Goal: Task Accomplishment & Management: Complete application form

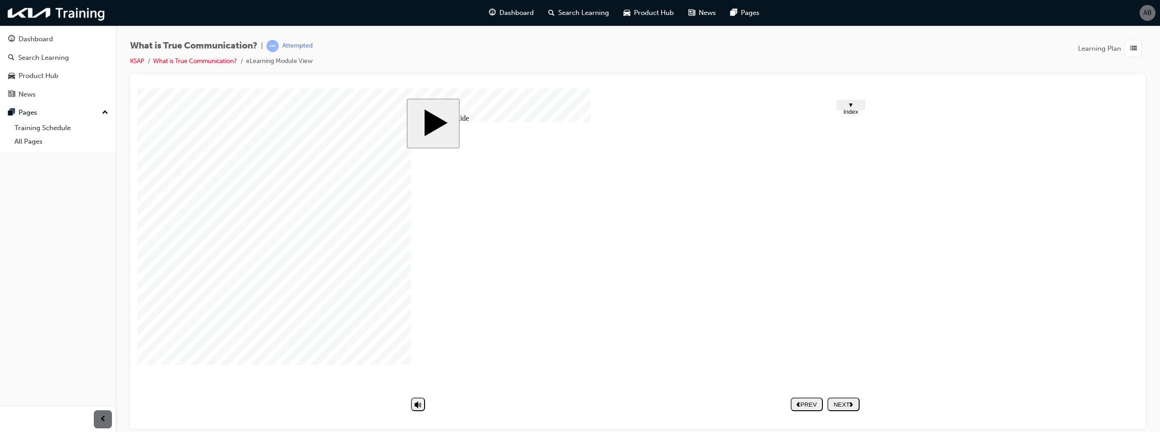
click at [847, 403] on div "NEXT" at bounding box center [843, 404] width 25 height 7
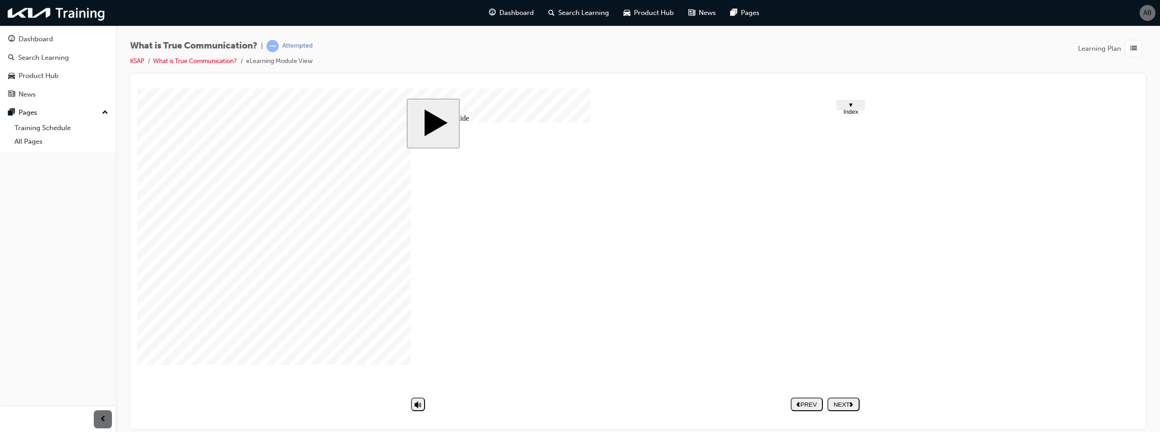
click at [838, 403] on div "NEXT" at bounding box center [843, 404] width 25 height 7
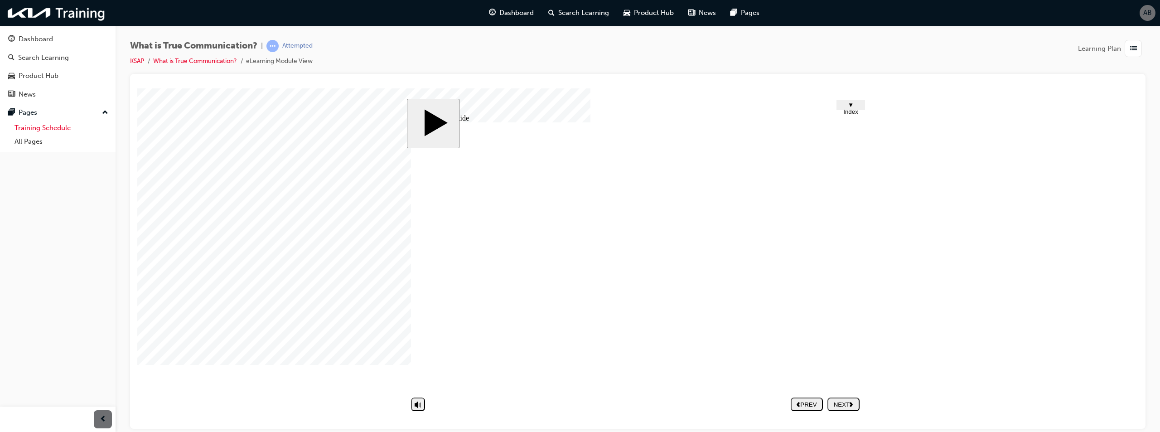
click at [50, 126] on link "Training Schedule" at bounding box center [61, 128] width 101 height 14
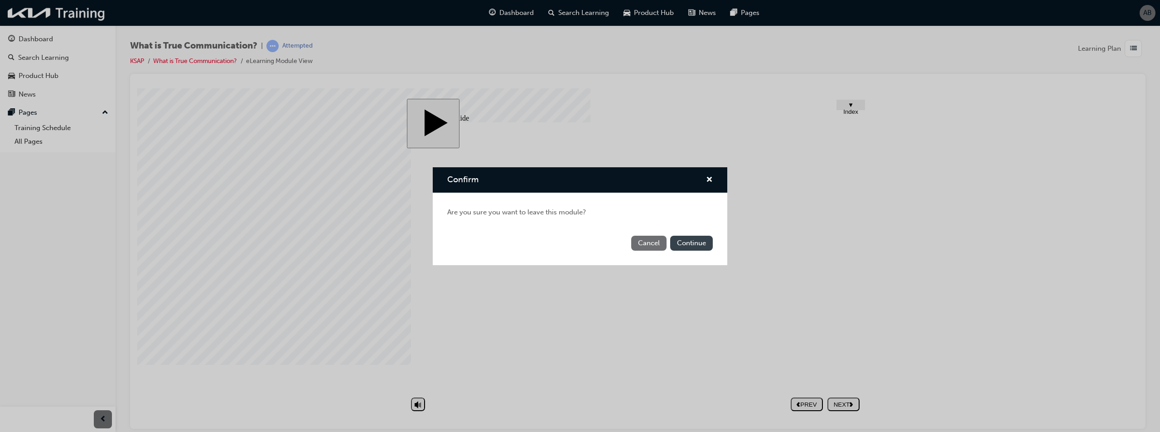
click at [684, 243] on button "Continue" at bounding box center [691, 243] width 43 height 15
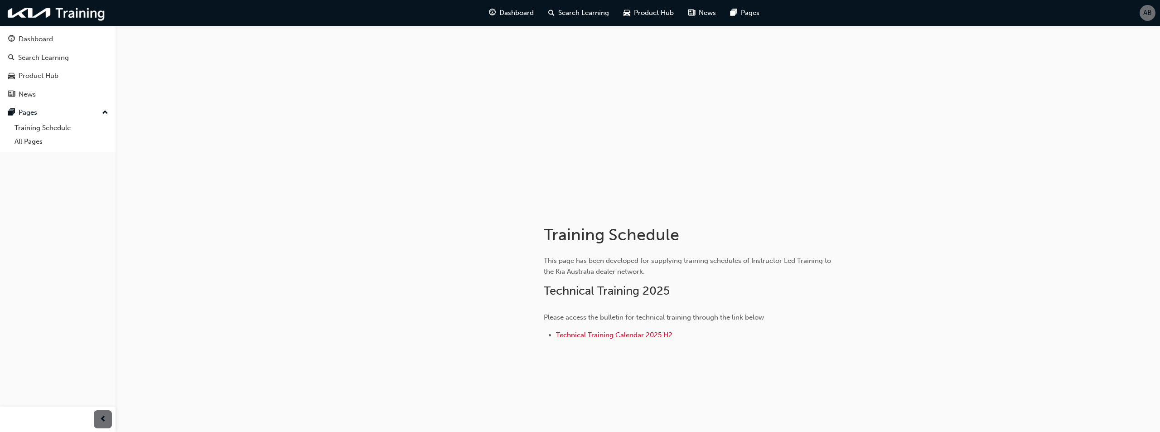
click at [614, 335] on span "Technical Training Calendar 2025 H2" at bounding box center [614, 335] width 117 height 8
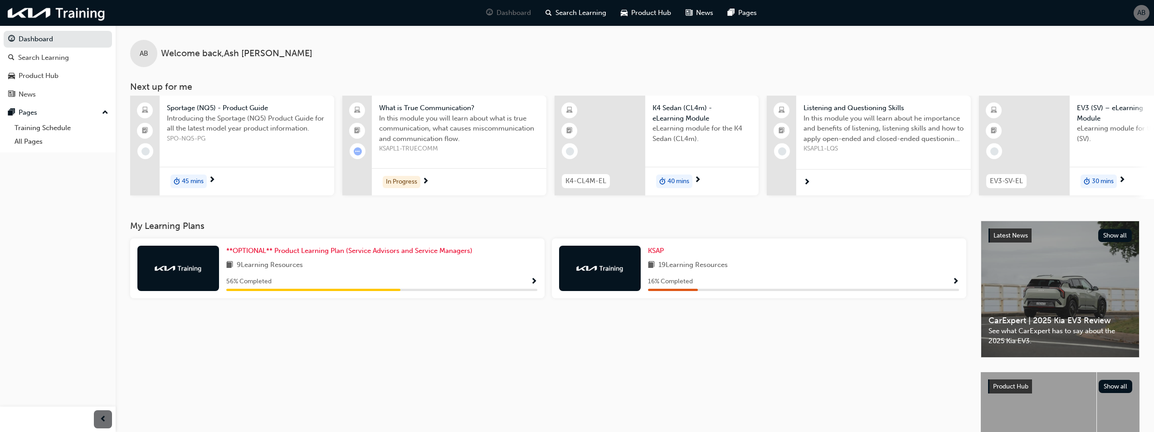
click at [956, 286] on span "Show Progress" at bounding box center [955, 282] width 7 height 8
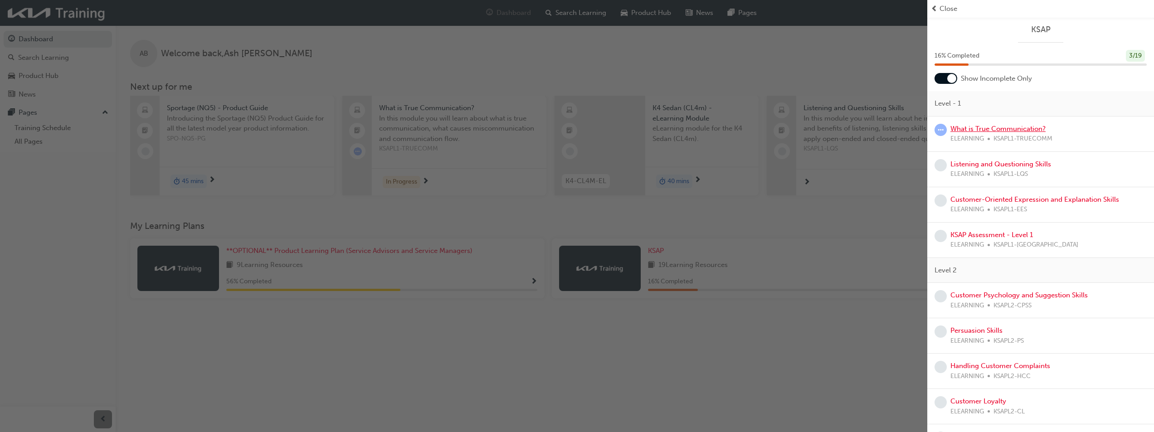
click at [1015, 126] on link "What is True Communication?" at bounding box center [997, 129] width 95 height 8
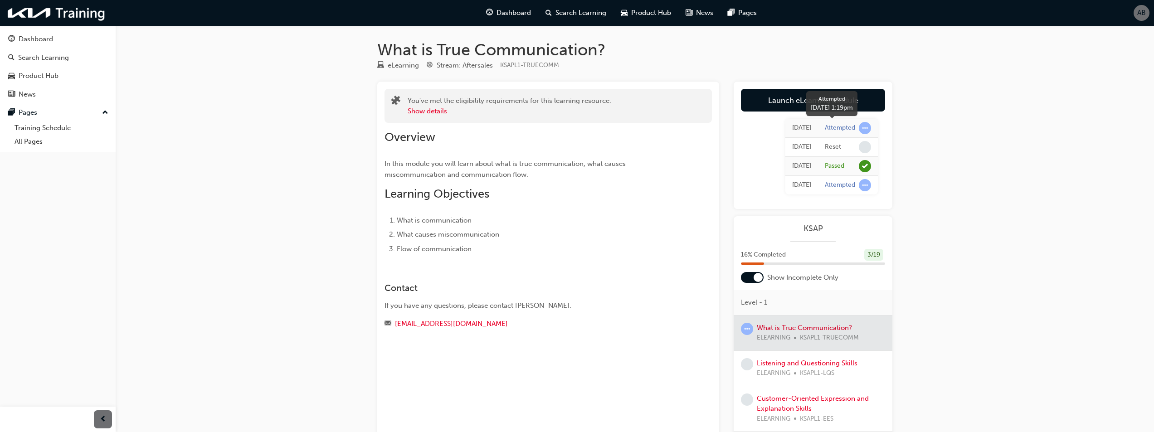
click at [849, 128] on div "Attempted" at bounding box center [840, 128] width 30 height 9
click at [844, 186] on div "Attempted" at bounding box center [840, 185] width 30 height 9
click at [834, 141] on td "Reset" at bounding box center [848, 147] width 60 height 19
click at [865, 146] on span "learningRecordVerb_NONE-icon" at bounding box center [865, 147] width 12 height 12
click at [866, 170] on span "learningRecordVerb_PASS-icon" at bounding box center [865, 166] width 12 height 12
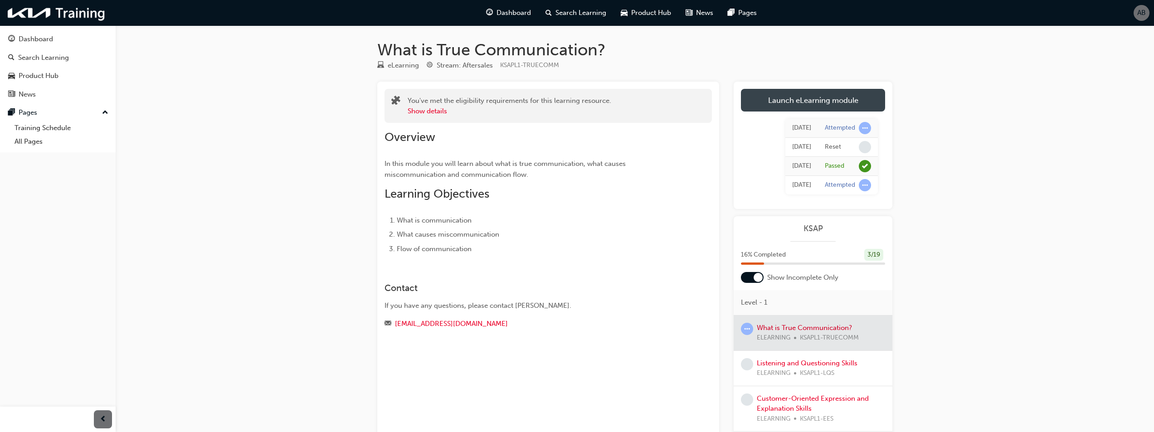
click at [857, 94] on link "Launch eLearning module" at bounding box center [813, 100] width 144 height 23
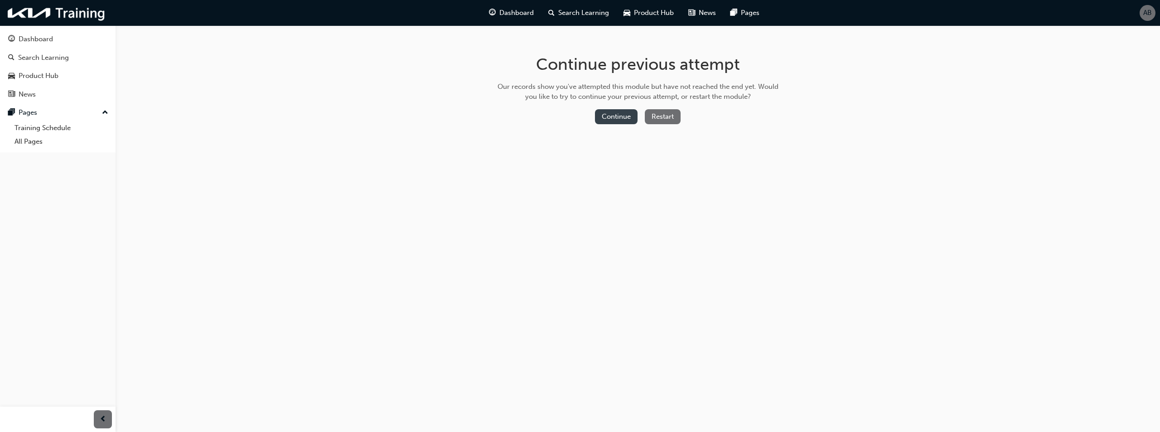
click at [613, 119] on button "Continue" at bounding box center [616, 116] width 43 height 15
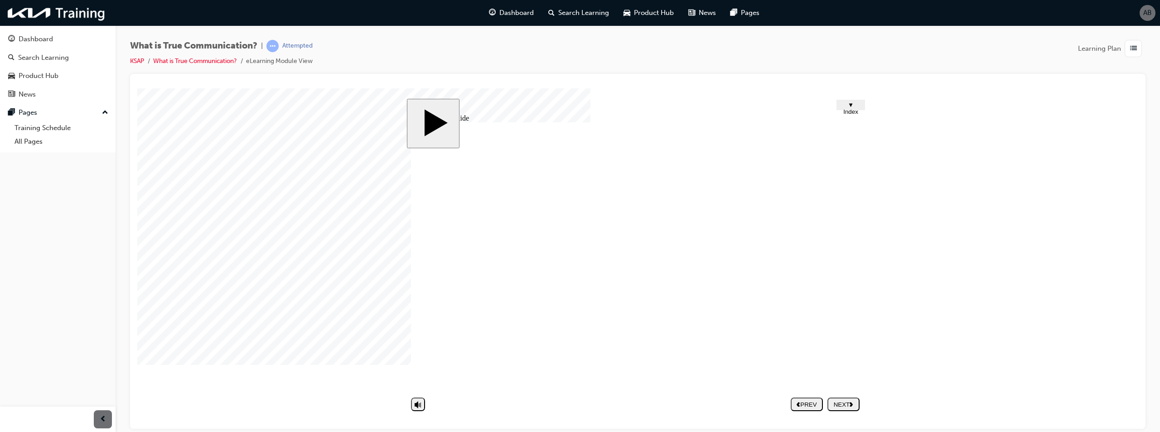
click at [840, 407] on div "NEXT" at bounding box center [843, 404] width 25 height 7
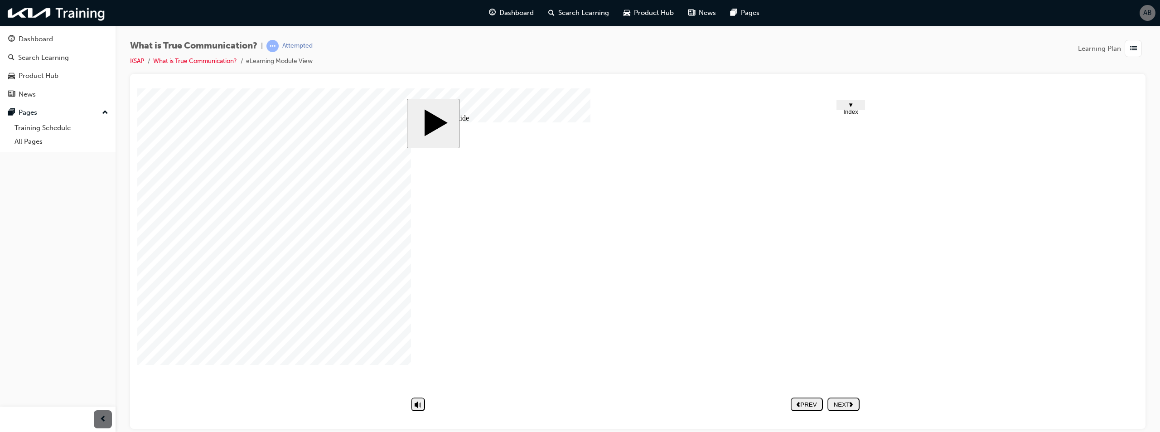
click at [847, 408] on div "NEXT" at bounding box center [843, 404] width 25 height 7
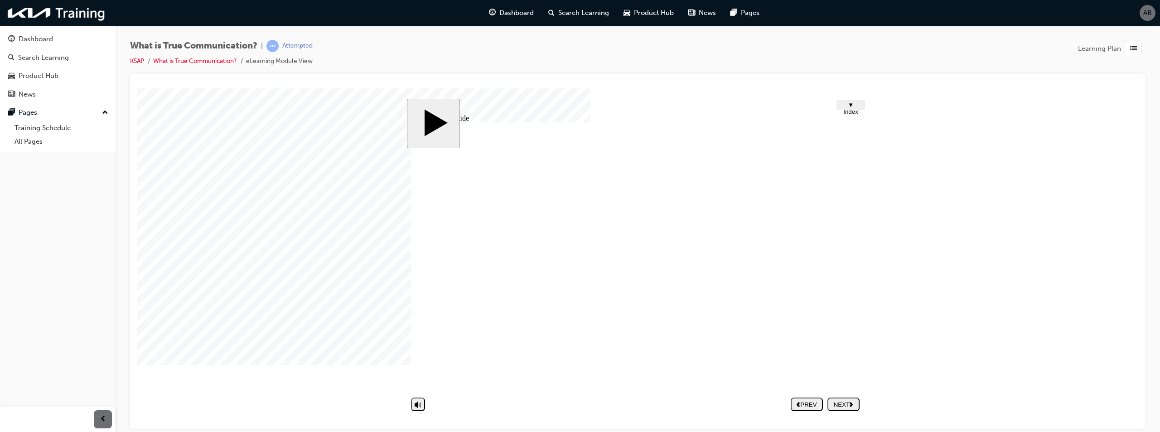
click at [846, 408] on button "NEXT" at bounding box center [844, 404] width 32 height 14
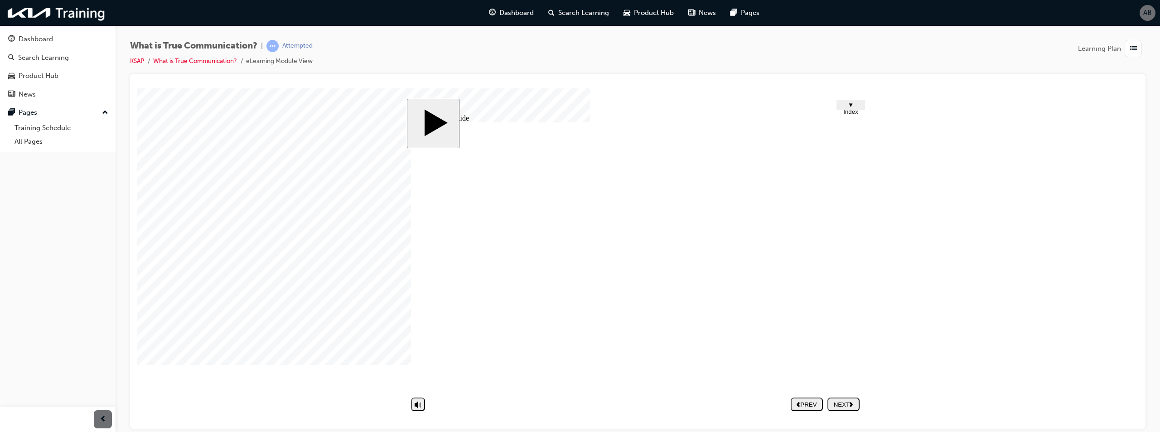
click at [848, 401] on div "NEXT" at bounding box center [843, 404] width 25 height 7
click at [1133, 51] on span "list-icon" at bounding box center [1134, 48] width 7 height 11
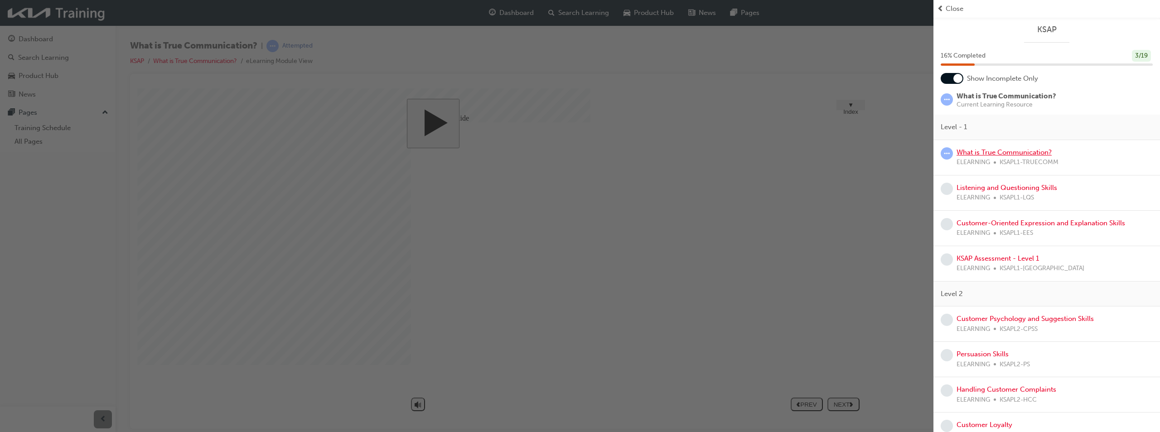
click at [1015, 152] on link "What is True Communication?" at bounding box center [1004, 152] width 95 height 8
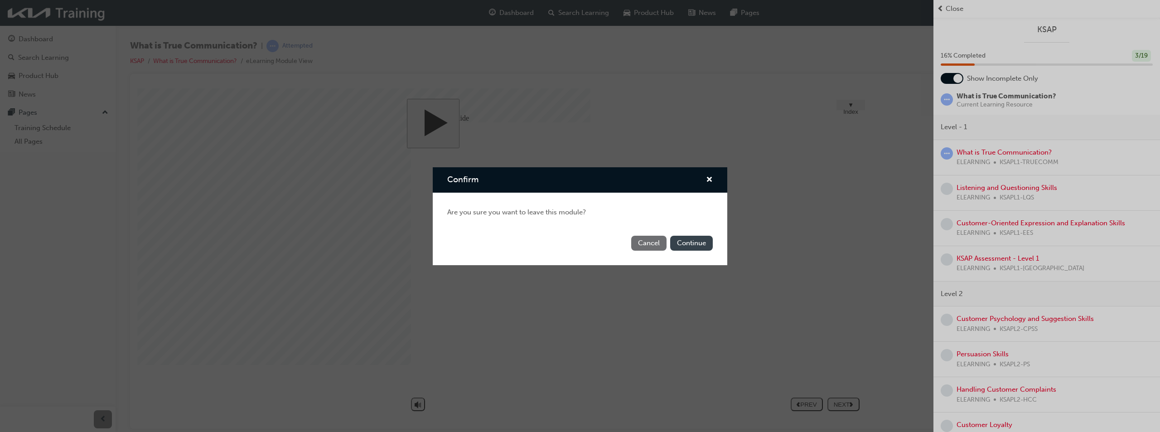
click at [695, 236] on button "Continue" at bounding box center [691, 243] width 43 height 15
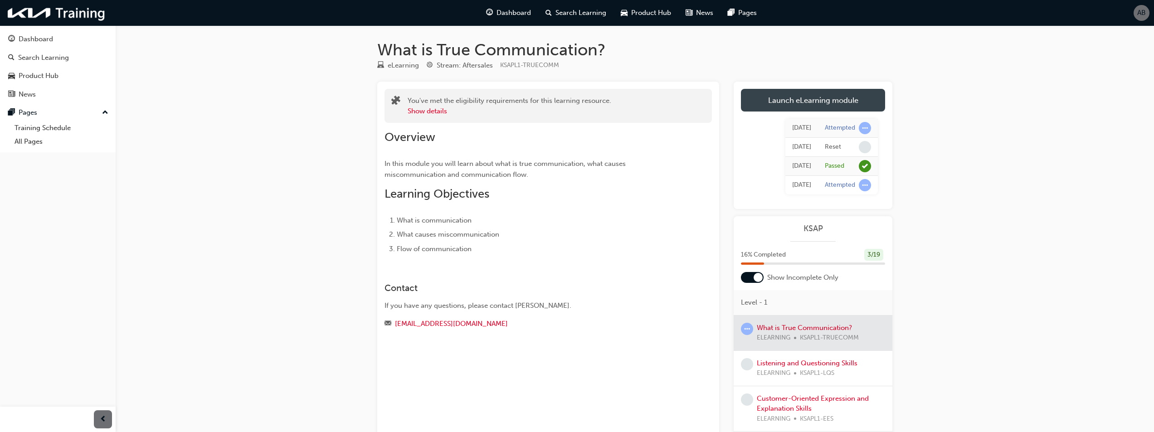
drag, startPoint x: 766, startPoint y: 116, endPoint x: 822, endPoint y: 97, distance: 59.1
click at [822, 97] on link "Launch eLearning module" at bounding box center [813, 100] width 144 height 23
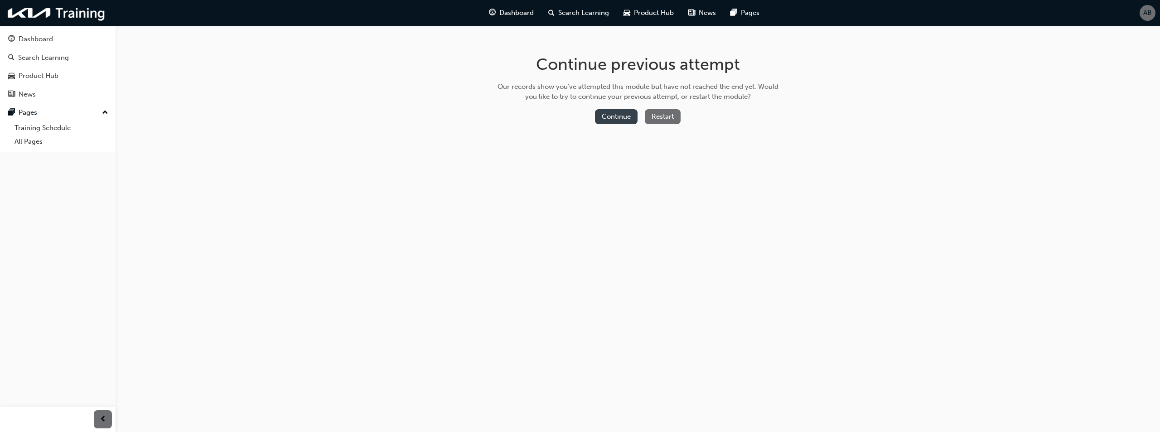
click at [618, 116] on button "Continue" at bounding box center [616, 116] width 43 height 15
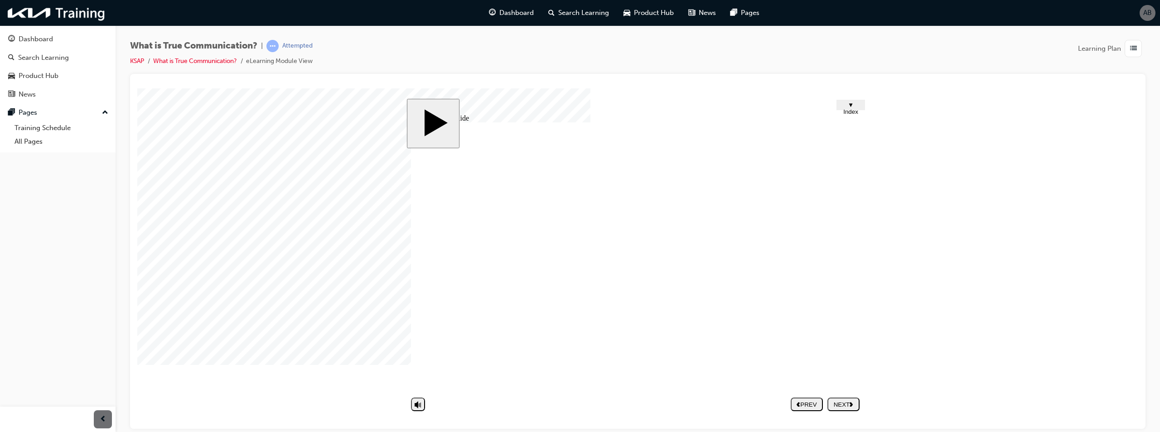
click at [841, 408] on button "NEXT" at bounding box center [844, 404] width 32 height 14
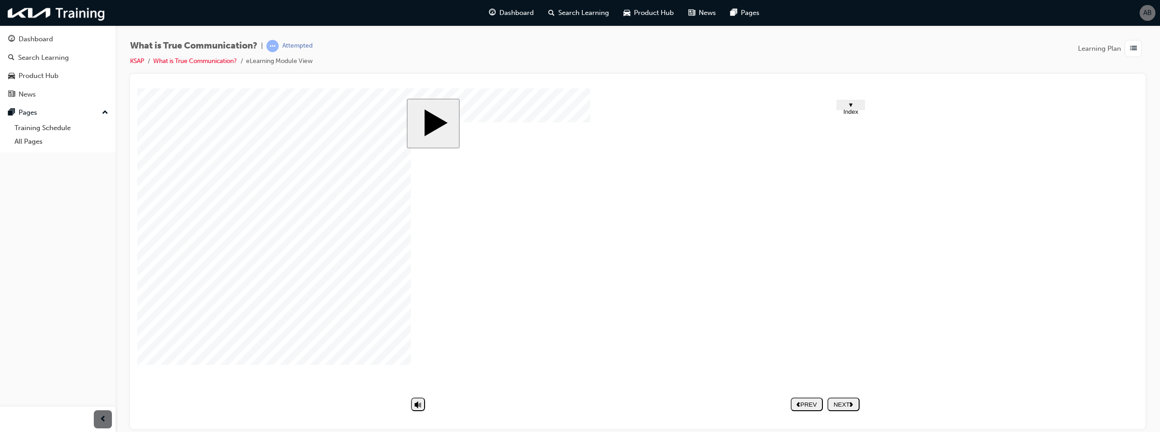
click at [845, 402] on div "NEXT" at bounding box center [843, 404] width 25 height 7
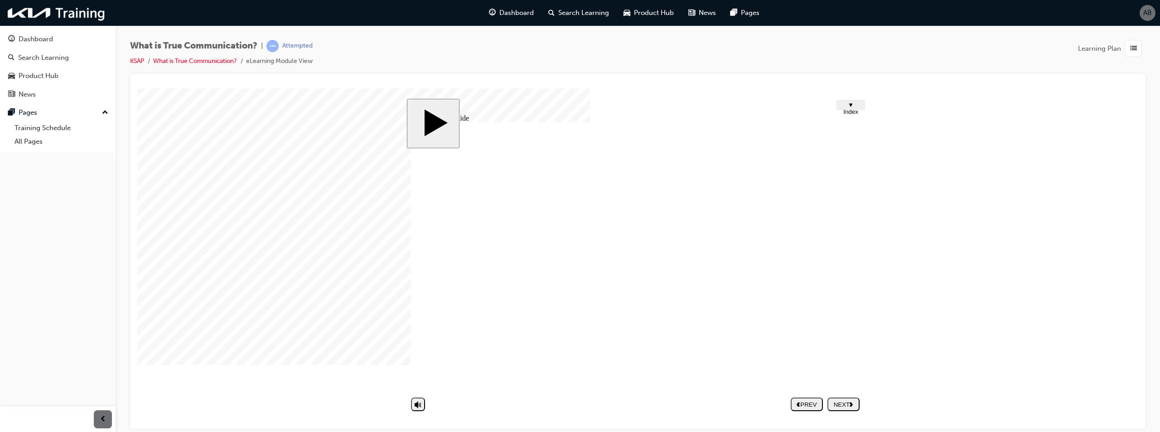
click at [848, 403] on div "NEXT" at bounding box center [843, 404] width 25 height 7
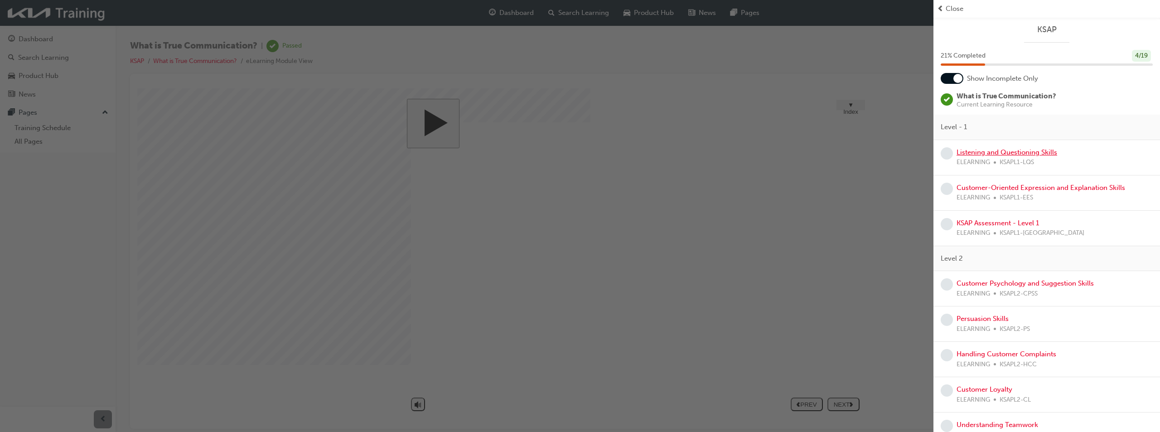
click at [1034, 152] on link "Listening and Questioning Skills" at bounding box center [1007, 152] width 101 height 8
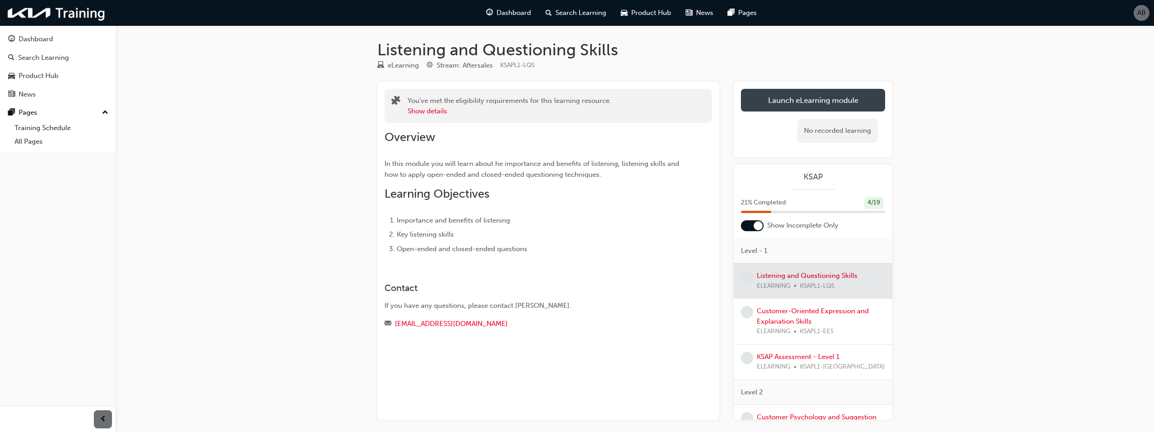
click at [810, 100] on link "Launch eLearning module" at bounding box center [813, 100] width 144 height 23
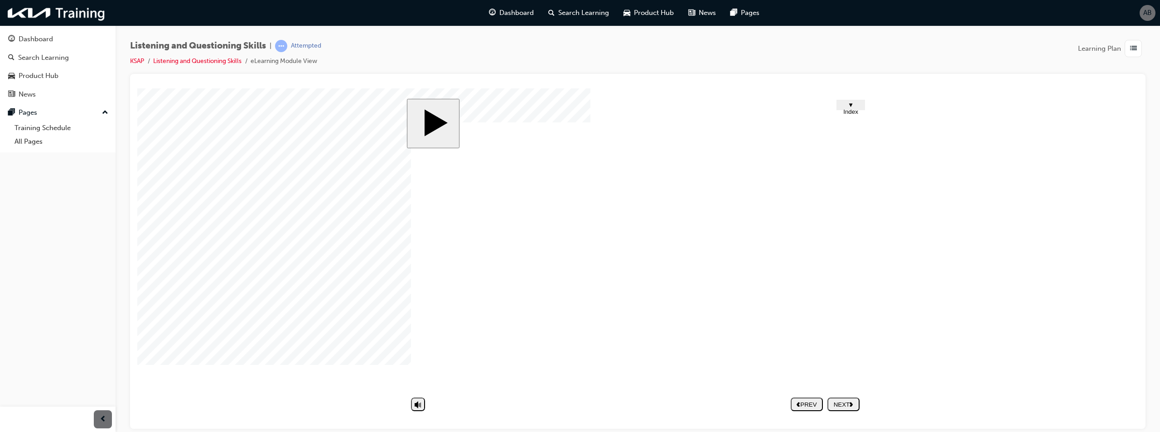
click at [859, 103] on span "▼ Index" at bounding box center [851, 108] width 15 height 14
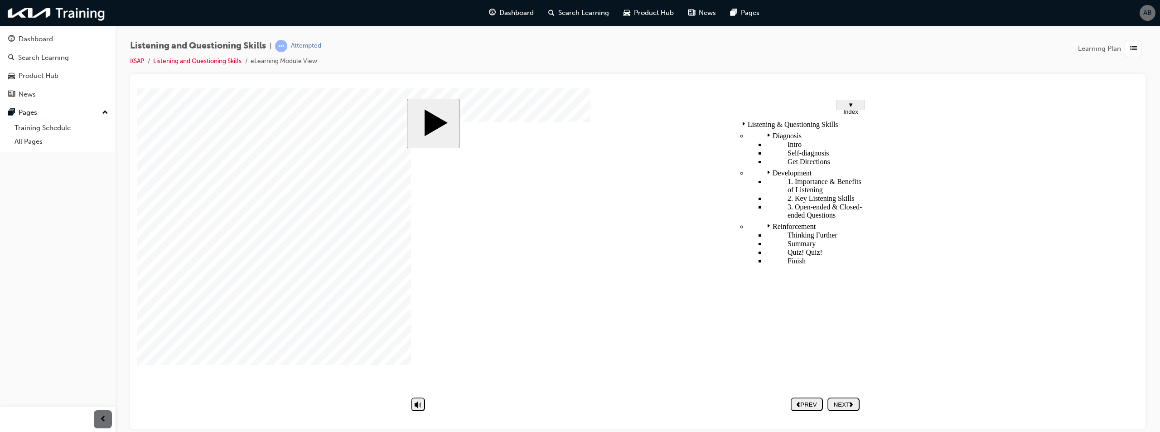
click at [859, 103] on span "▼ Index" at bounding box center [851, 108] width 15 height 14
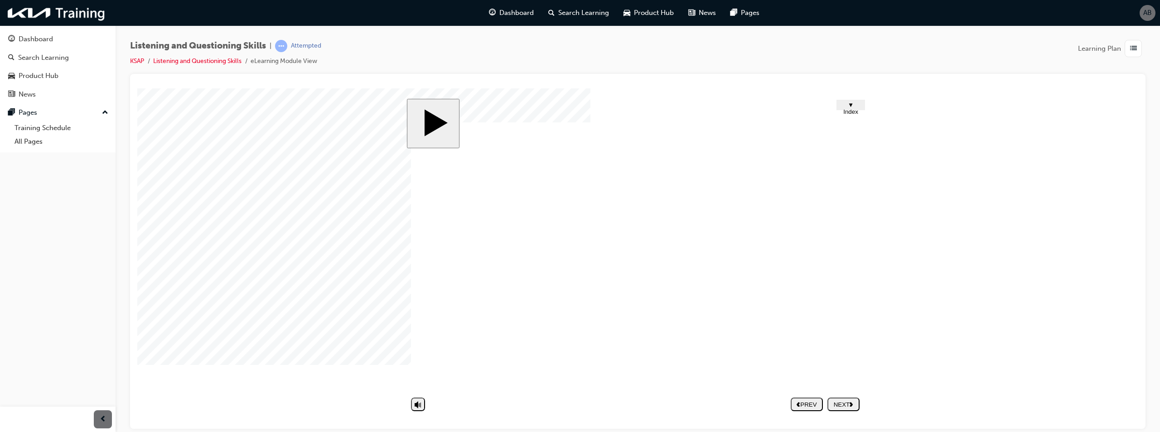
click at [846, 406] on nav "PREV NEXT SUBMIT" at bounding box center [825, 403] width 69 height 21
click at [841, 405] on div "NEXT" at bounding box center [843, 404] width 25 height 7
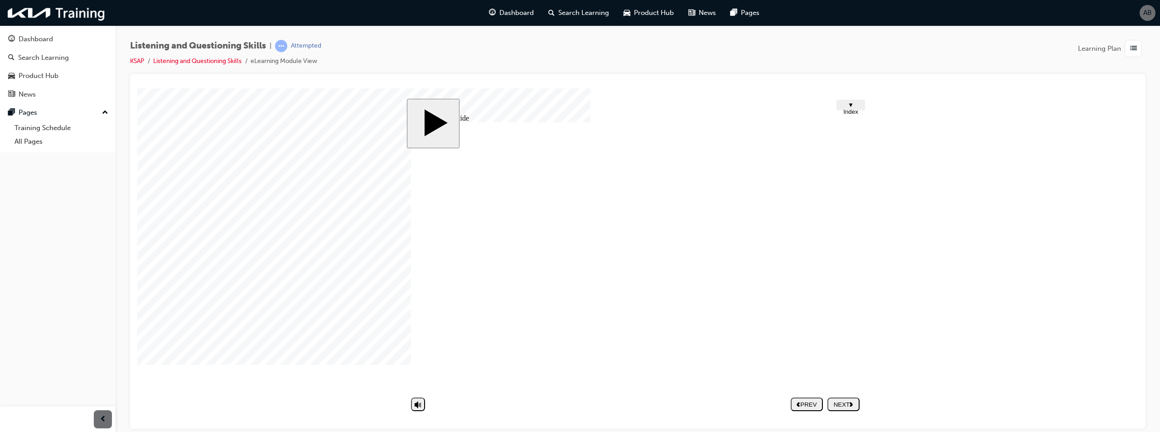
click at [856, 403] on div "NEXT" at bounding box center [843, 404] width 25 height 7
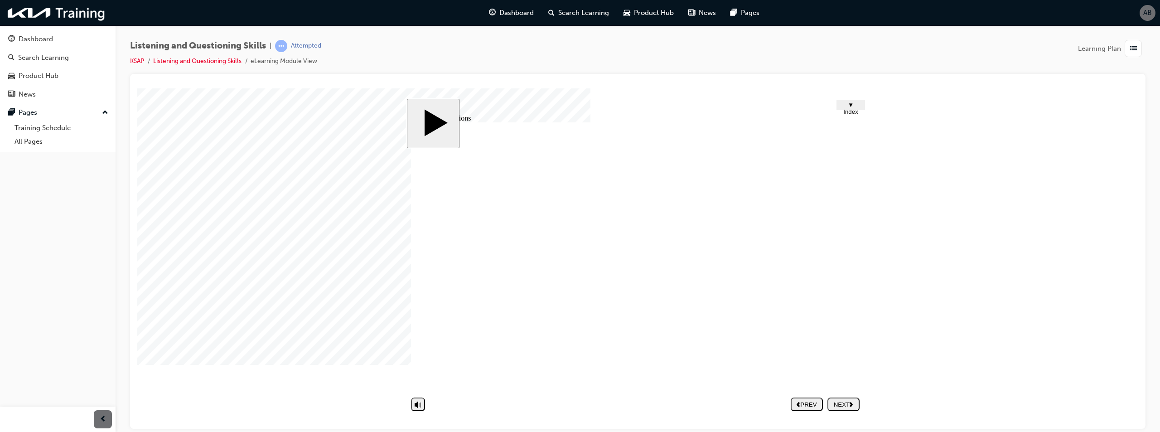
click at [850, 405] on div "NEXT" at bounding box center [843, 404] width 25 height 7
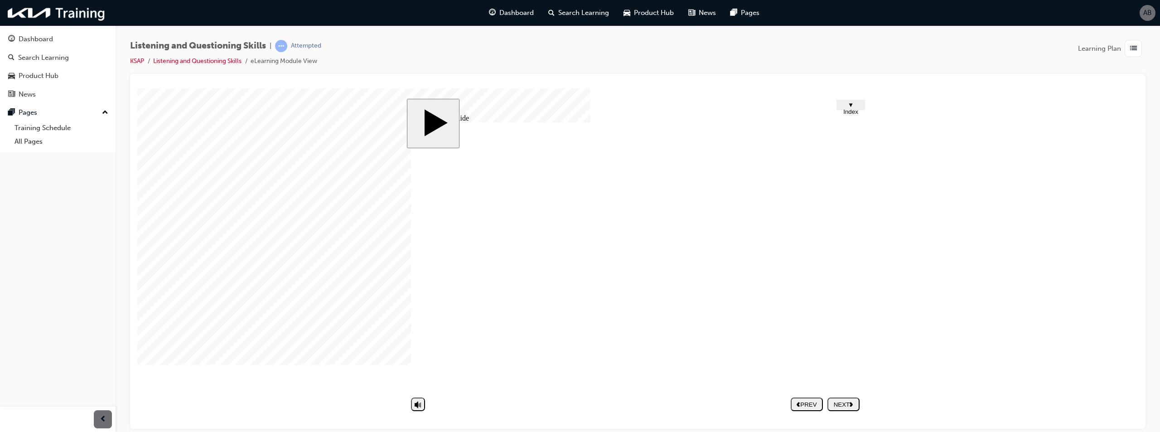
type textarea "M"
type textarea "MI"
type textarea "MIS"
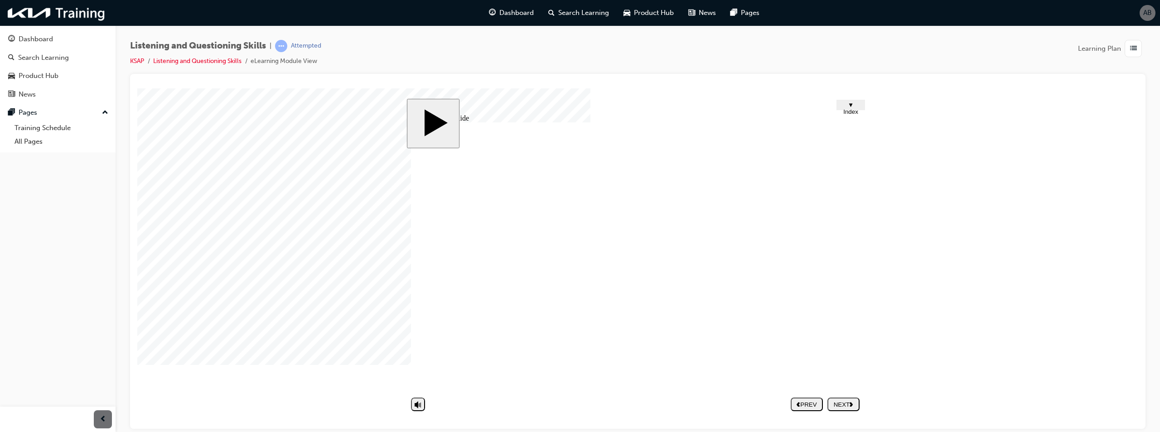
type textarea "MIS"
type textarea "MISC"
type textarea "MISCU"
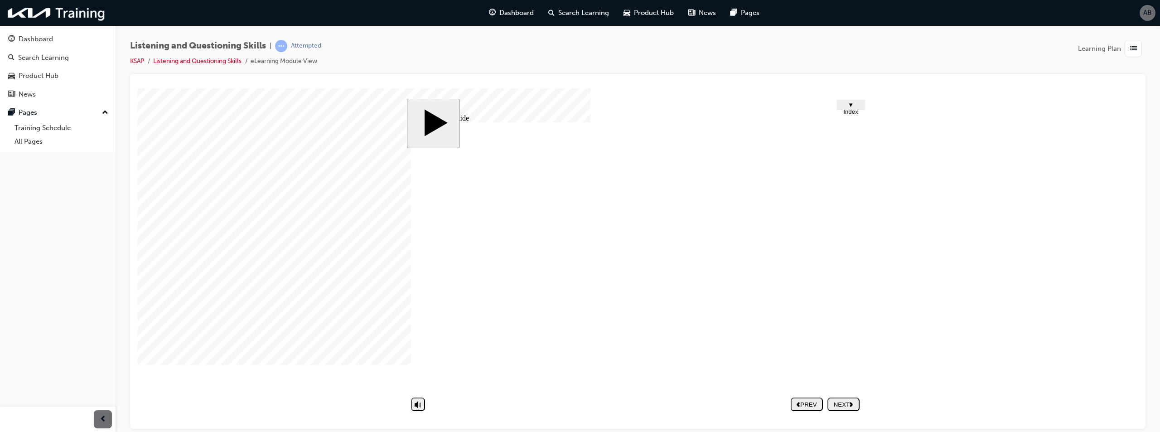
type textarea "MISCUM"
type textarea "MISCUMM"
type textarea "MISCUMMU"
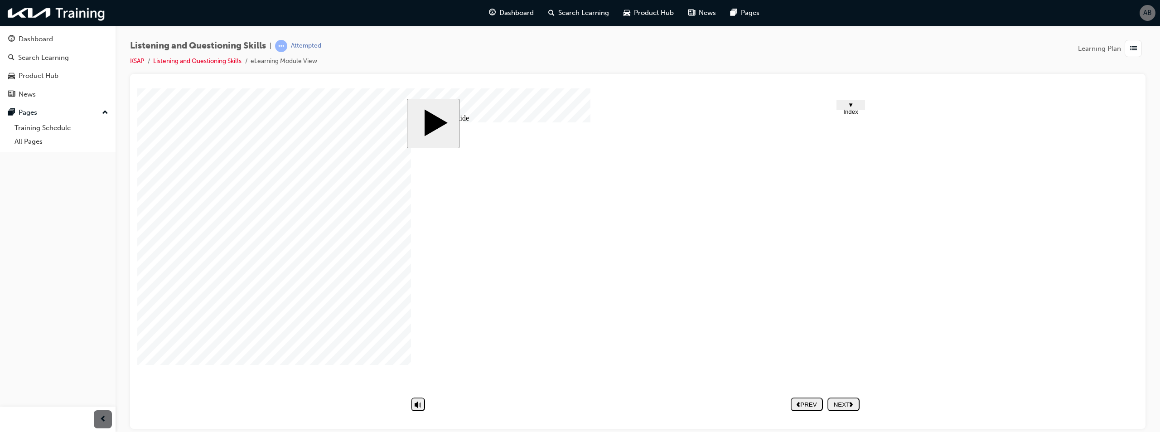
type textarea "MISCUMMU"
type textarea "MISCUMMUN"
type textarea "MISCUMMUNI"
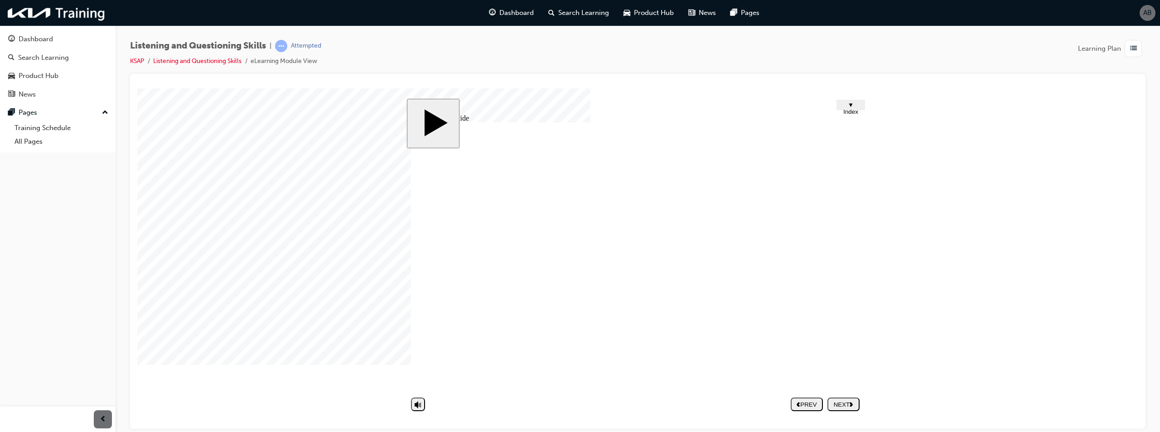
type textarea "MISCUMMUNIC"
type textarea "MISCUMMUNICA"
type textarea "MISCUMMUNICAT"
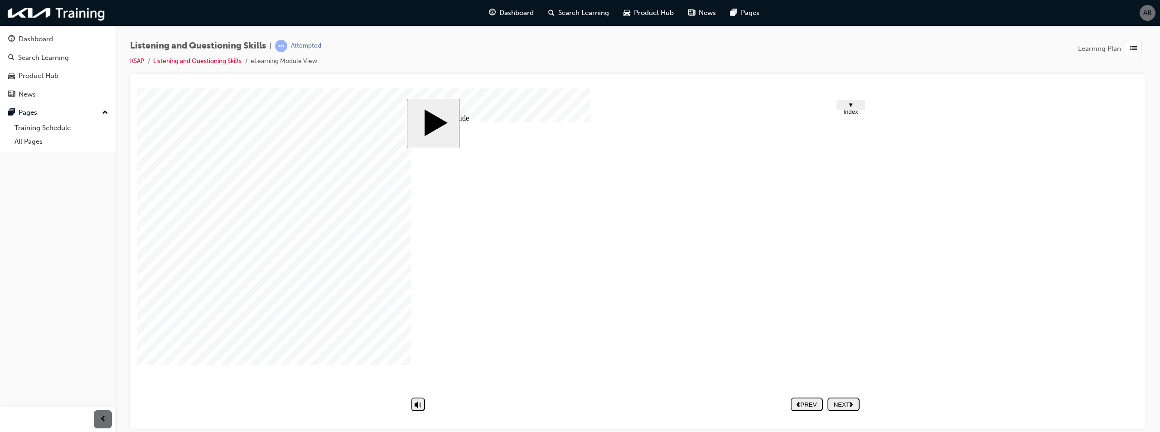
type textarea "MISCUMMUNICAT"
type textarea "MISCUMMUNICATI"
type textarea "MISCUMMUNICATIO"
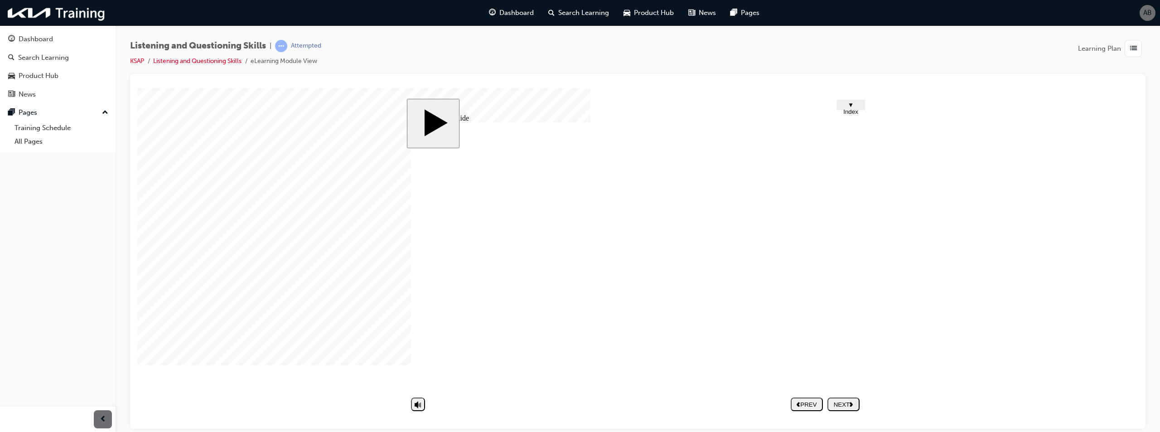
type textarea "MISCUMMUNICATION"
click at [853, 396] on nav "PREV NEXT SUBMIT" at bounding box center [825, 403] width 69 height 21
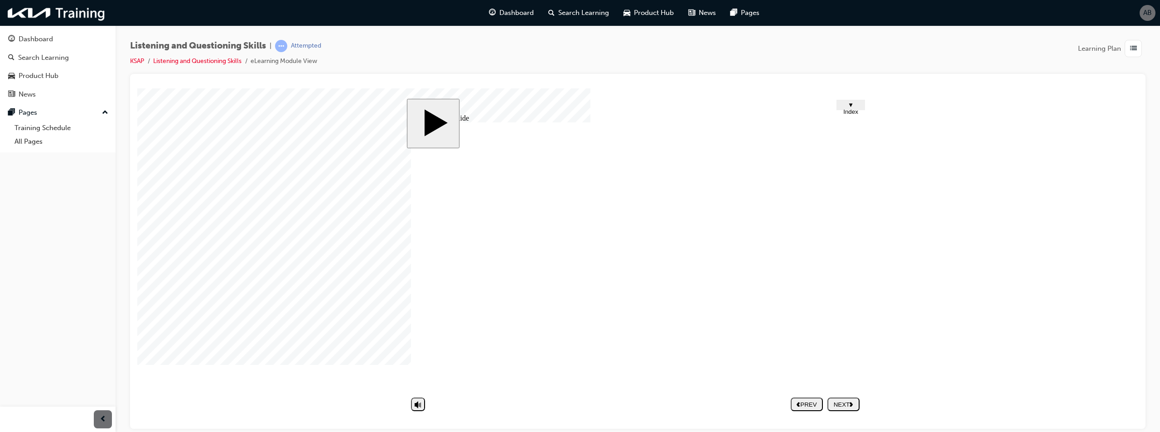
click at [847, 409] on button "NEXT" at bounding box center [844, 404] width 32 height 14
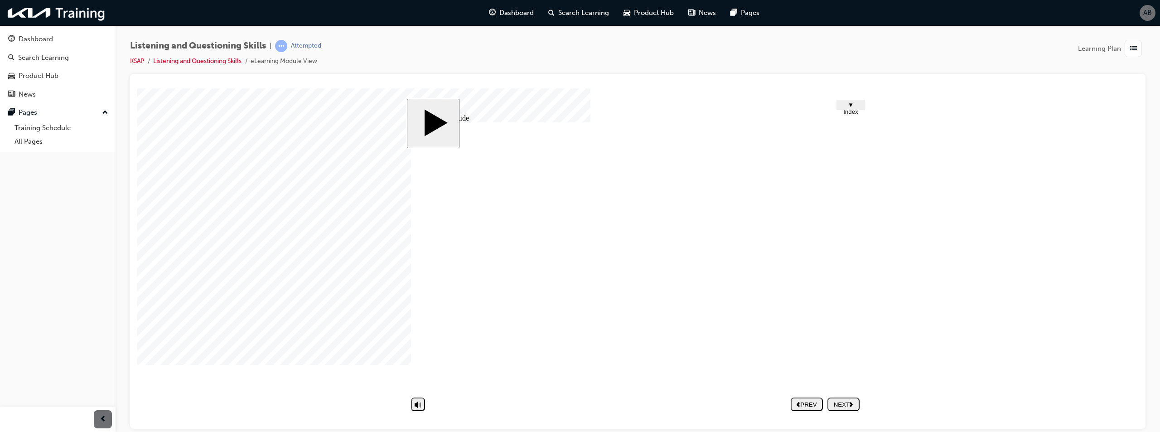
click at [845, 408] on button "NEXT" at bounding box center [844, 404] width 32 height 14
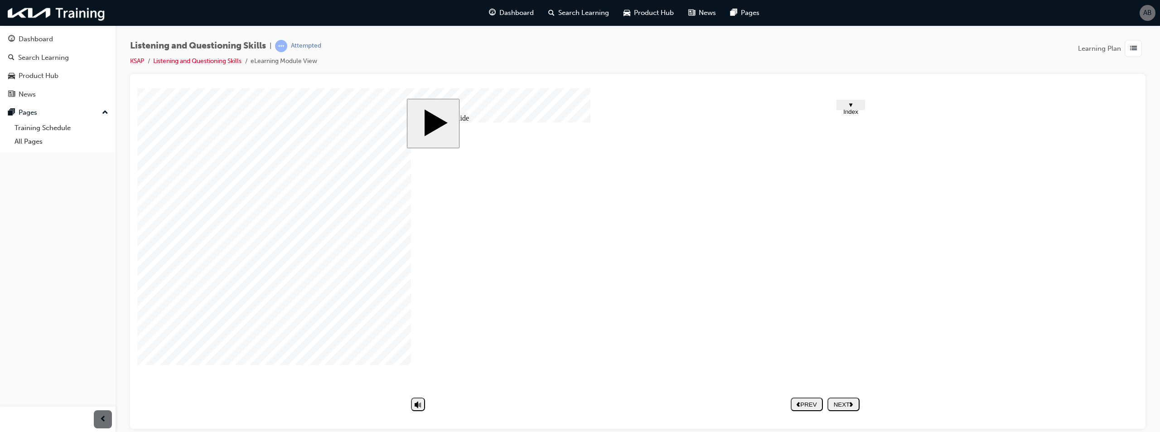
click at [847, 403] on nav "PREV NEXT SUBMIT" at bounding box center [825, 403] width 69 height 21
click at [840, 403] on div "NEXT" at bounding box center [843, 404] width 25 height 7
click at [835, 403] on nav "PREV NEXT SUBMIT" at bounding box center [825, 403] width 69 height 21
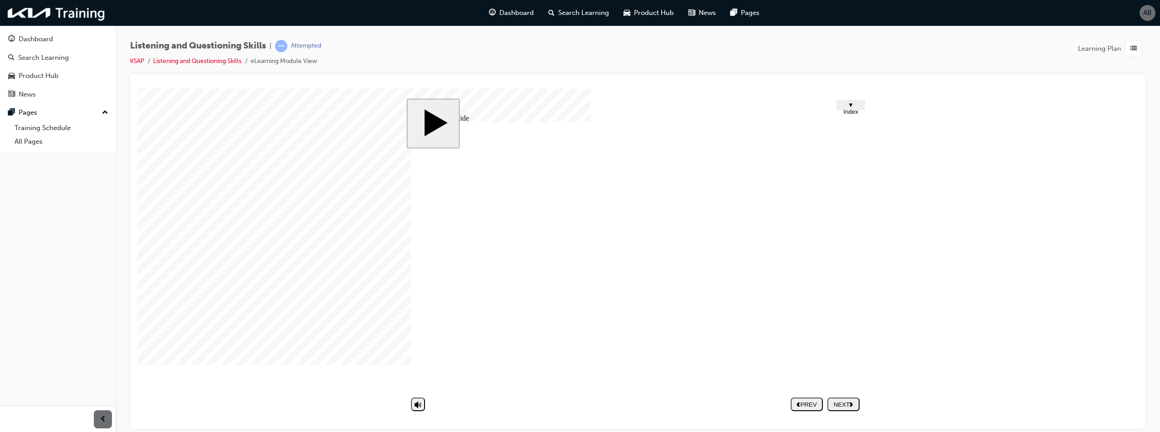
drag, startPoint x: 641, startPoint y: 262, endPoint x: 641, endPoint y: 267, distance: 5.4
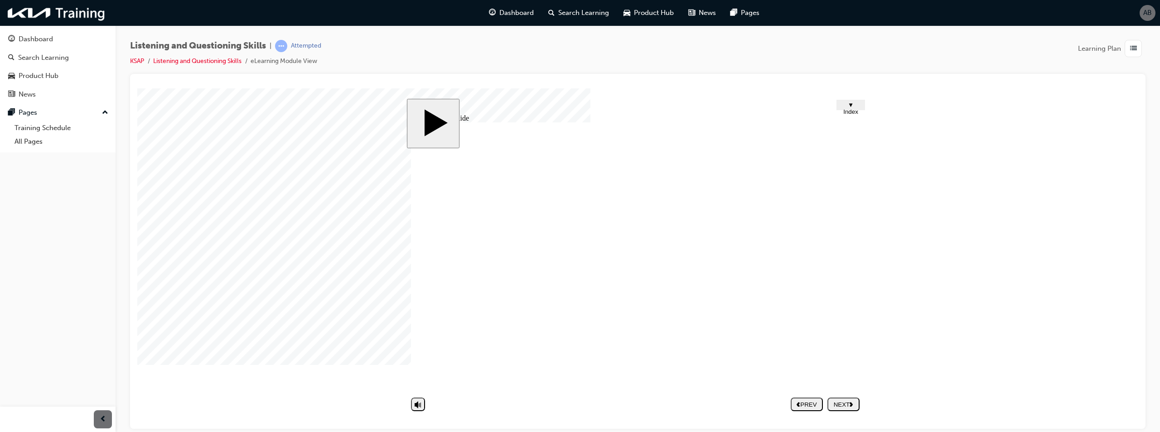
click at [843, 403] on div "NEXT" at bounding box center [843, 404] width 25 height 7
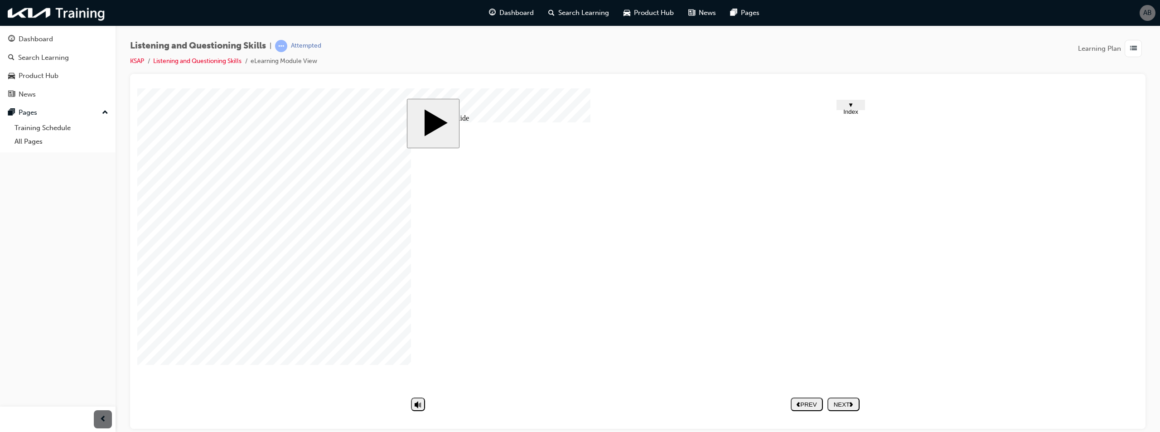
click at [843, 399] on button "NEXT" at bounding box center [844, 404] width 32 height 14
click at [849, 405] on div "NEXT" at bounding box center [843, 404] width 25 height 7
drag, startPoint x: 849, startPoint y: 290, endPoint x: 845, endPoint y: 285, distance: 5.9
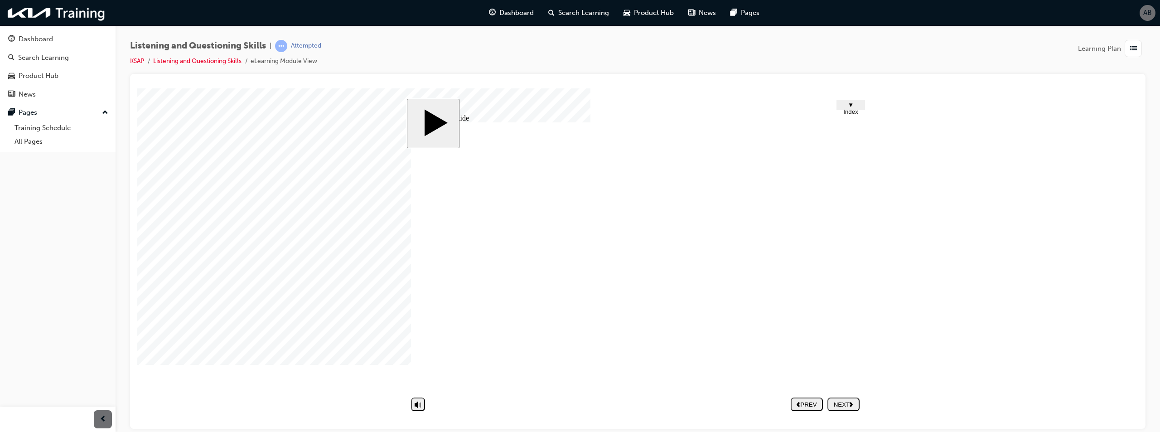
click at [842, 408] on button "NEXT" at bounding box center [844, 404] width 32 height 14
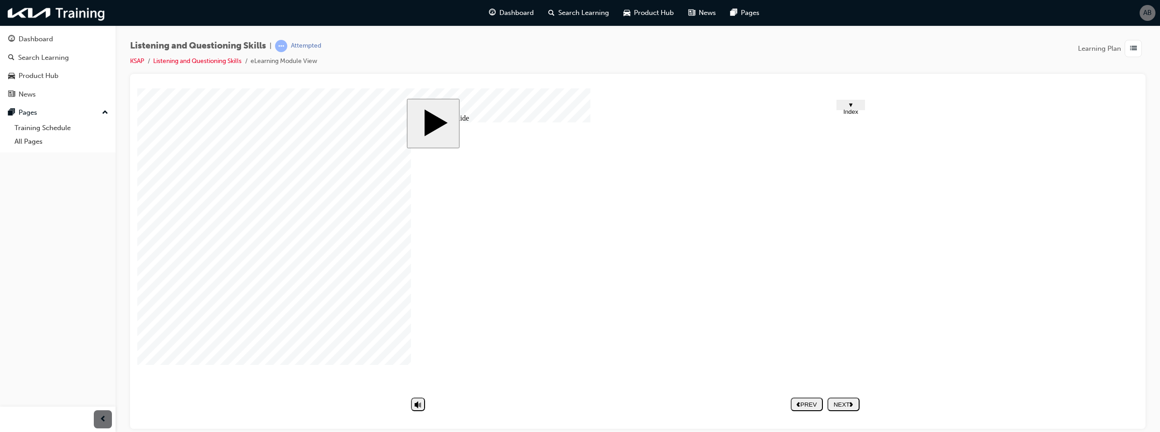
click at [852, 404] on use "next" at bounding box center [851, 404] width 3 height 5
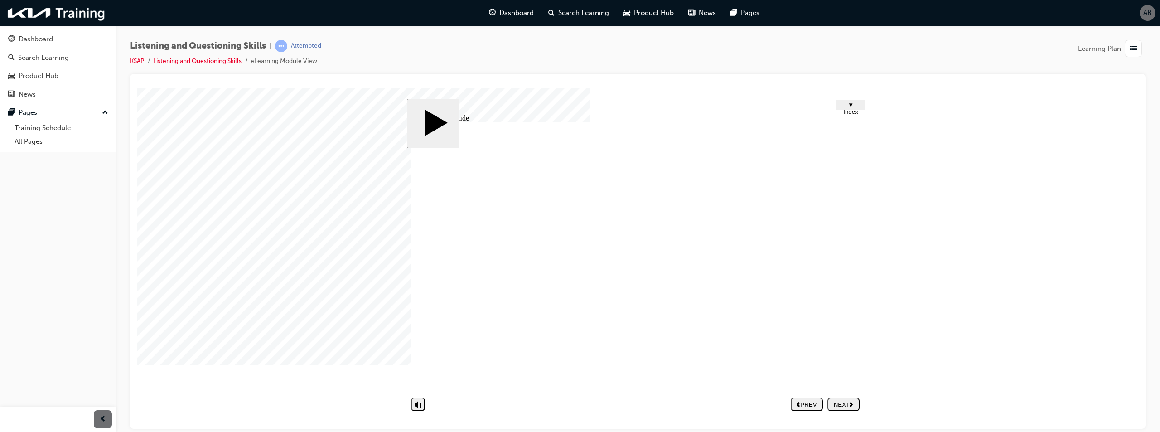
click at [845, 406] on div "NEXT" at bounding box center [843, 404] width 25 height 7
click at [846, 404] on div "NEXT" at bounding box center [843, 404] width 25 height 7
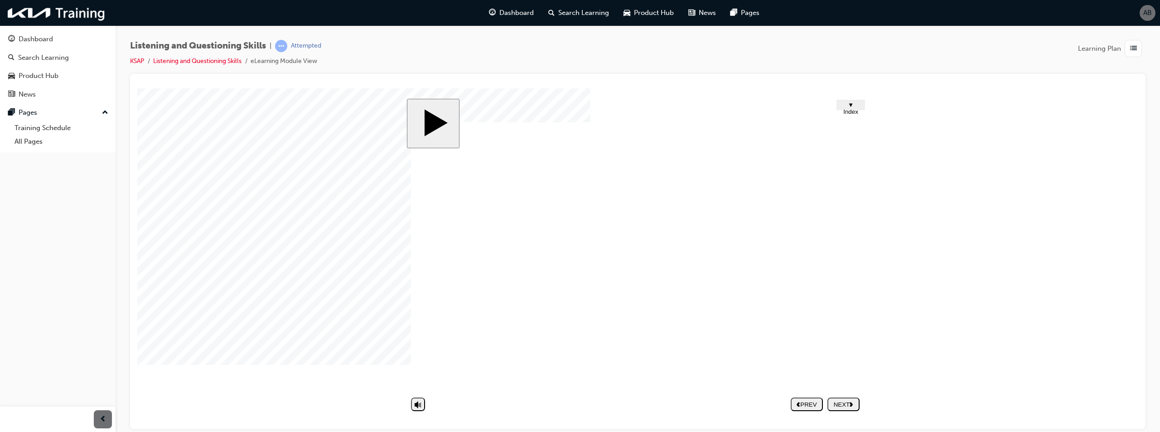
click at [850, 407] on div "NEXT" at bounding box center [843, 404] width 25 height 7
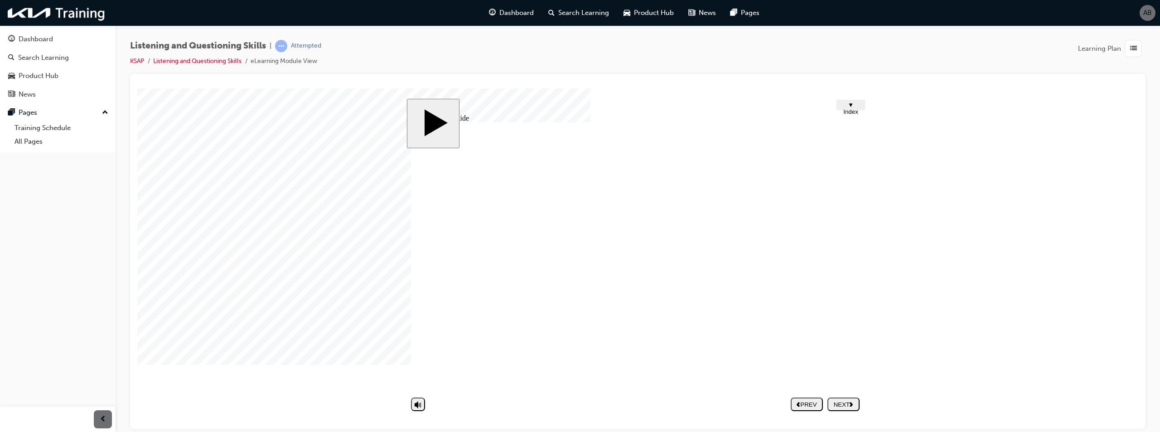
drag, startPoint x: 562, startPoint y: 249, endPoint x: 638, endPoint y: 247, distance: 76.7
click at [848, 401] on div "NEXT" at bounding box center [843, 404] width 25 height 7
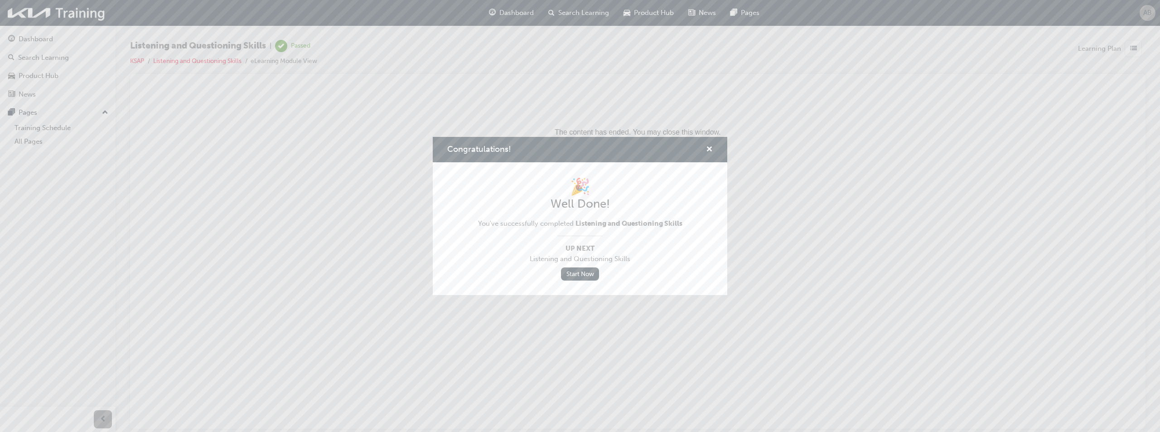
click at [586, 267] on div "🎉 Well Done! You've successfully completed Listening and Questioning Skills Up …" at bounding box center [580, 229] width 204 height 104
click at [580, 274] on link "Start Now" at bounding box center [580, 273] width 38 height 13
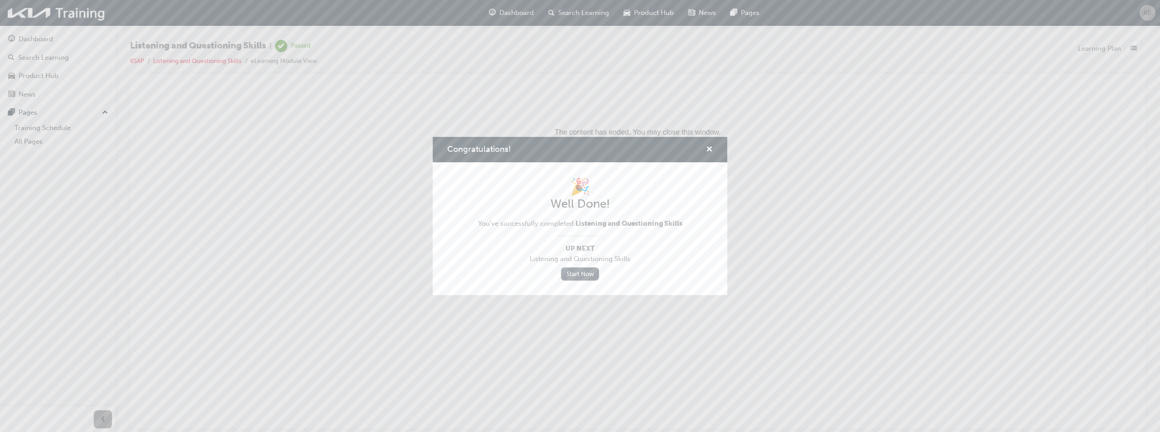
click at [580, 274] on link "Start Now" at bounding box center [580, 273] width 38 height 13
click at [581, 274] on link "Start Now" at bounding box center [580, 273] width 38 height 13
click at [709, 147] on span "cross-icon" at bounding box center [709, 150] width 7 height 8
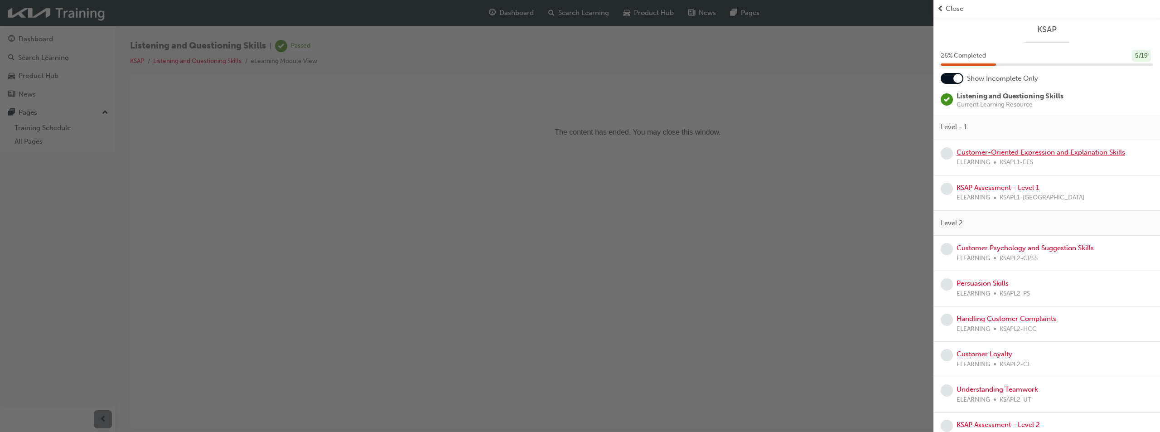
click at [1020, 154] on link "Customer-Oriented Expression and Explanation Skills" at bounding box center [1041, 152] width 169 height 8
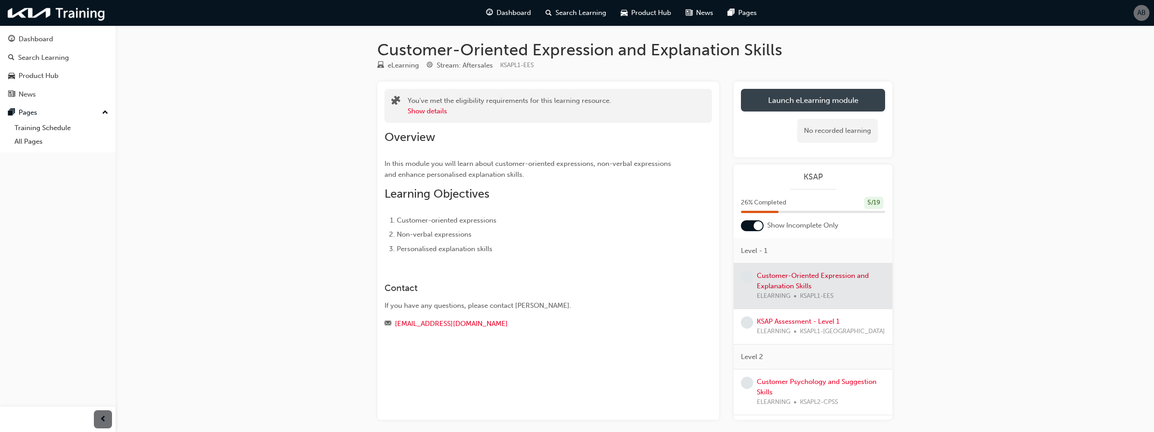
click at [804, 102] on link "Launch eLearning module" at bounding box center [813, 100] width 144 height 23
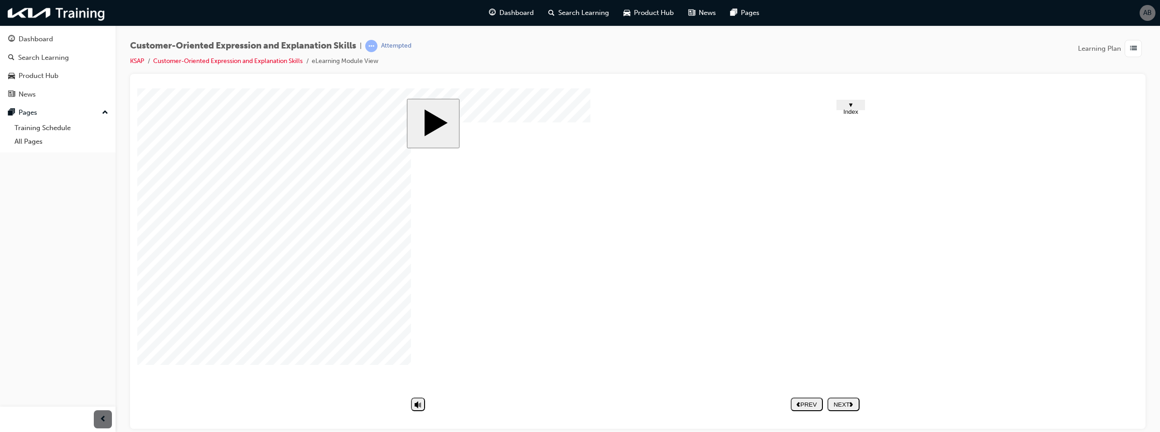
click at [845, 403] on div "NEXT" at bounding box center [843, 404] width 25 height 7
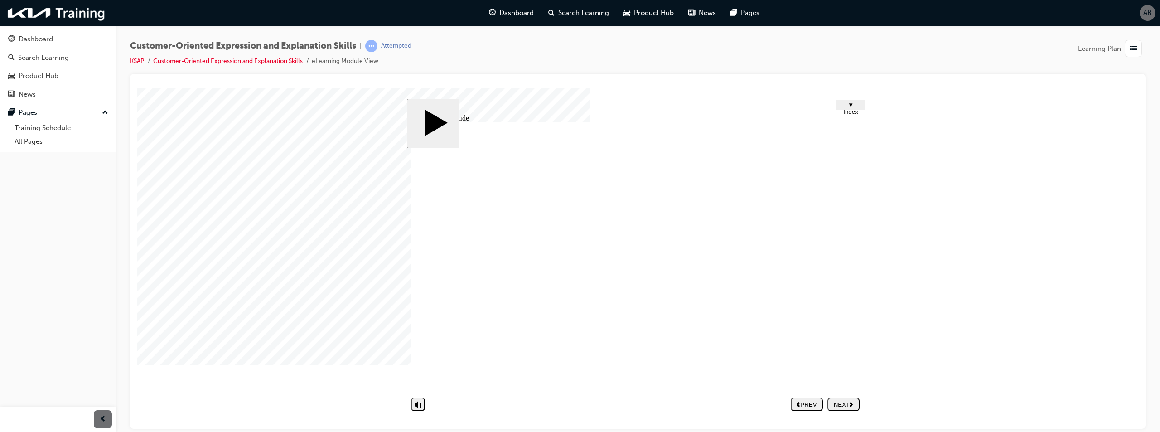
click at [841, 404] on div "NEXT" at bounding box center [843, 404] width 25 height 7
click at [137, 88] on image at bounding box center [137, 88] width 0 height 0
click at [850, 102] on span "▼ Index" at bounding box center [851, 108] width 15 height 14
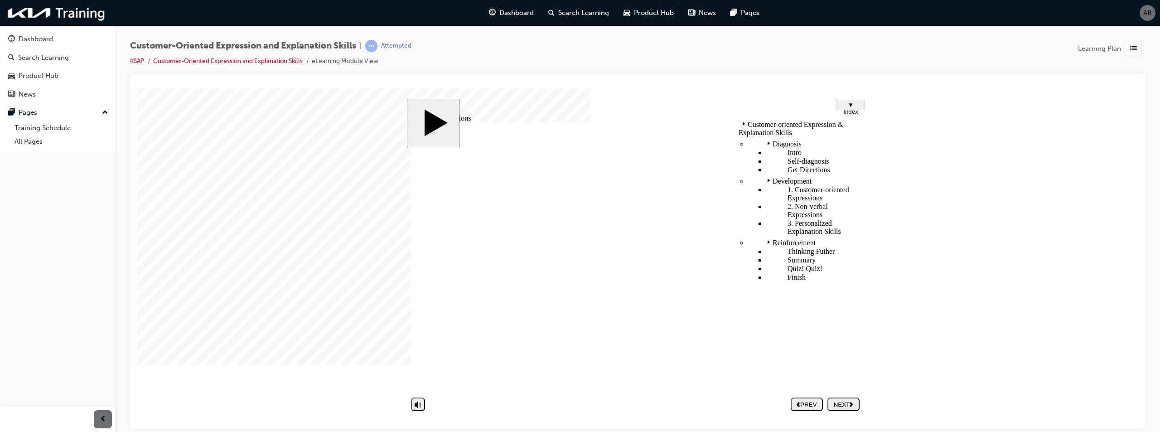
click at [847, 401] on div "NEXT" at bounding box center [843, 404] width 25 height 7
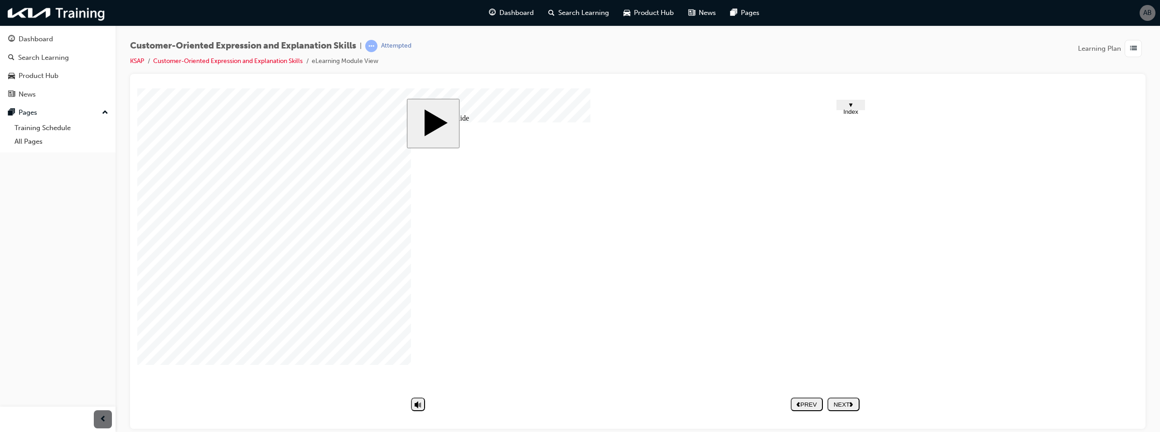
click at [856, 402] on div "NEXT" at bounding box center [843, 404] width 25 height 7
click at [838, 401] on div "NEXT" at bounding box center [843, 404] width 25 height 7
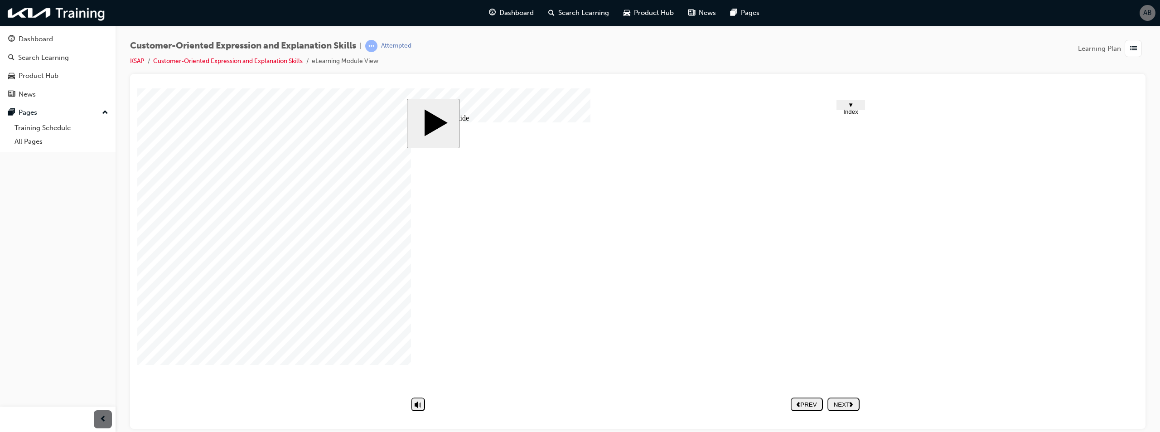
click at [832, 403] on div "NEXT" at bounding box center [843, 404] width 25 height 7
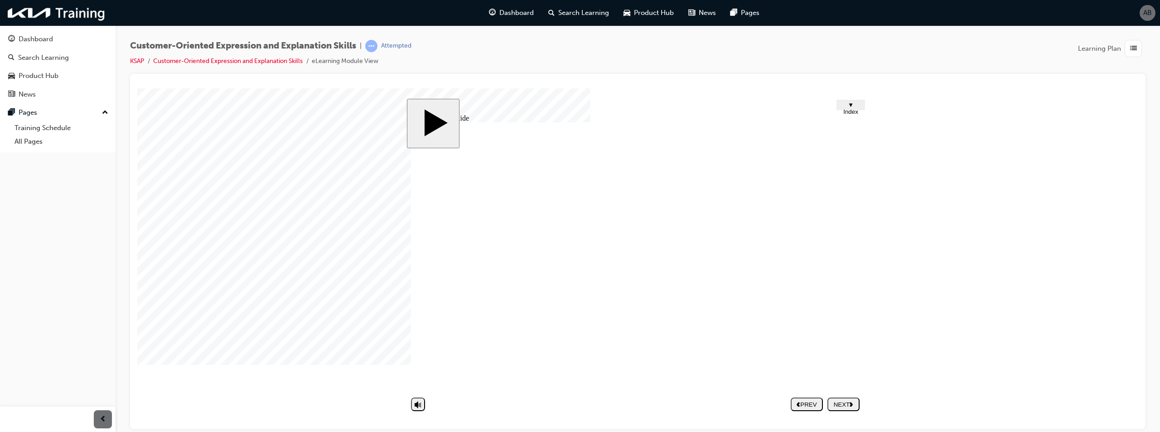
click at [849, 404] on div "NEXT" at bounding box center [843, 404] width 25 height 7
drag, startPoint x: 507, startPoint y: 245, endPoint x: 605, endPoint y: 245, distance: 97.9
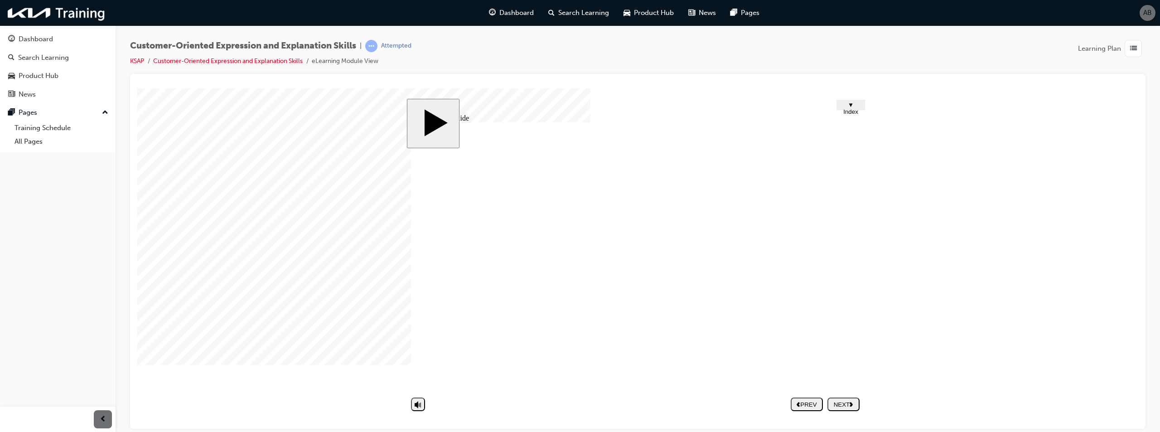
type input "d"
type input "D"
type input "D'"
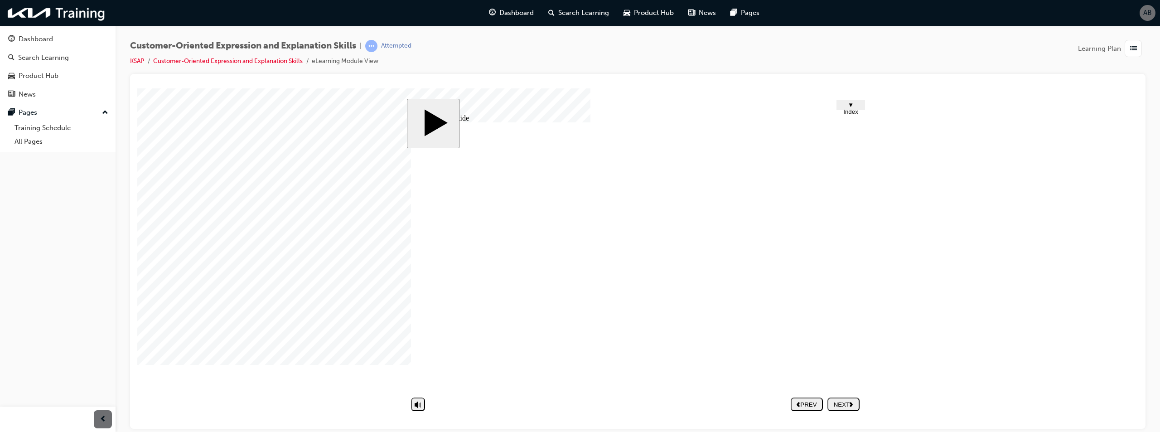
type input "D'"
type input "D'o"
type input "D'oh"
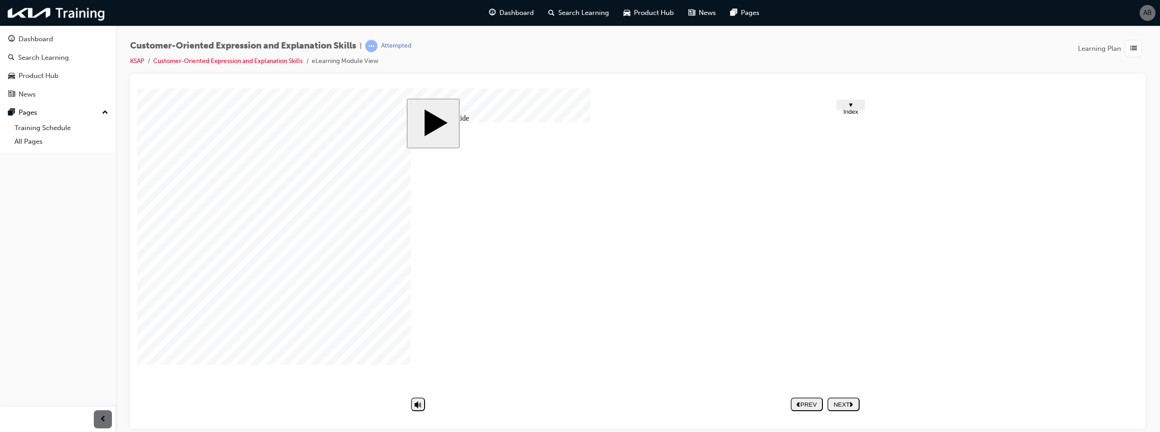
type input "D'oh"
type input "T"
type input "Th"
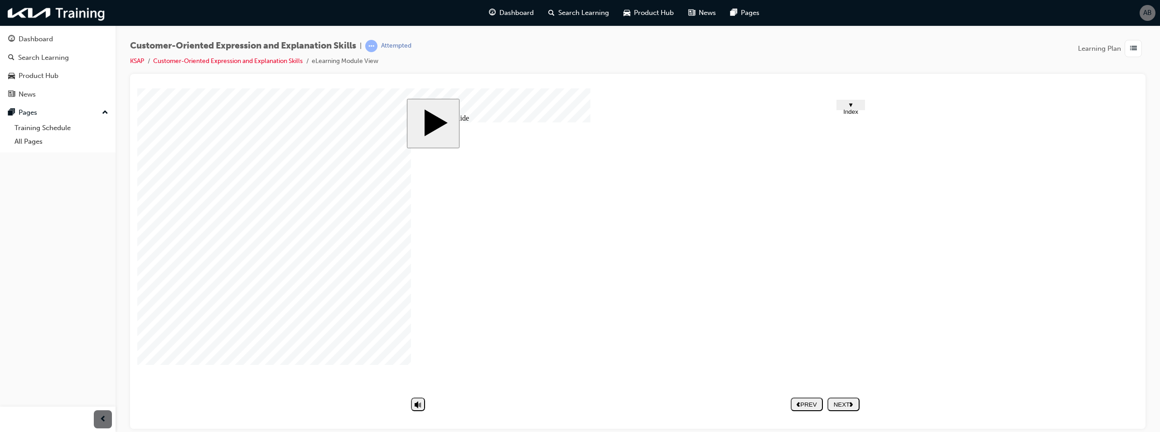
type input "Th"
type input "Thi"
type input "Thin"
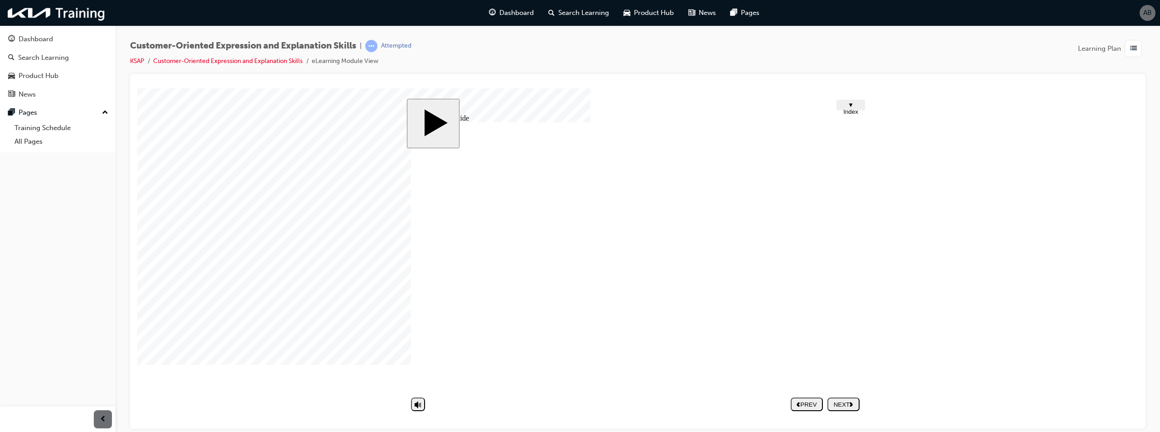
type input "Think"
type input "Thinki"
type input "Thinkin"
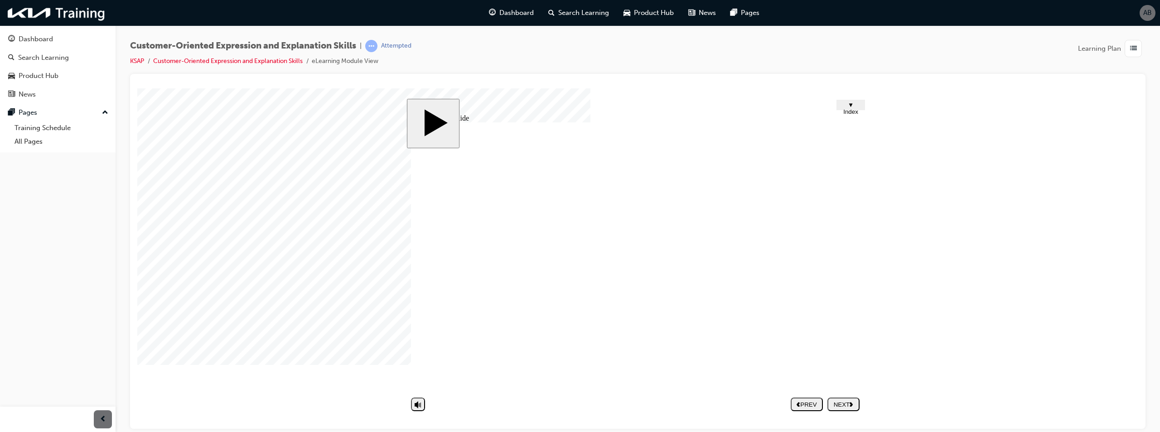
type input "Thinkin"
type input "Thinking"
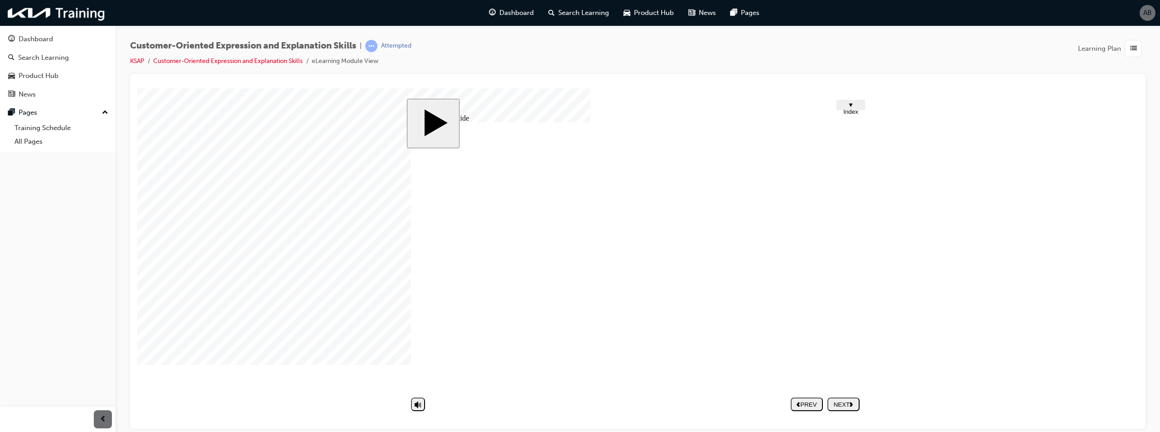
type input "D"
type input "De"
type input "Def"
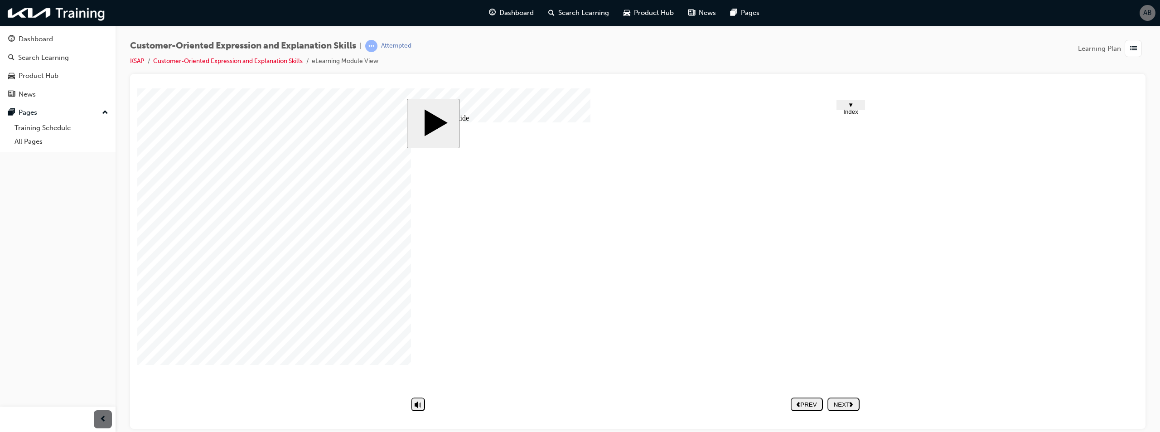
type input "Def"
type input "Defe"
type input "Defen"
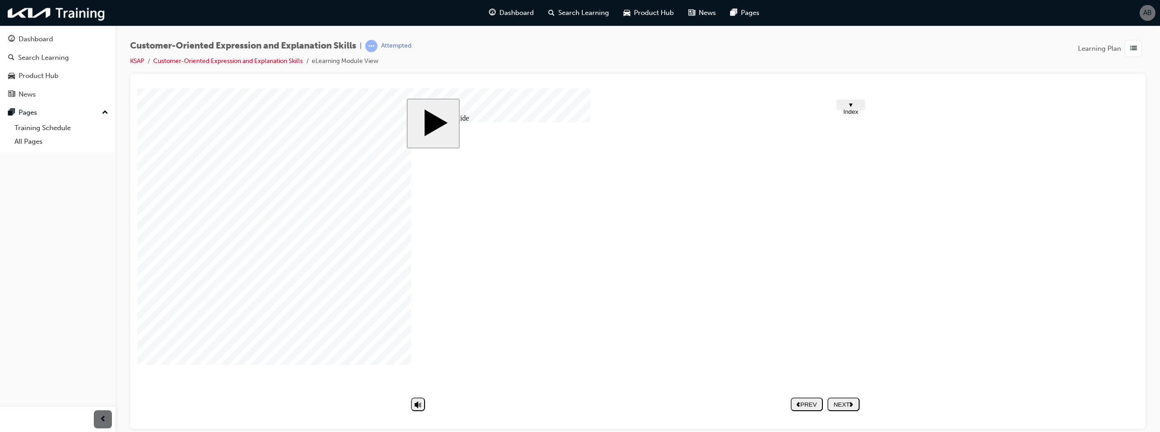
type input "Defend"
type input "Defendi"
type input "Defendin"
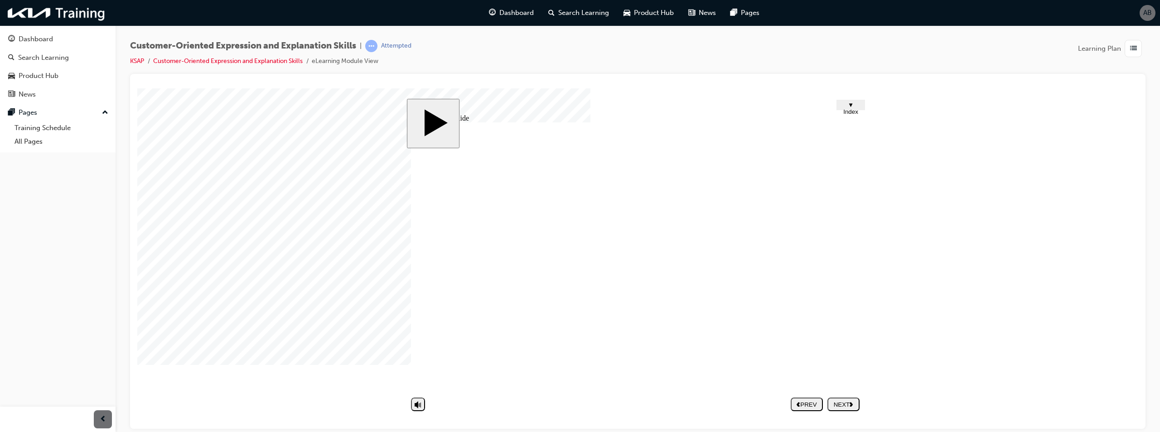
type input "Defendin"
type input "Defending"
drag, startPoint x: 700, startPoint y: 285, endPoint x: 457, endPoint y: 270, distance: 243.5
click at [455, 271] on div "Group 4 1 Customer-oriented Expression & Explanation Skills 2. Non-verbal Expre…" at bounding box center [637, 260] width 453 height 277
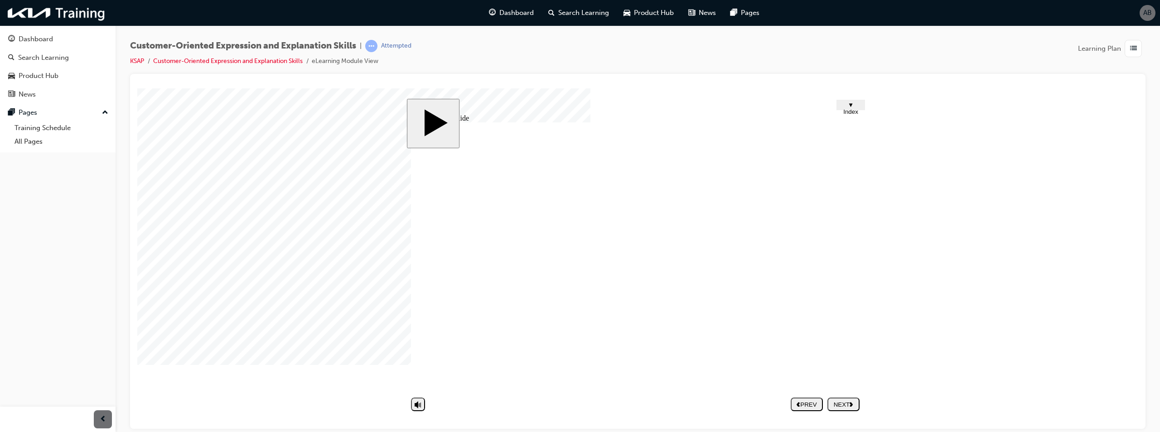
type input "Defending"
type input "D"
type input "D'"
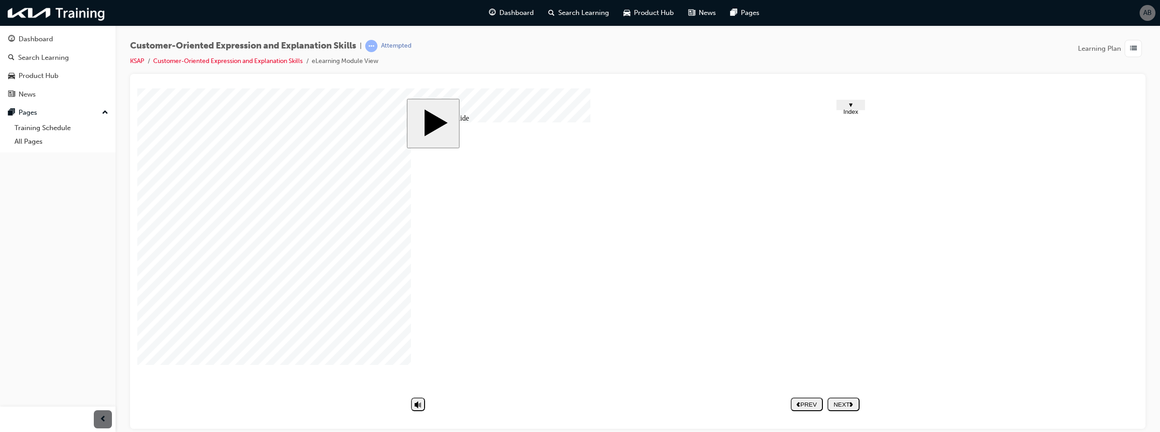
type input "D'"
type input "D'o"
type input "D'oh"
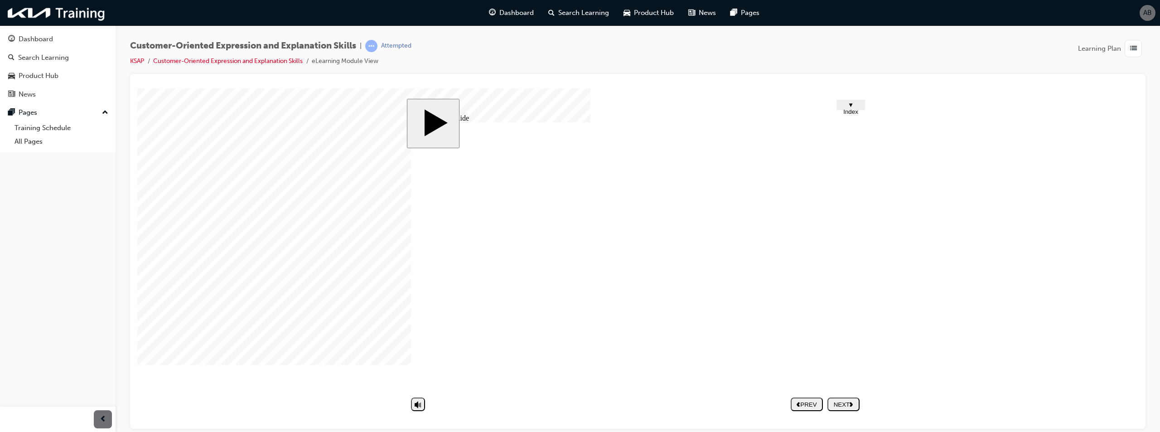
type input "D'oh"
type input "D"
type input "De"
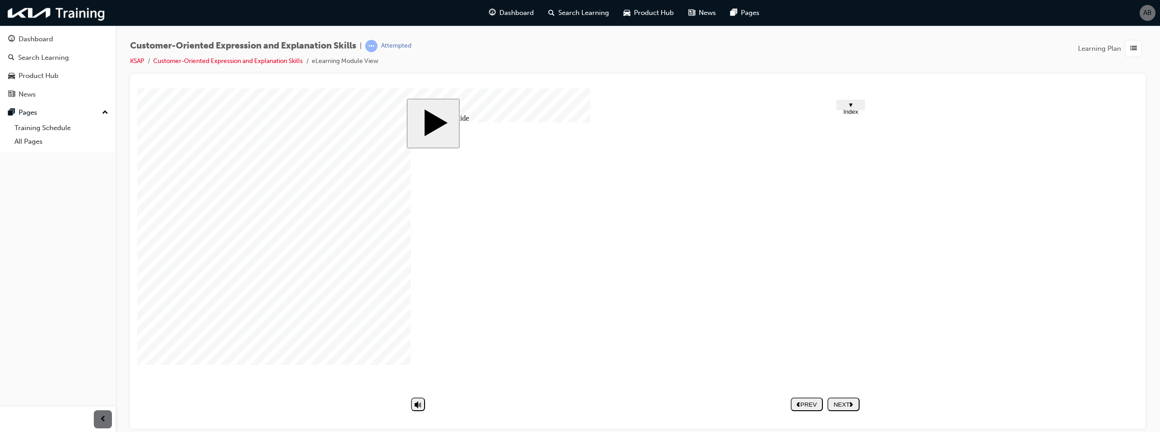
type input "De"
type input "Def"
type input "De"
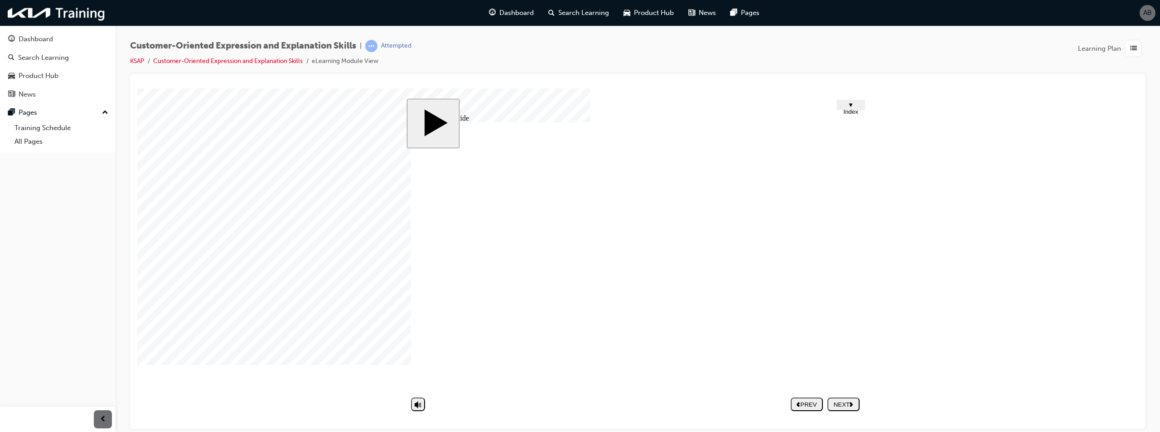
type input "D"
type input "De"
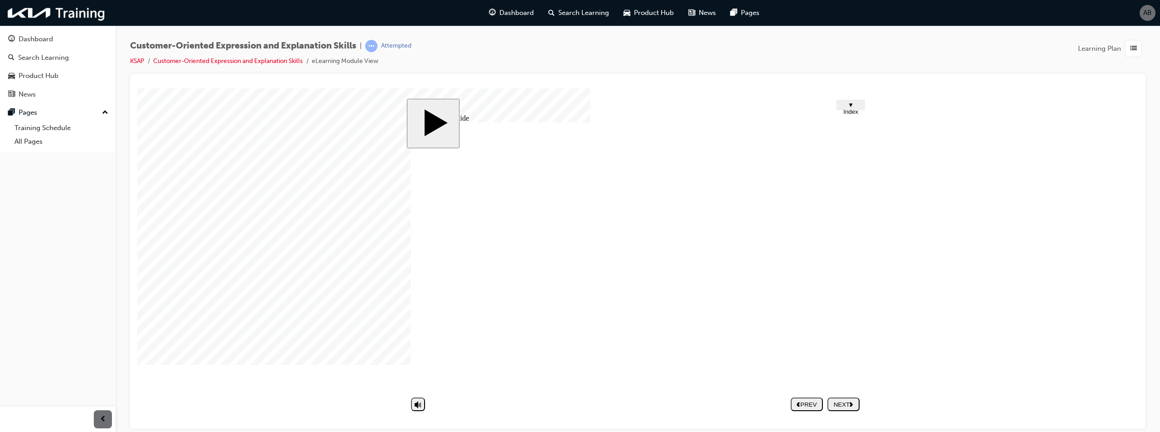
type input "De"
type input "Def"
type input "Defl"
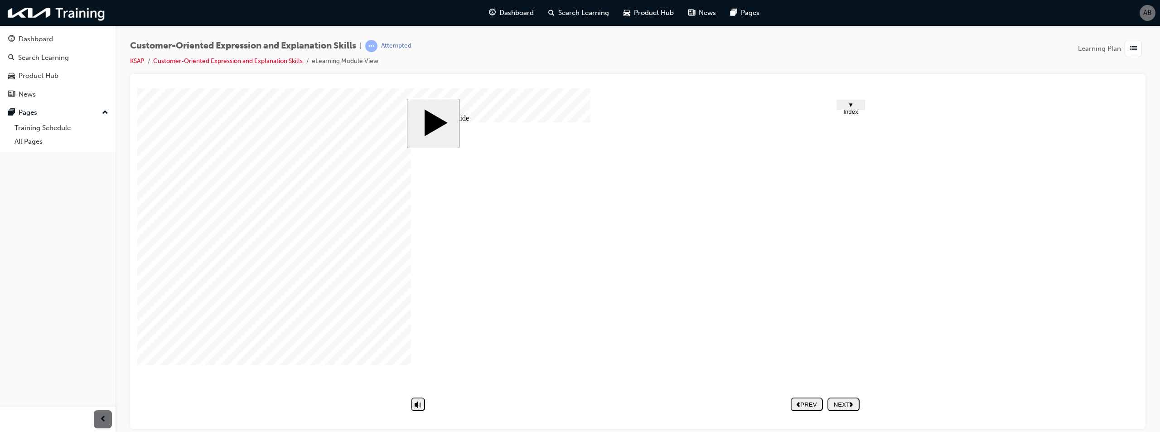
type input "Defle"
type input "Deflec"
type input "Deflect"
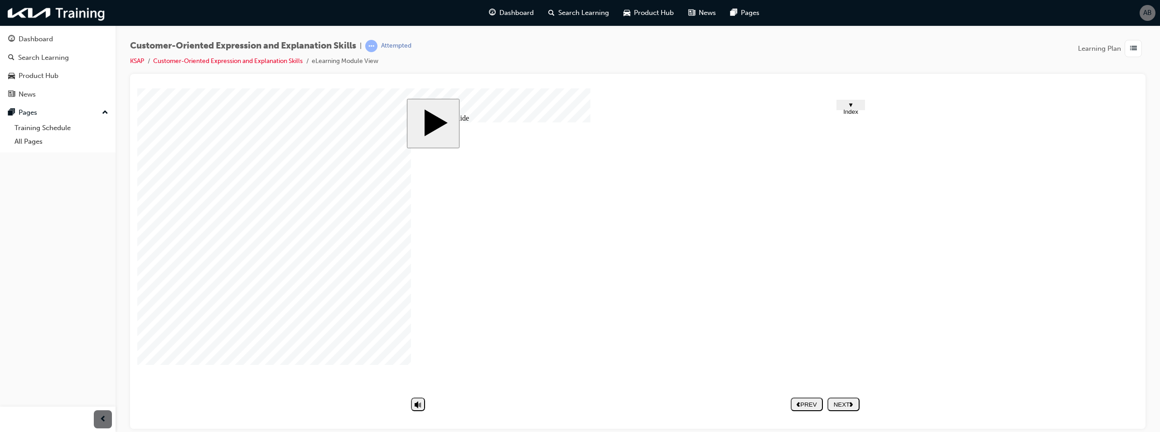
type input "Deflect"
type input "Deflecti"
type input "Deflectin"
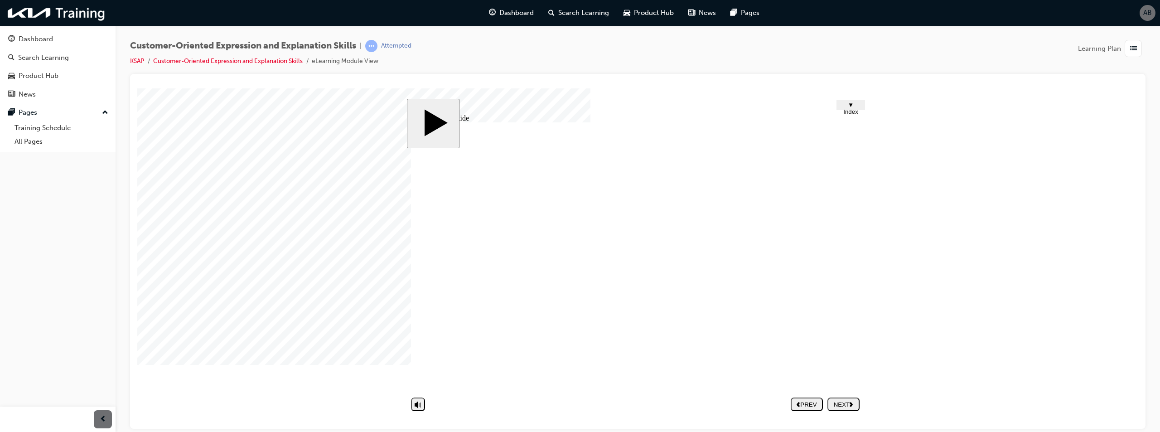
type input "Deflecting"
type input "T"
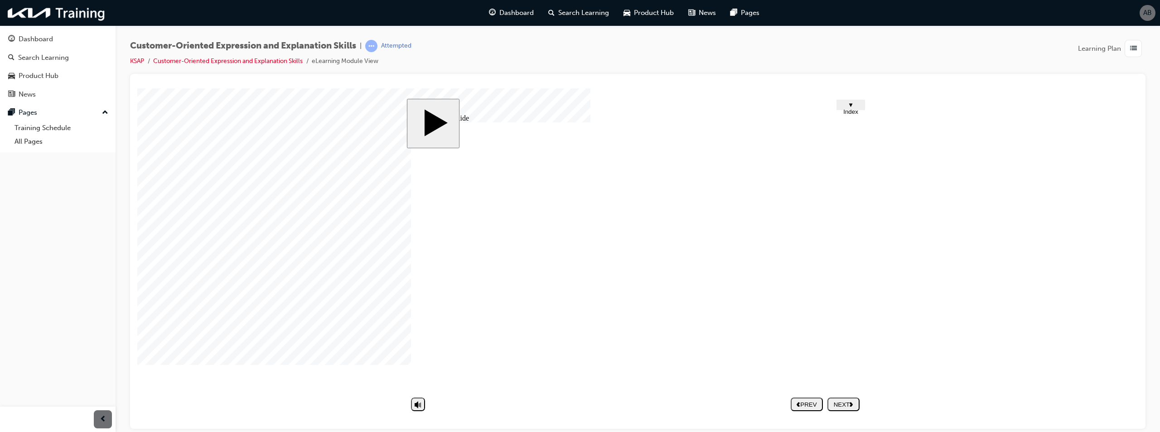
type input "T"
type input "Th"
type input "Thi"
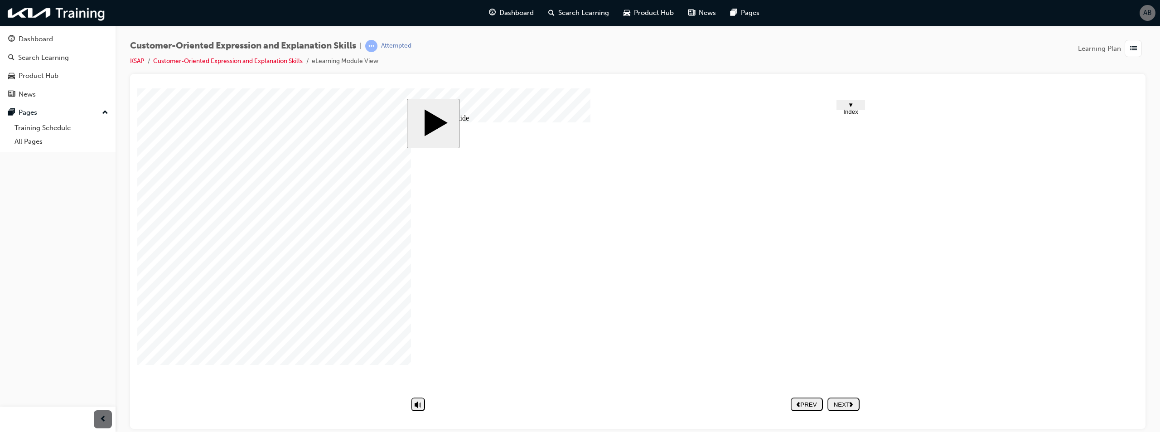
type input "Thin"
type input "Think"
type input "Thinki"
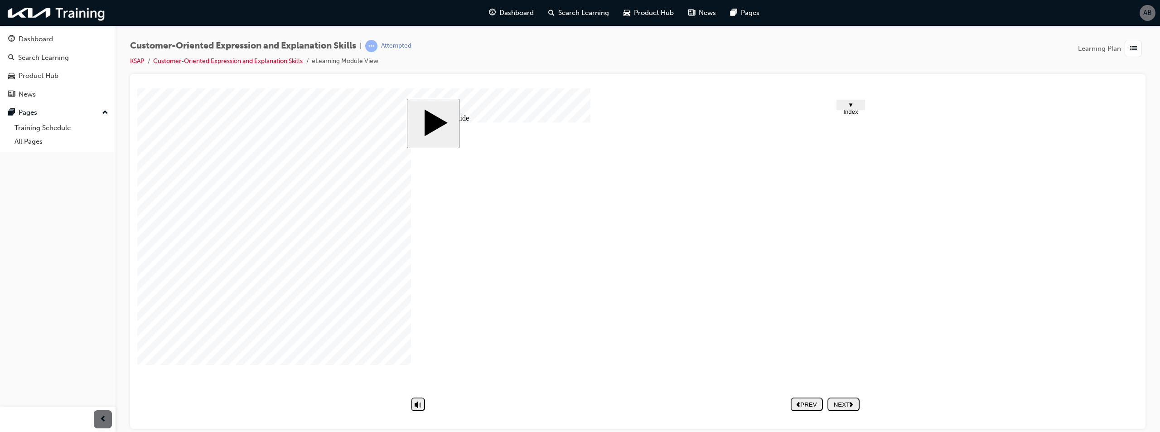
type input "Thinki"
type input "Thinkin"
type input "Thinking"
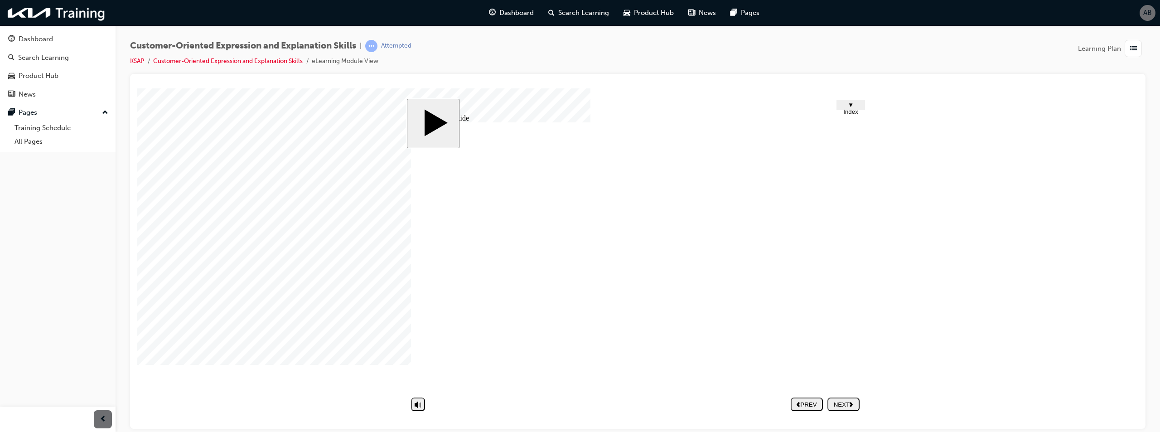
type input "Thinking."
click at [781, 360] on div "Group 4 1 Customer-oriented Expression & Explanation Skills 2. Non-verbal Expre…" at bounding box center [637, 260] width 453 height 277
type input "D'oh"
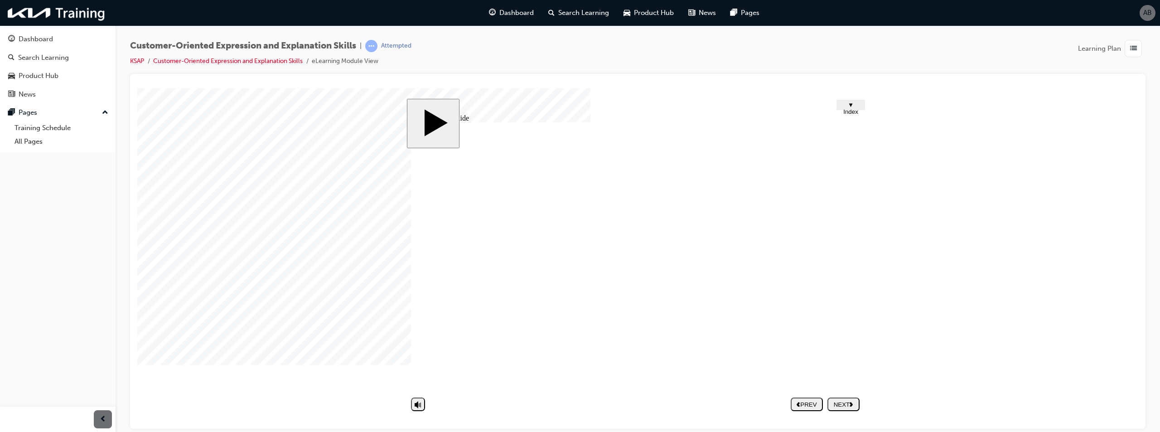
type input "Thinking"
type input "Defending"
type input "D'oh"
type input "Deflecting"
type input "Thinking."
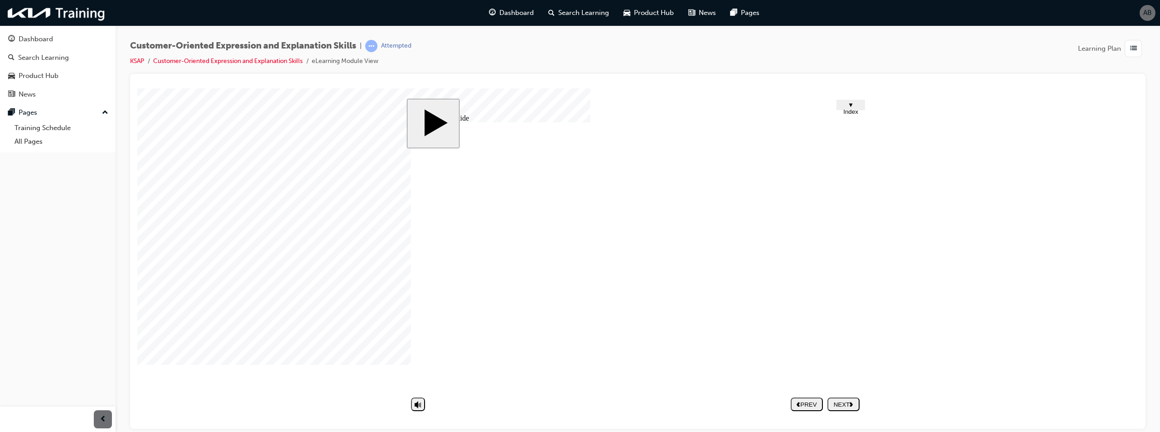
click at [843, 405] on div "NEXT" at bounding box center [843, 404] width 25 height 7
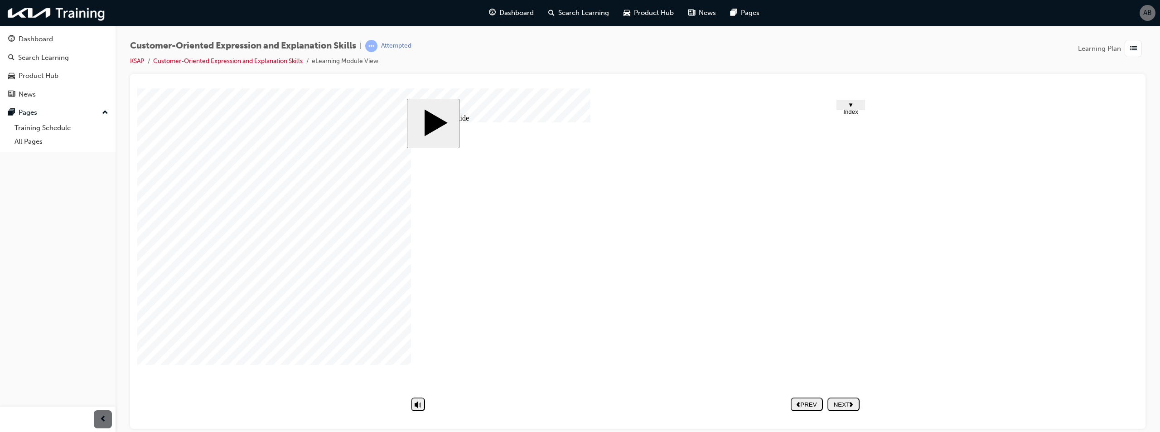
click at [845, 405] on div "NEXT" at bounding box center [843, 404] width 25 height 7
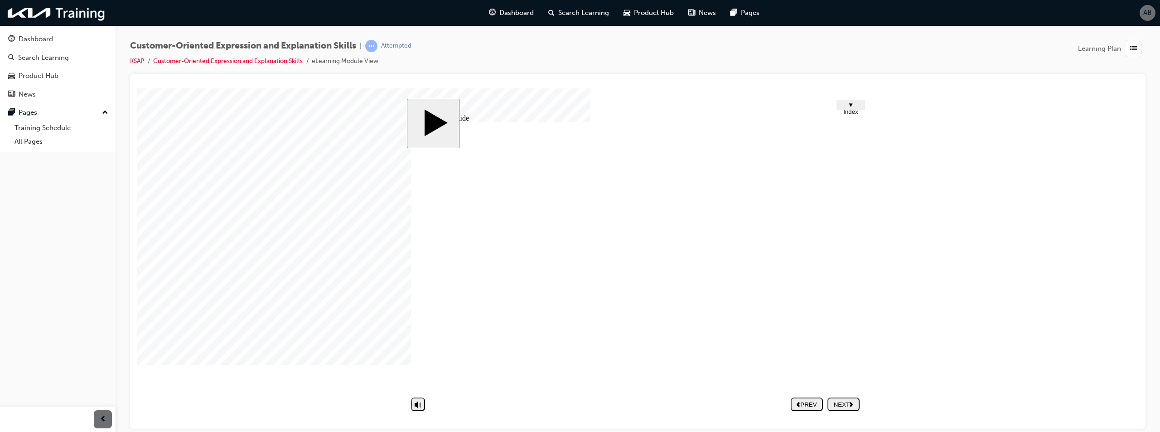
type textarea "D"
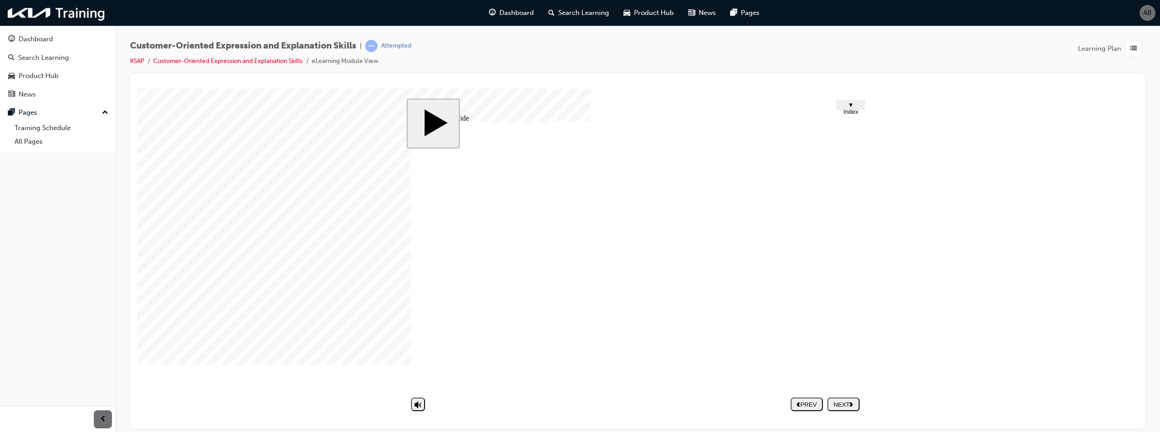
type textarea "Di"
type textarea "Did"
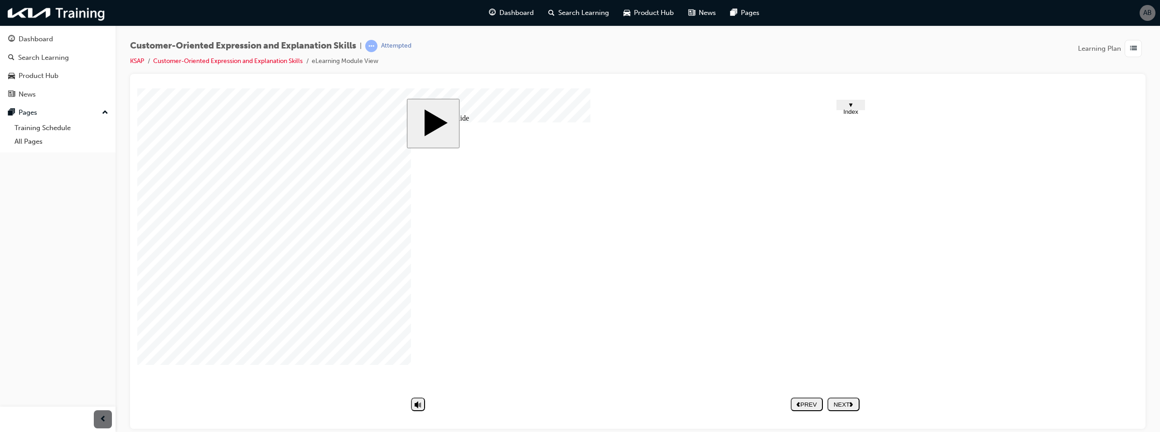
type textarea "Did"
type textarea "Did n"
type textarea "Did no"
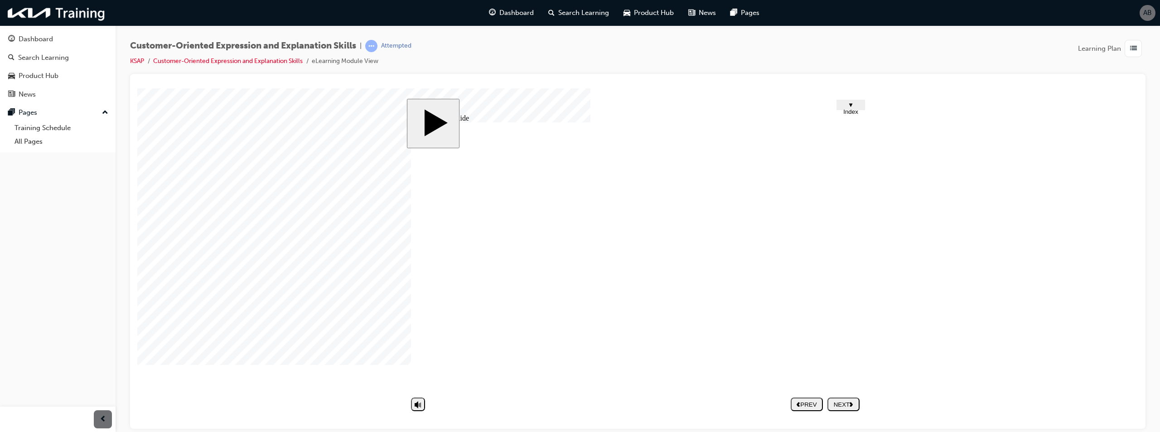
type textarea "Did not"
type textarea "Did not l"
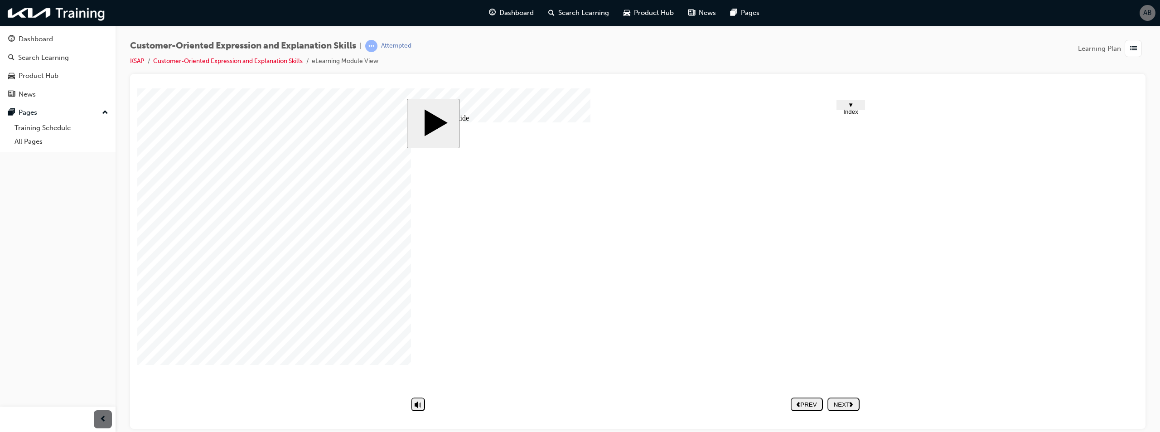
type textarea "Did not l"
type textarea "Did not li"
type textarea "Did not lis"
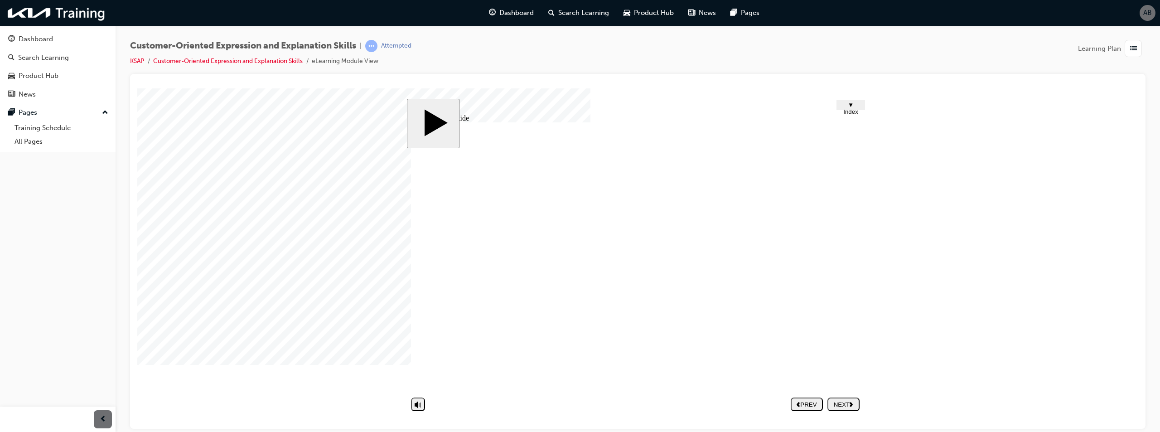
type textarea "Did not list"
type textarea "Did not liste"
type textarea "Did not listen"
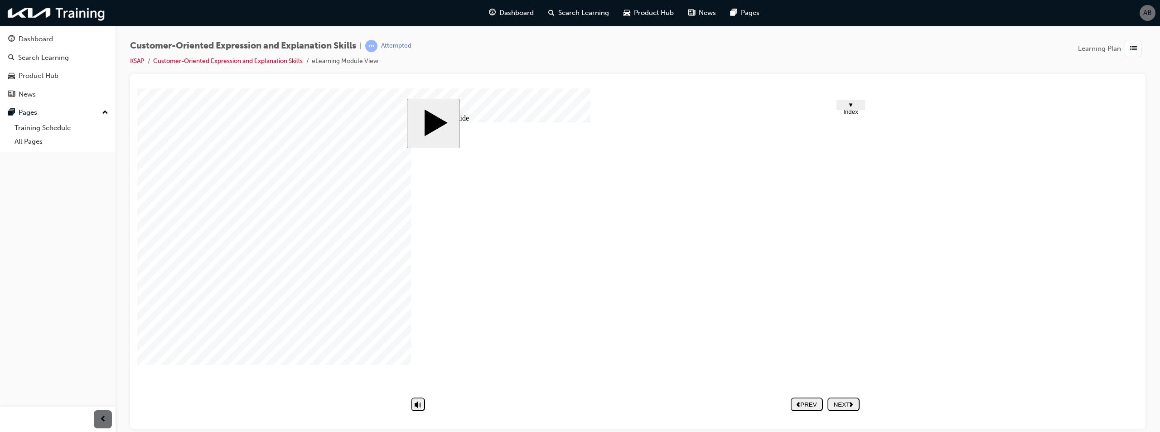
type textarea "Did not listen"
type textarea "Did not listen t"
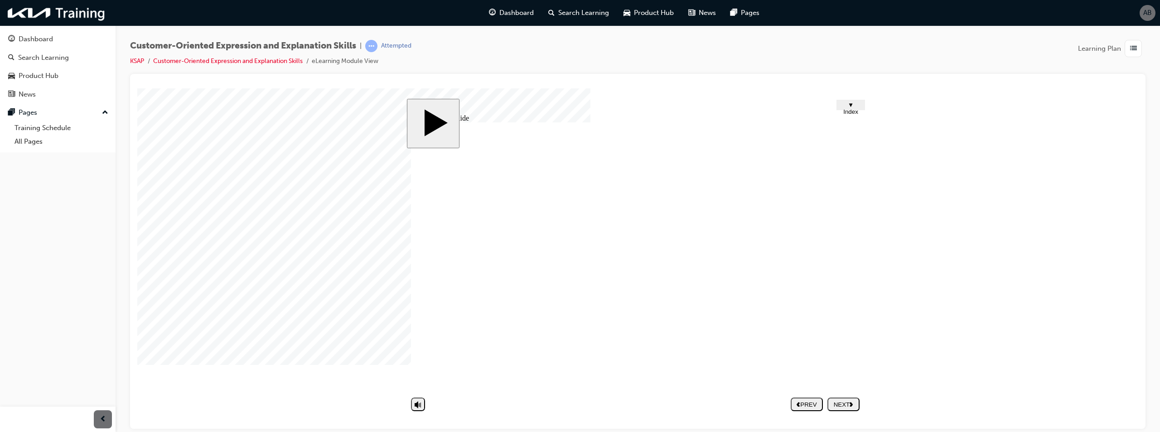
type textarea "Did not listen to"
type textarea "Did not listen to t"
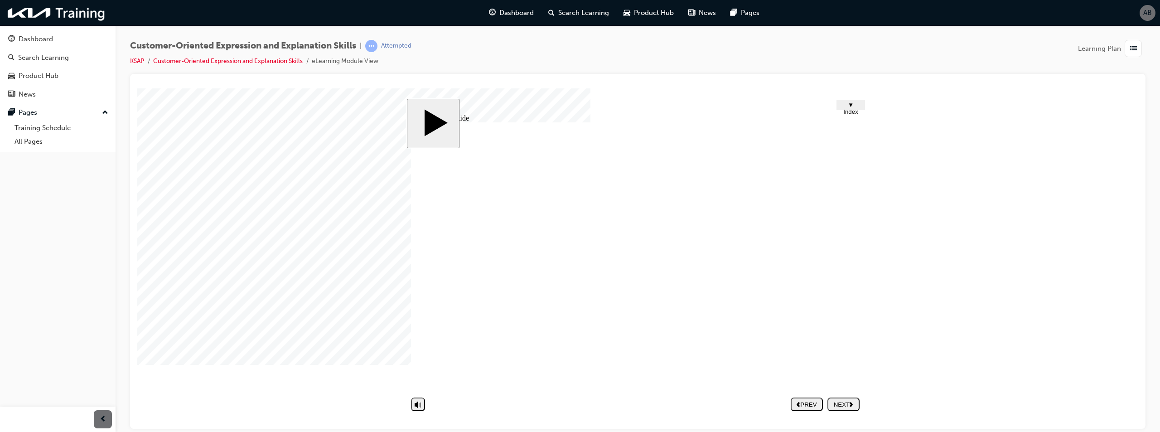
type textarea "Did not listen to t"
type textarea "Did not listen to th"
type textarea "Did not listen to the"
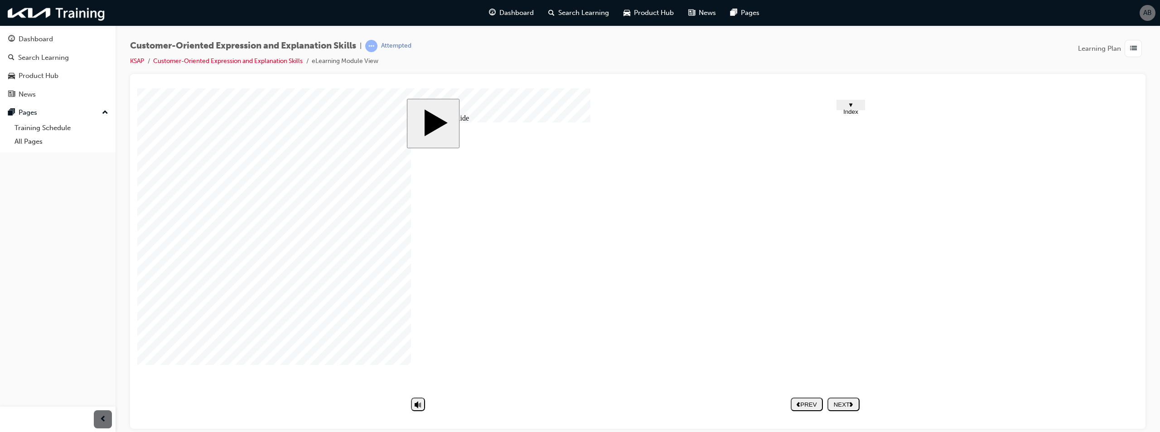
type textarea "Did not listen to the"
type textarea "Did not listen to the c"
type textarea "Did not listen to the cu"
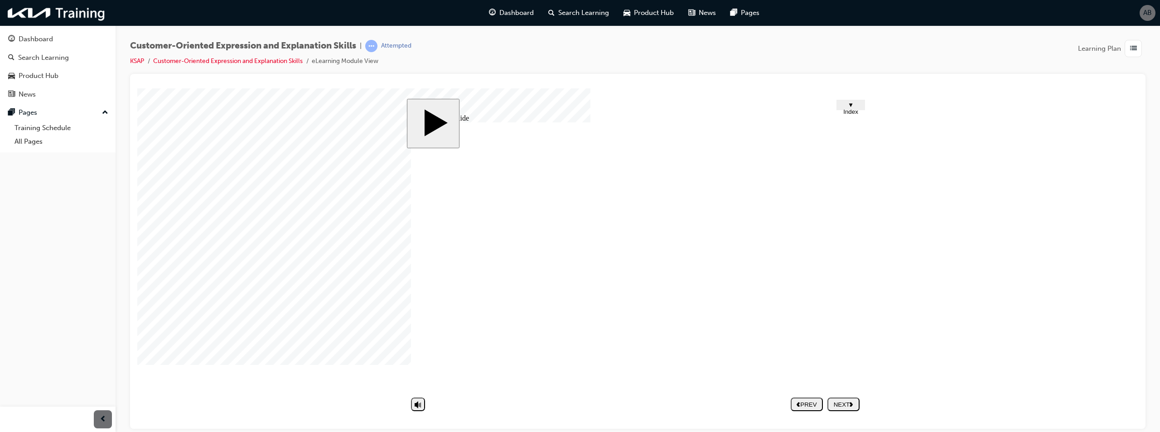
type textarea "Did not listen to the cu"
type textarea "Did not listen to the cus"
type textarea "Did not listen to the cust"
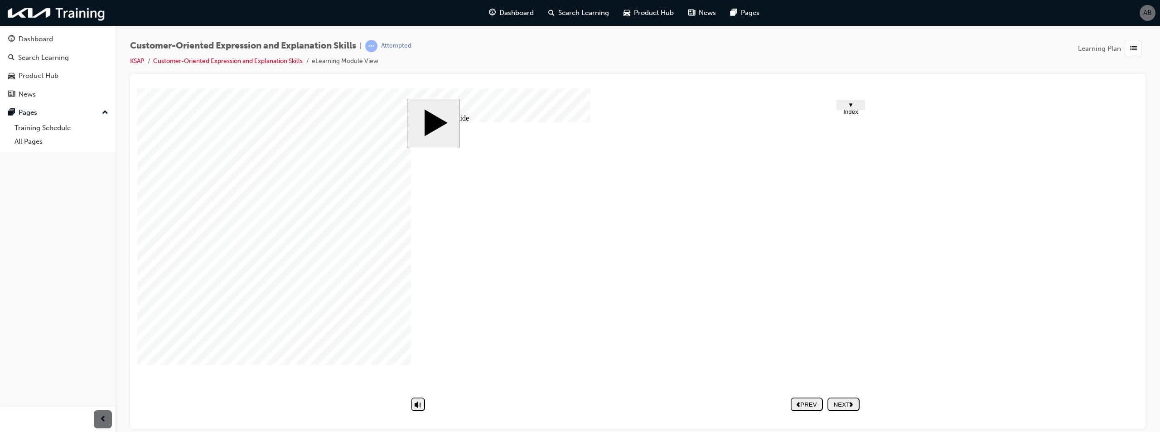
click at [847, 408] on div "NEXT" at bounding box center [843, 404] width 25 height 7
drag, startPoint x: 854, startPoint y: 295, endPoint x: 842, endPoint y: 298, distance: 11.8
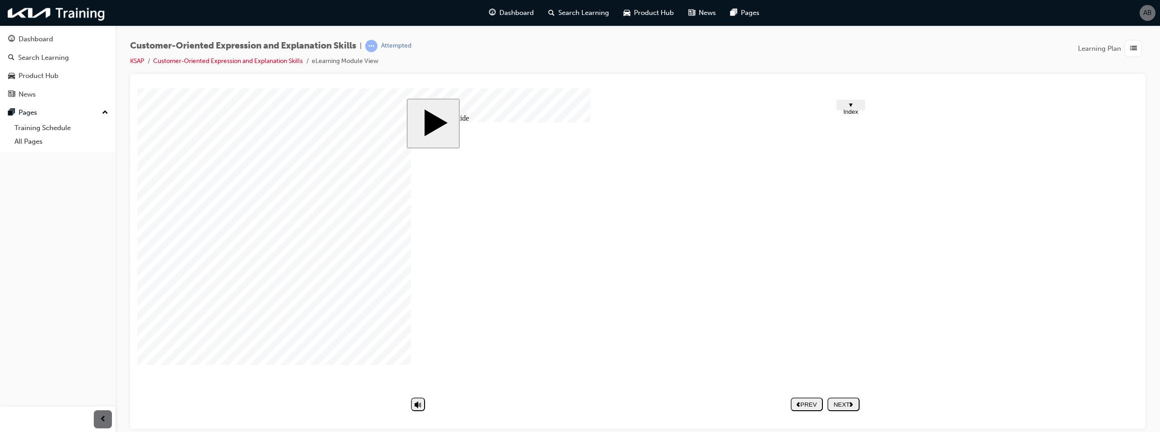
click at [852, 295] on div "Group 1 Round Same Side Corner 2 Round Same Side Corner 1 1 Earn credibility Yo…" at bounding box center [637, 260] width 453 height 277
click at [844, 404] on div "NEXT" at bounding box center [843, 404] width 25 height 7
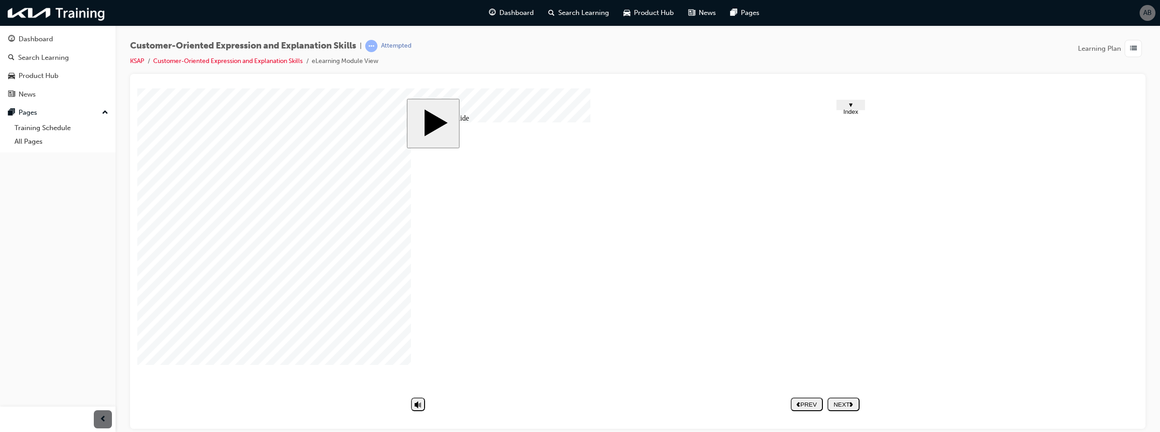
drag, startPoint x: 847, startPoint y: 293, endPoint x: 845, endPoint y: 277, distance: 15.7
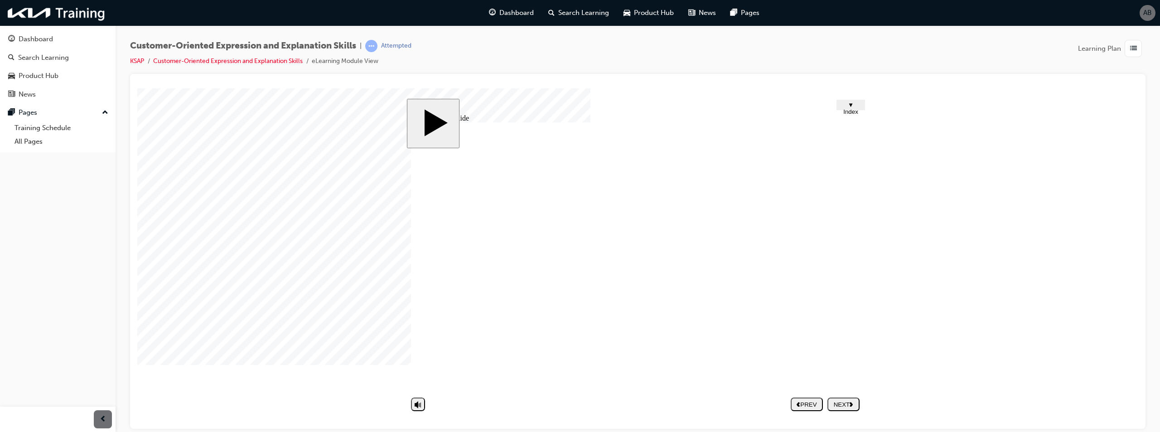
click at [851, 401] on icon "next" at bounding box center [852, 403] width 4 height 5
click at [846, 404] on div "NEXT" at bounding box center [843, 404] width 25 height 7
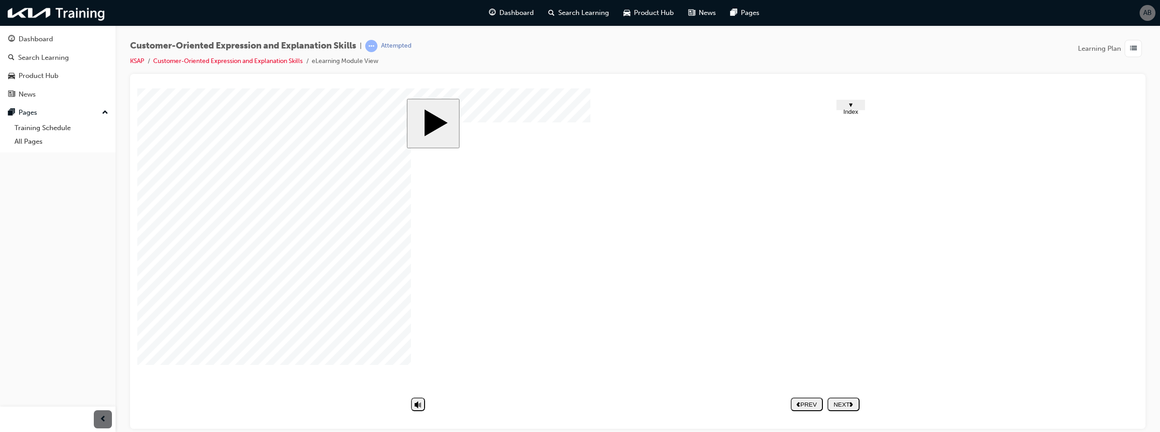
click at [841, 406] on div "NEXT" at bounding box center [843, 404] width 25 height 7
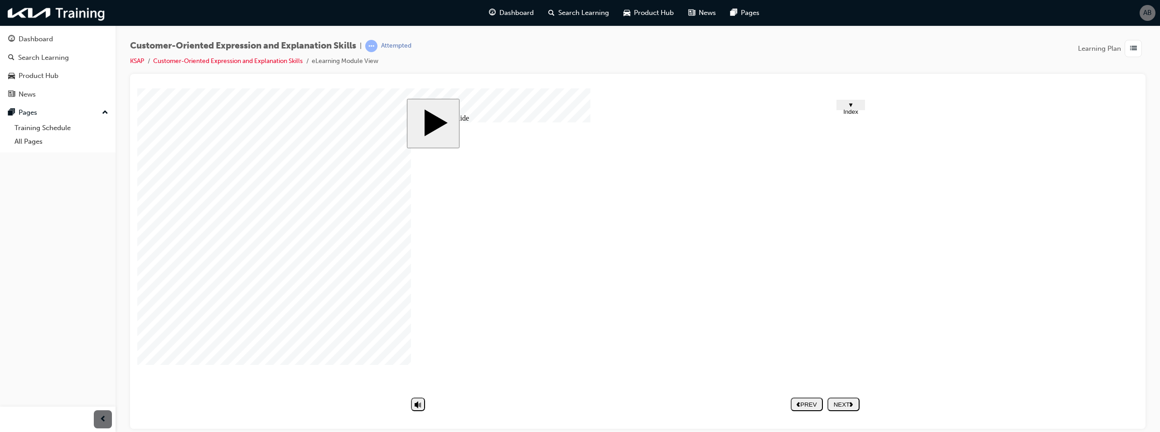
click at [854, 405] on icon "next" at bounding box center [852, 403] width 4 height 5
click at [846, 408] on nav "PREV NEXT SUBMIT" at bounding box center [825, 403] width 69 height 21
click at [844, 402] on nav "PREV NEXT SUBMIT" at bounding box center [825, 403] width 69 height 21
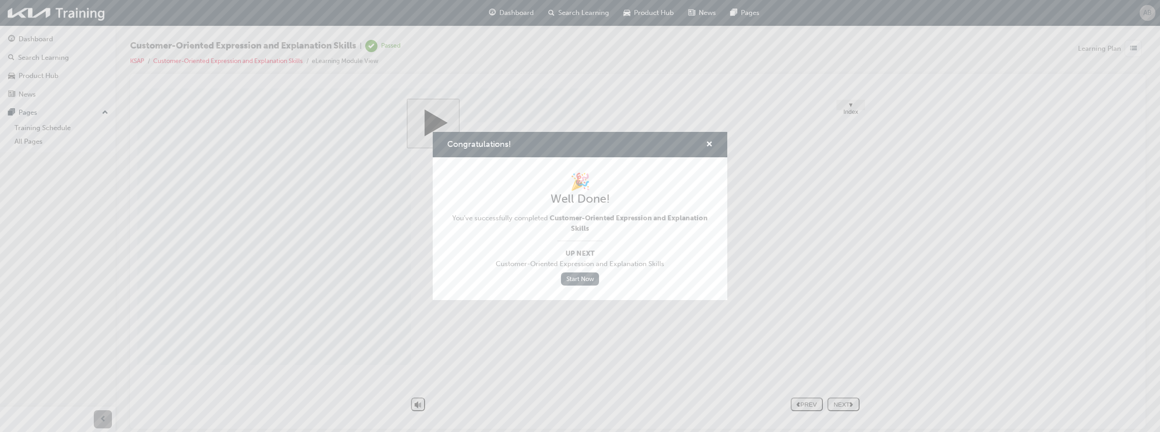
click at [577, 277] on link "Start Now" at bounding box center [580, 278] width 38 height 13
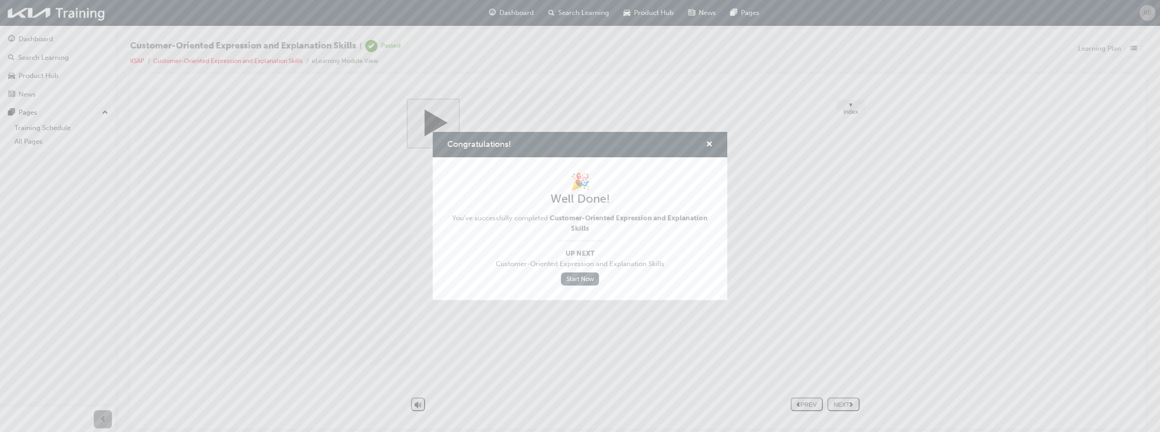
click at [577, 277] on link "Start Now" at bounding box center [580, 278] width 38 height 13
click at [708, 142] on span "cross-icon" at bounding box center [709, 145] width 7 height 8
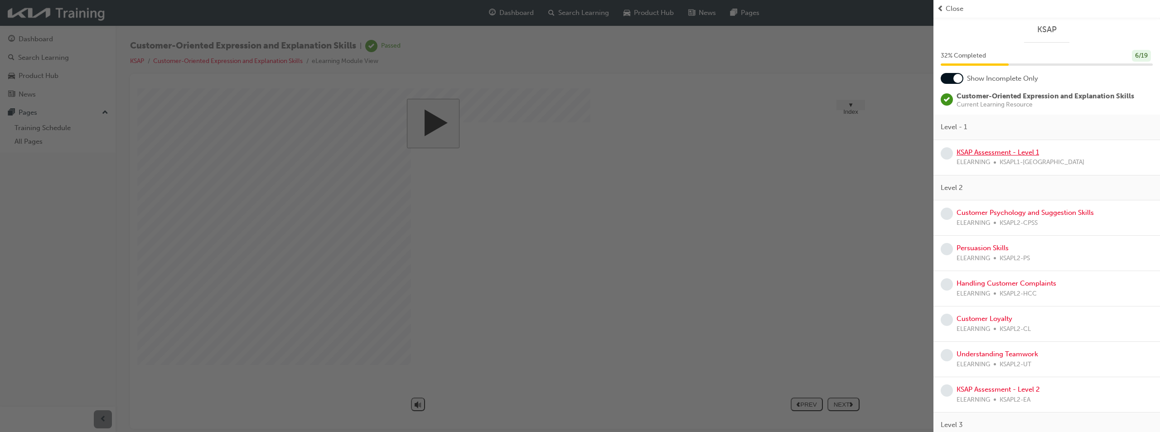
click at [1011, 153] on link "KSAP Assessment - Level 1" at bounding box center [998, 152] width 83 height 8
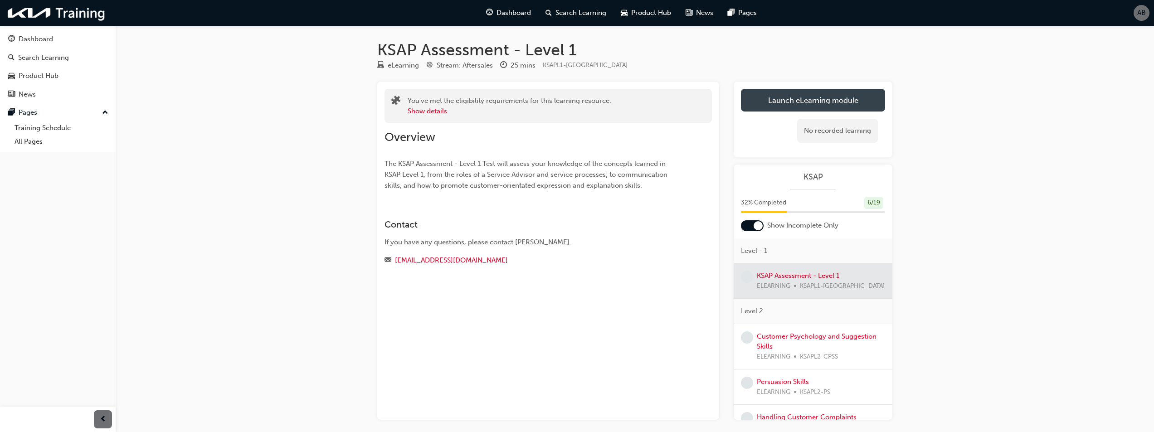
click at [819, 107] on link "Launch eLearning module" at bounding box center [813, 100] width 144 height 23
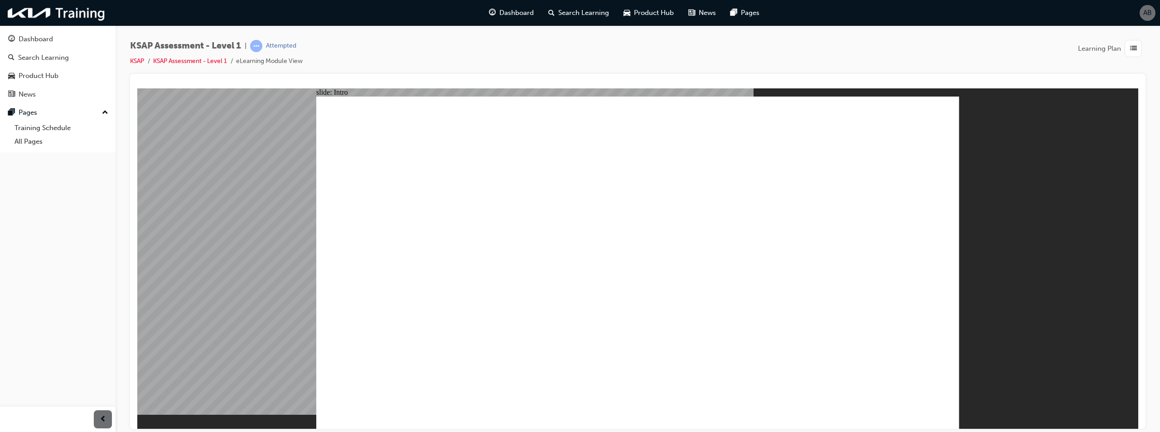
click at [1113, 234] on div "slide: Intro Rectangle Rectangle 1" at bounding box center [637, 258] width 1001 height 340
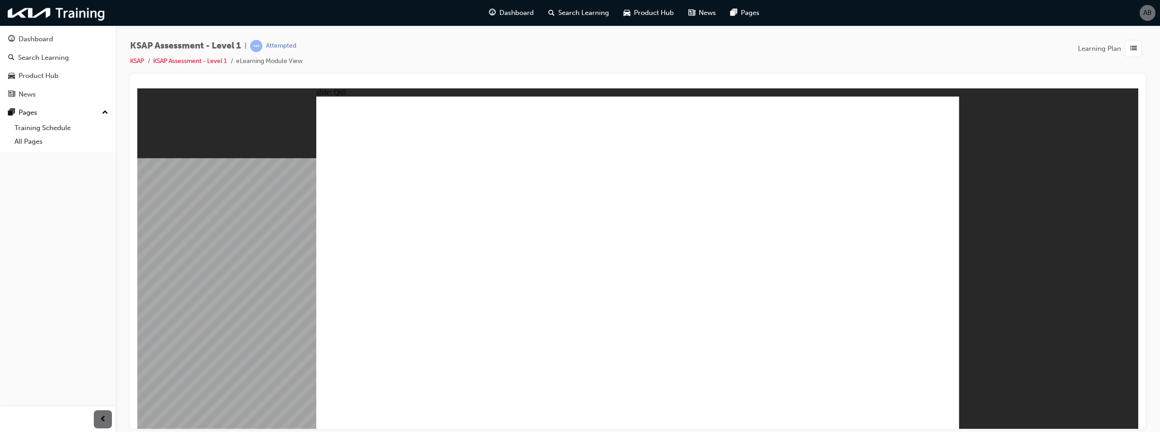
radio input "true"
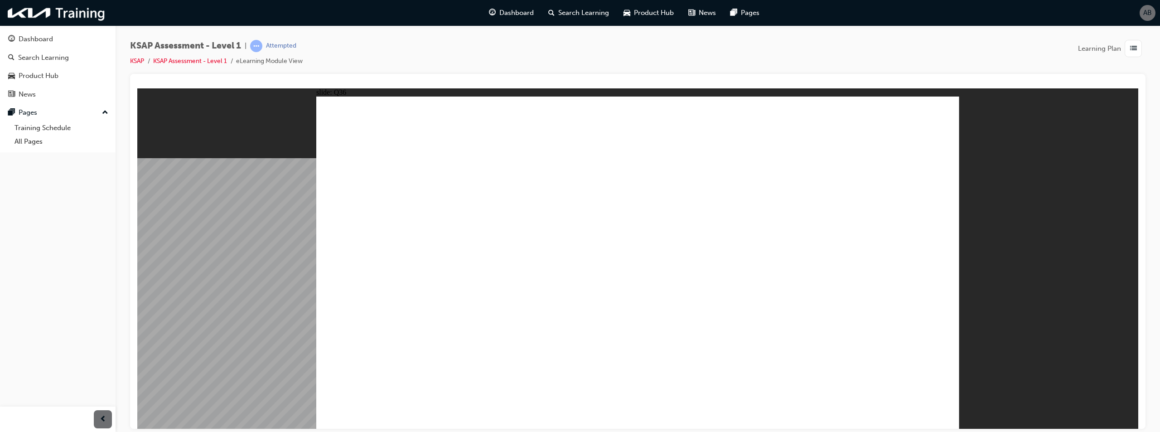
radio input "true"
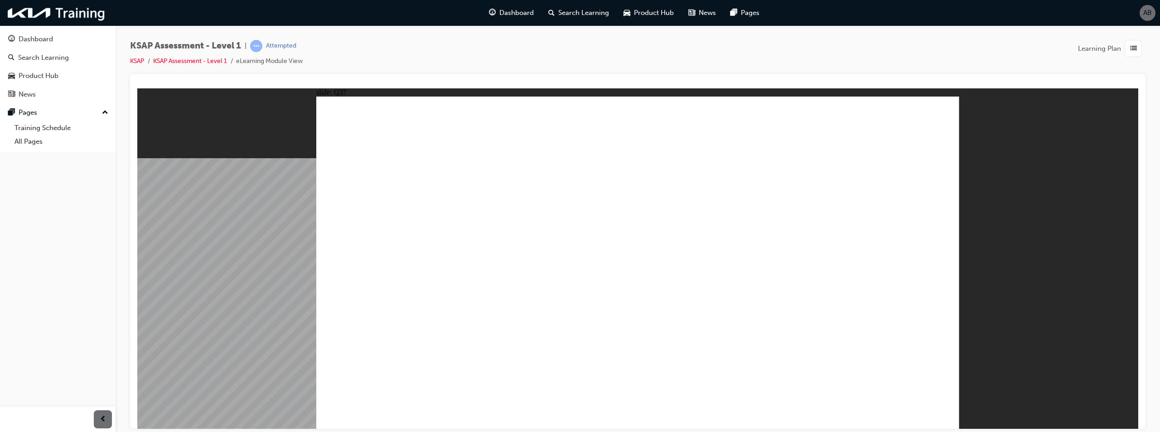
radio input "true"
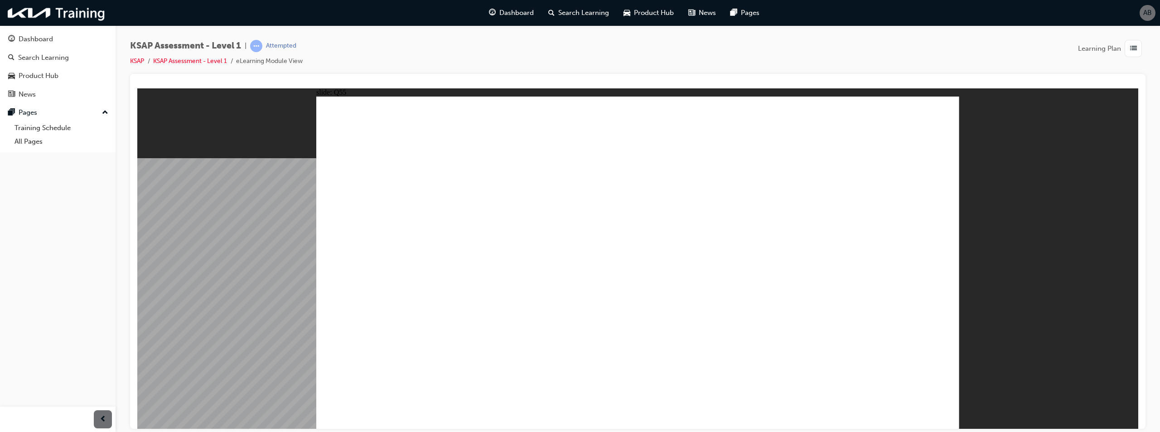
radio input "true"
drag, startPoint x: 893, startPoint y: 404, endPoint x: 893, endPoint y: 418, distance: 13.2
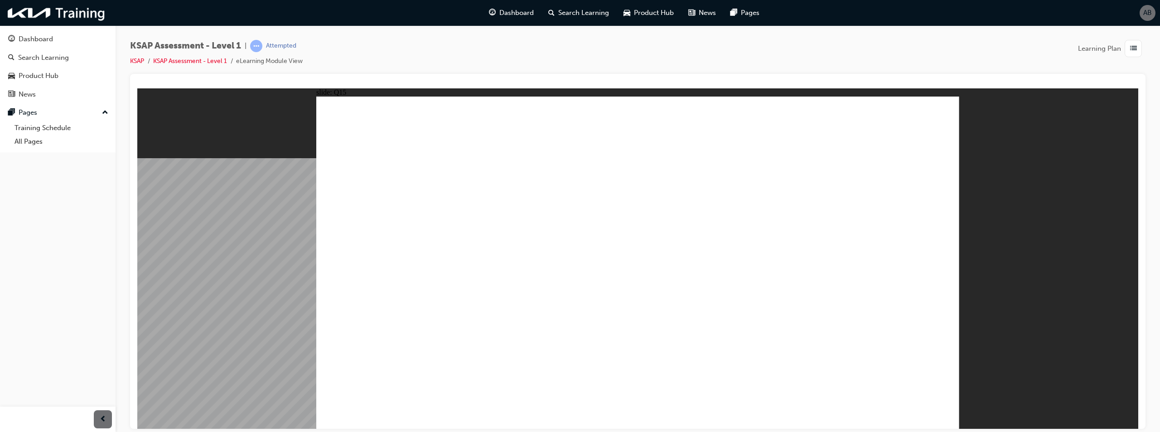
radio input "true"
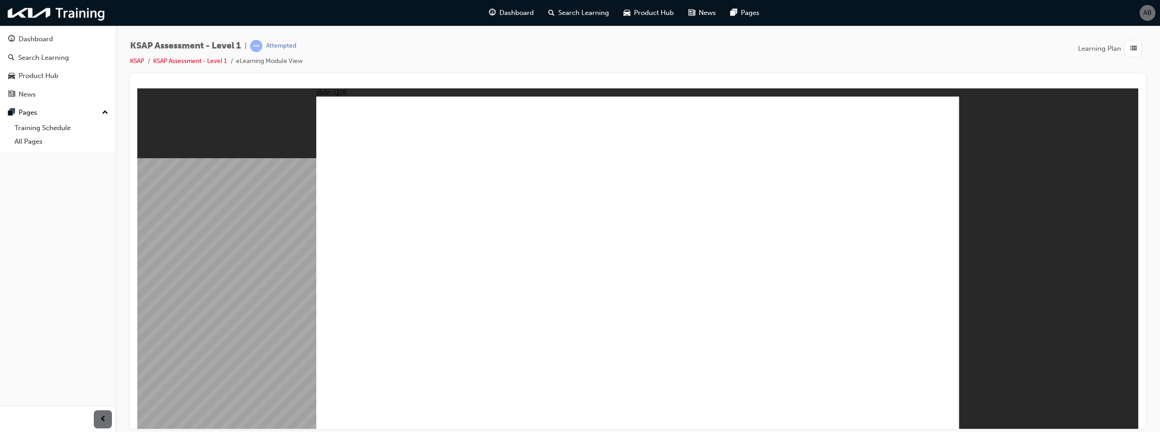
radio input "true"
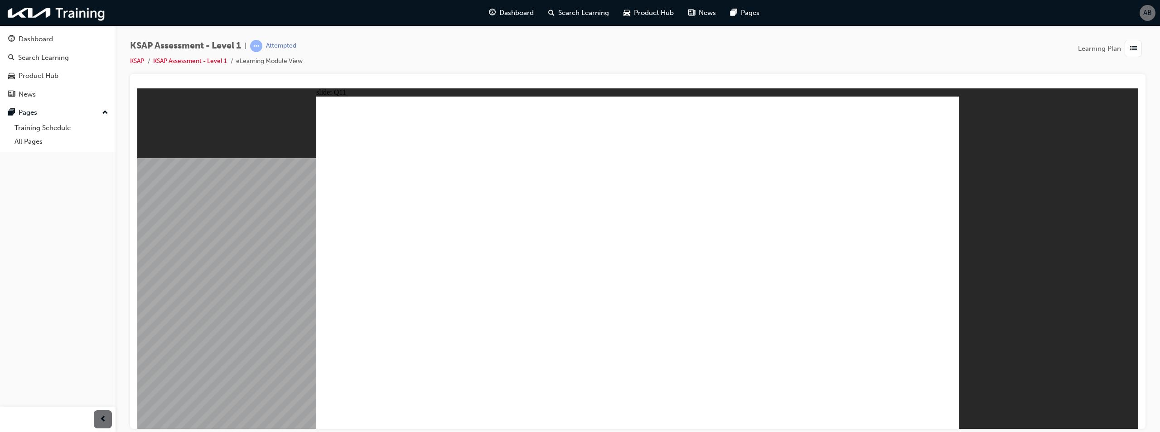
radio input "false"
radio input "true"
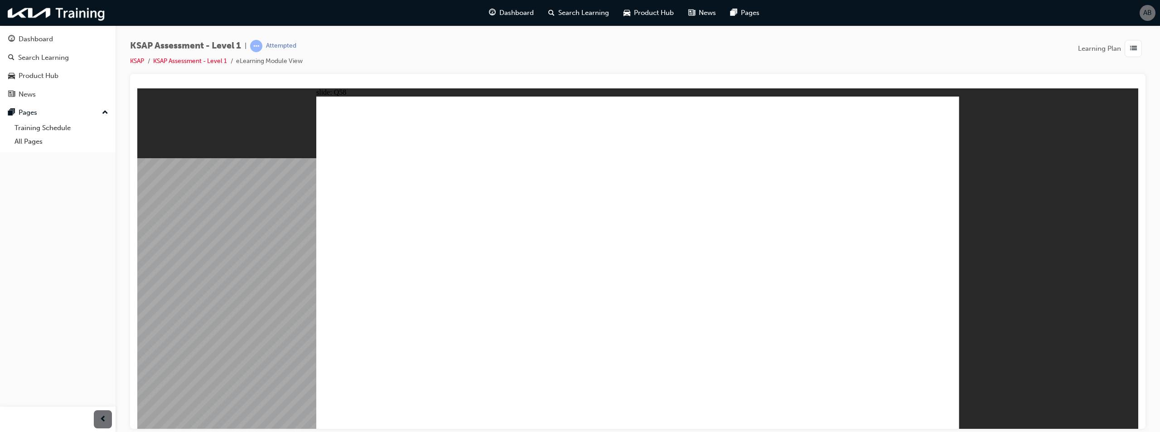
radio input "true"
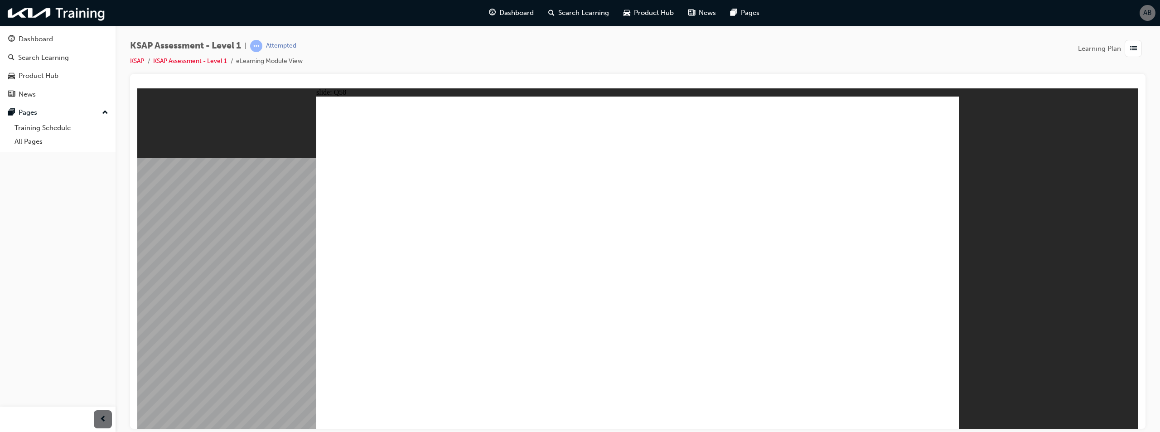
radio input "true"
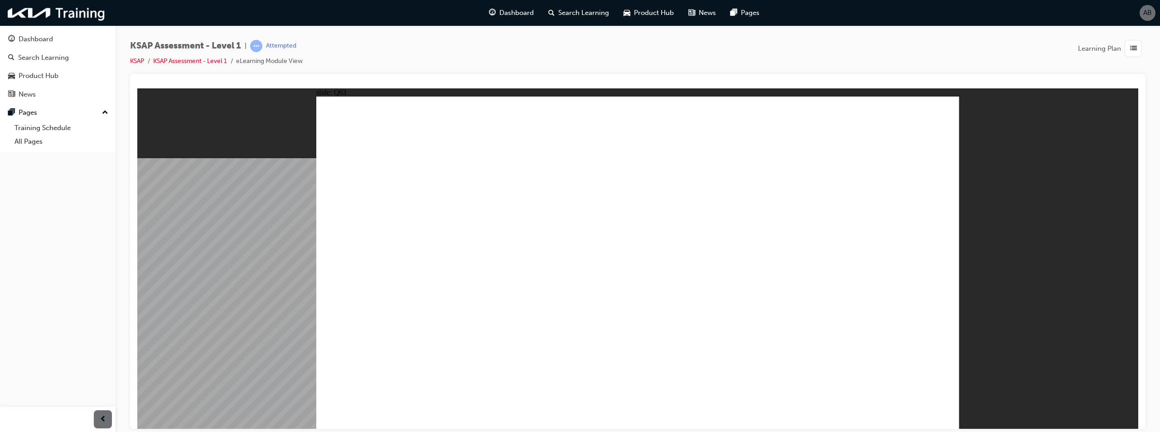
radio input "true"
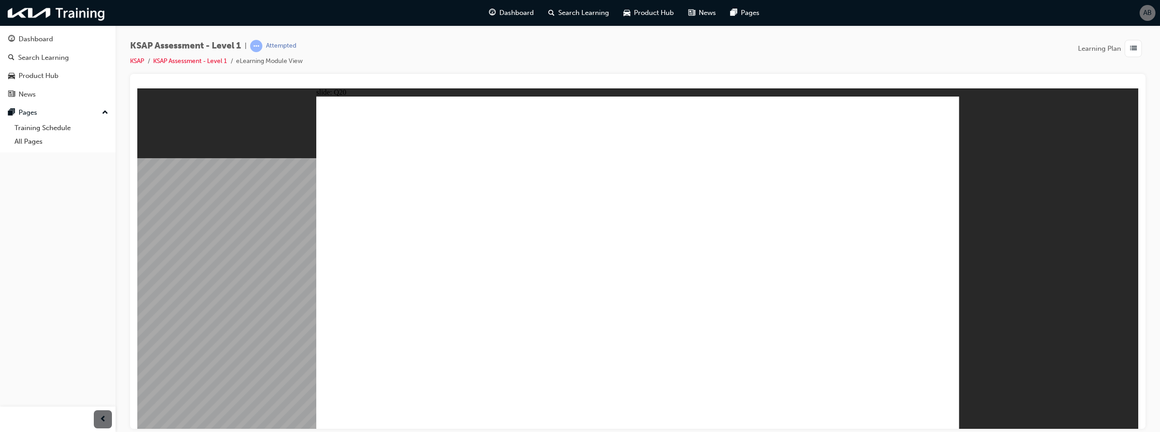
radio input "true"
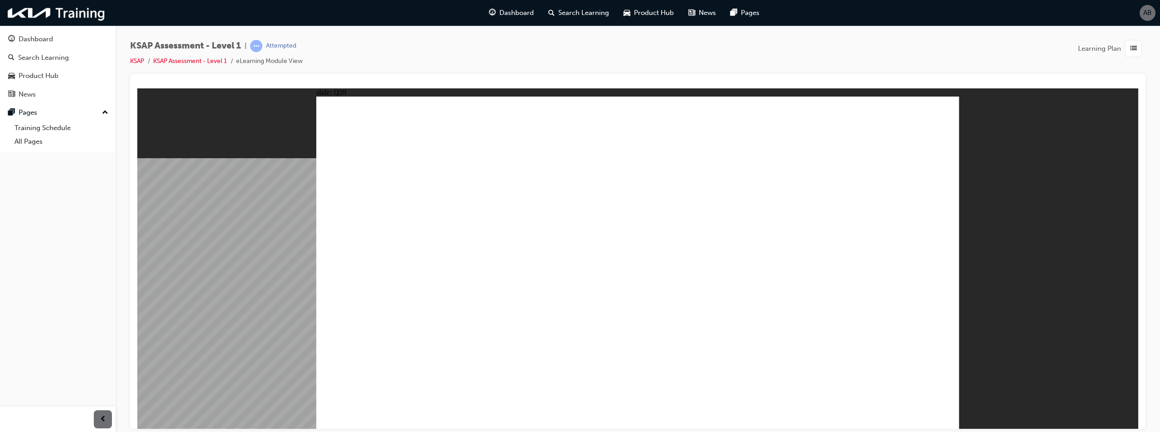
radio input "true"
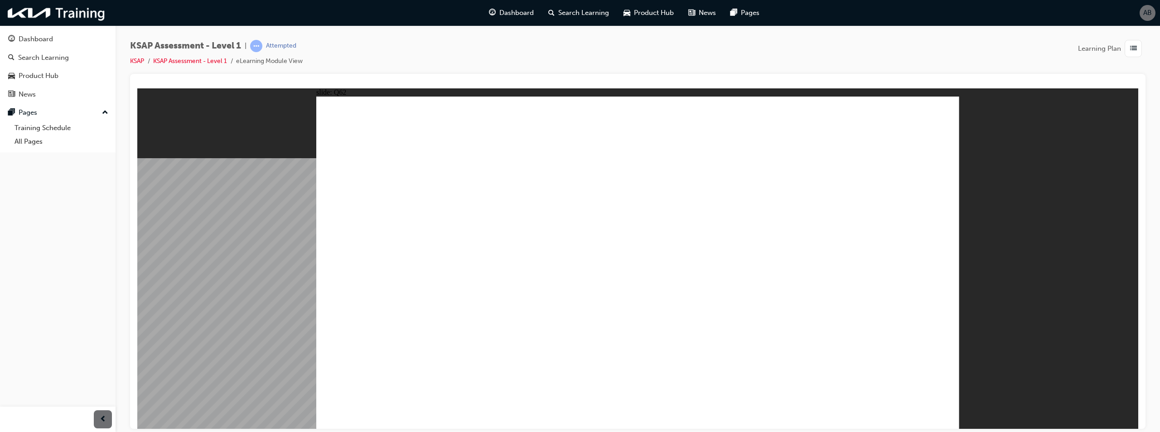
drag, startPoint x: 399, startPoint y: 202, endPoint x: 572, endPoint y: 204, distance: 172.7
drag, startPoint x: 390, startPoint y: 218, endPoint x: 470, endPoint y: 210, distance: 80.1
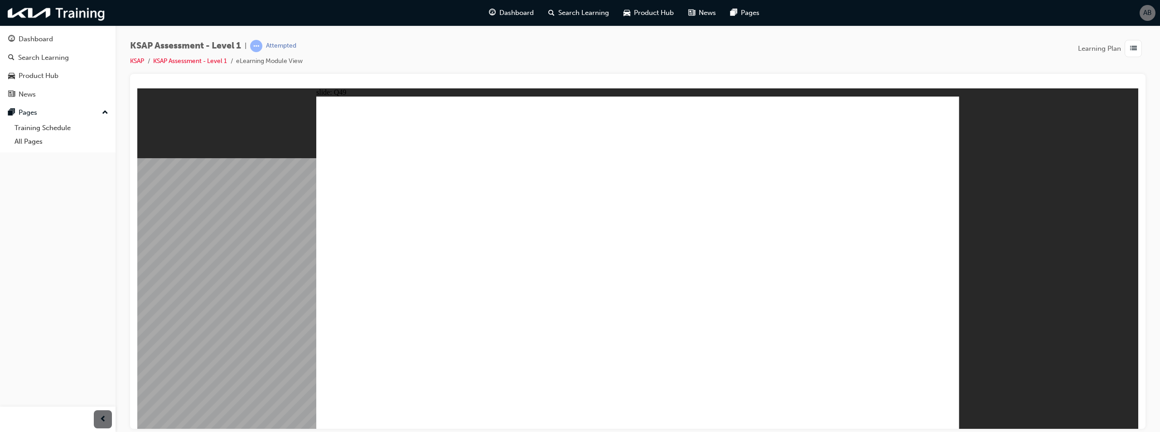
radio input "true"
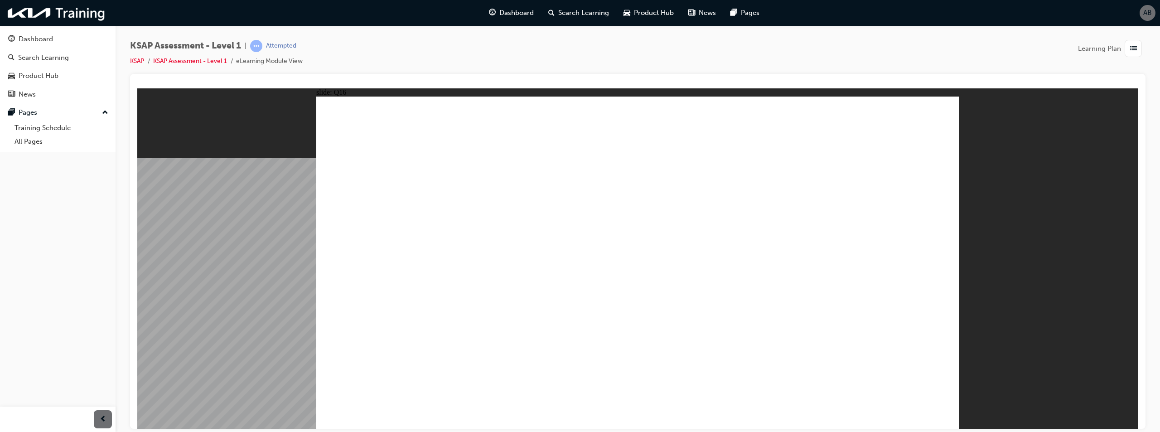
radio input "true"
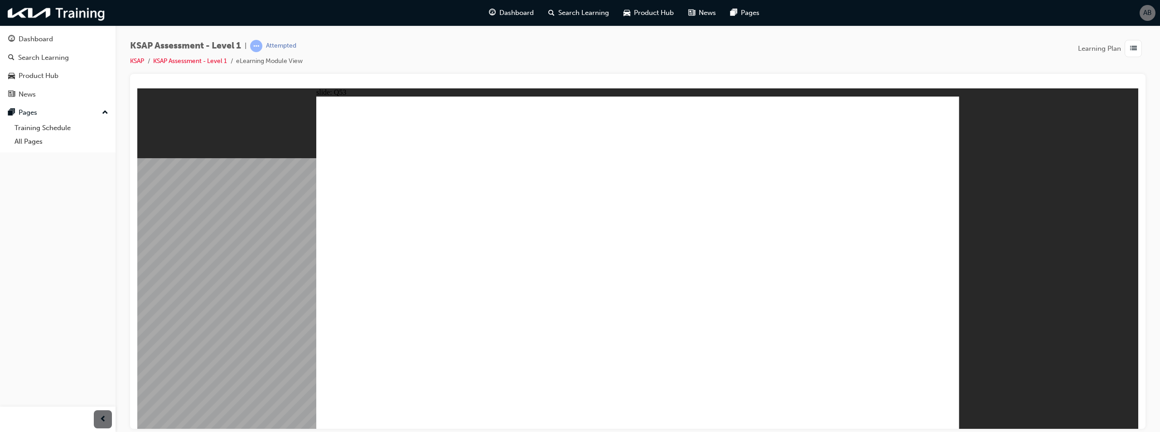
radio input "true"
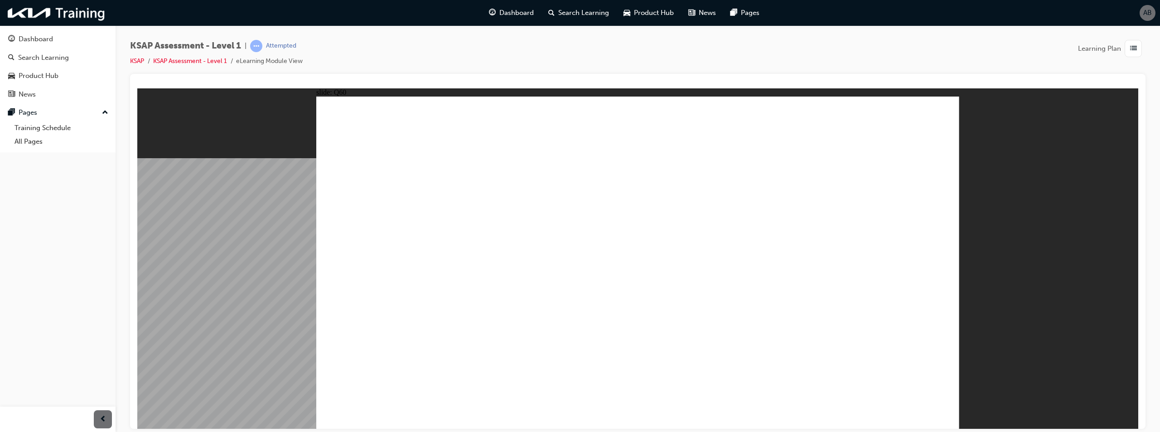
radio input "true"
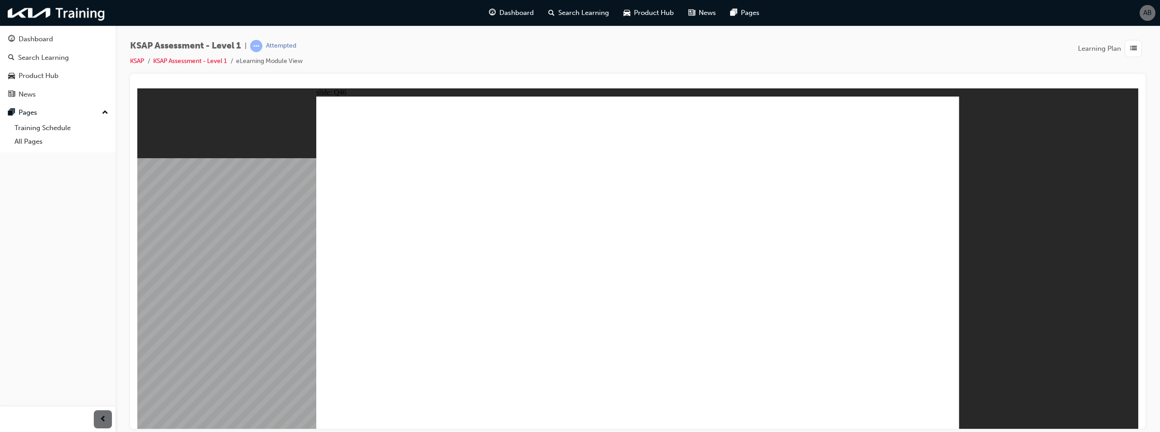
radio input "true"
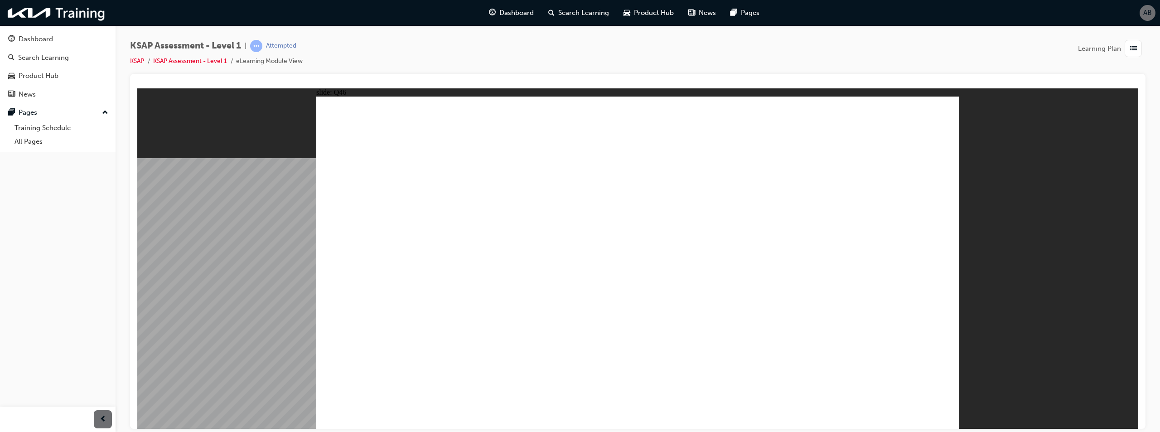
radio input "true"
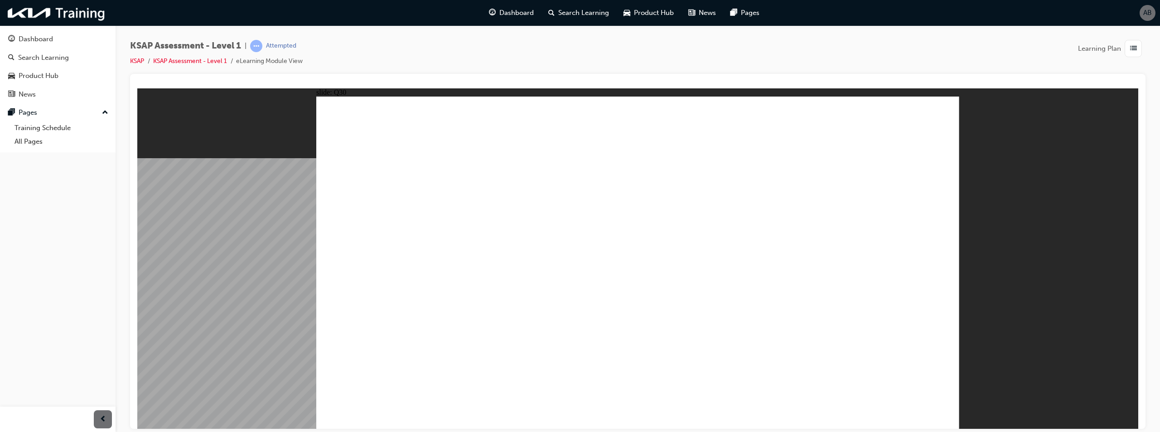
radio input "false"
radio input "true"
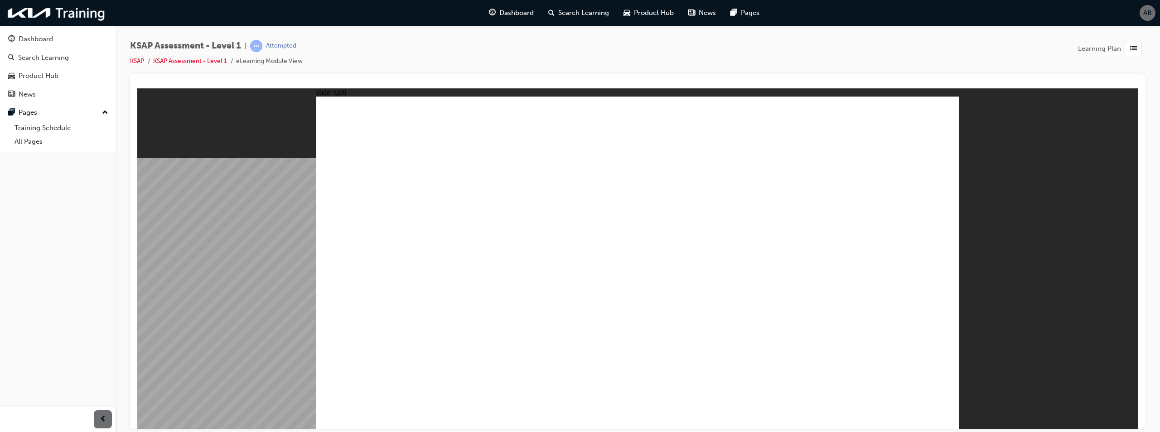
radio input "true"
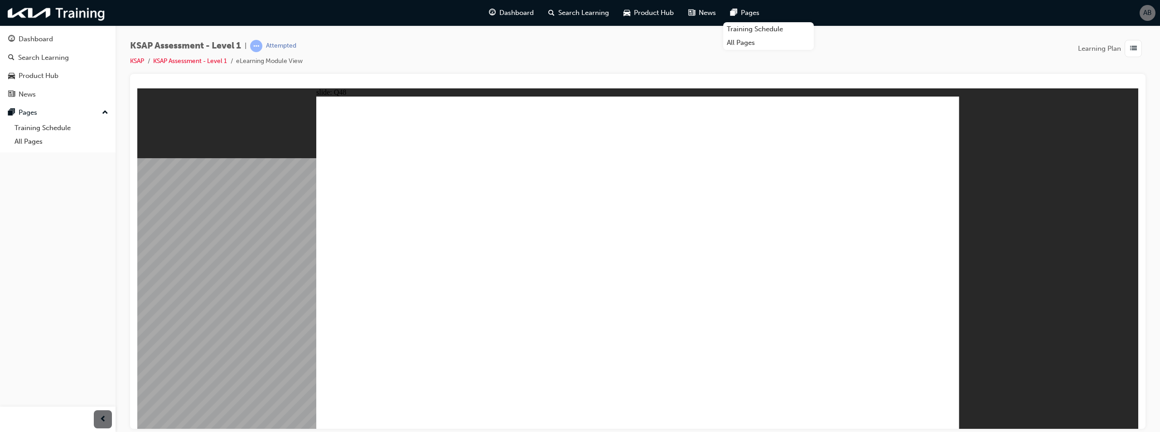
radio input "true"
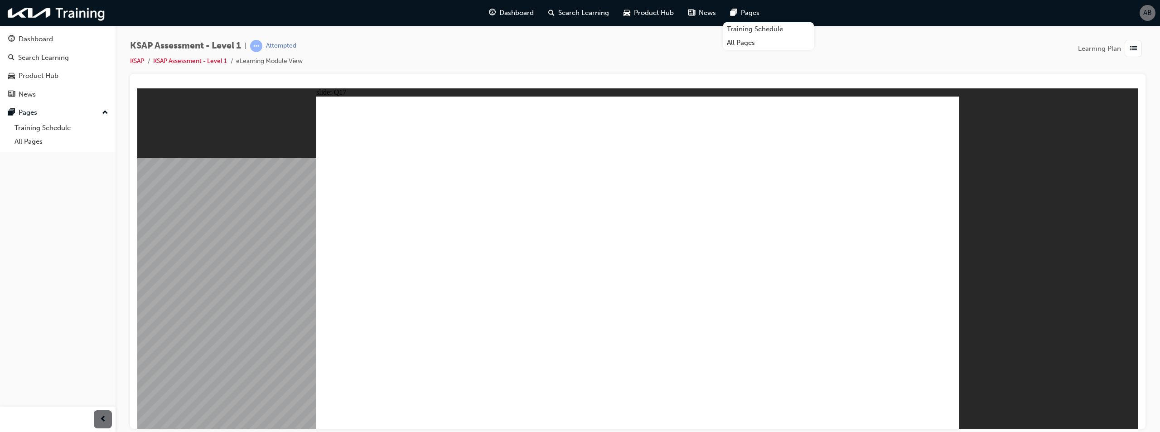
radio input "true"
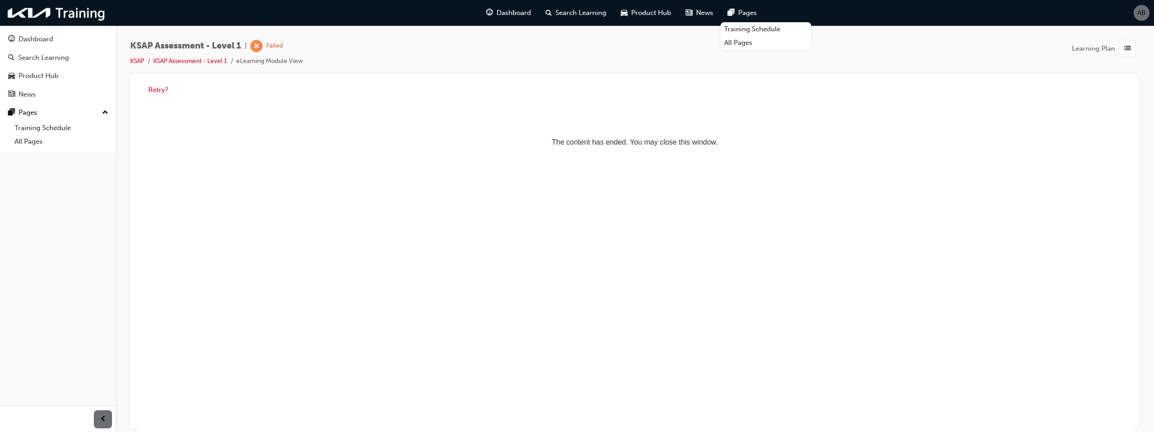
click at [1131, 44] on div "button" at bounding box center [1126, 48] width 17 height 17
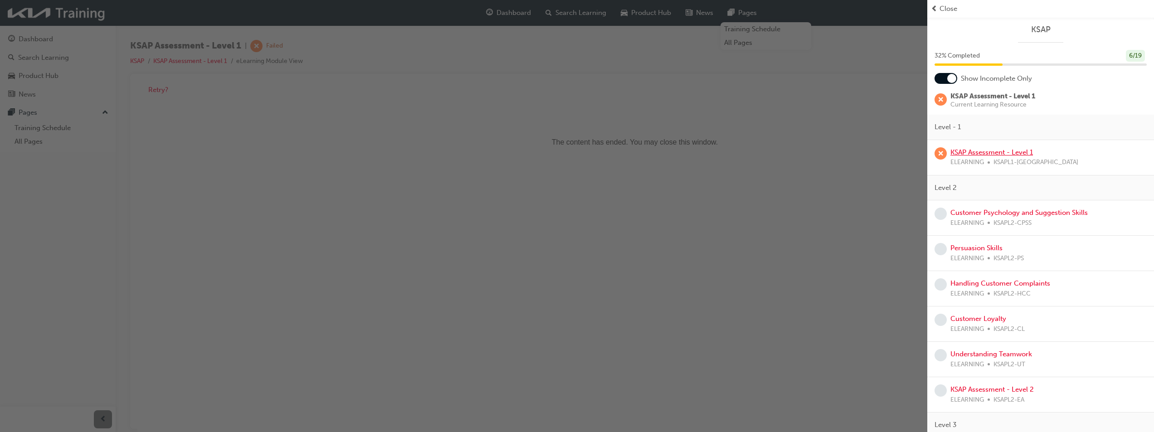
click at [997, 155] on link "KSAP Assessment - Level 1" at bounding box center [991, 152] width 83 height 8
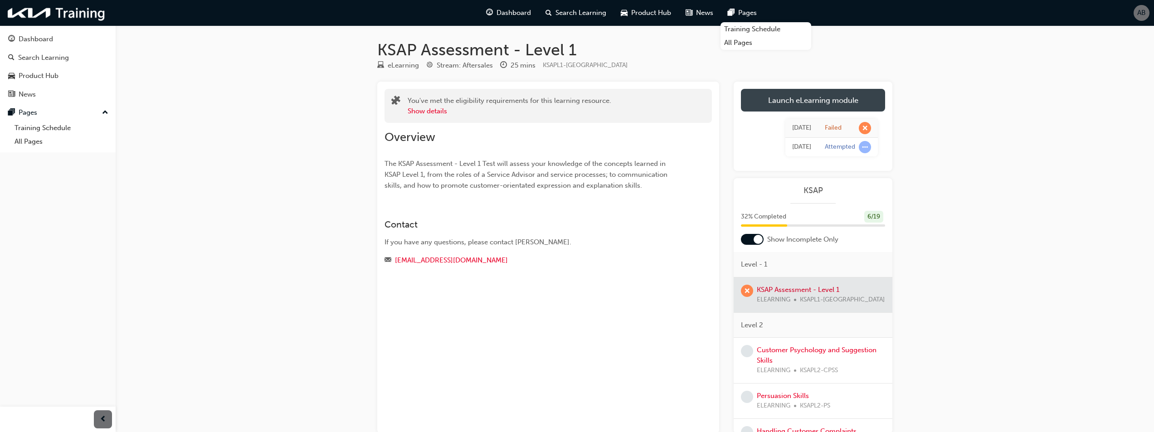
click at [822, 105] on link "Launch eLearning module" at bounding box center [813, 100] width 144 height 23
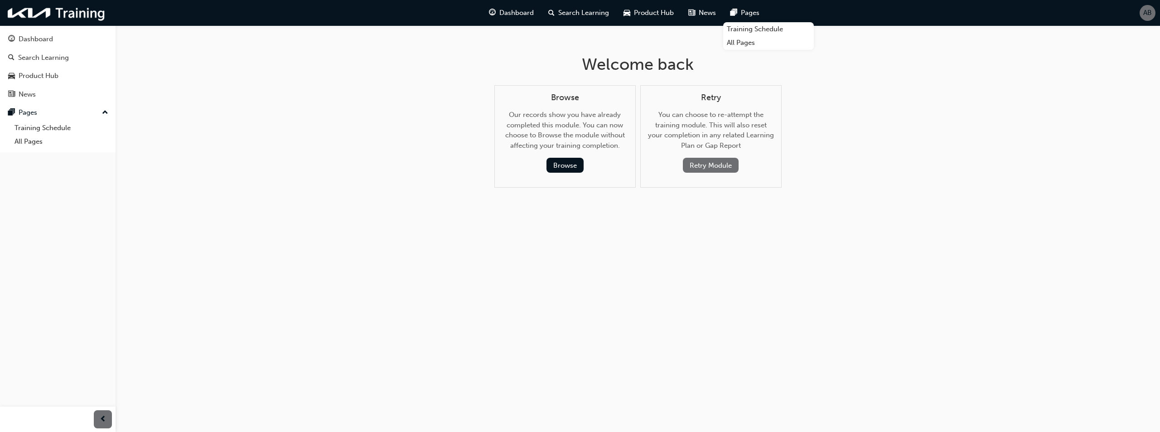
click at [720, 163] on button "Retry Module" at bounding box center [711, 165] width 56 height 15
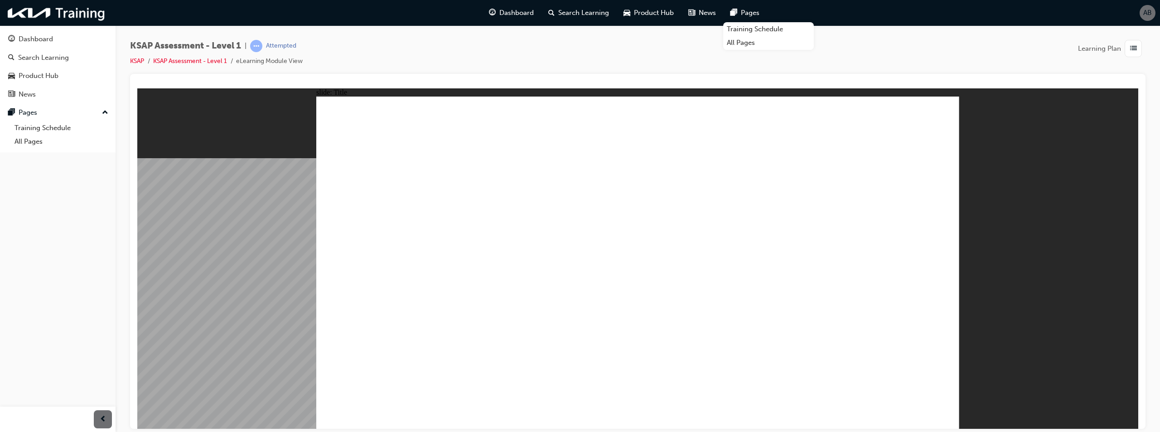
radio input "true"
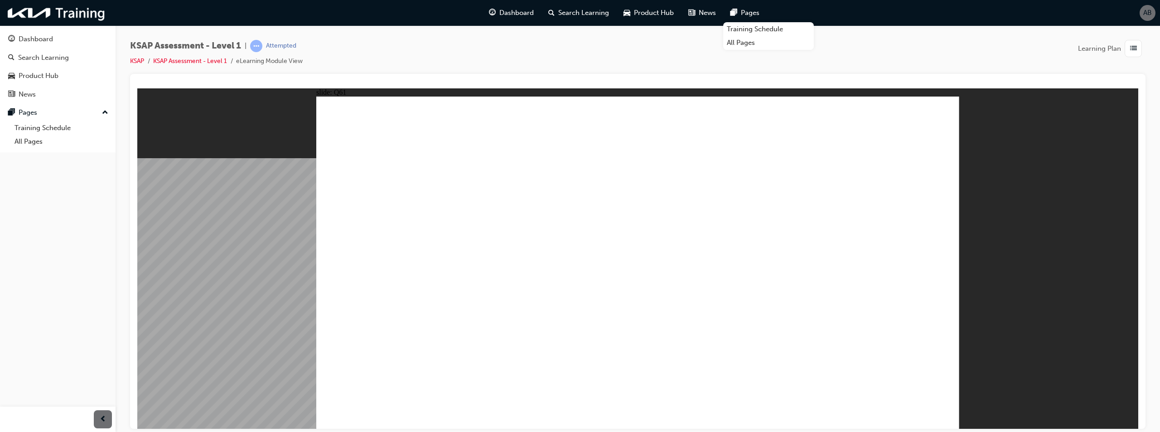
radio input "true"
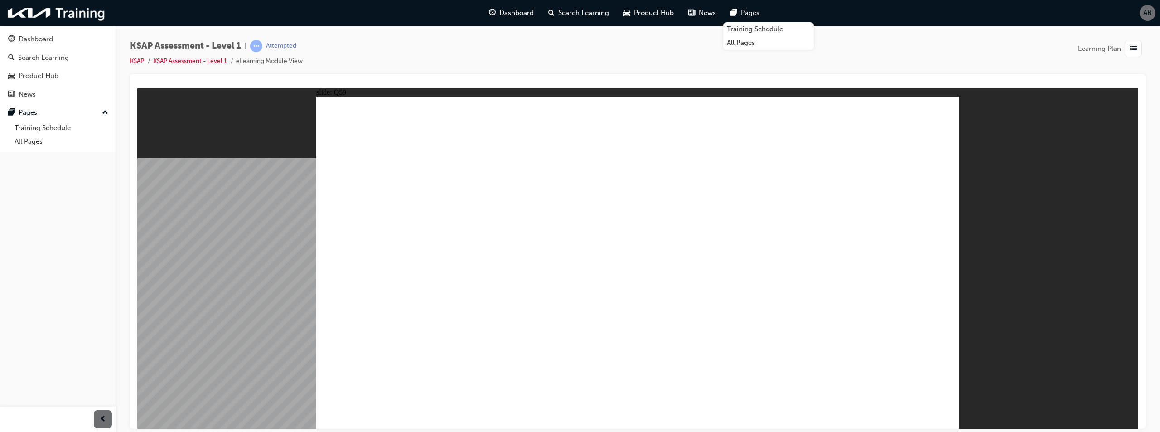
radio input "true"
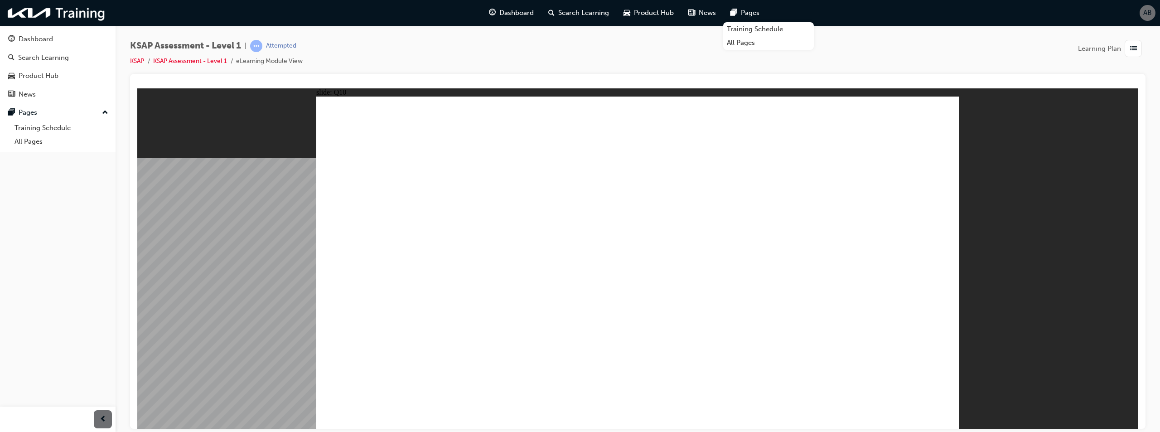
radio input "true"
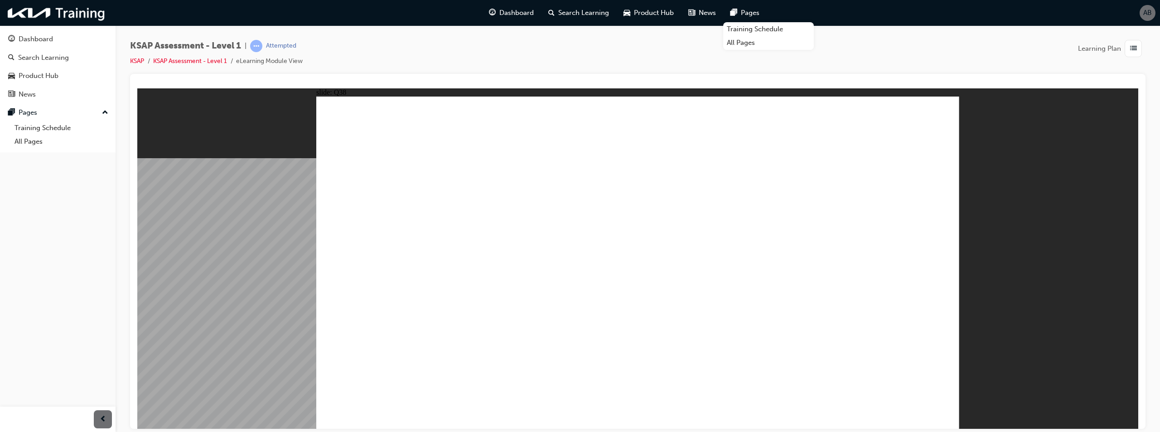
radio input "true"
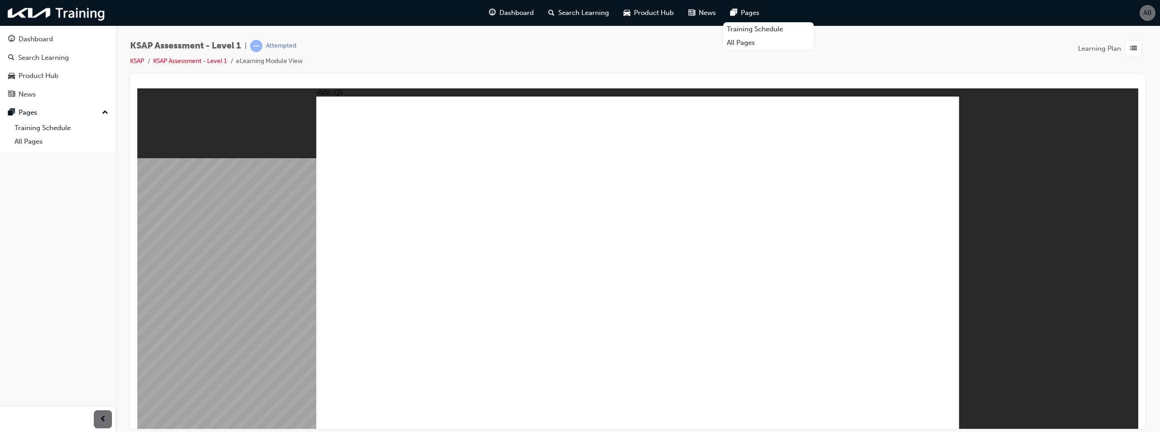
radio input "false"
radio input "true"
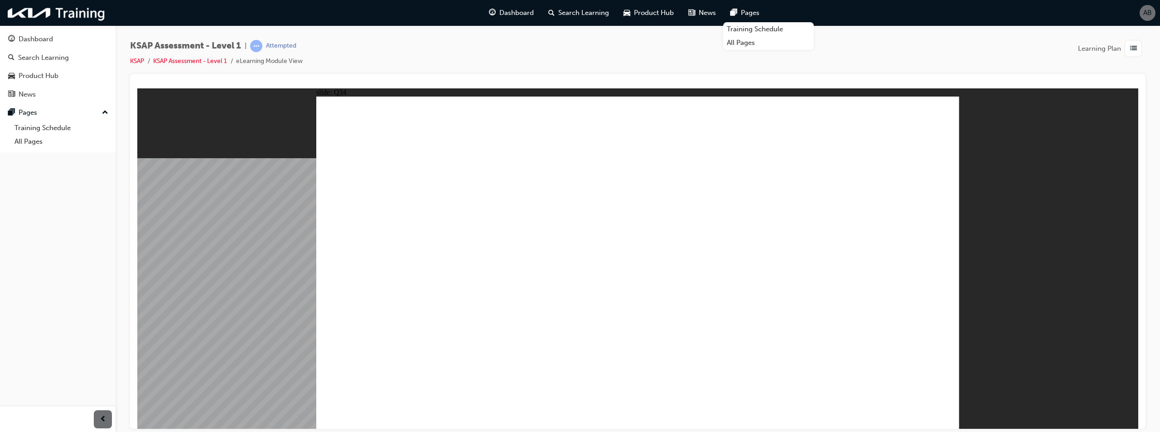
radio input "false"
radio input "true"
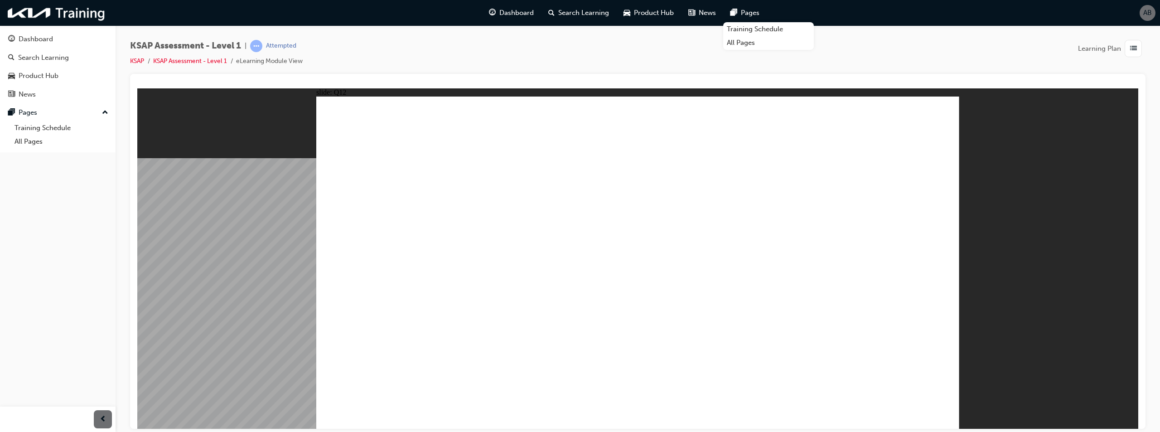
radio input "false"
radio input "true"
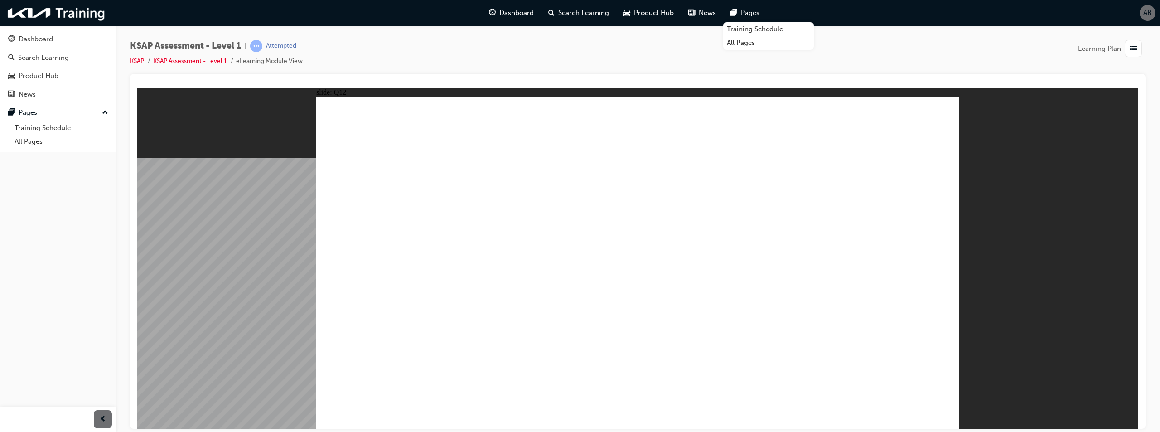
radio input "true"
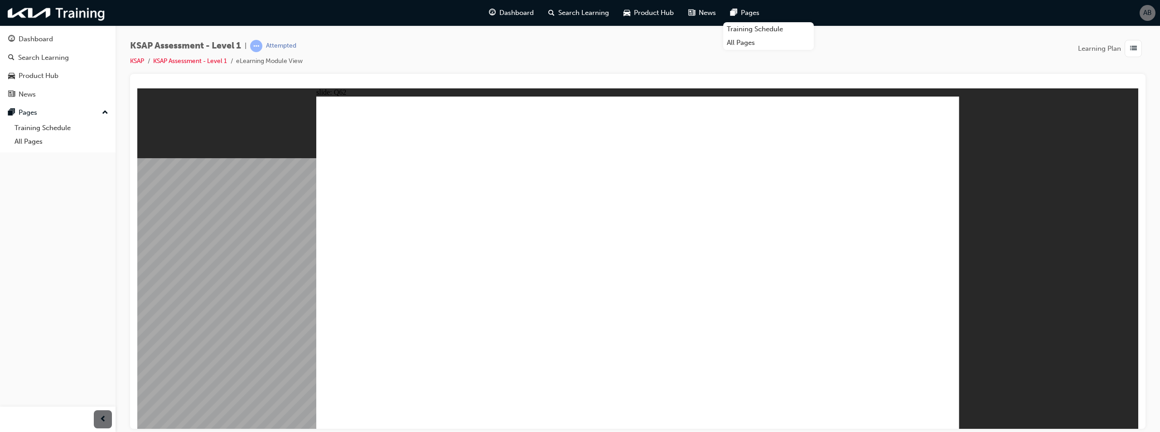
radio input "true"
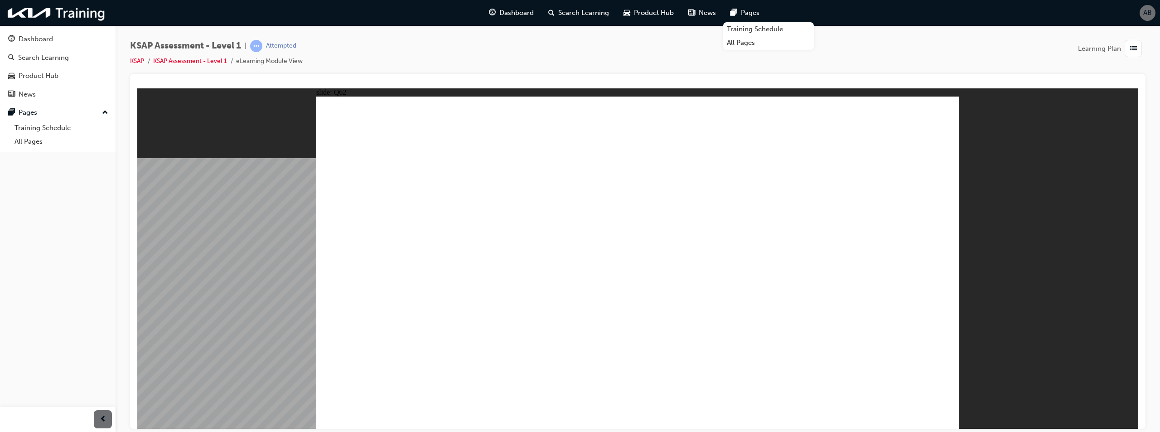
checkbox input "true"
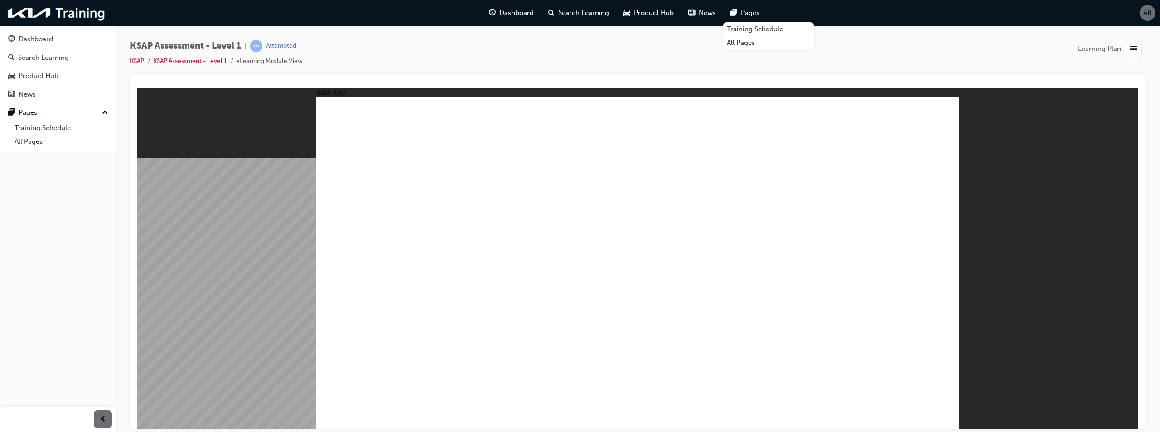
radio input "true"
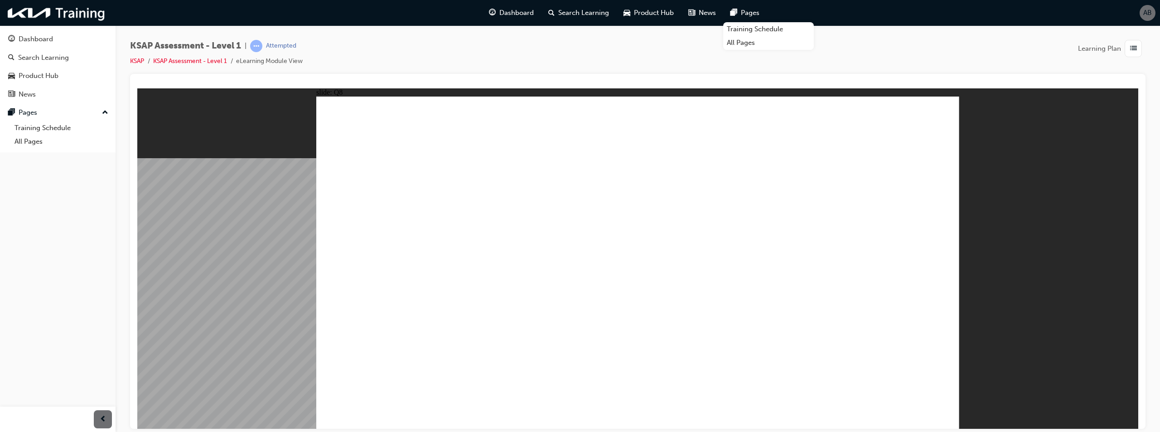
radio input "true"
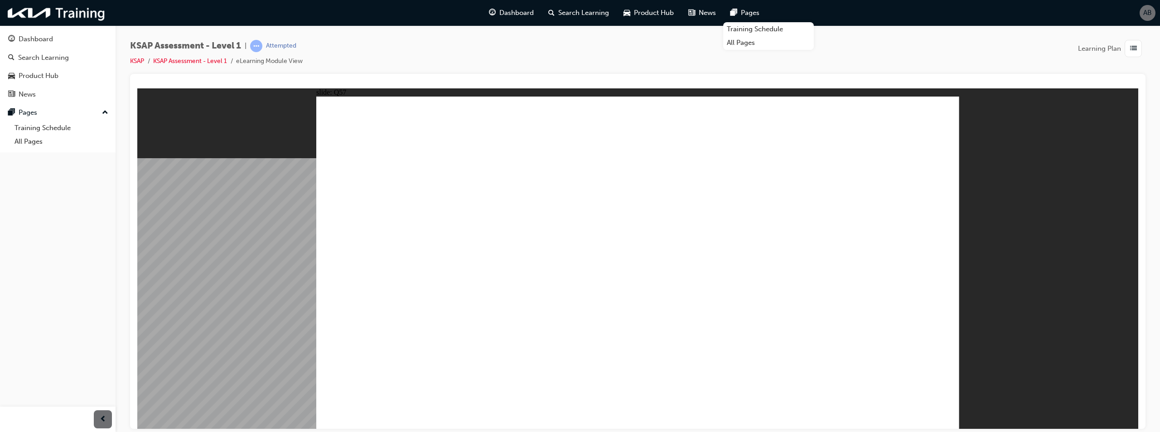
radio input "true"
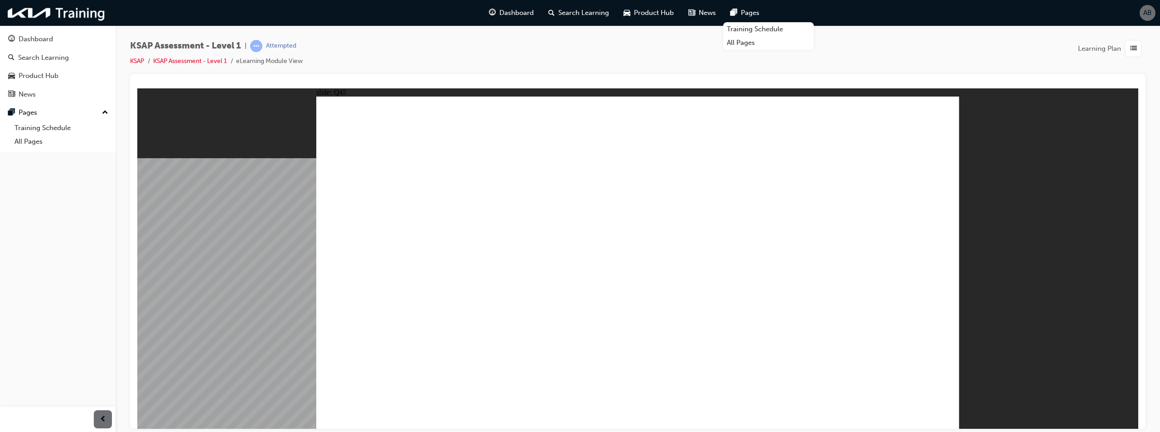
radio input "false"
radio input "true"
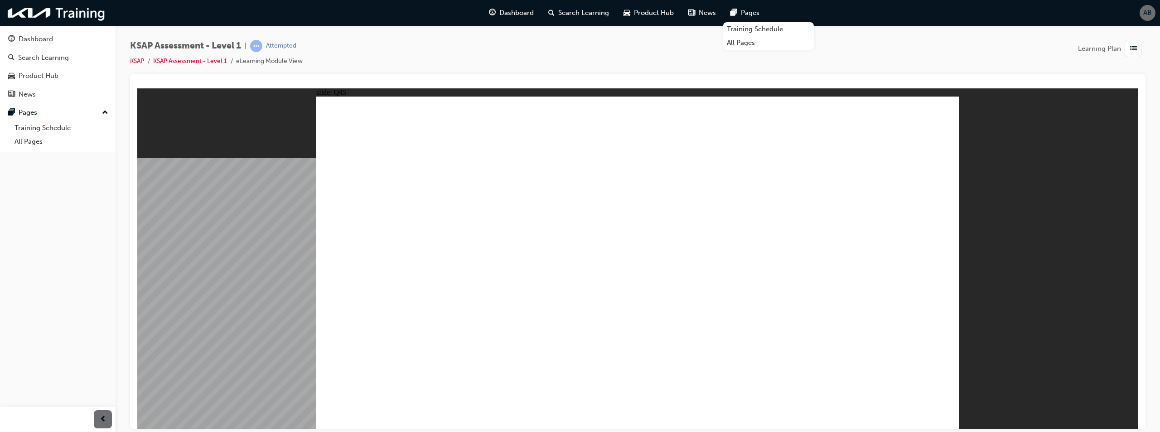
radio input "true"
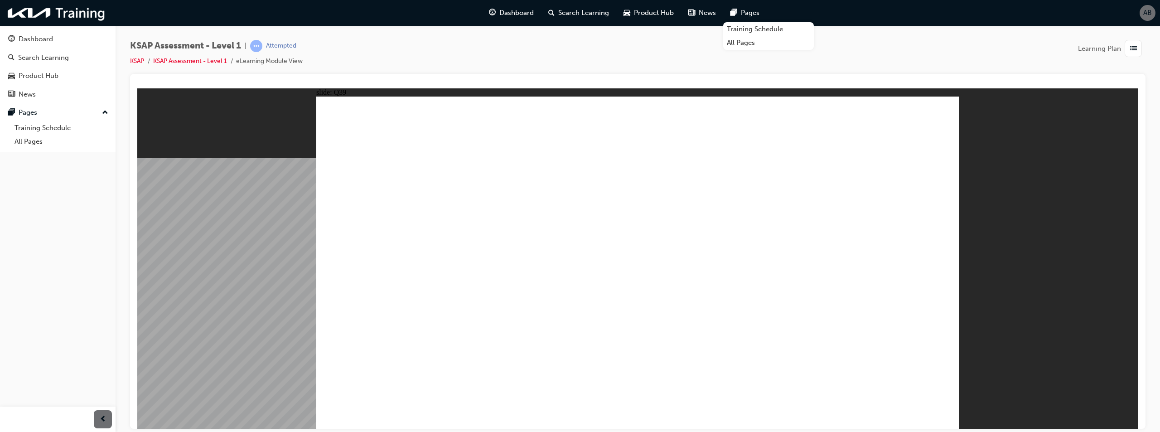
radio input "true"
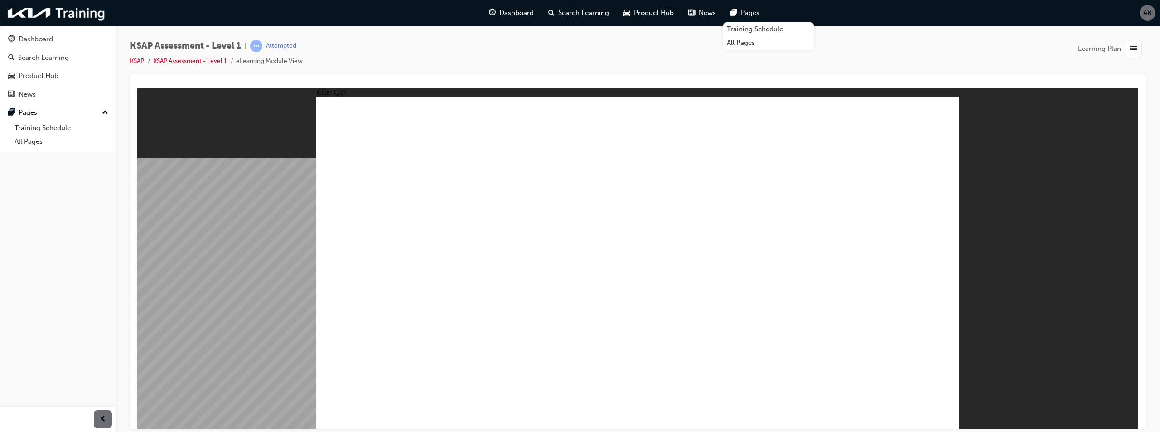
radio input "true"
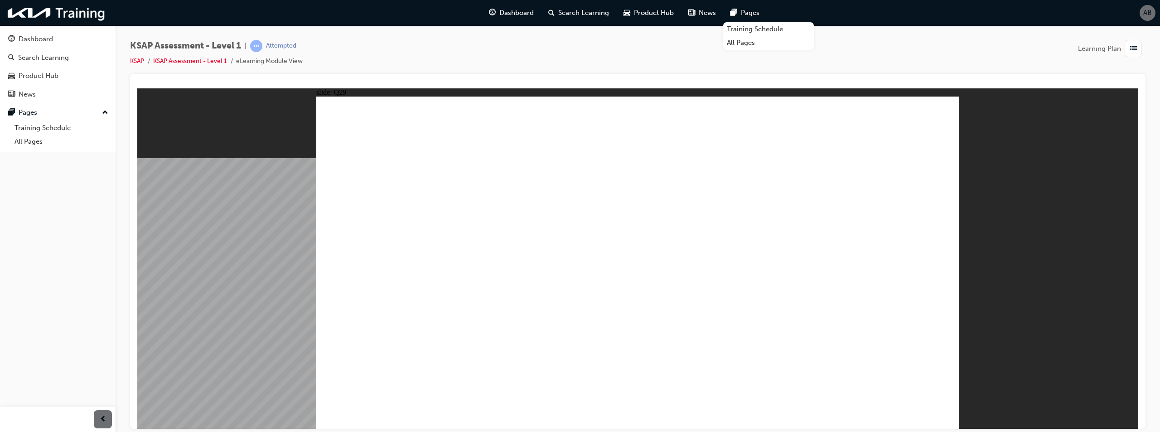
radio input "false"
radio input "true"
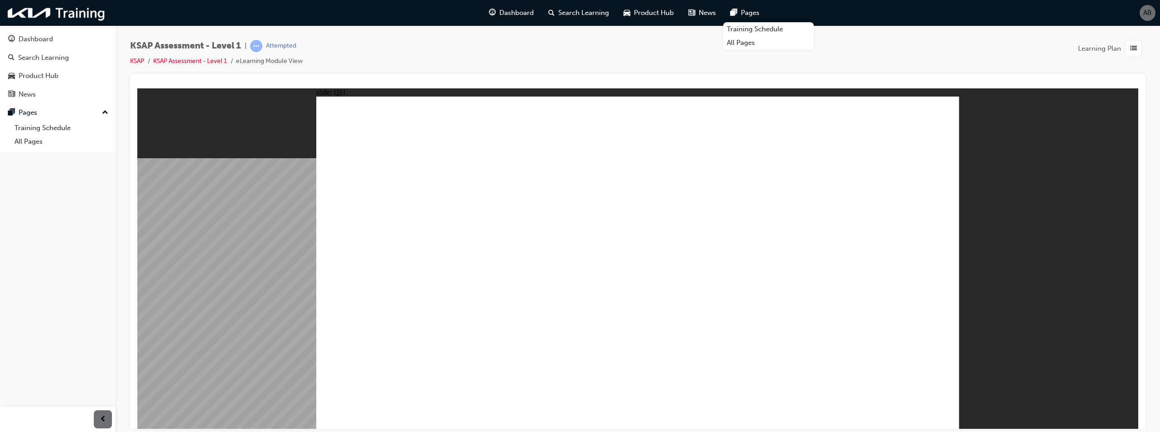
radio input "true"
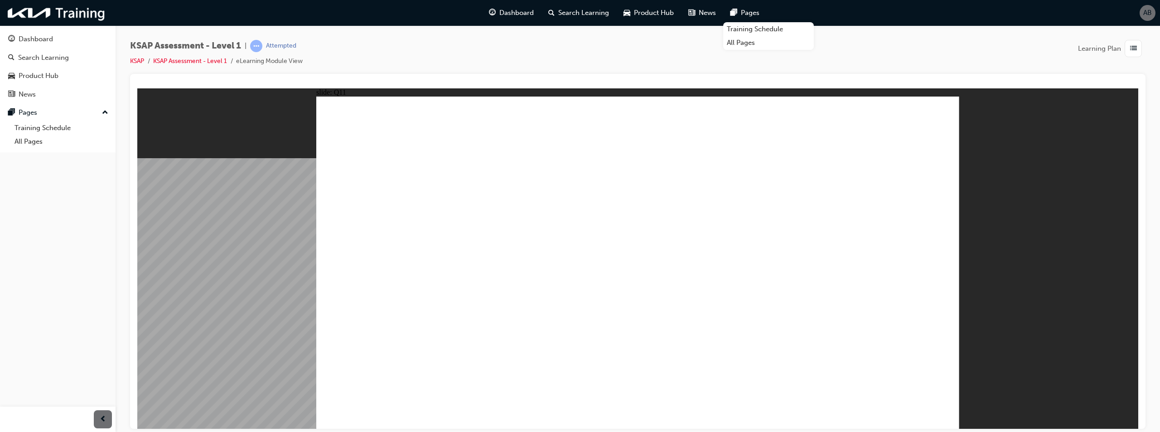
radio input "true"
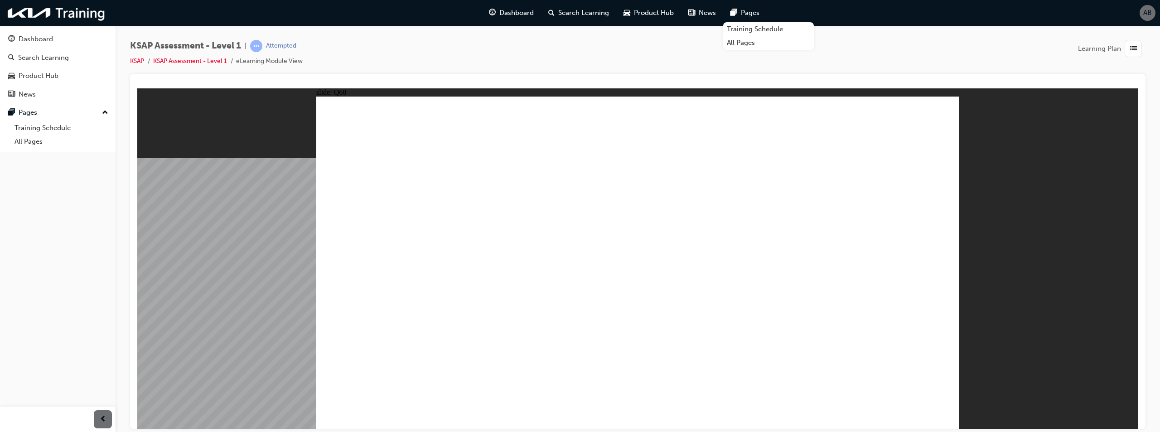
drag, startPoint x: 786, startPoint y: 340, endPoint x: 797, endPoint y: 349, distance: 13.6
radio input "false"
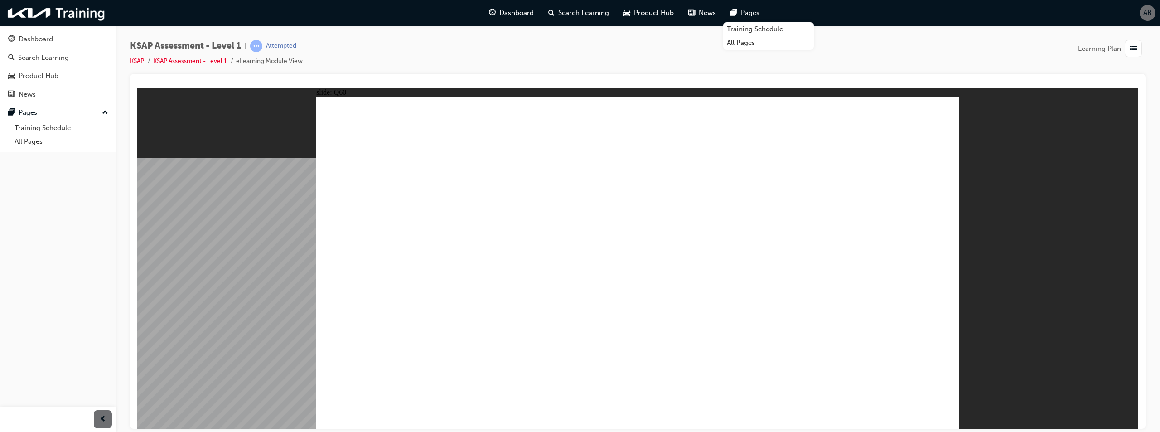
radio input "true"
drag, startPoint x: 787, startPoint y: 292, endPoint x: 789, endPoint y: 296, distance: 4.7
radio input "true"
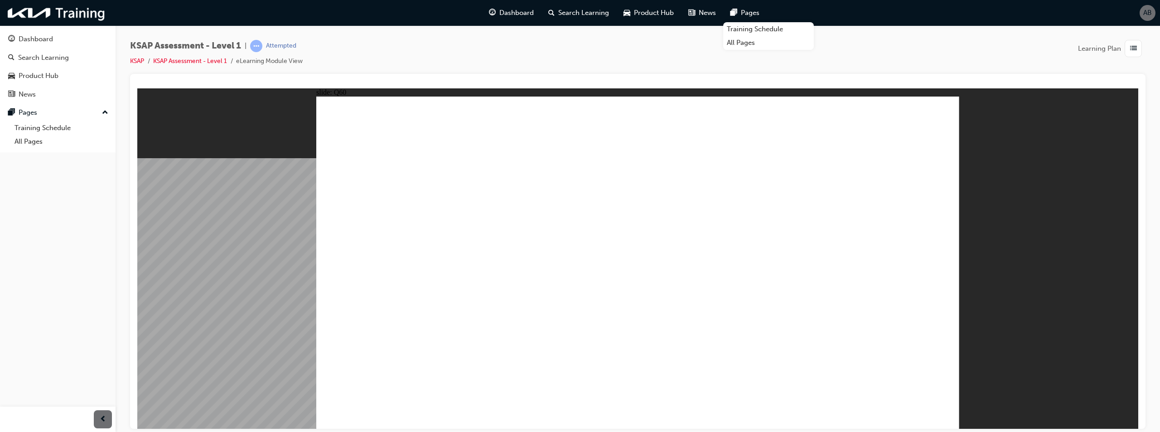
radio input "true"
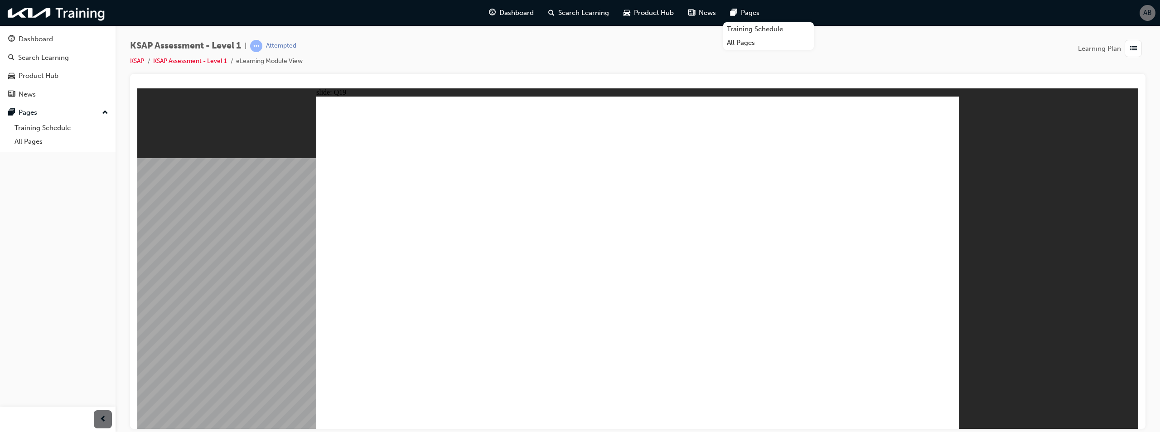
radio input "true"
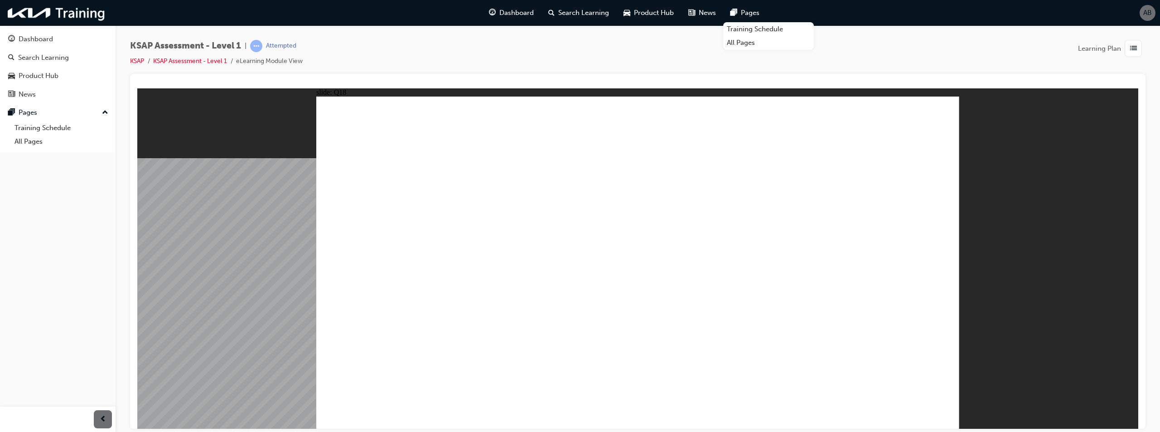
radio input "true"
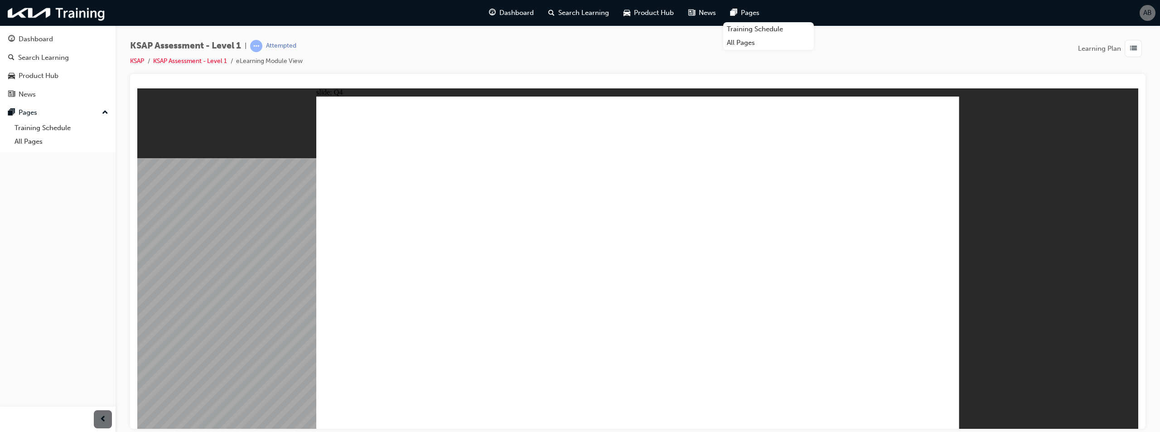
radio input "true"
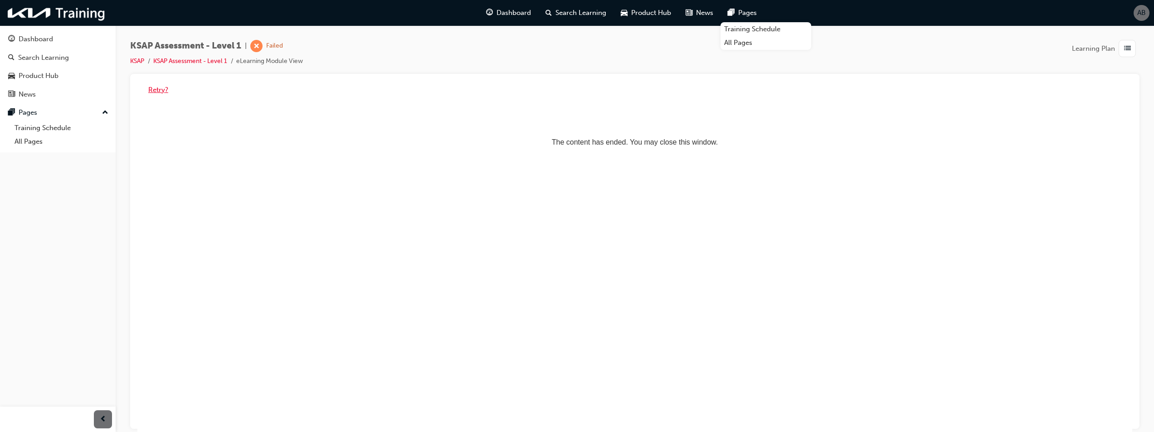
click at [158, 89] on button "Retry?" at bounding box center [158, 90] width 20 height 10
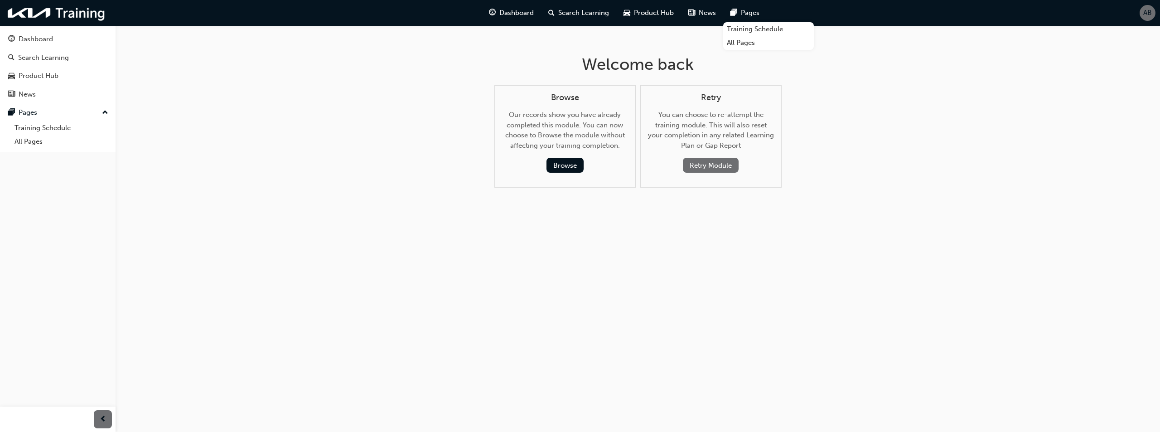
click at [720, 163] on button "Retry Module" at bounding box center [711, 165] width 56 height 15
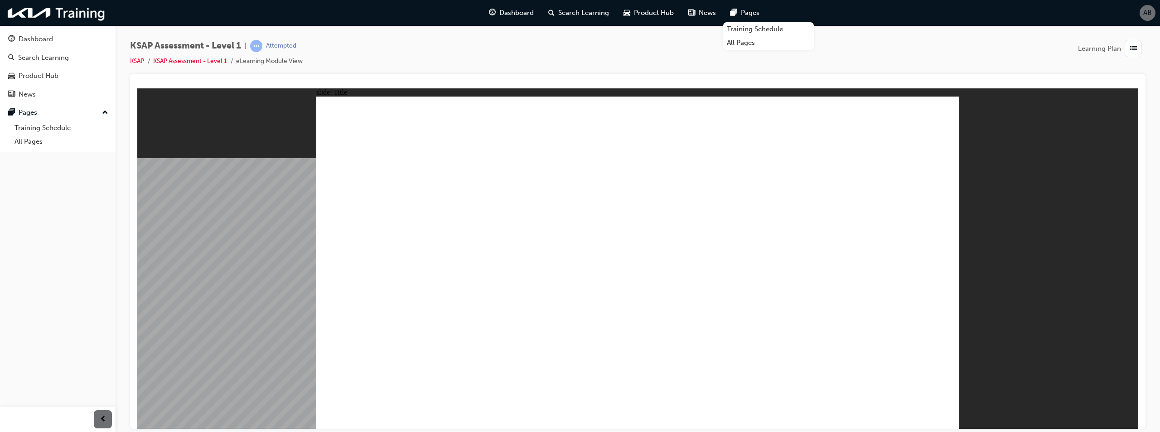
radio input "true"
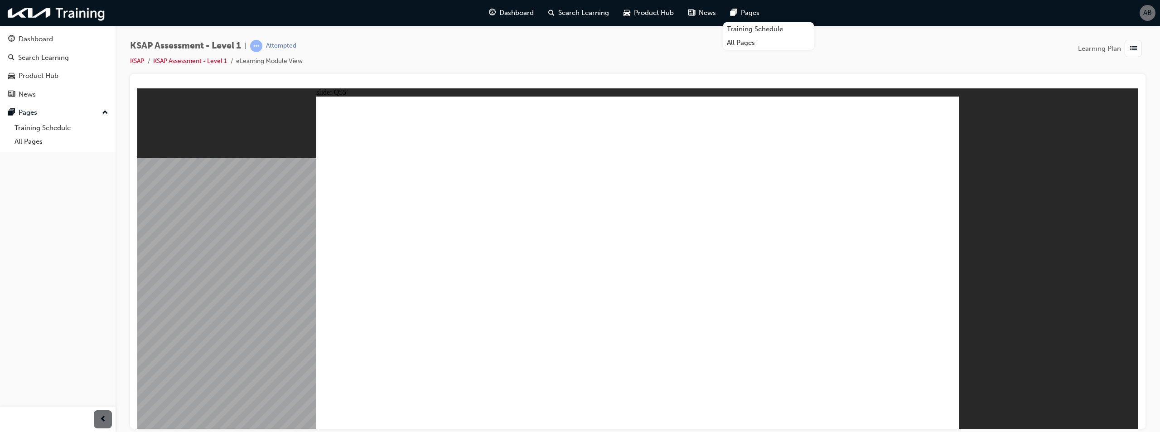
drag, startPoint x: 374, startPoint y: 198, endPoint x: 563, endPoint y: 209, distance: 189.8
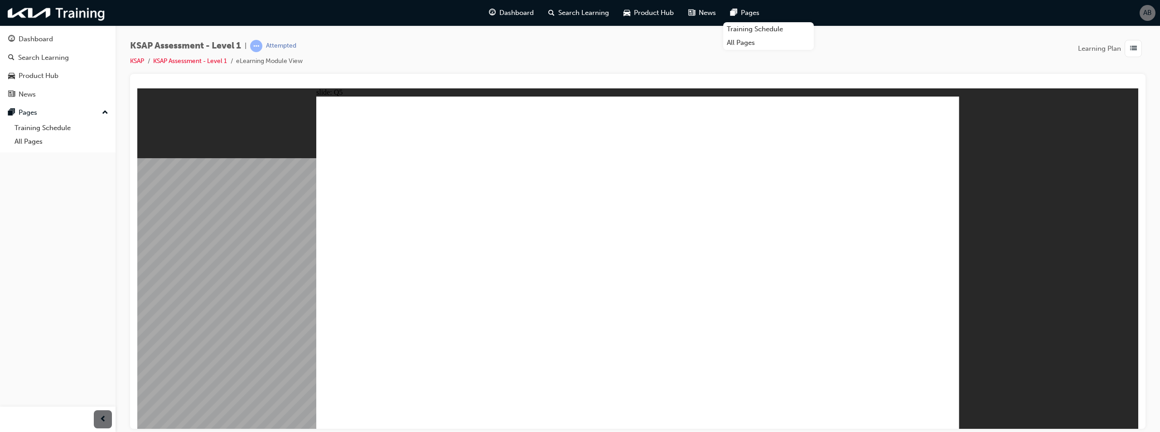
radio input "true"
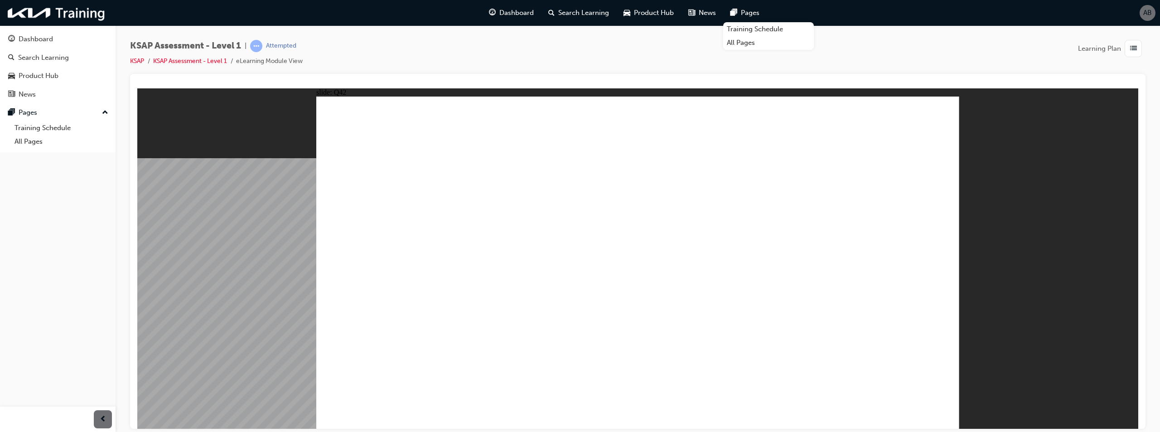
radio input "false"
radio input "true"
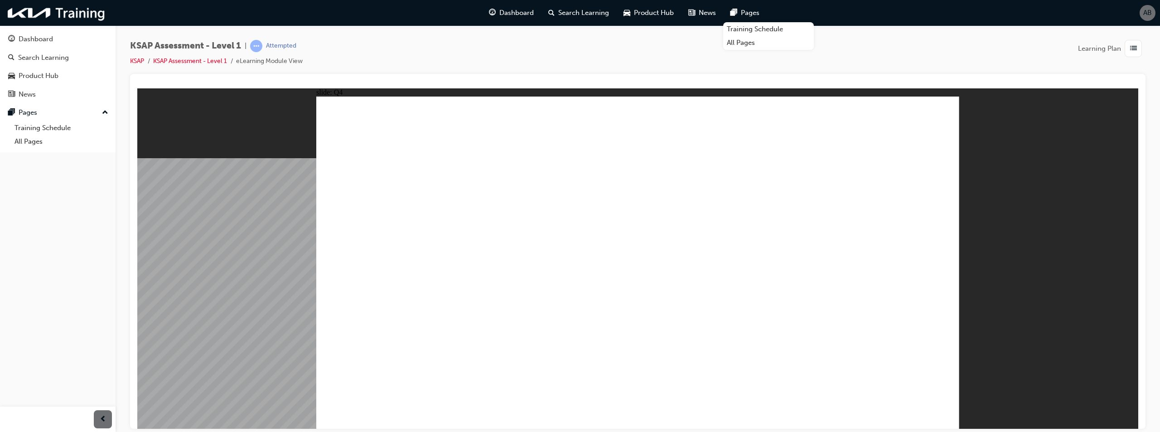
radio input "true"
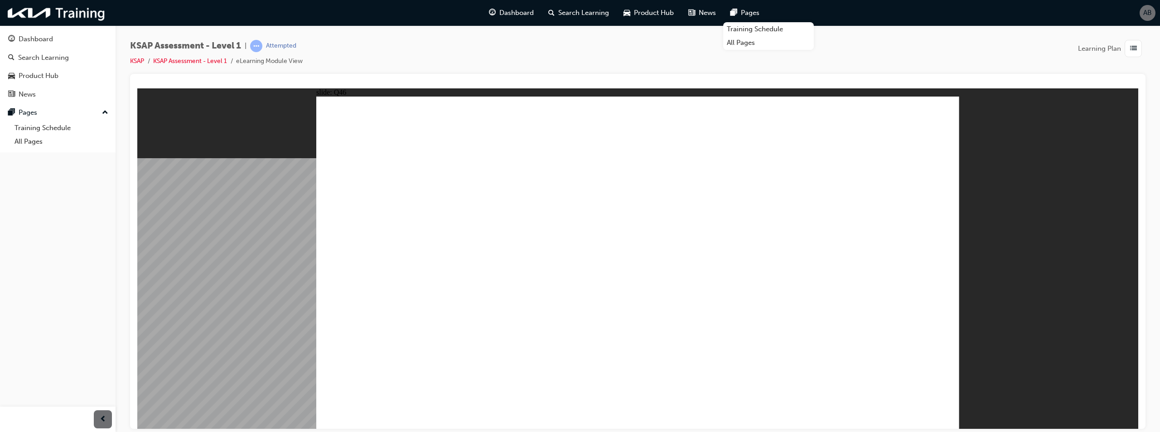
radio input "true"
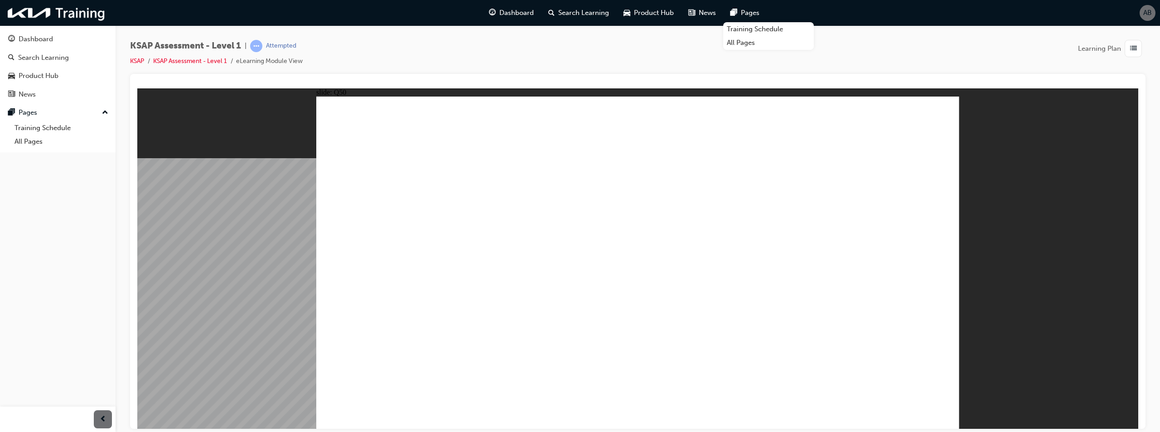
radio input "true"
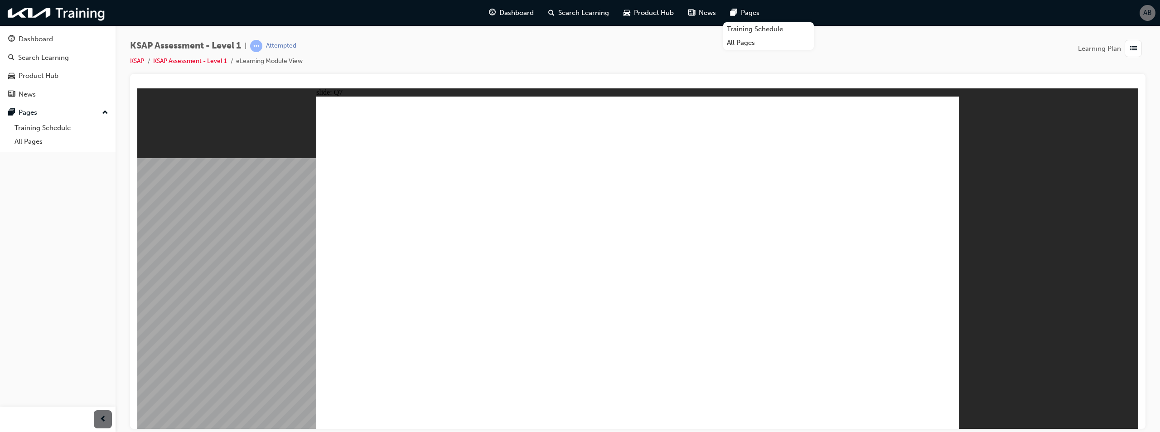
radio input "true"
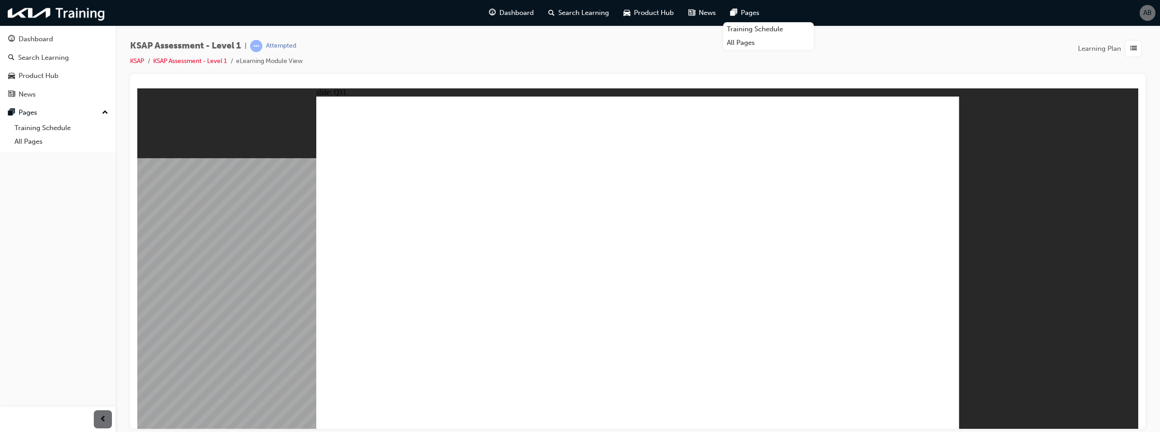
radio input "true"
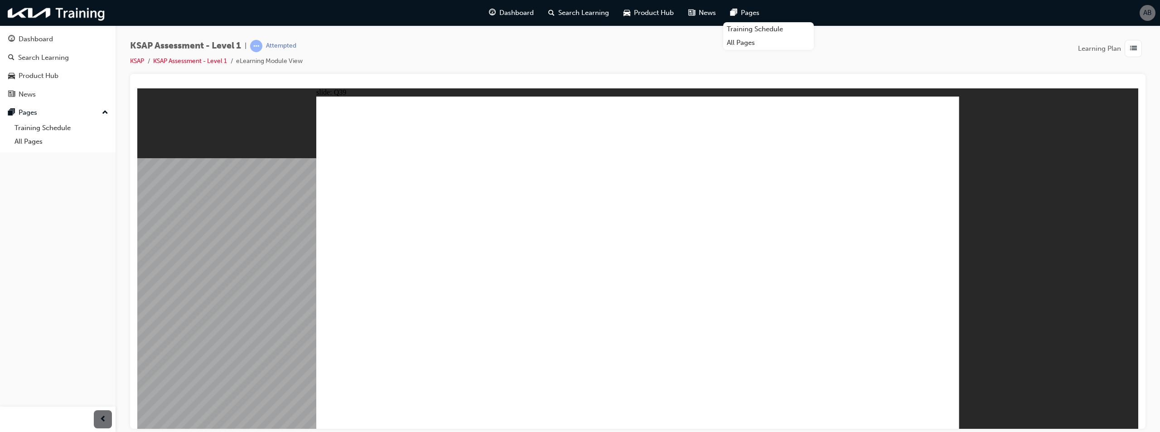
radio input "true"
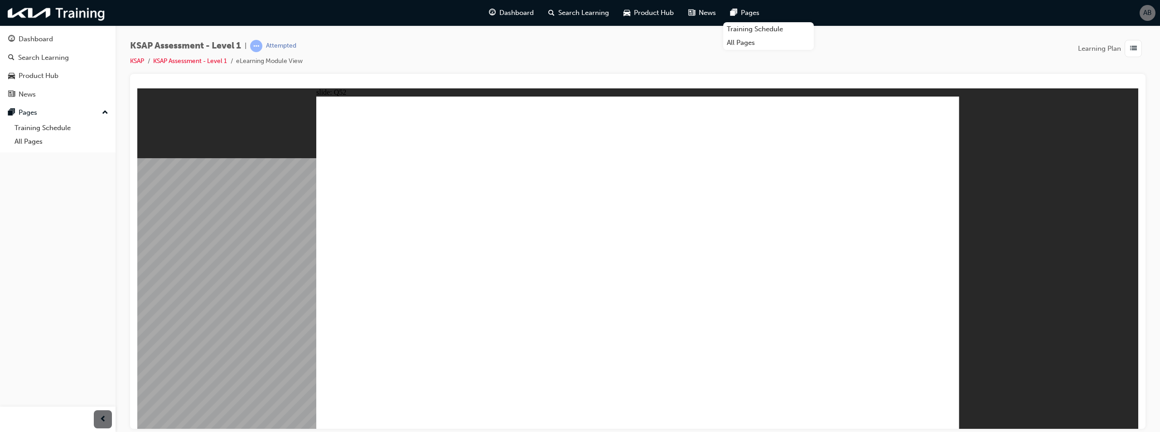
radio input "true"
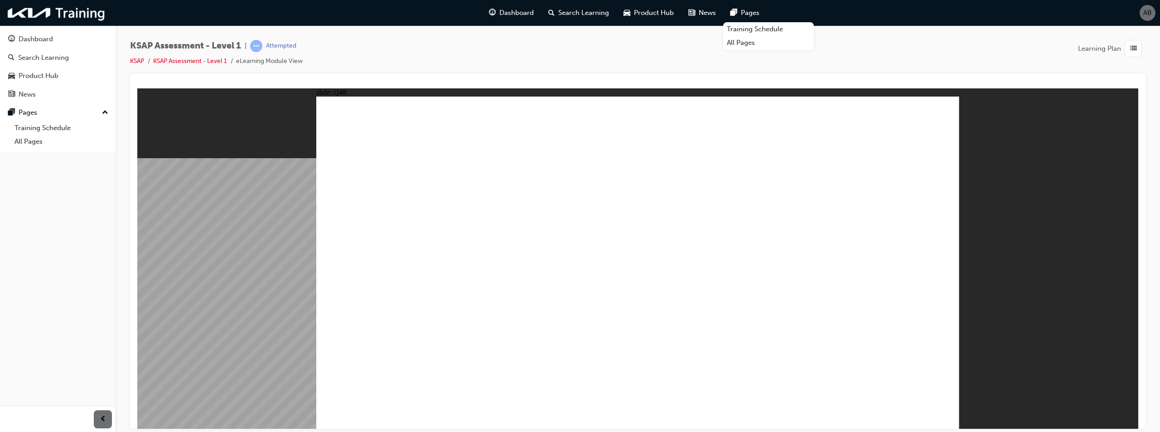
radio input "false"
radio input "true"
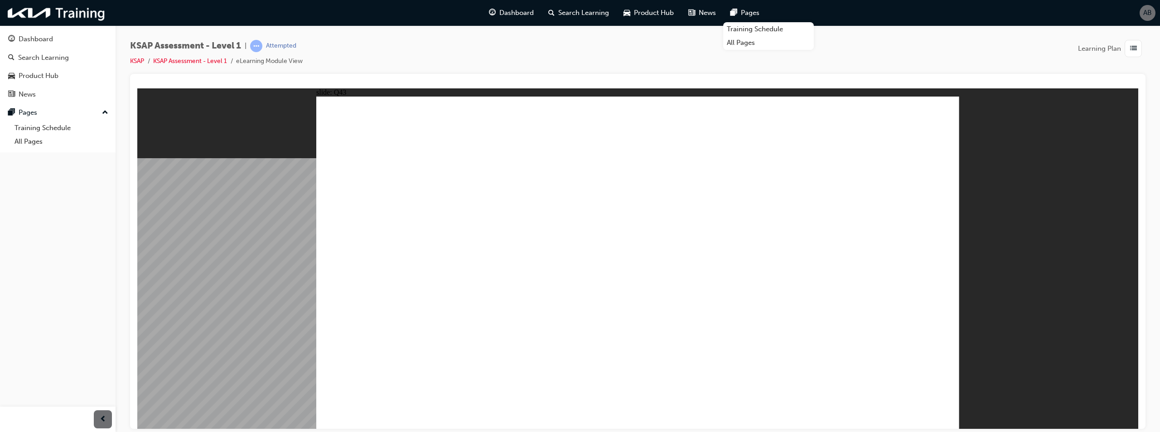
radio input "true"
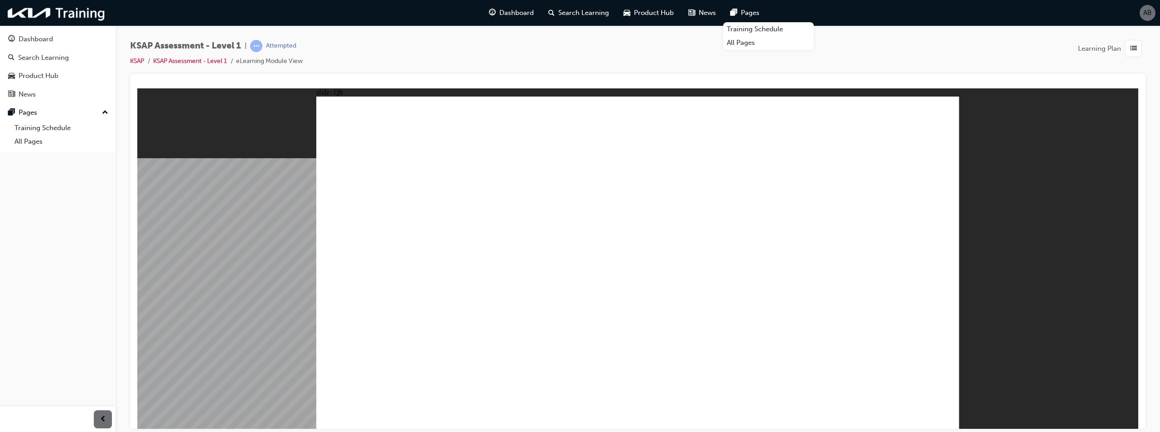
radio input "true"
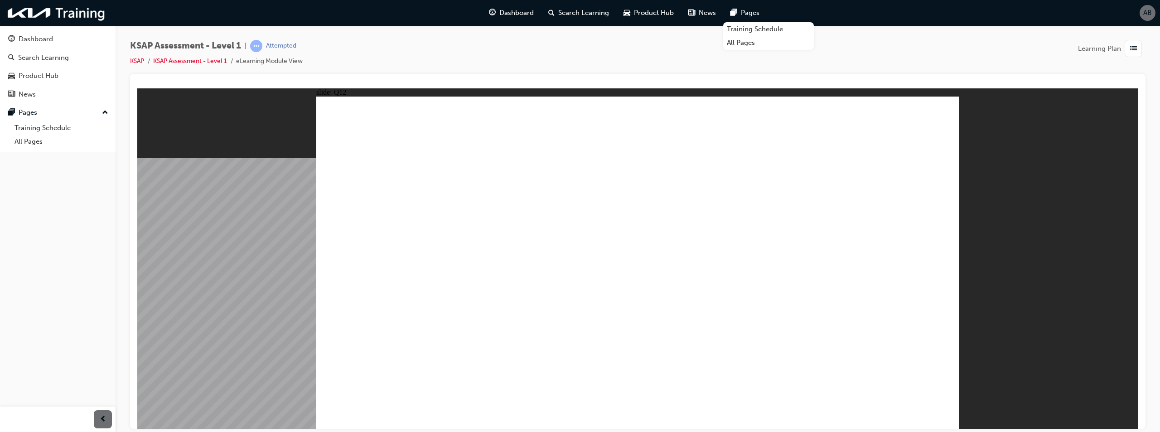
radio input "true"
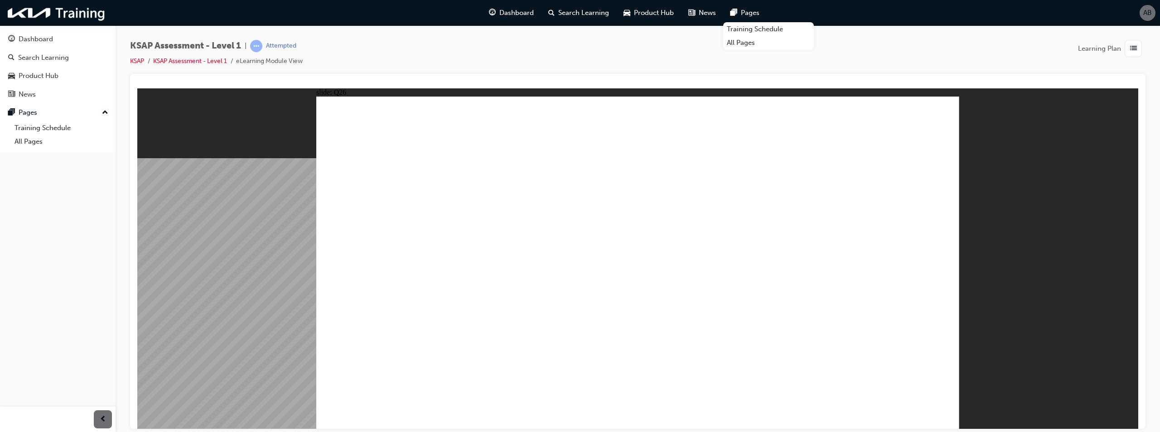
radio input "true"
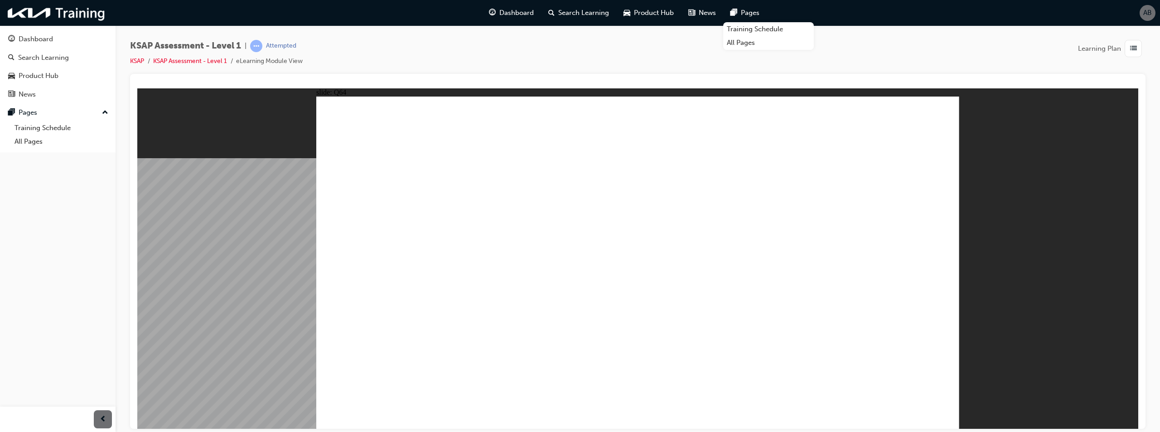
radio input "true"
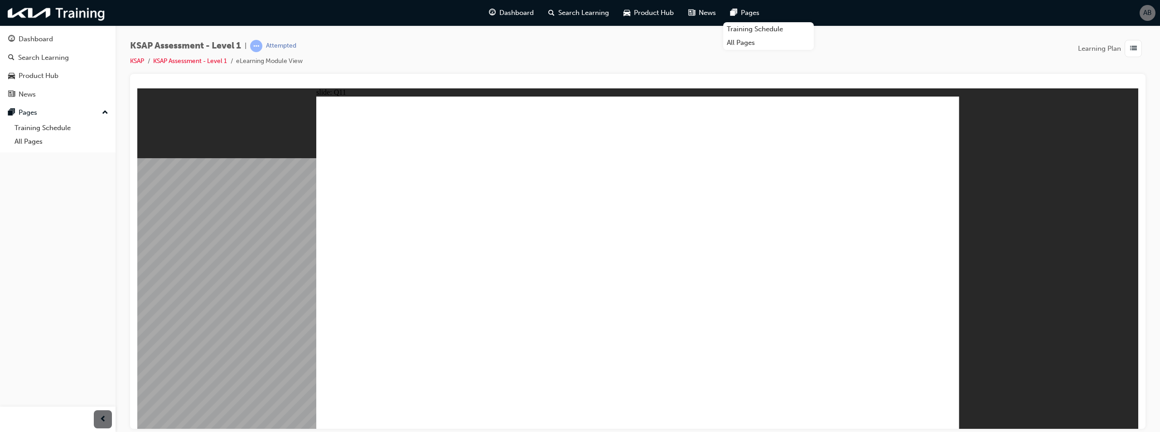
radio input "true"
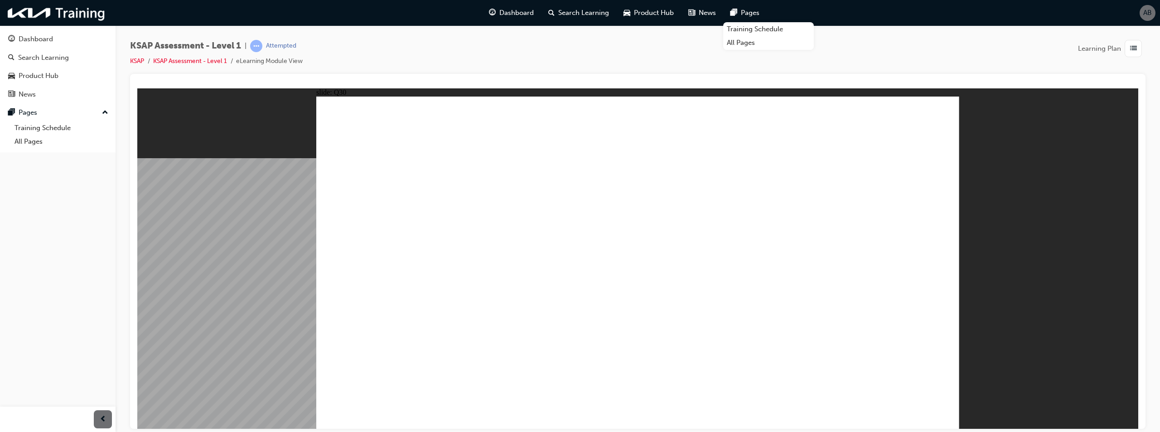
radio input "false"
radio input "true"
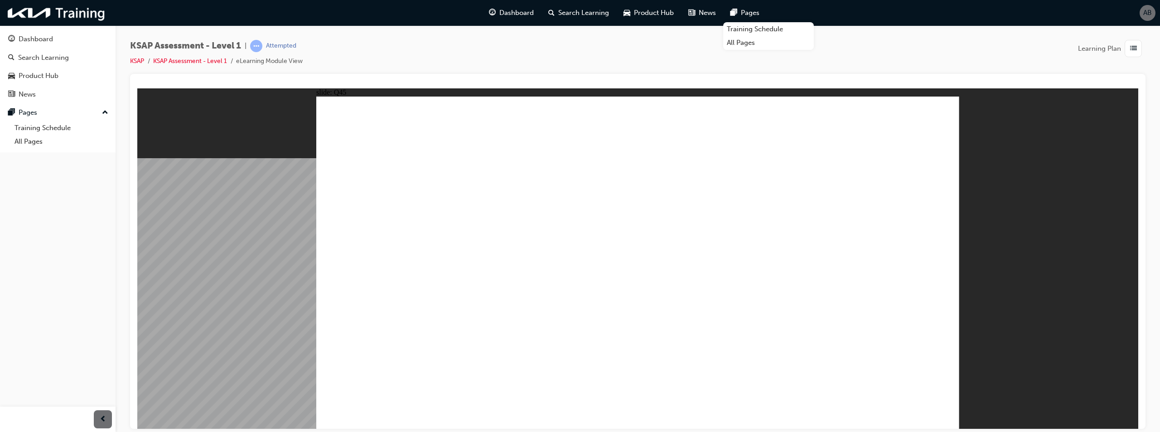
radio input "true"
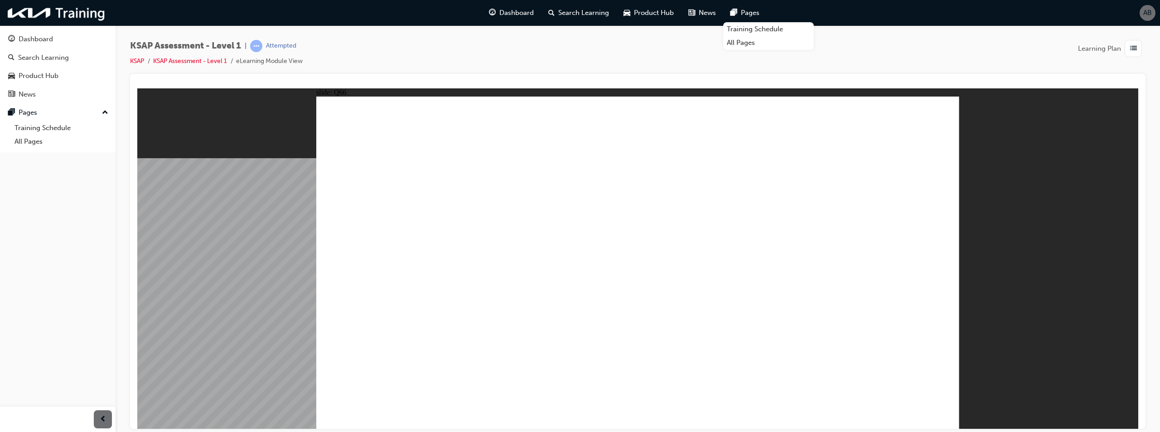
radio input "true"
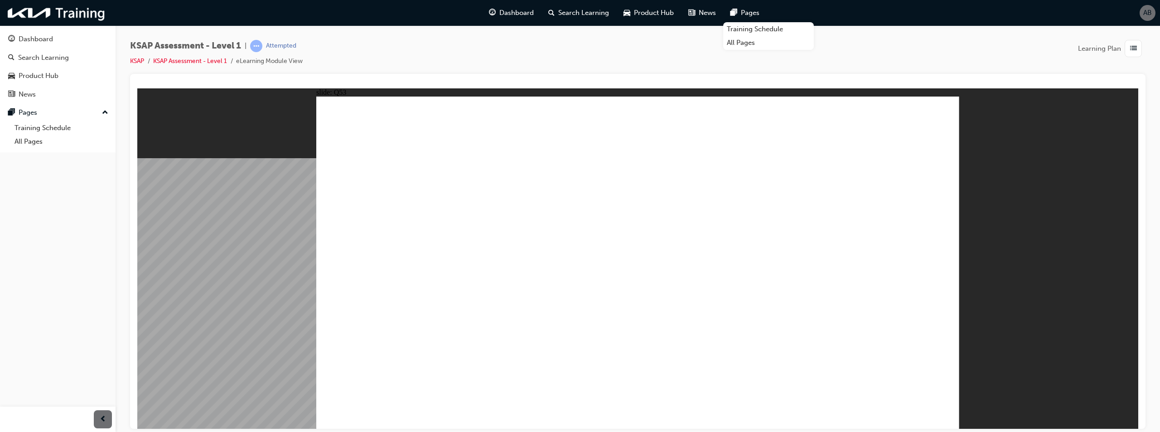
radio input "true"
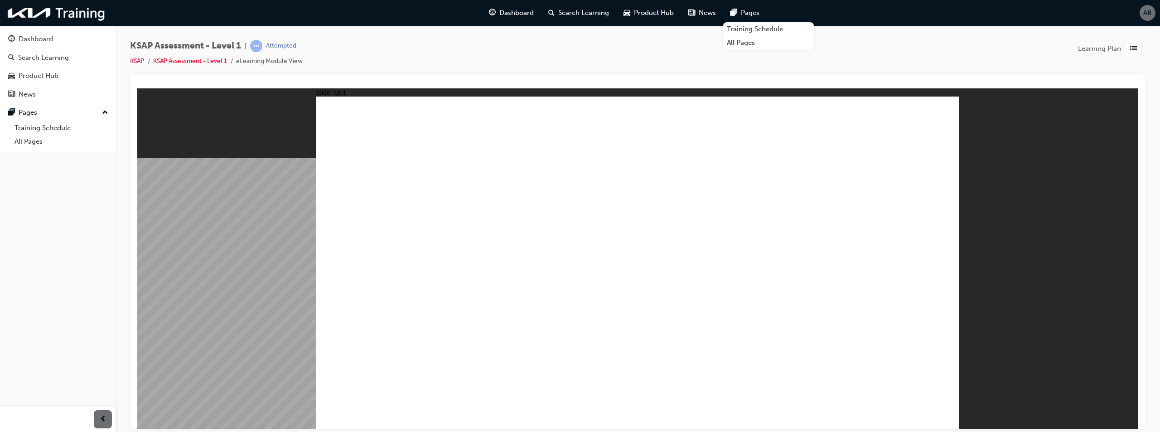
checkbox input "true"
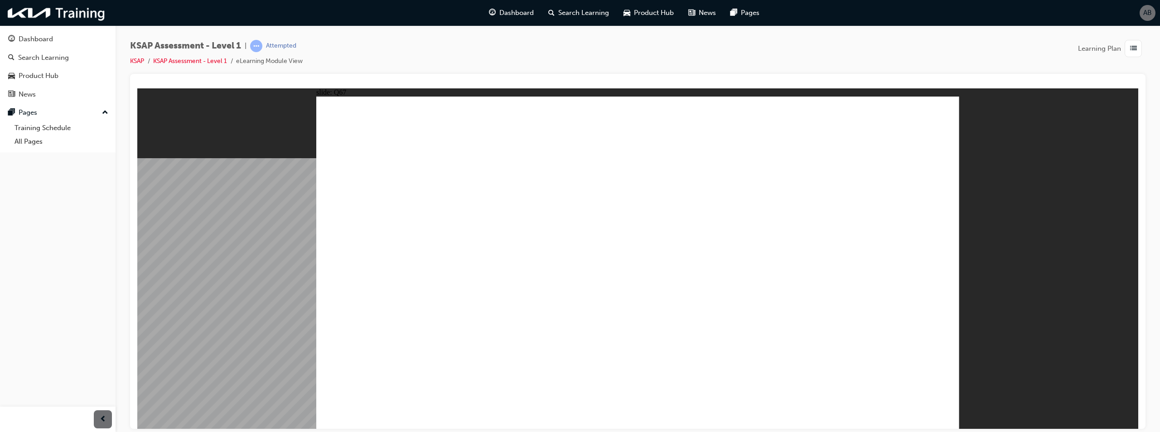
checkbox input "false"
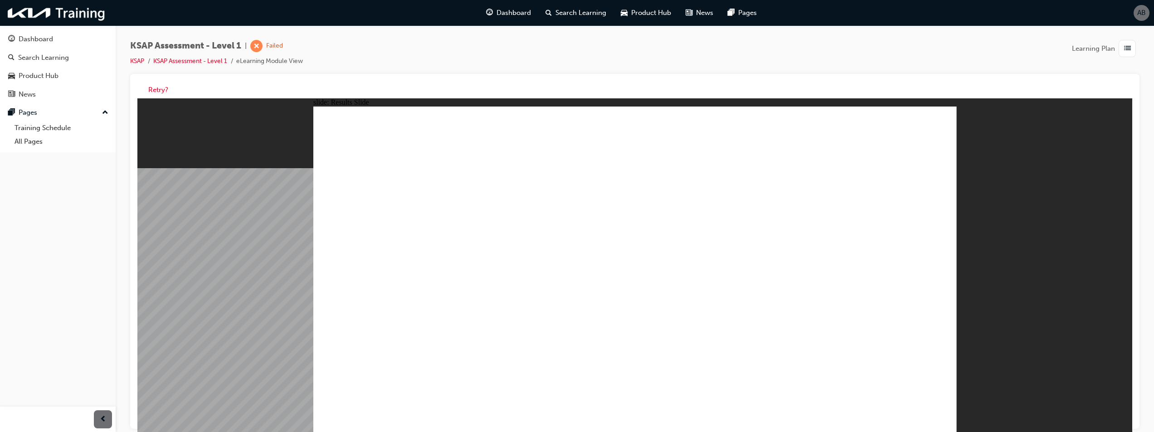
click at [150, 94] on button "Retry?" at bounding box center [158, 90] width 20 height 10
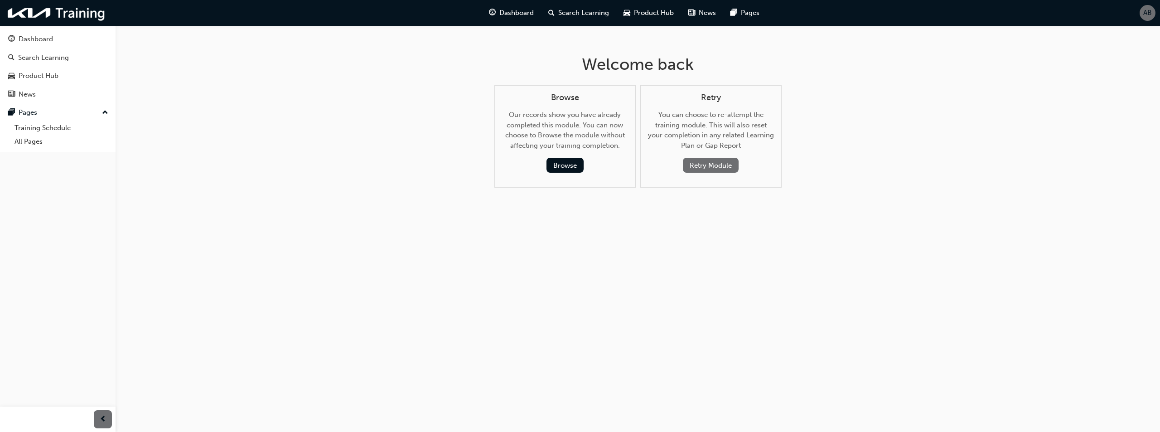
click at [720, 169] on button "Retry Module" at bounding box center [711, 165] width 56 height 15
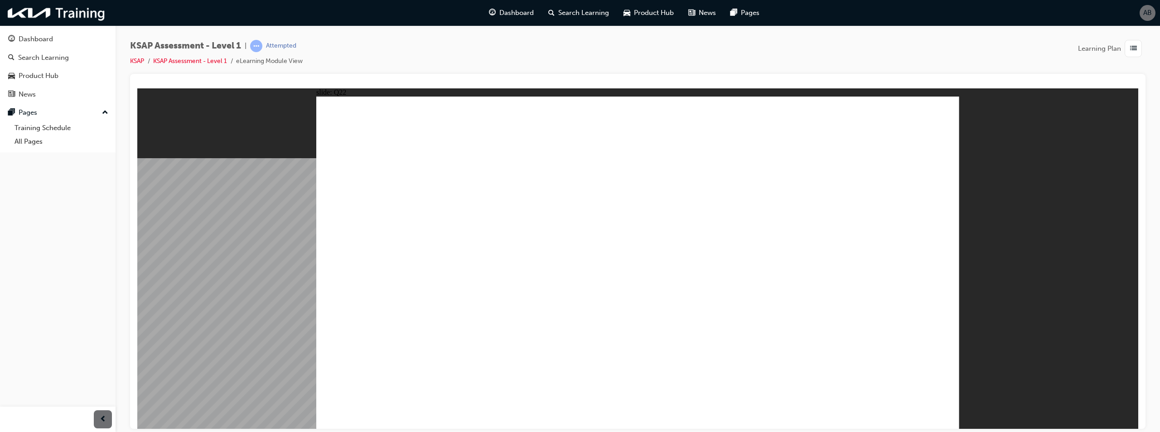
radio input "false"
radio input "true"
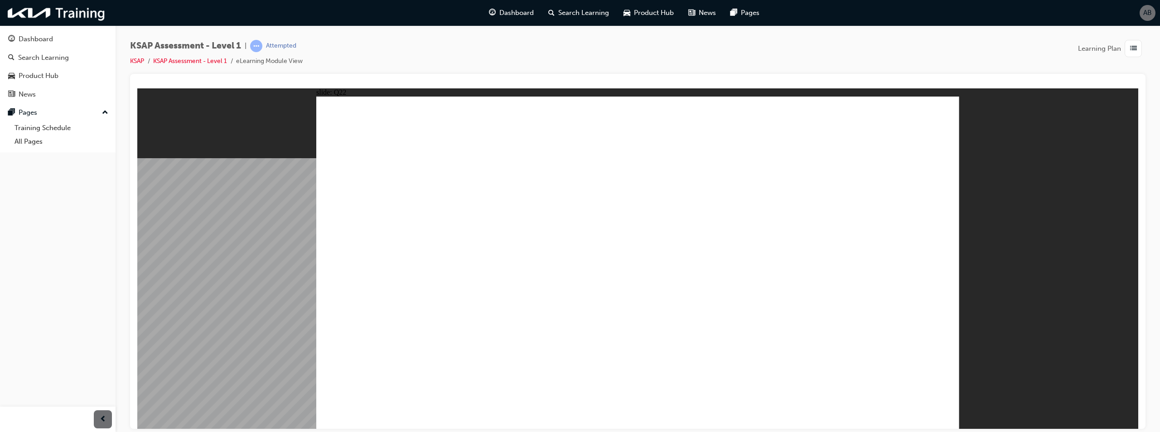
radio input "true"
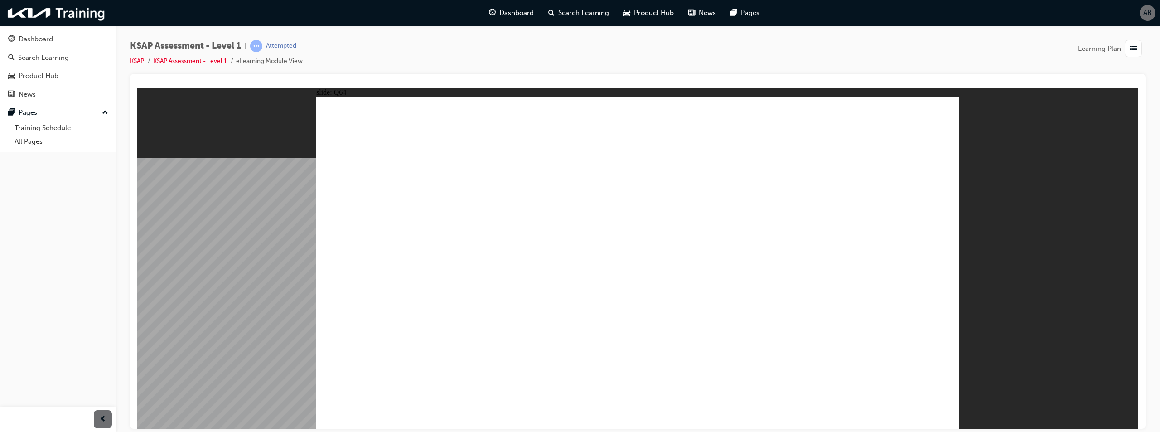
radio input "true"
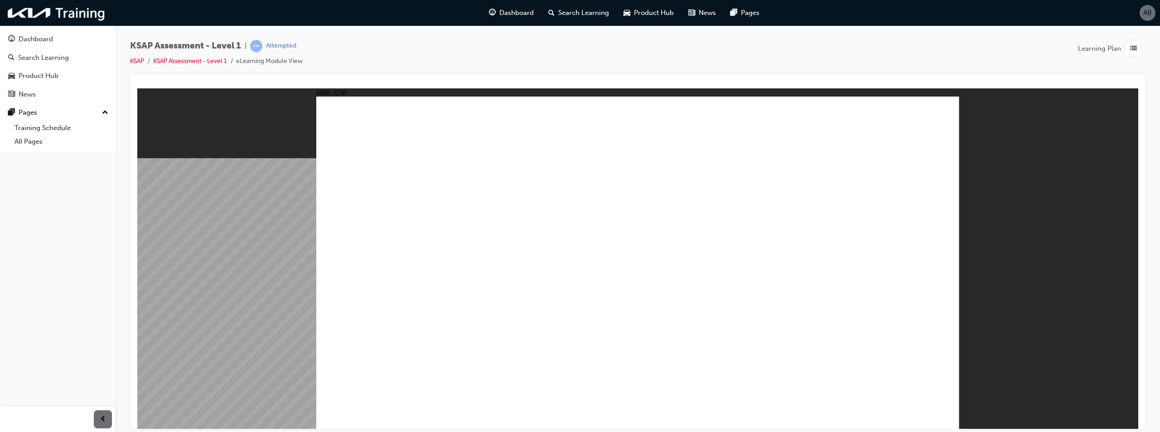
radio input "true"
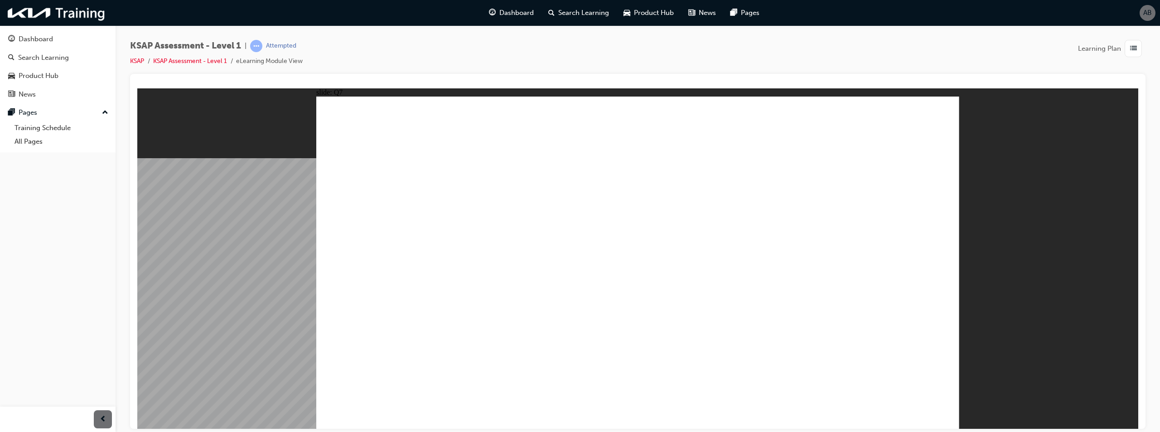
radio input "false"
radio input "true"
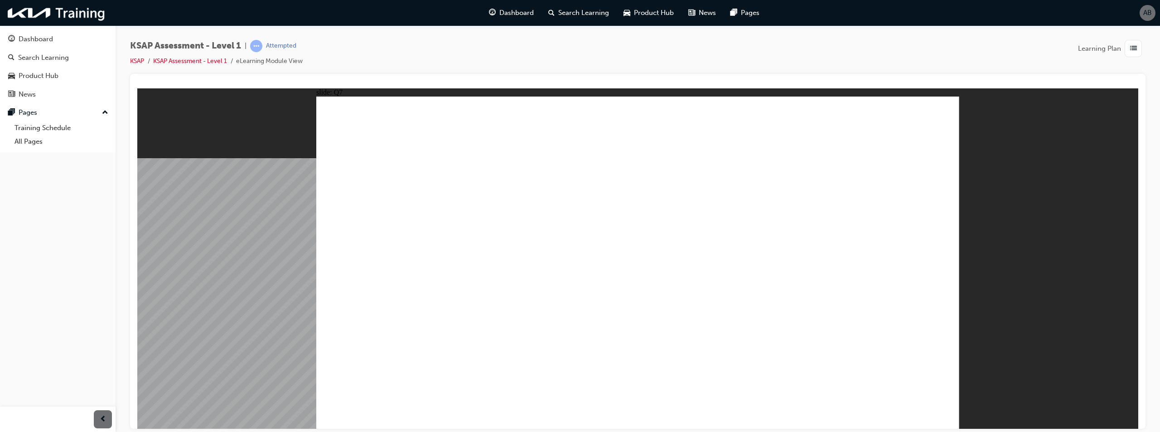
radio input "true"
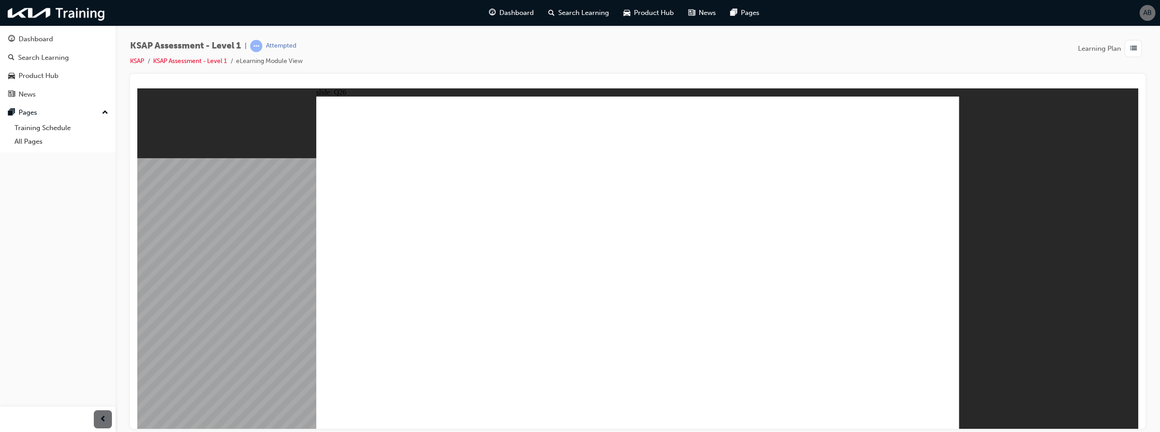
radio input "true"
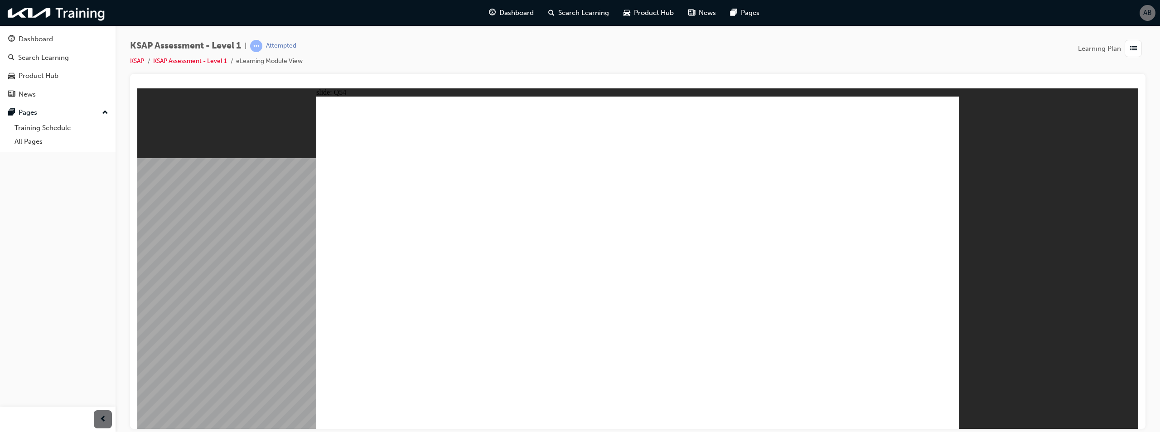
radio input "true"
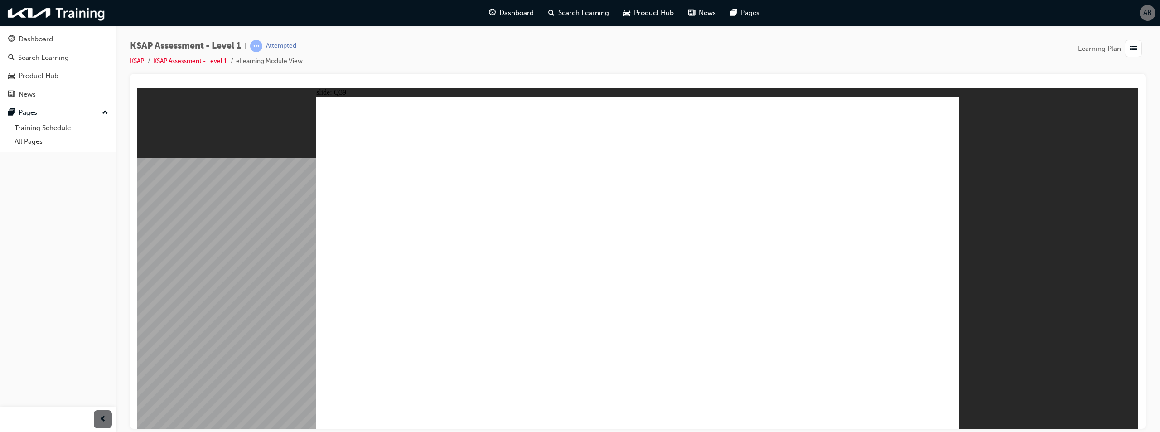
radio input "false"
radio input "true"
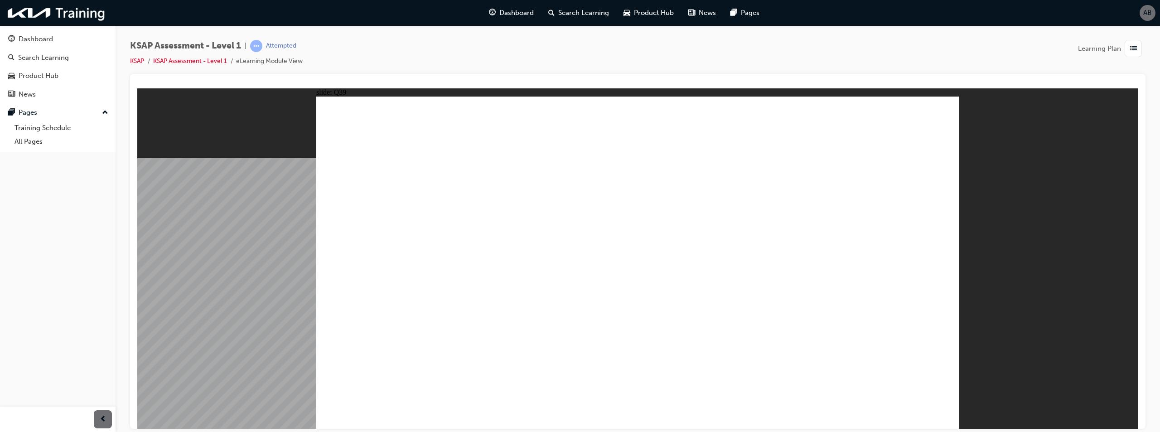
radio input "true"
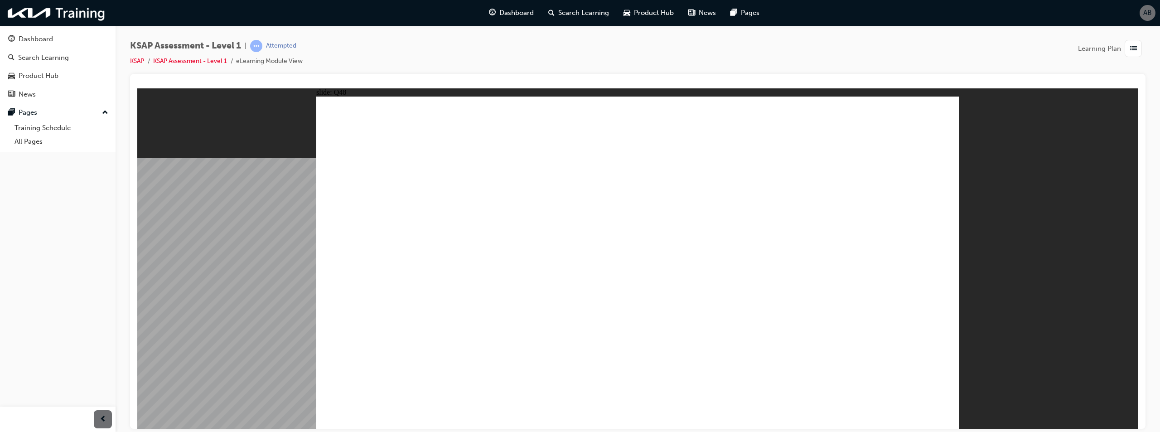
radio input "false"
radio input "true"
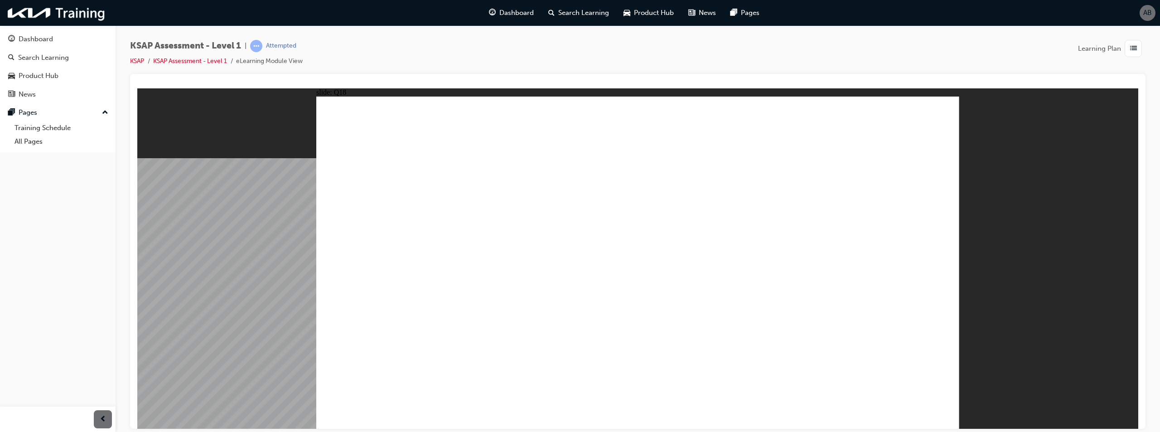
radio input "true"
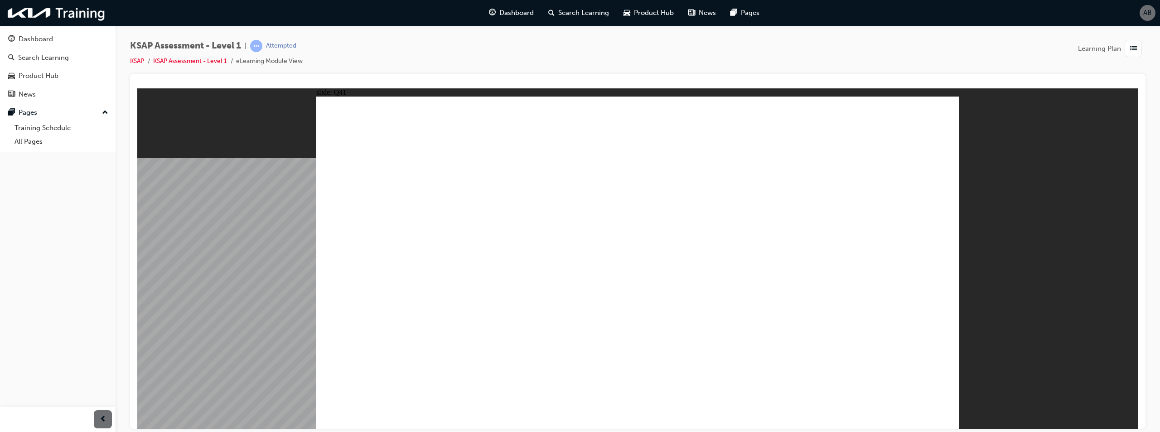
radio input "true"
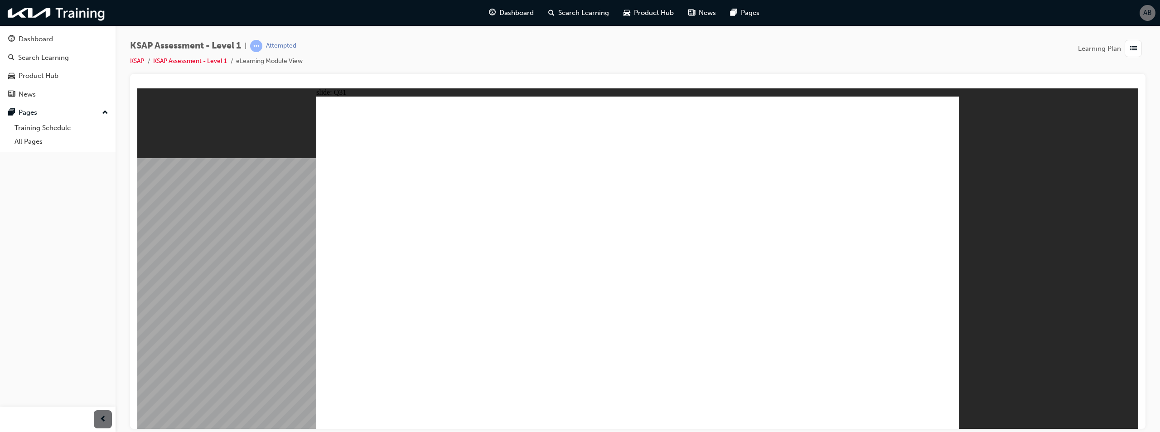
radio input "true"
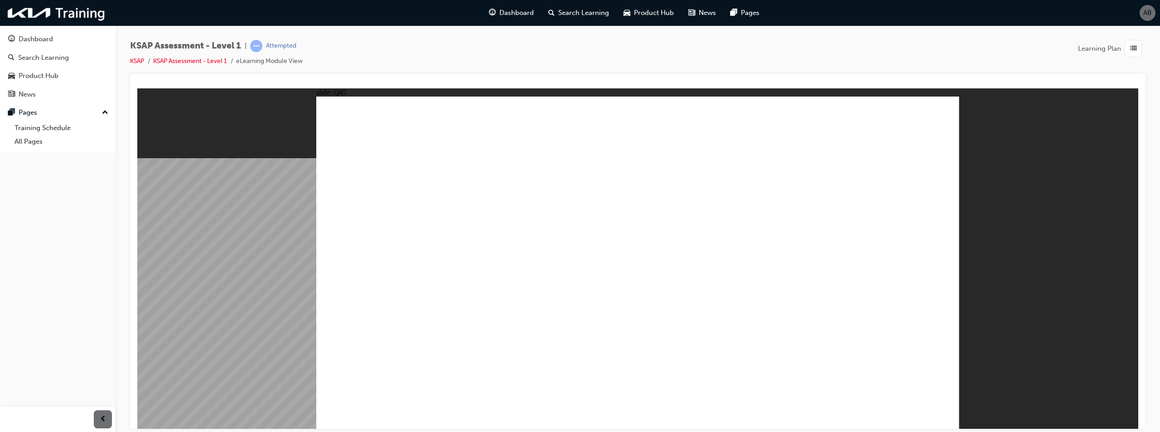
checkbox input "true"
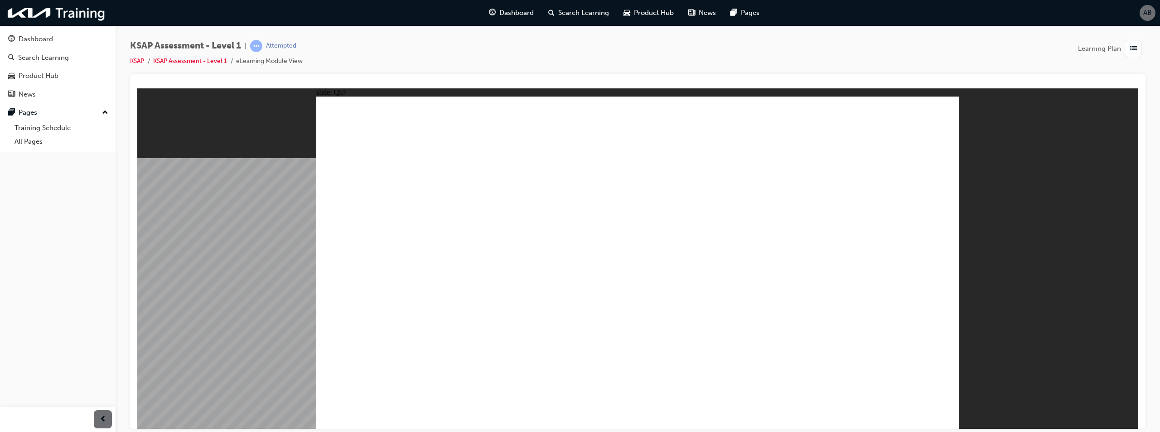
radio input "true"
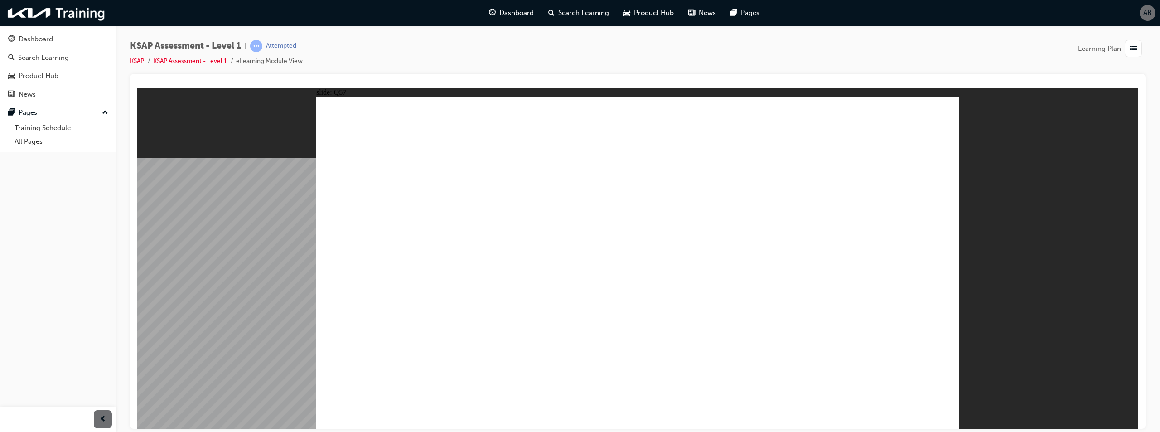
radio input "true"
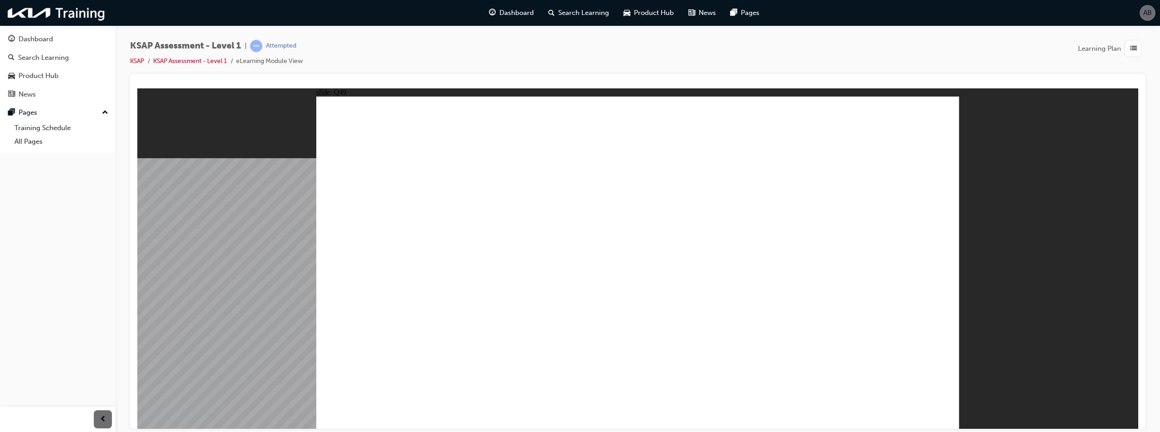
drag, startPoint x: 458, startPoint y: 239, endPoint x: 364, endPoint y: 222, distance: 95.5
radio input "true"
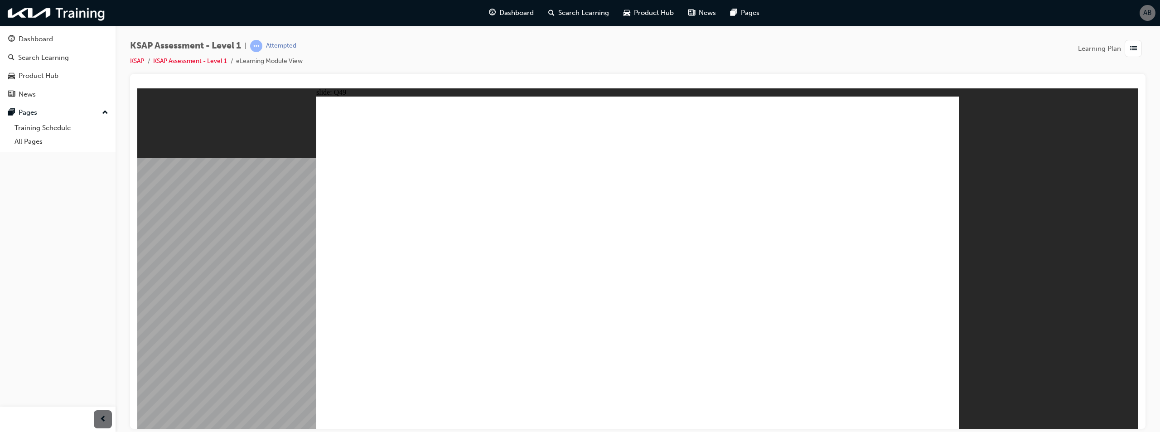
radio input "true"
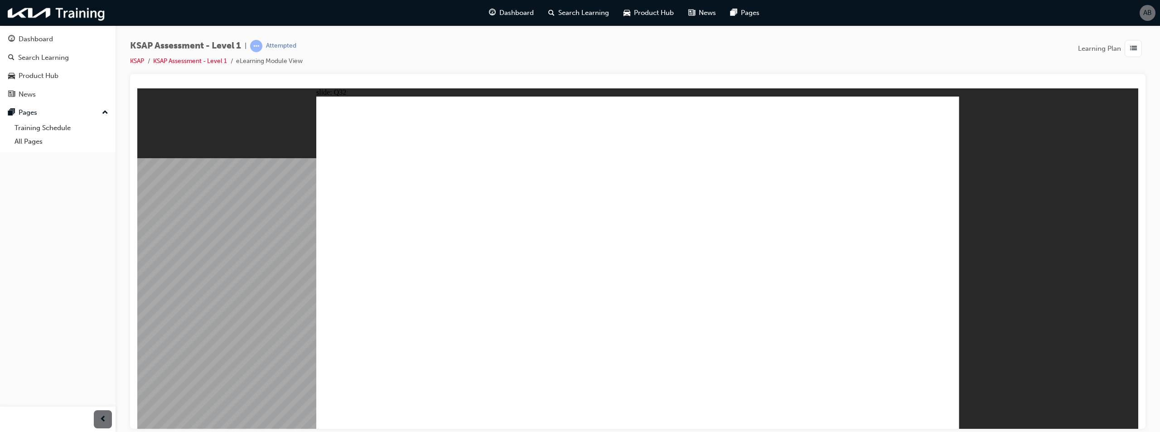
radio input "true"
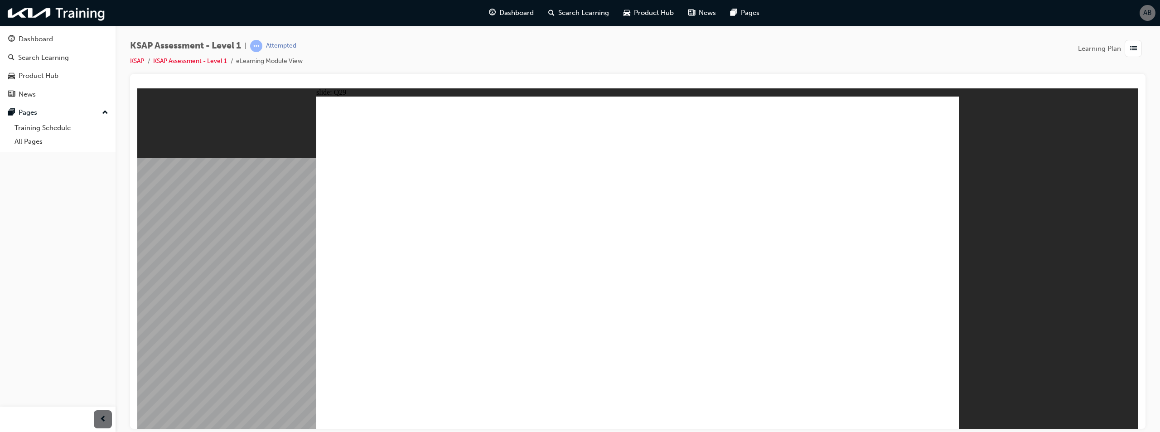
radio input "true"
radio input "false"
radio input "true"
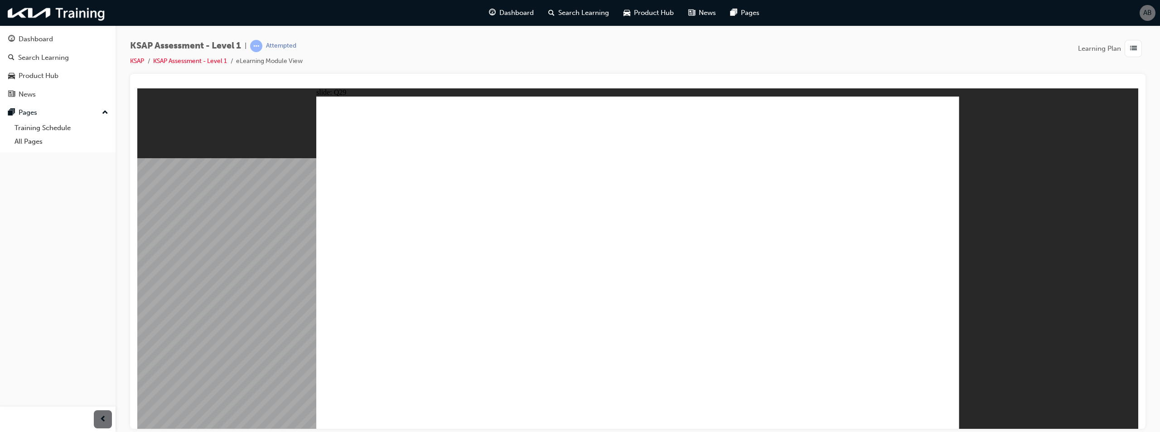
radio input "true"
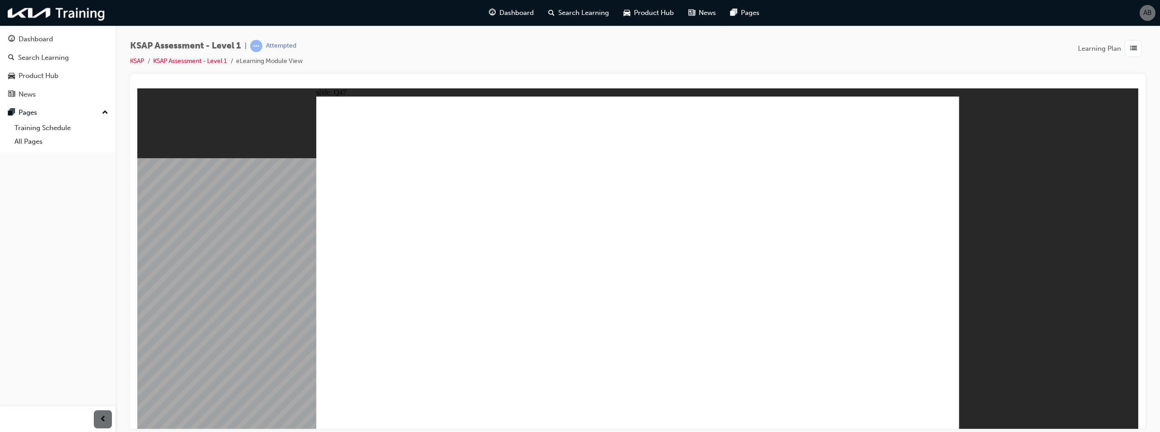
radio input "true"
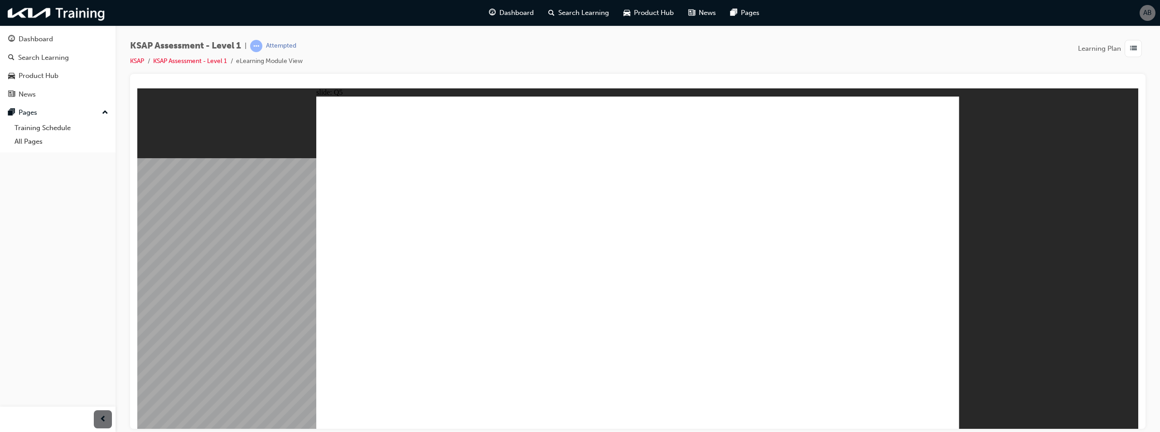
radio input "false"
radio input "true"
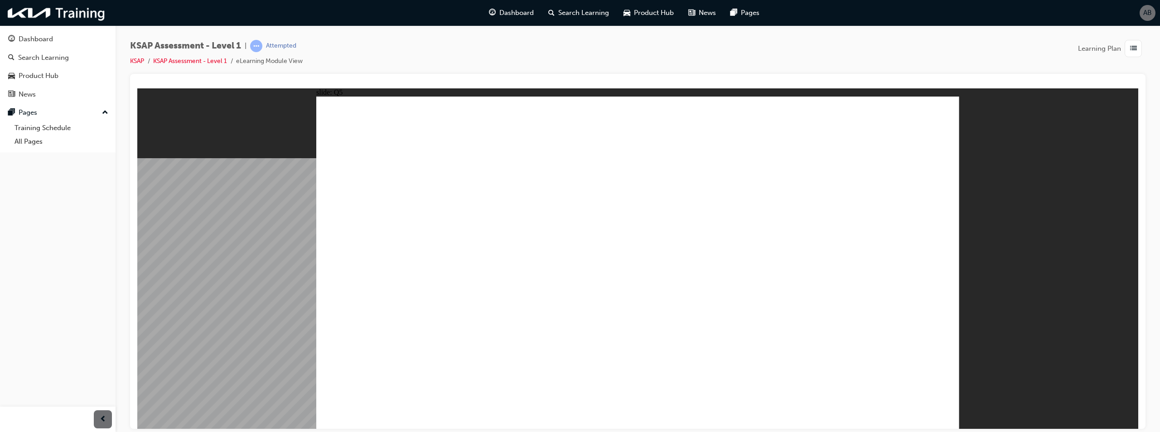
drag, startPoint x: 713, startPoint y: 246, endPoint x: 720, endPoint y: 247, distance: 7.3
radio input "true"
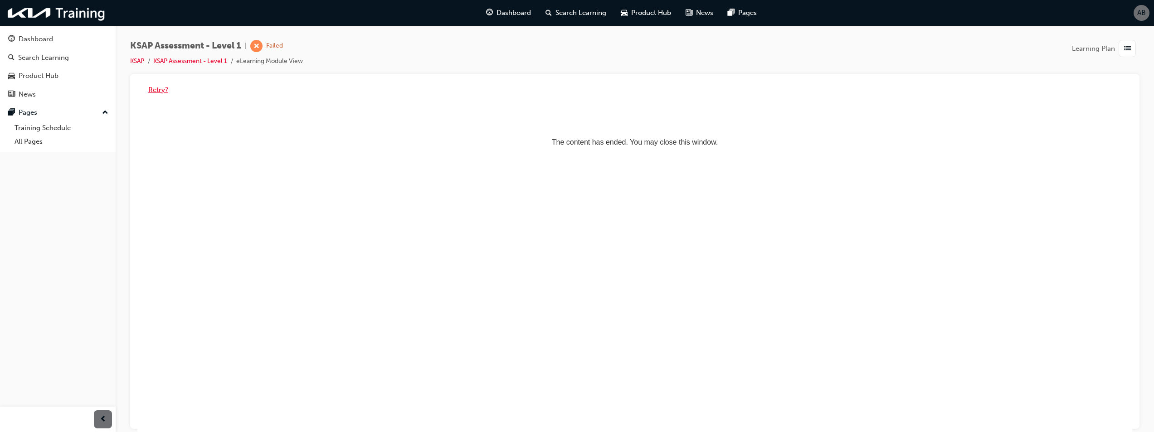
click at [163, 92] on button "Retry?" at bounding box center [158, 90] width 20 height 10
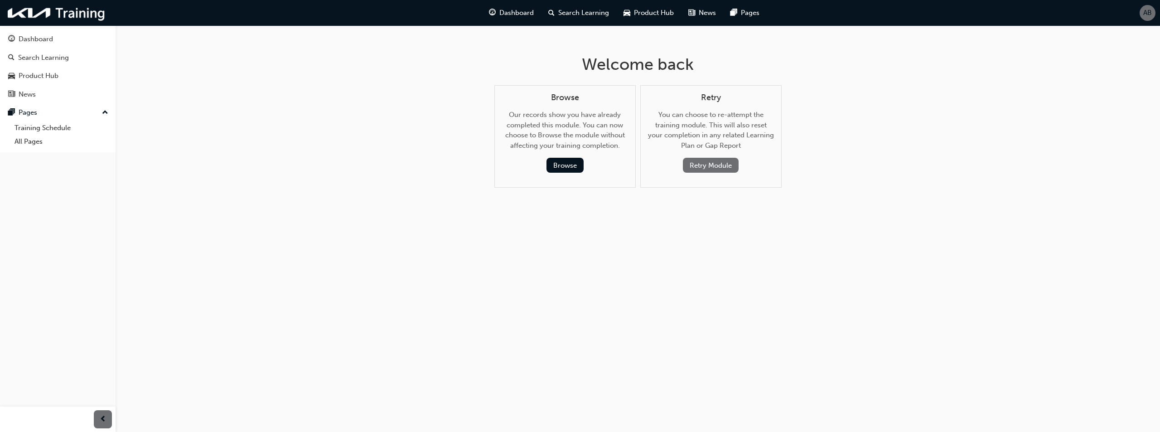
click at [719, 167] on button "Retry Module" at bounding box center [711, 165] width 56 height 15
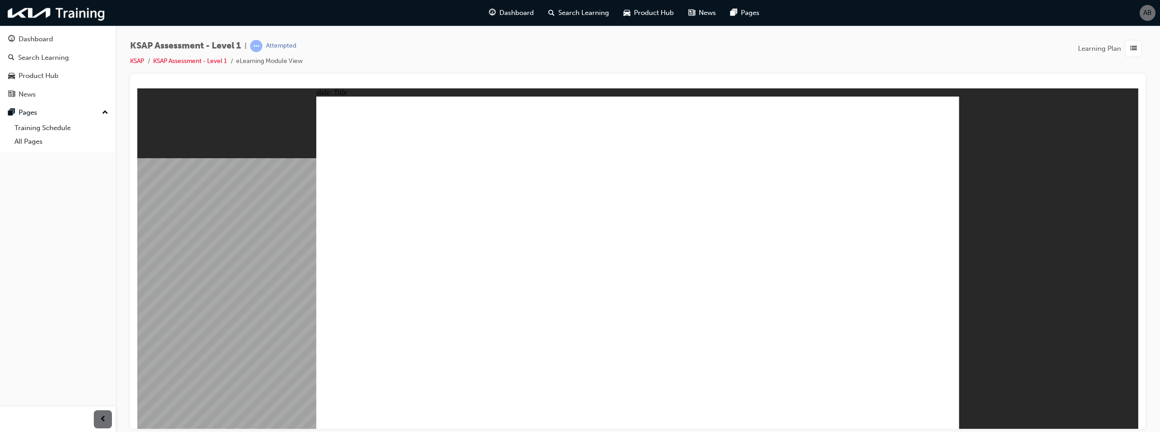
click at [137, 88] on image at bounding box center [137, 88] width 0 height 0
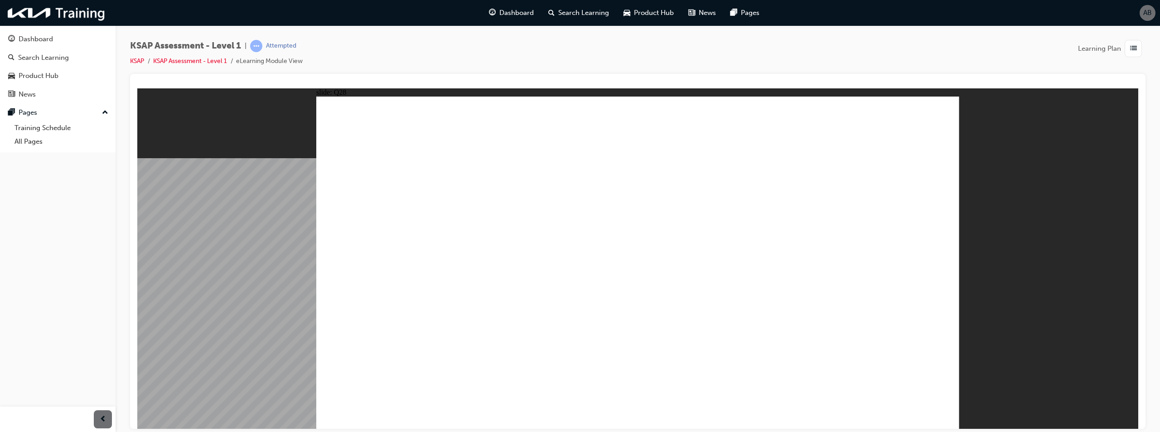
radio input "true"
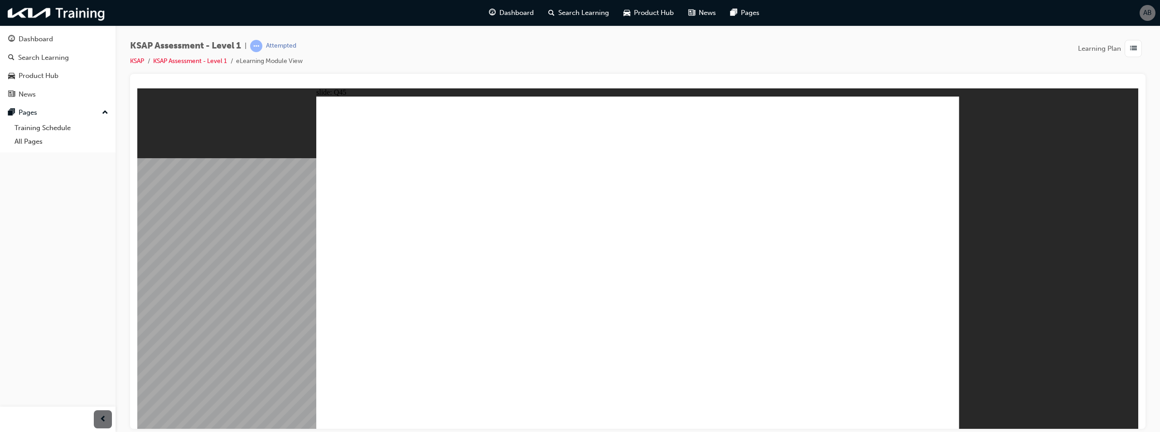
radio input "false"
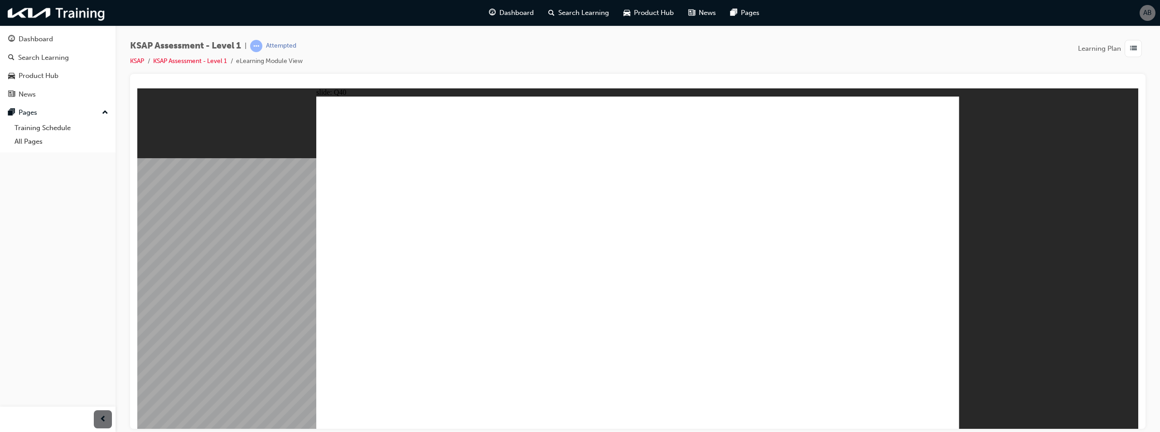
radio input "true"
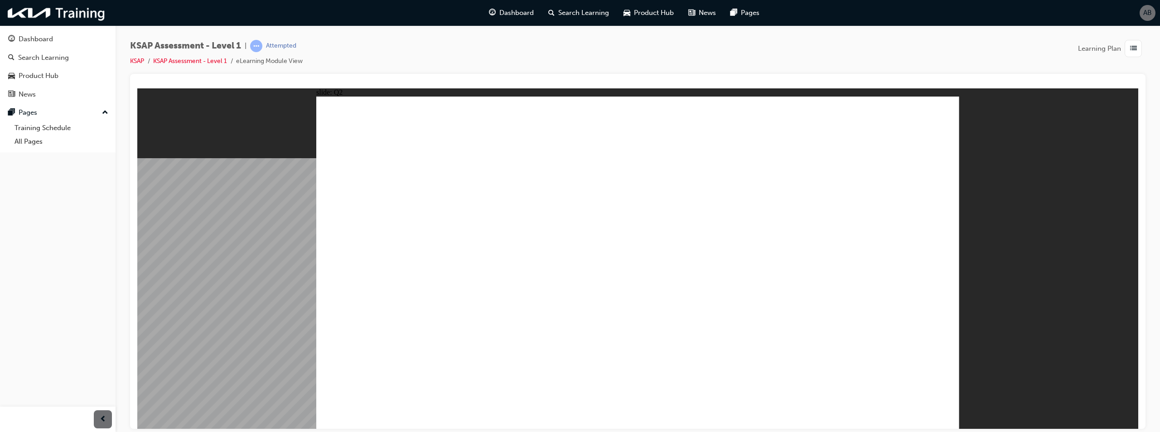
radio input "false"
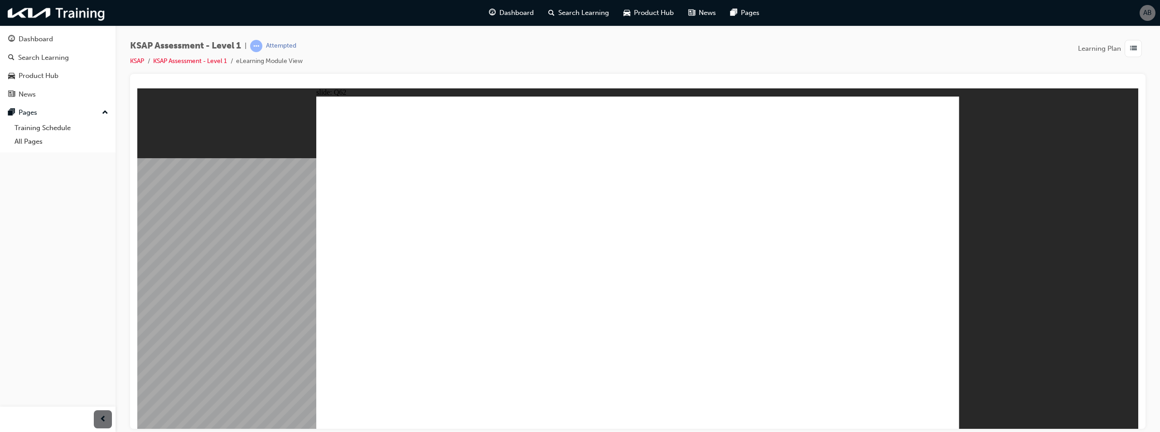
radio input "true"
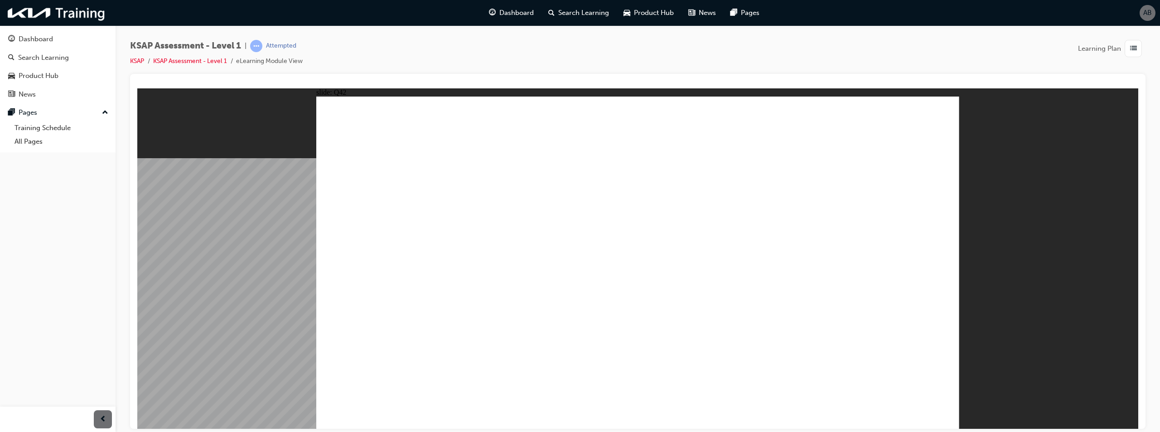
radio input "true"
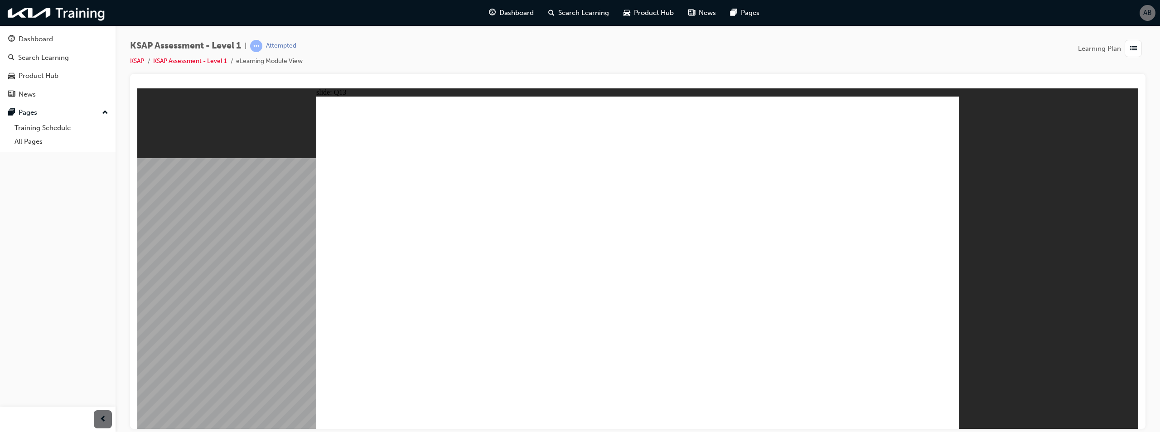
radio input "true"
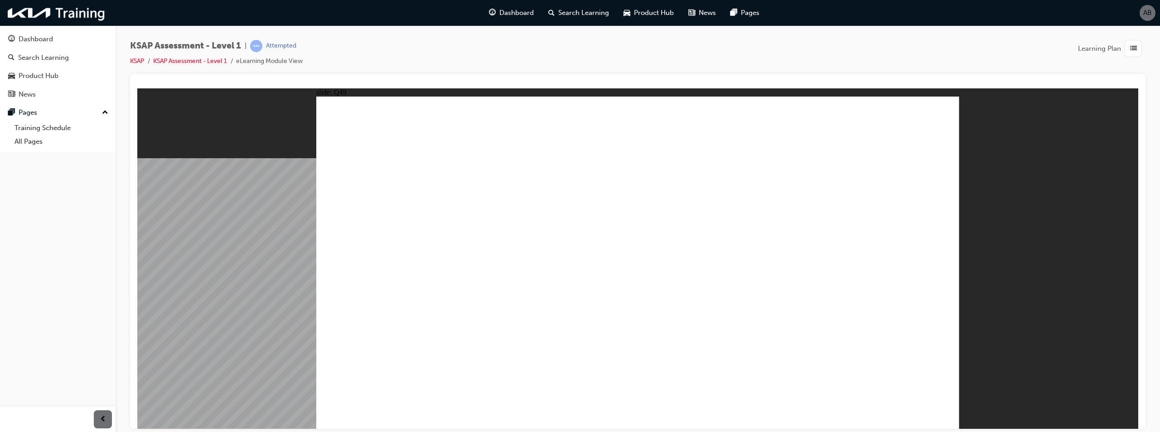
radio input "true"
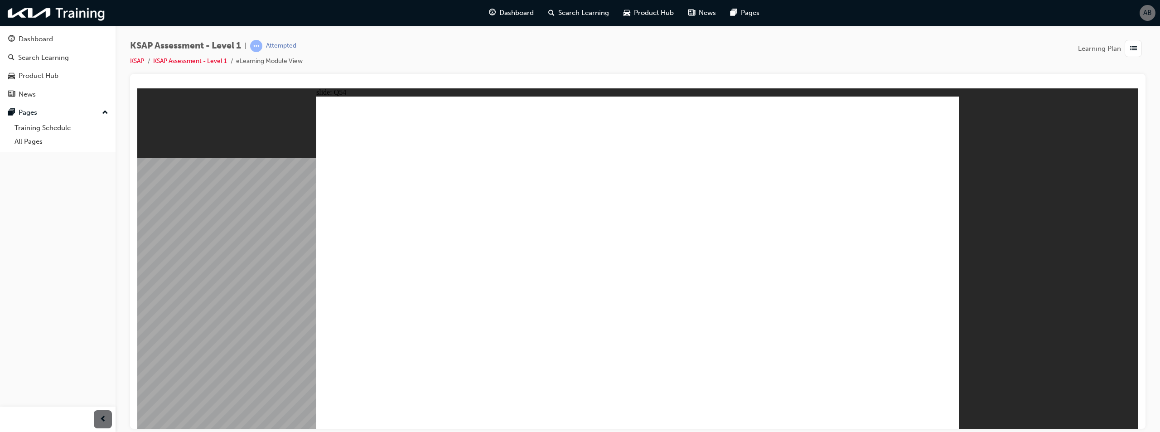
radio input "true"
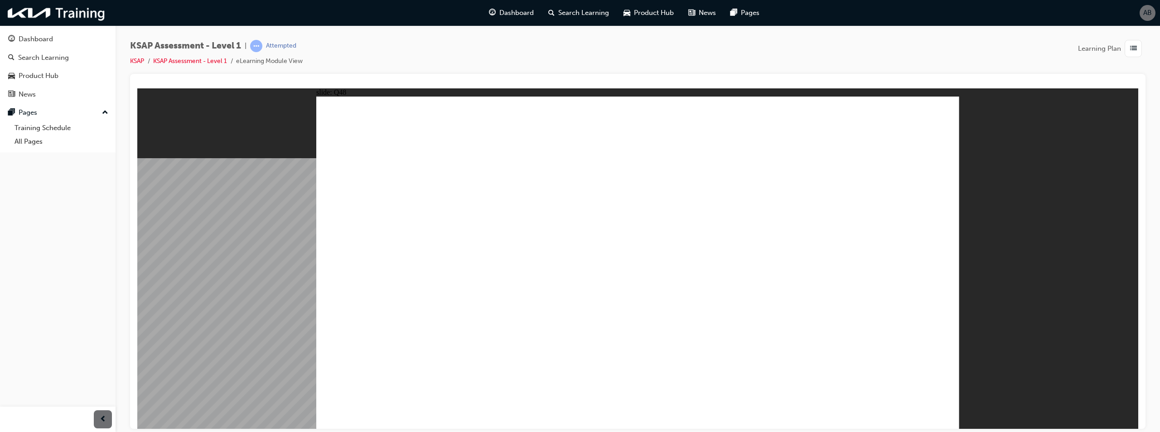
radio input "true"
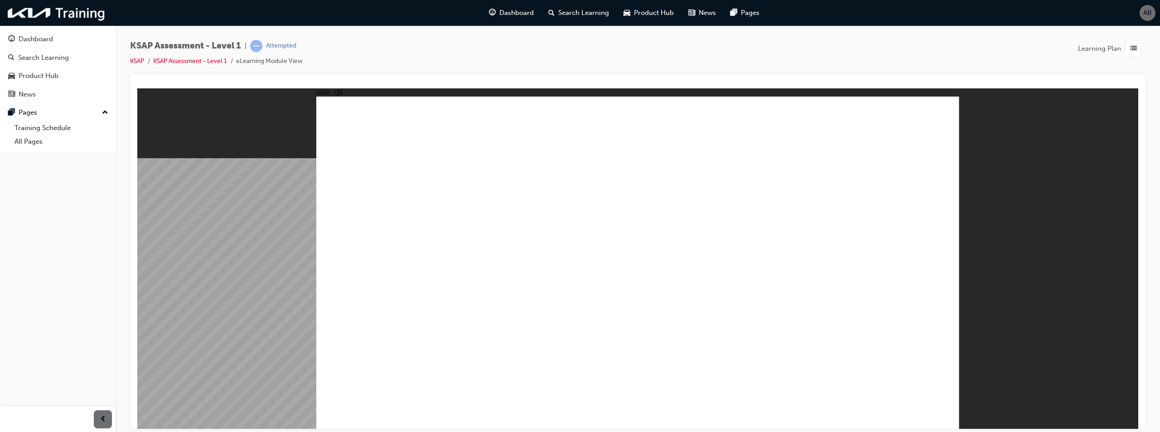
radio input "false"
radio input "true"
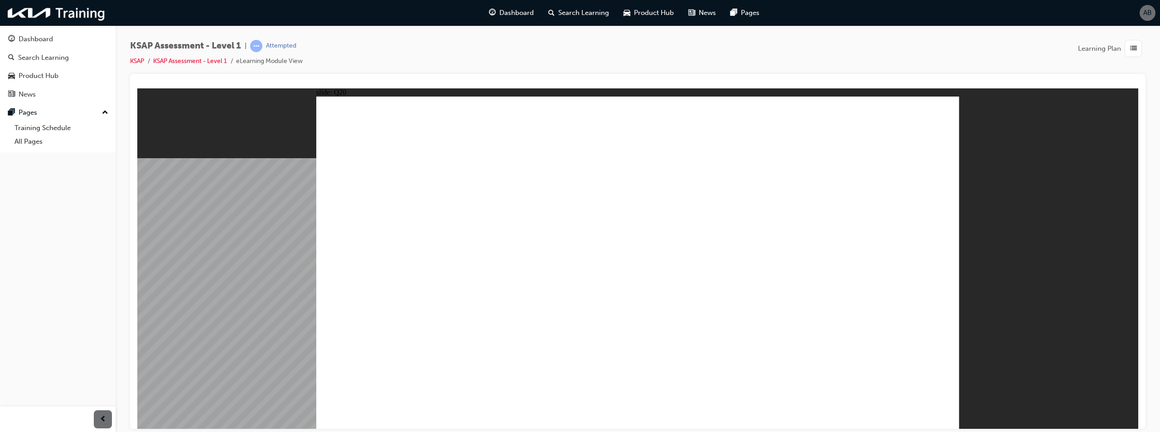
drag, startPoint x: 628, startPoint y: 298, endPoint x: 640, endPoint y: 305, distance: 13.6
checkbox input "true"
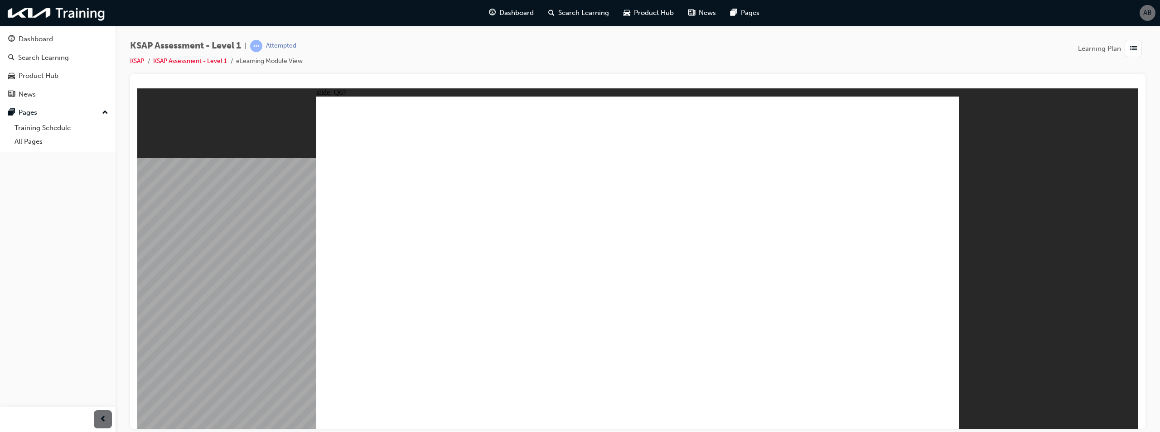
checkbox input "true"
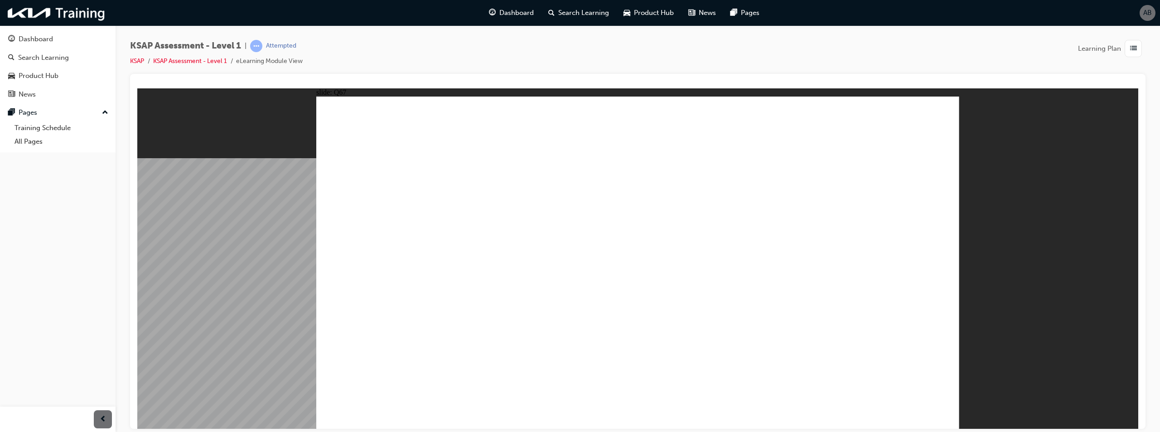
drag, startPoint x: 822, startPoint y: 214, endPoint x: 824, endPoint y: 219, distance: 4.9
checkbox input "true"
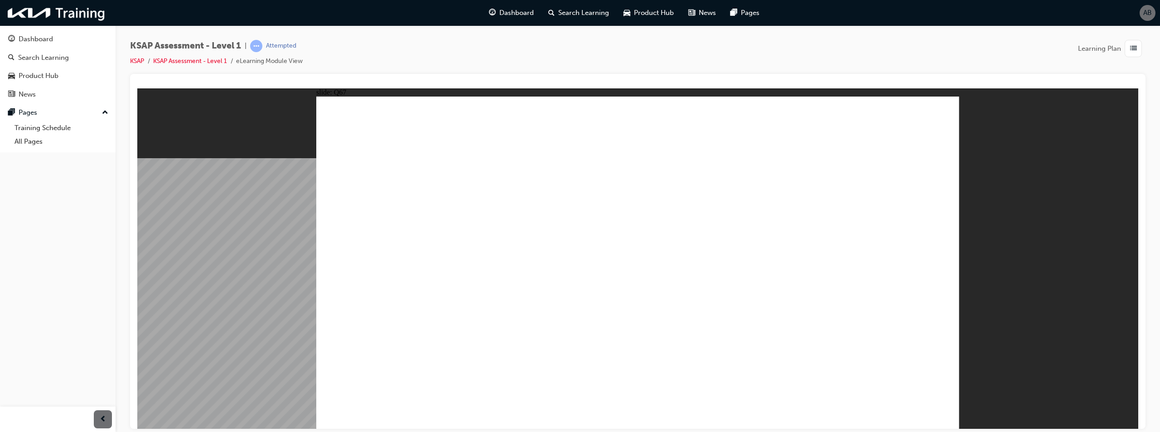
checkbox input "true"
checkbox input "false"
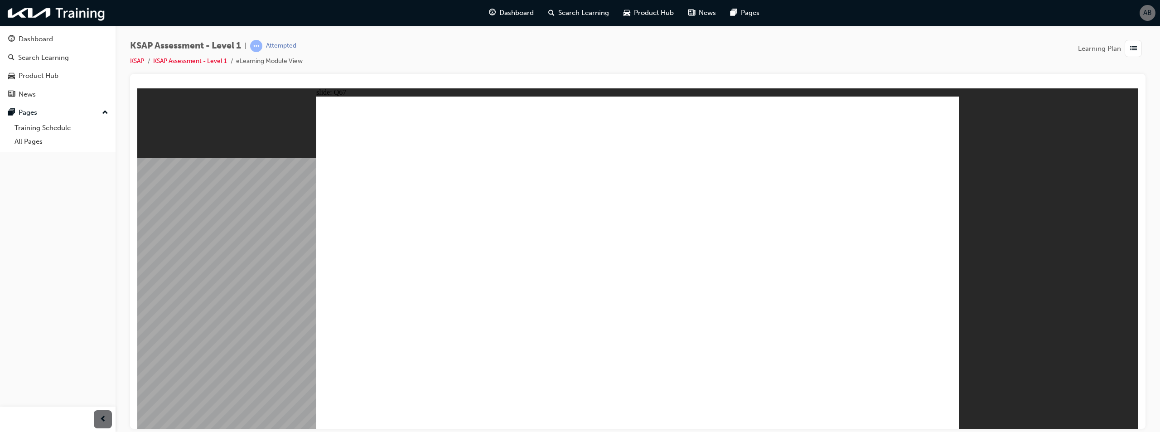
radio input "true"
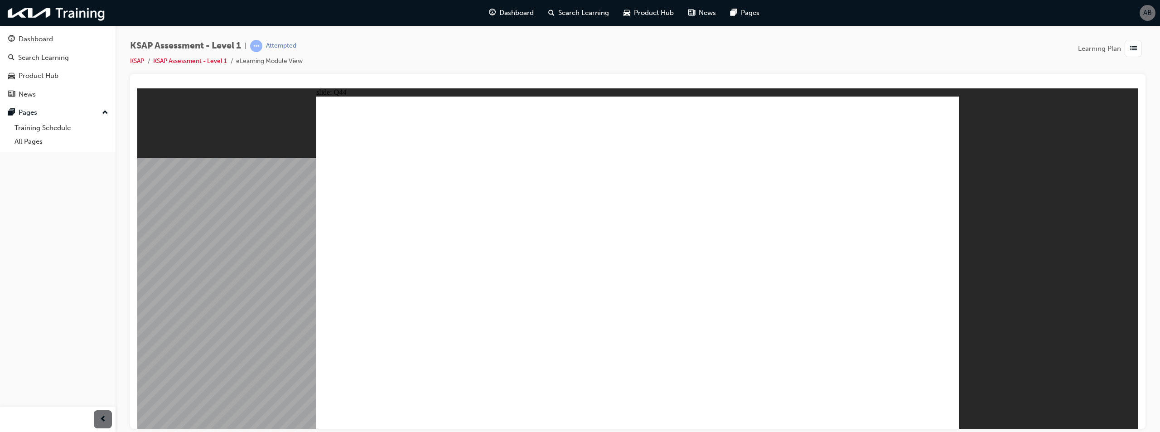
radio input "true"
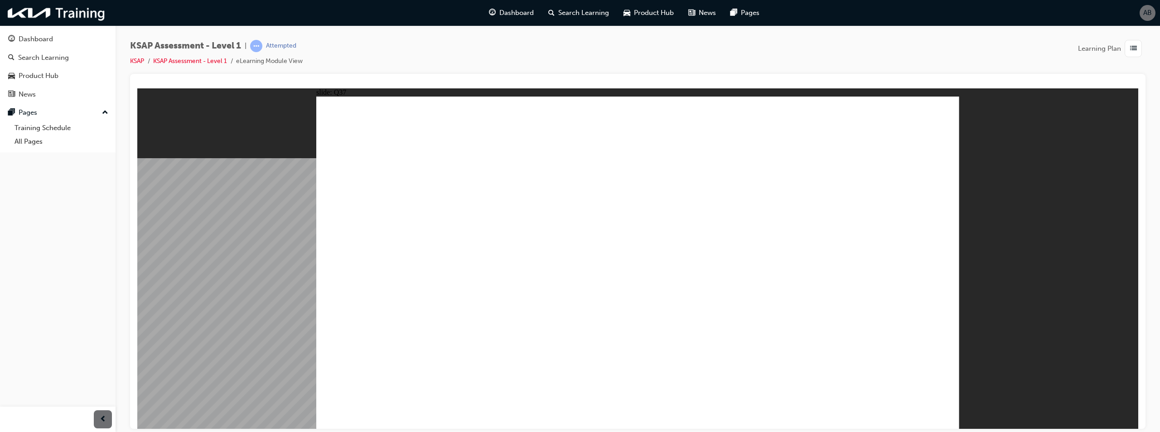
radio input "true"
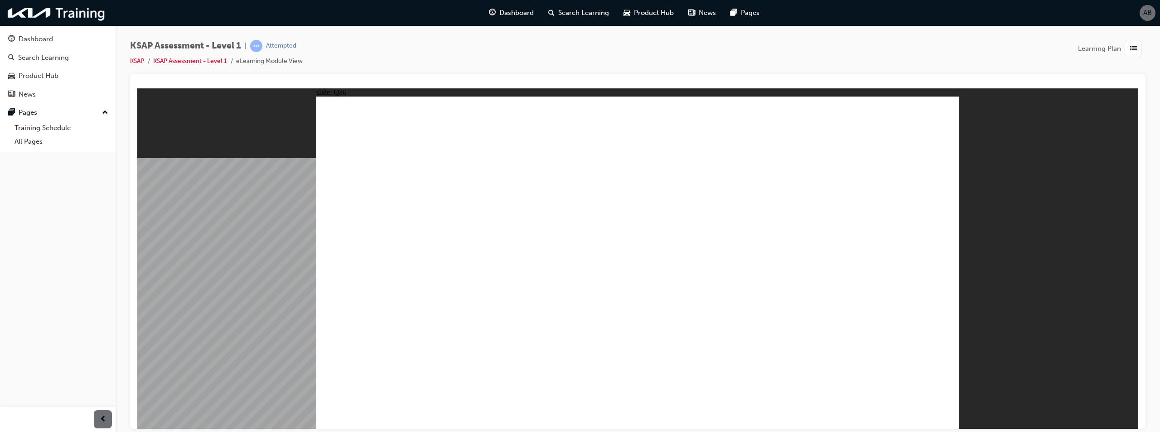
radio input "false"
radio input "true"
radio input "false"
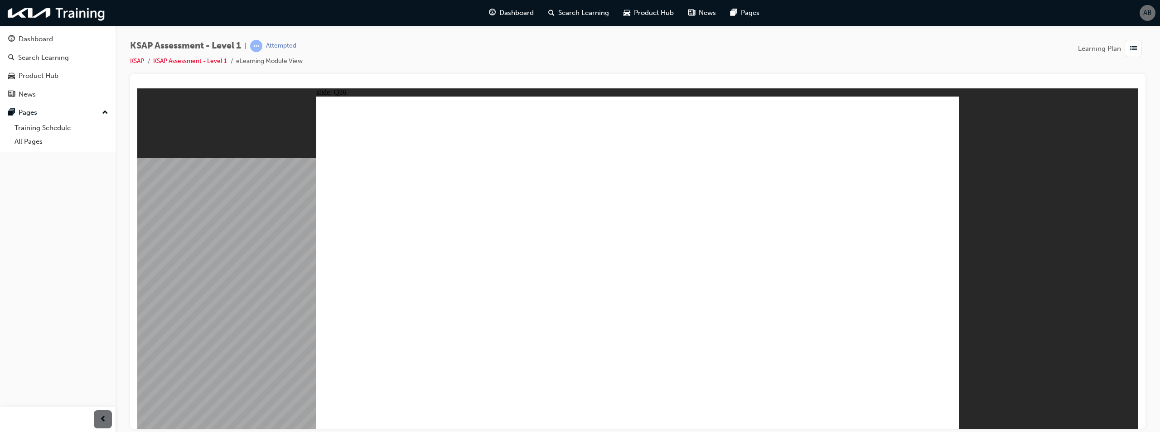
radio input "true"
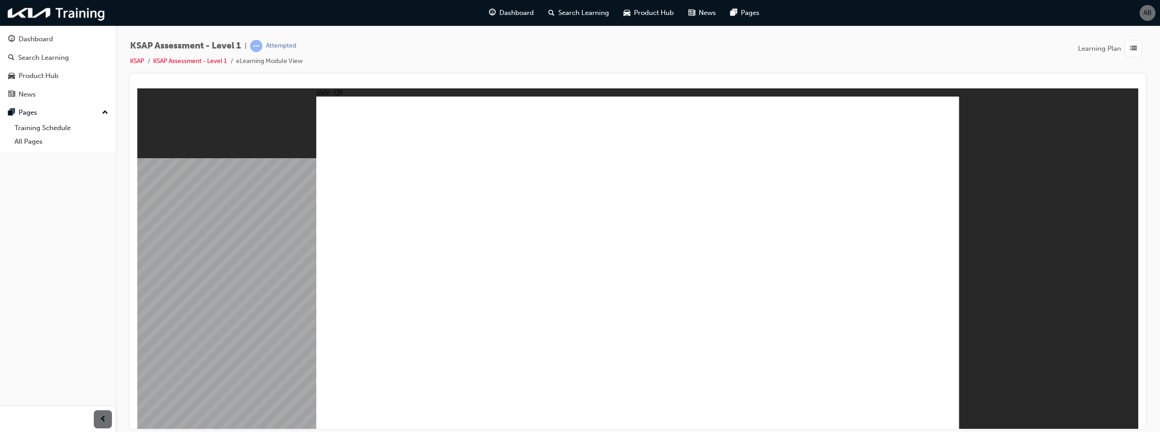
radio input "true"
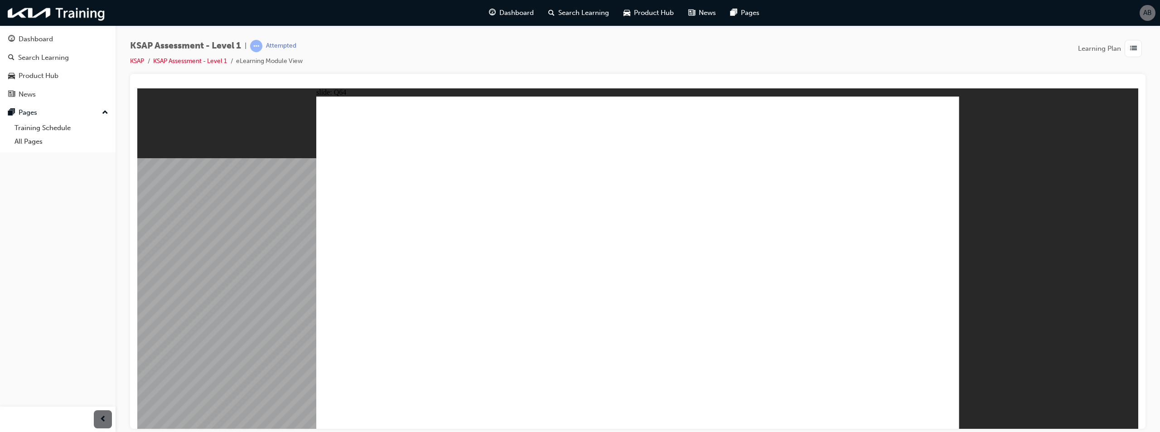
radio input "false"
radio input "true"
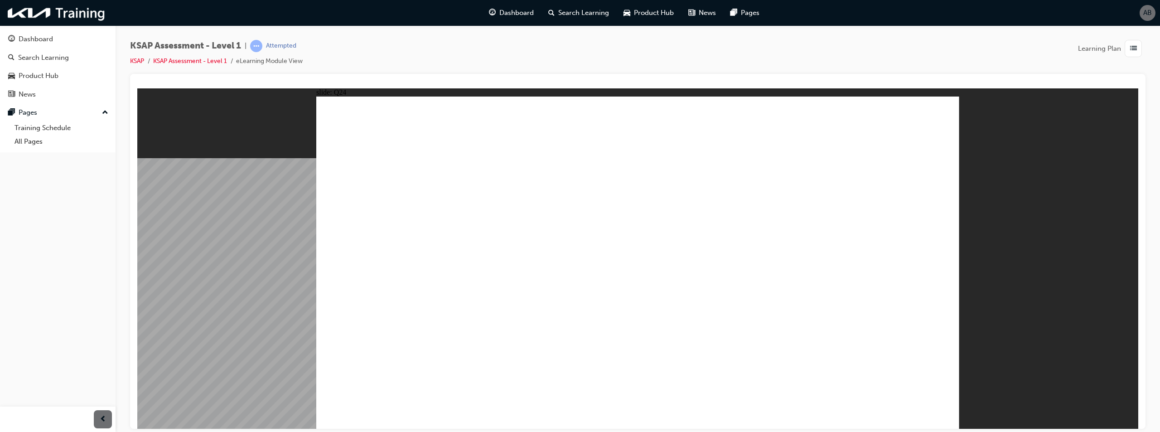
radio input "true"
drag, startPoint x: 645, startPoint y: 298, endPoint x: 644, endPoint y: 303, distance: 5.1
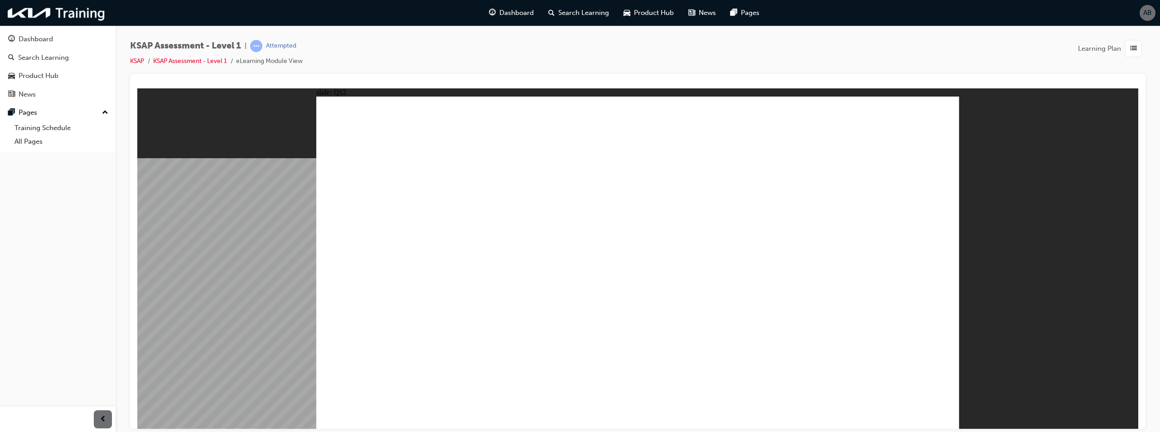
radio input "true"
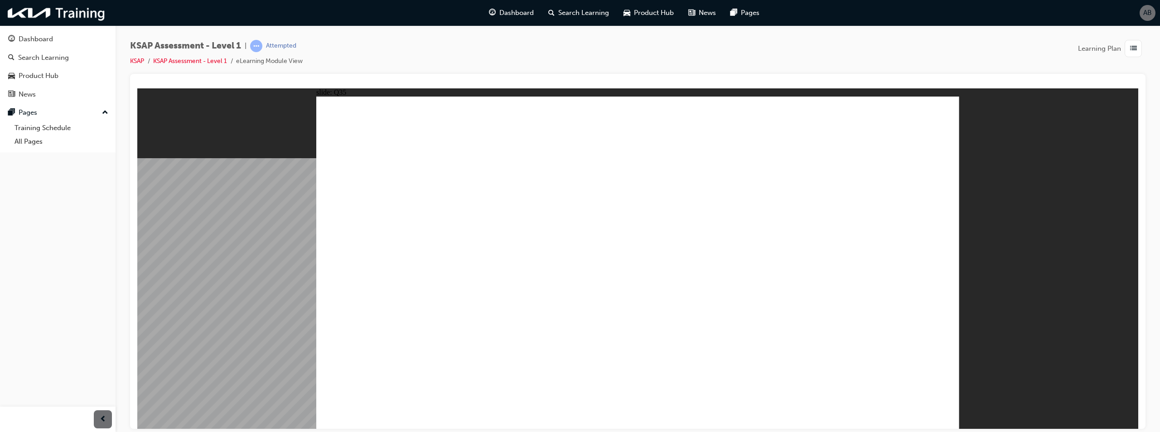
radio input "true"
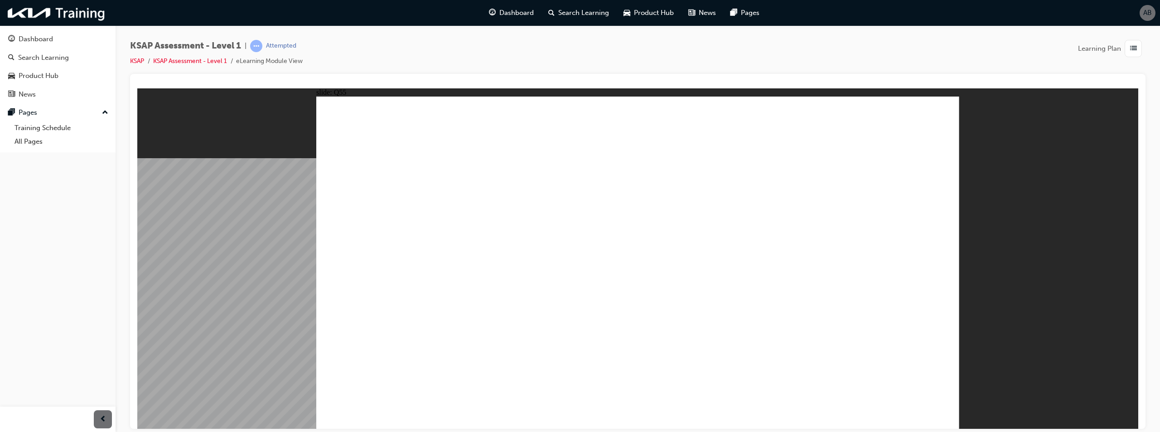
radio input "true"
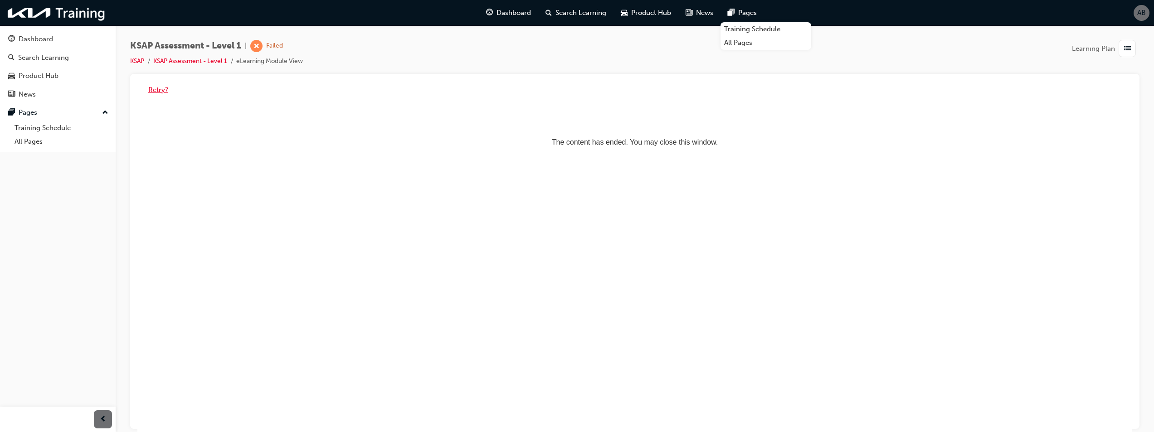
click at [162, 87] on button "Retry?" at bounding box center [158, 90] width 20 height 10
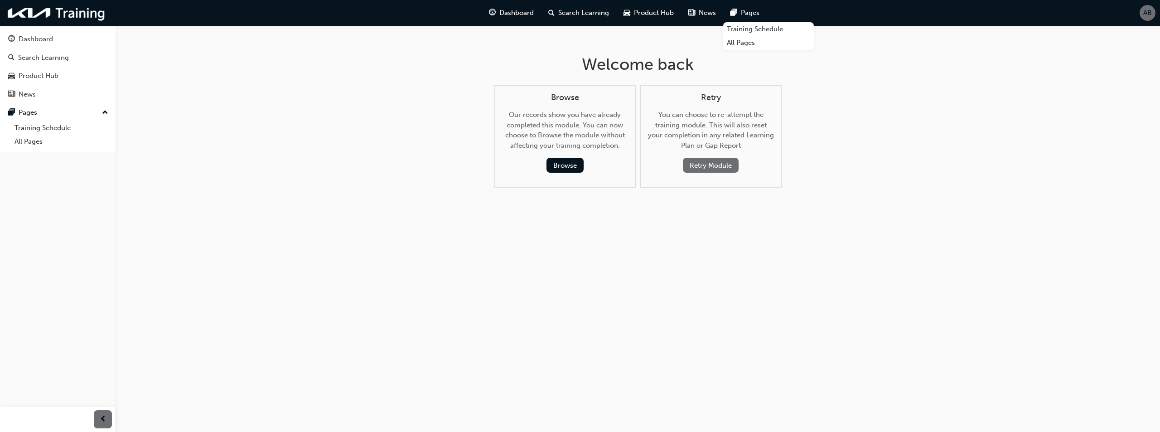
click at [700, 165] on button "Retry Module" at bounding box center [711, 165] width 56 height 15
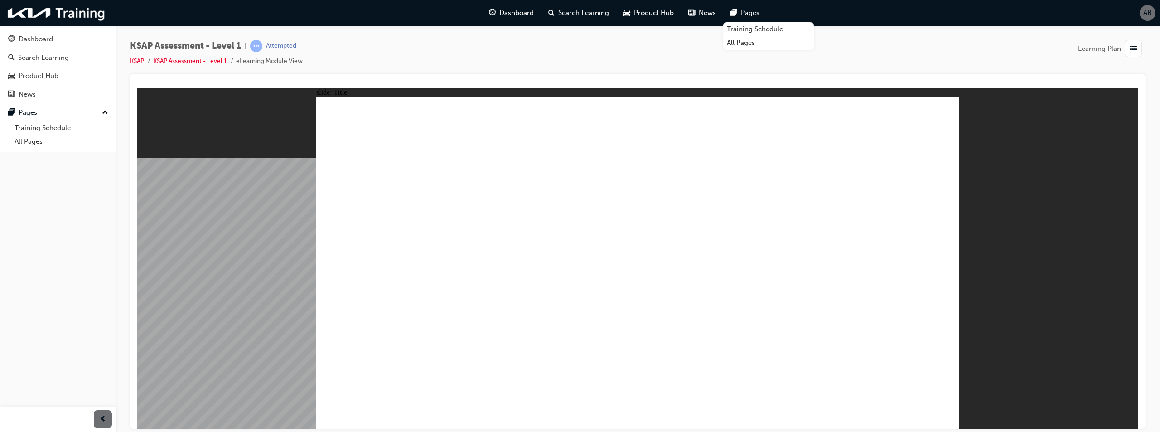
radio input "true"
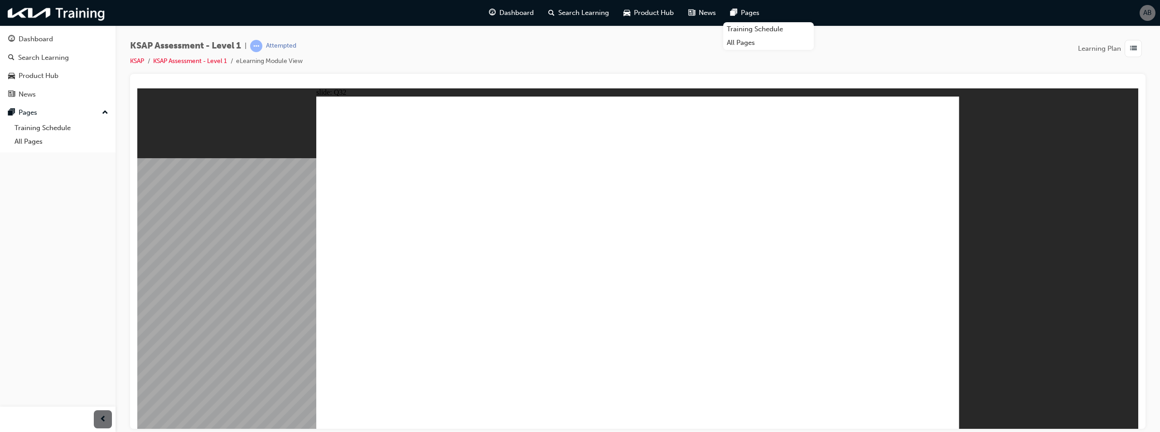
radio input "true"
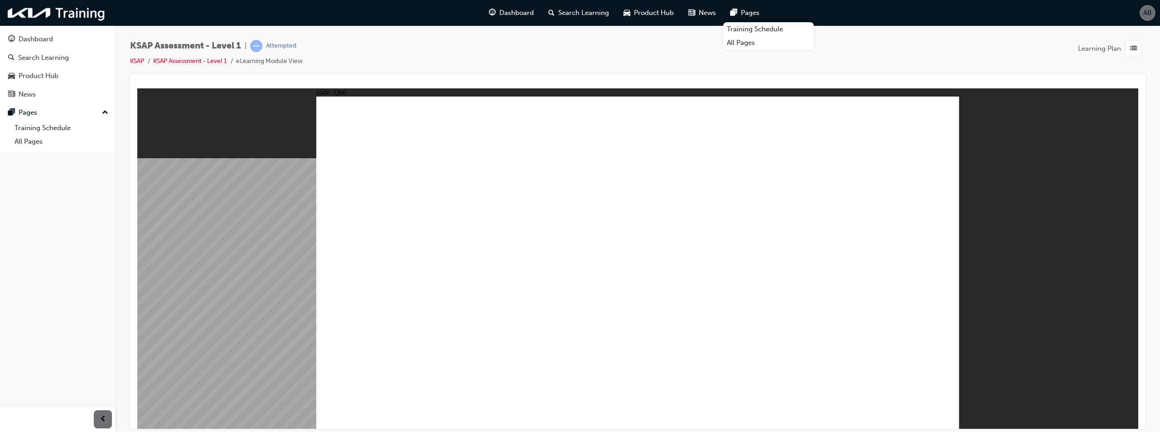
radio input "true"
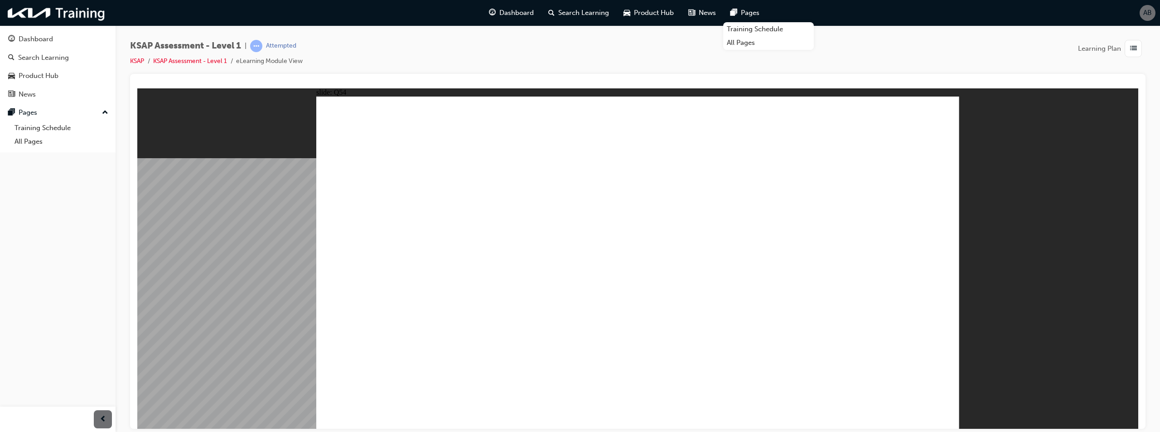
radio input "true"
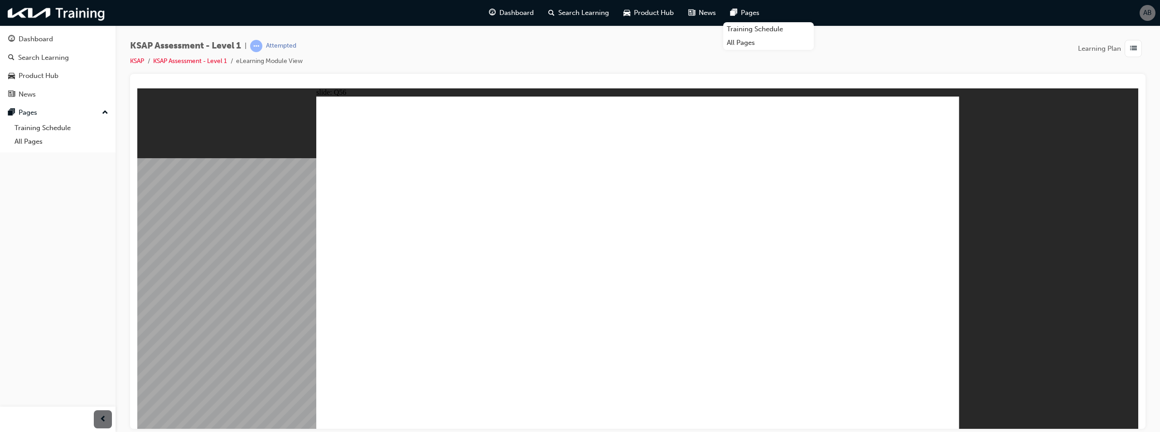
radio input "true"
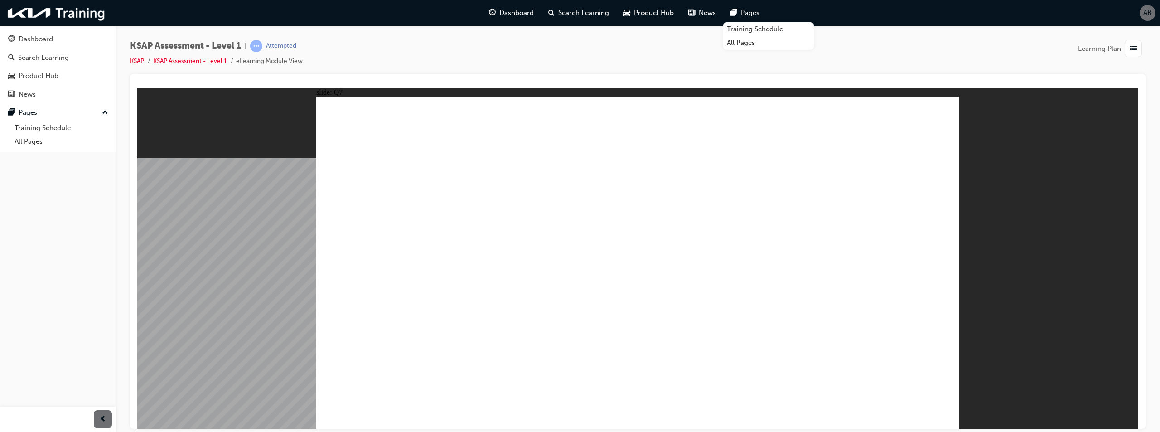
radio input "true"
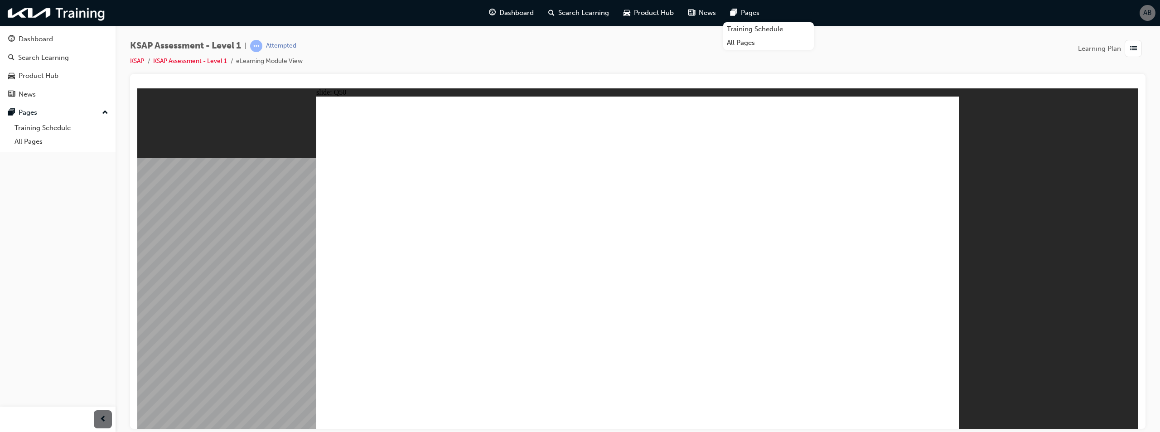
radio input "true"
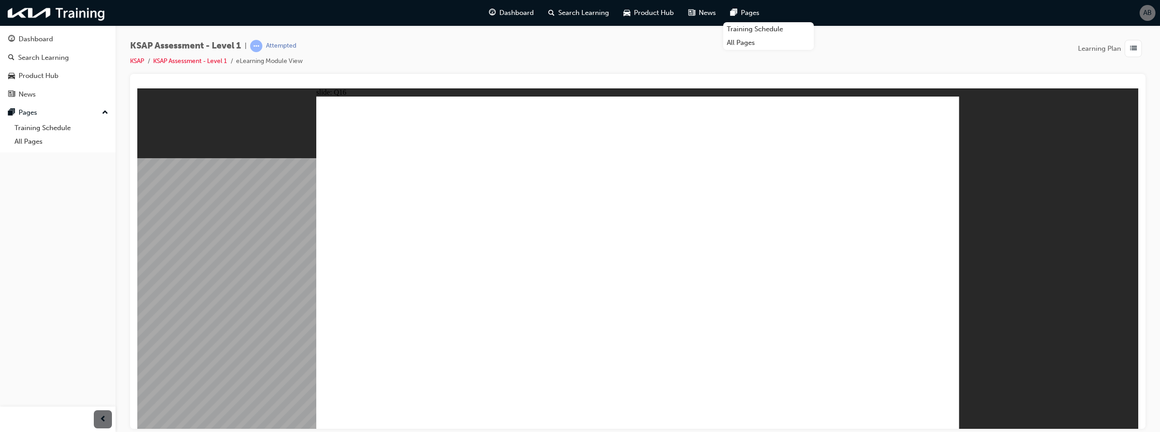
radio input "true"
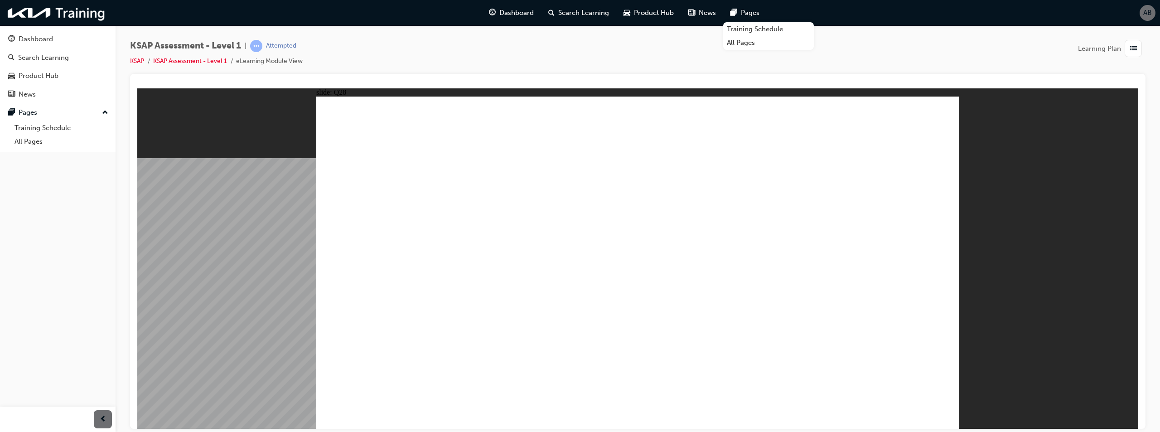
radio input "true"
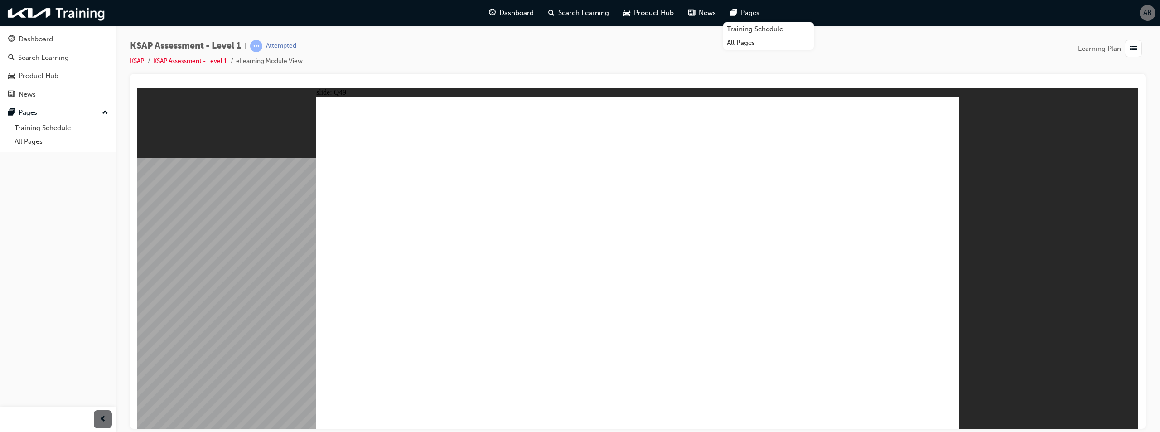
radio input "true"
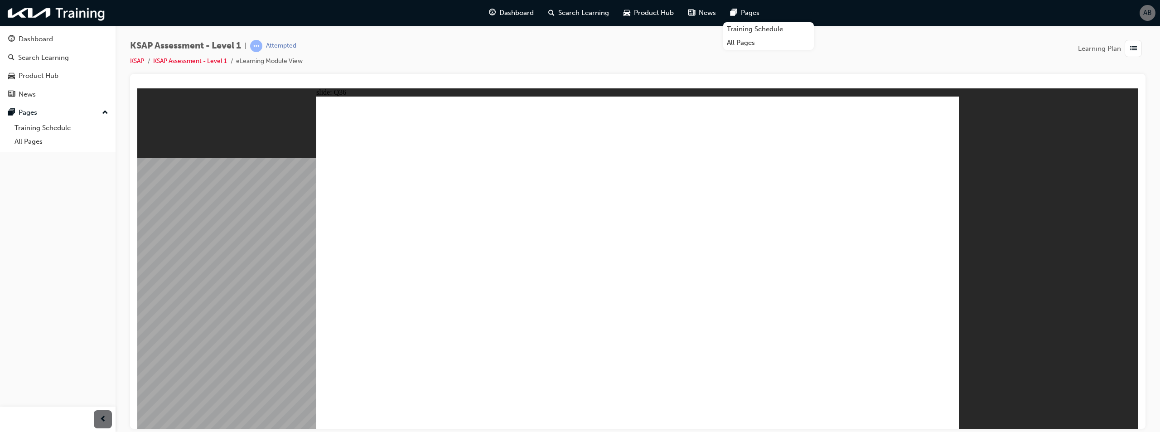
radio input "false"
radio input "true"
drag, startPoint x: 885, startPoint y: 388, endPoint x: 891, endPoint y: 405, distance: 17.8
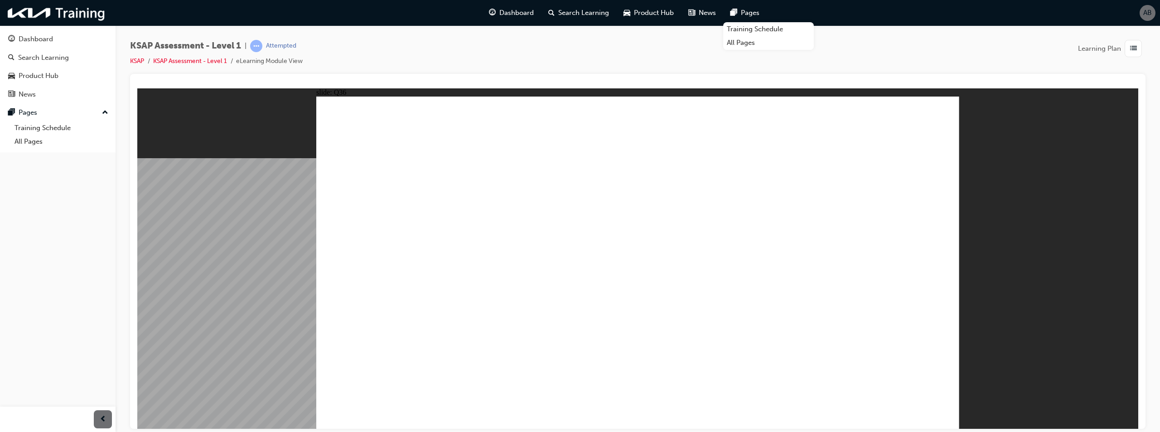
radio input "true"
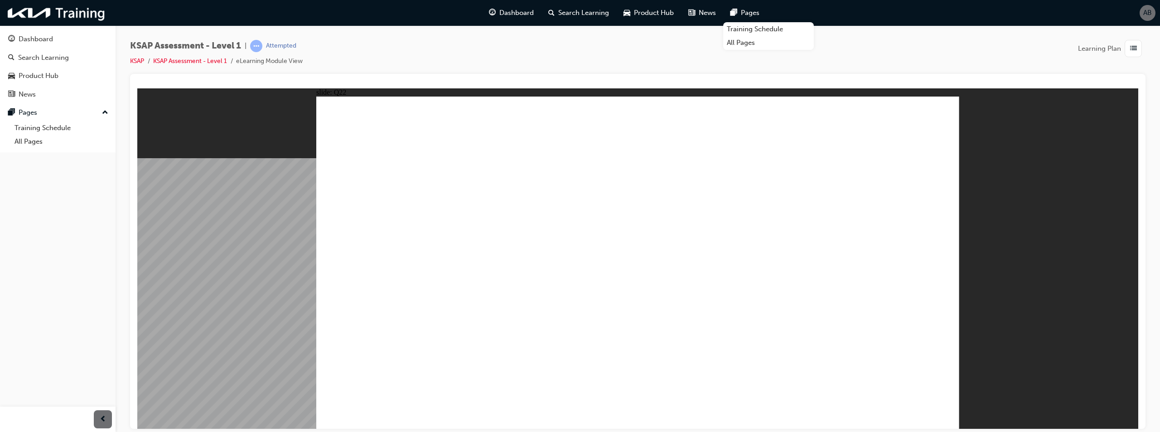
drag, startPoint x: 631, startPoint y: 307, endPoint x: 636, endPoint y: 303, distance: 6.1
radio input "true"
drag, startPoint x: 727, startPoint y: 212, endPoint x: 850, endPoint y: 295, distance: 147.9
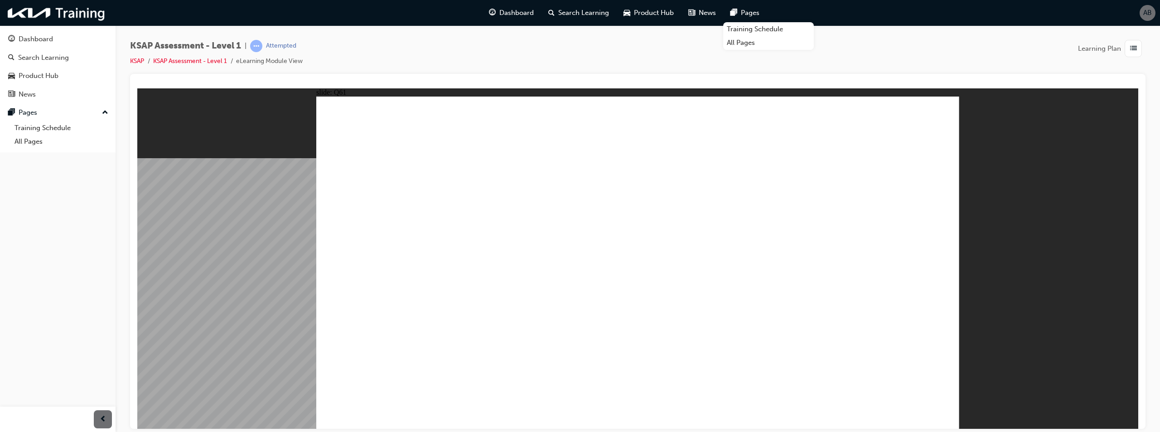
radio input "true"
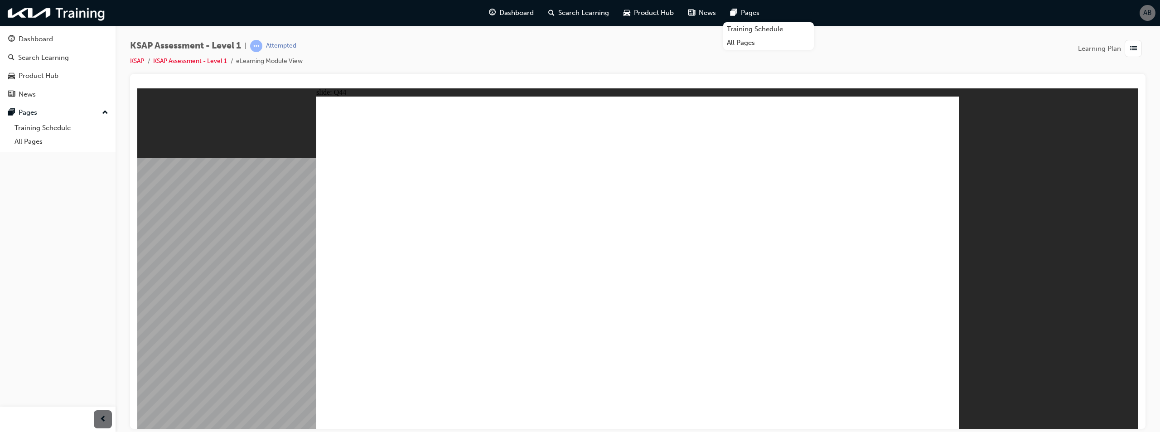
radio input "true"
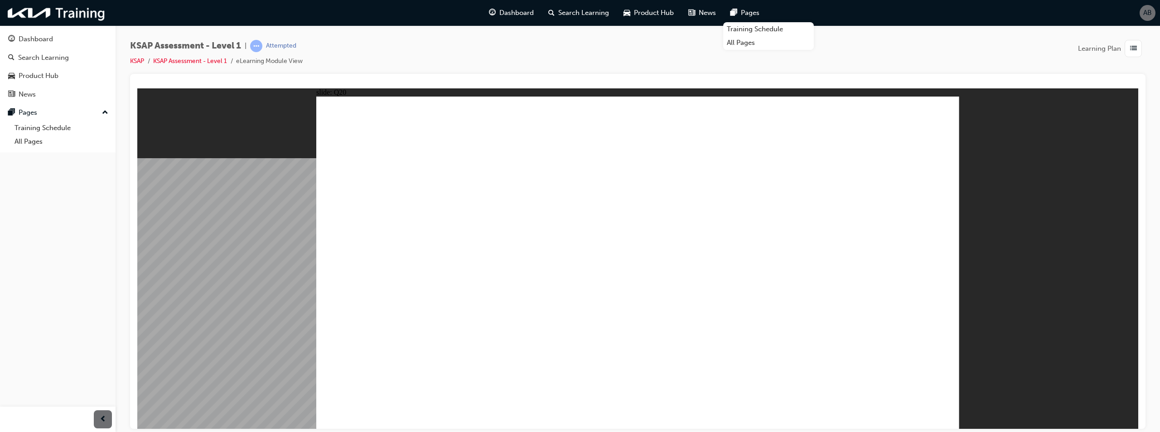
radio input "true"
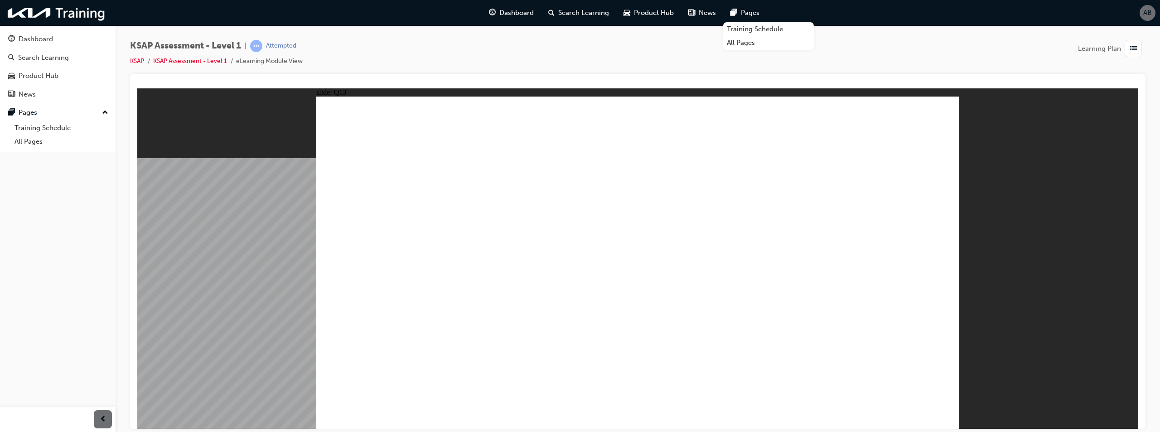
radio input "true"
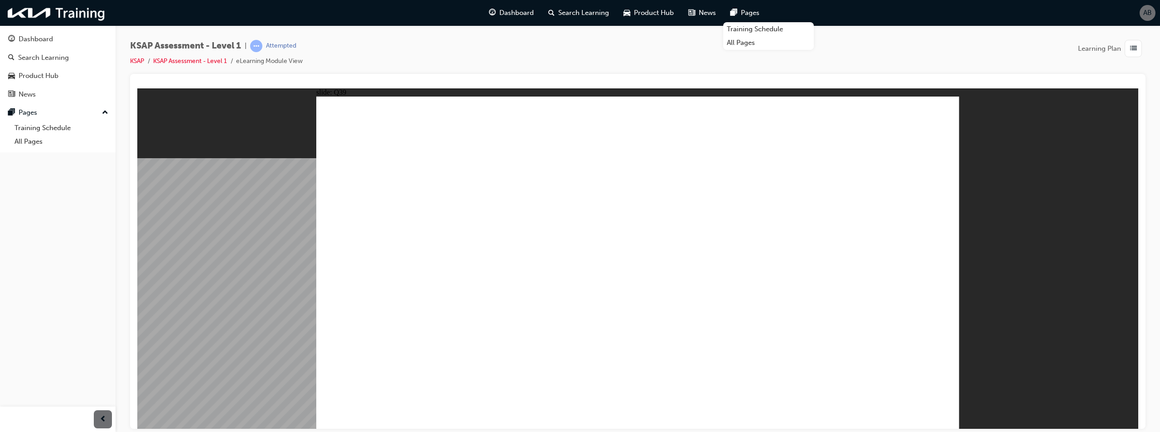
drag, startPoint x: 681, startPoint y: 262, endPoint x: 840, endPoint y: 342, distance: 178.4
radio input "true"
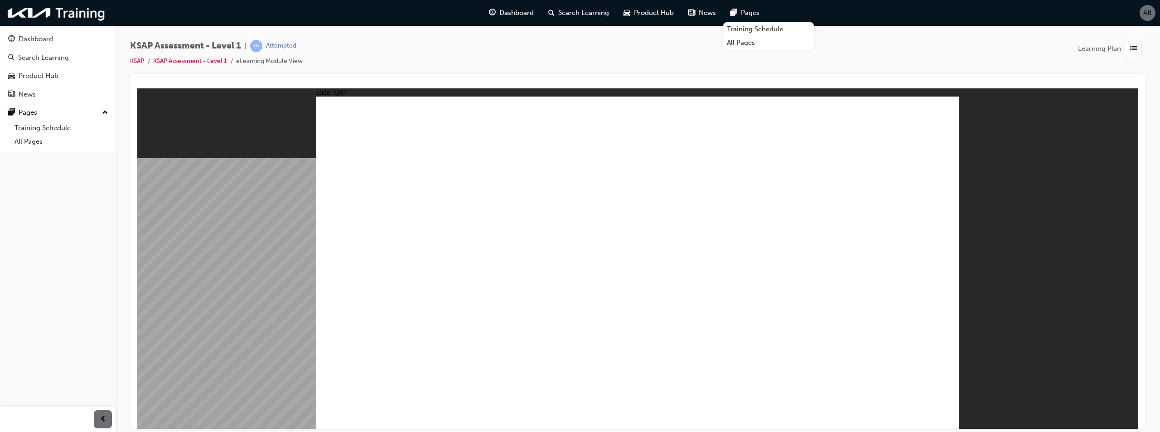
radio input "true"
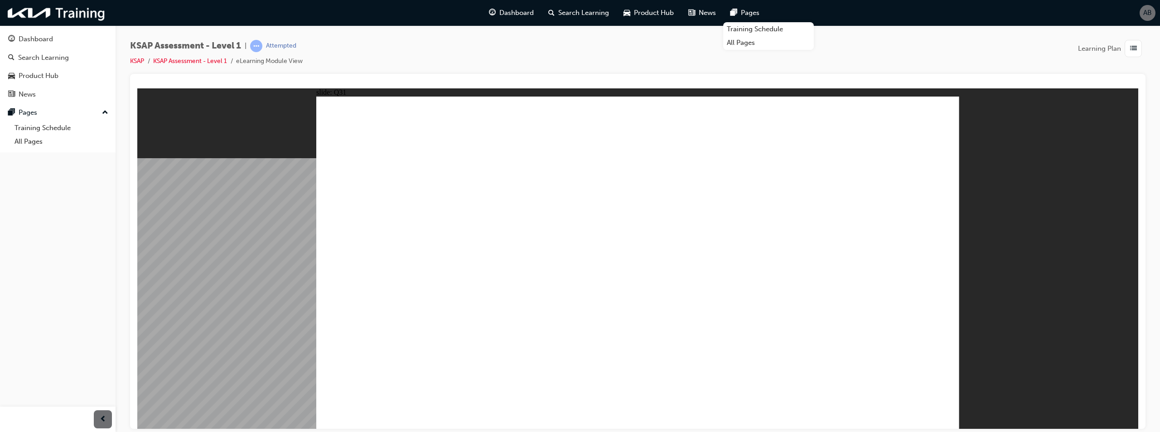
radio input "false"
radio input "true"
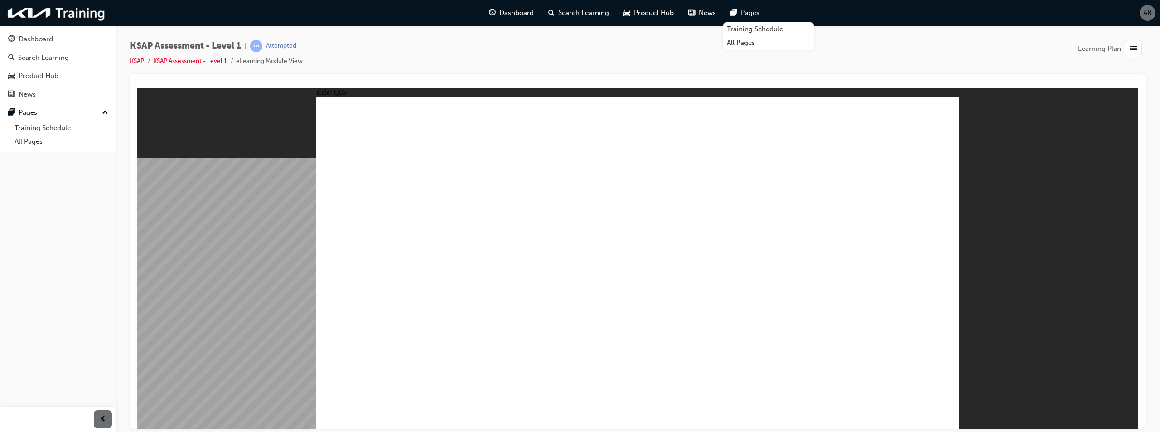
radio input "true"
drag, startPoint x: 689, startPoint y: 243, endPoint x: 700, endPoint y: 248, distance: 11.6
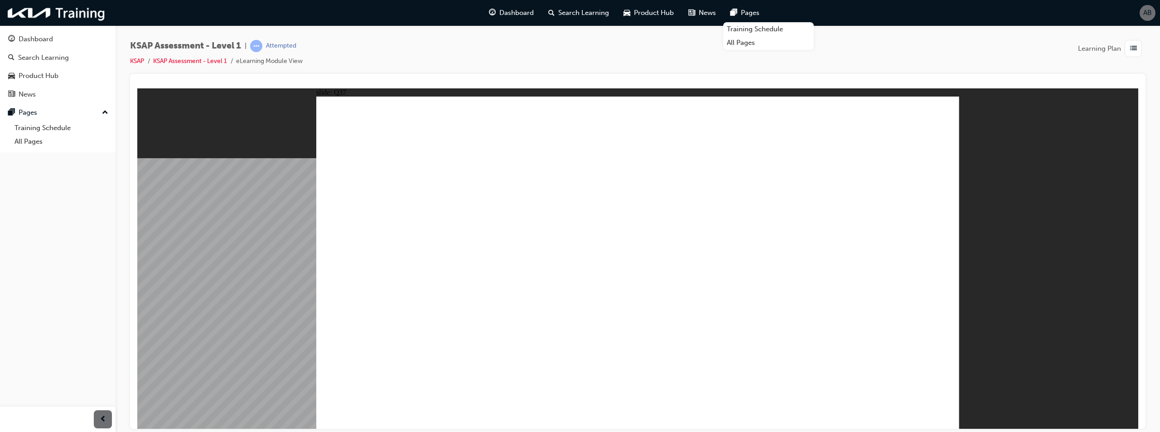
radio input "true"
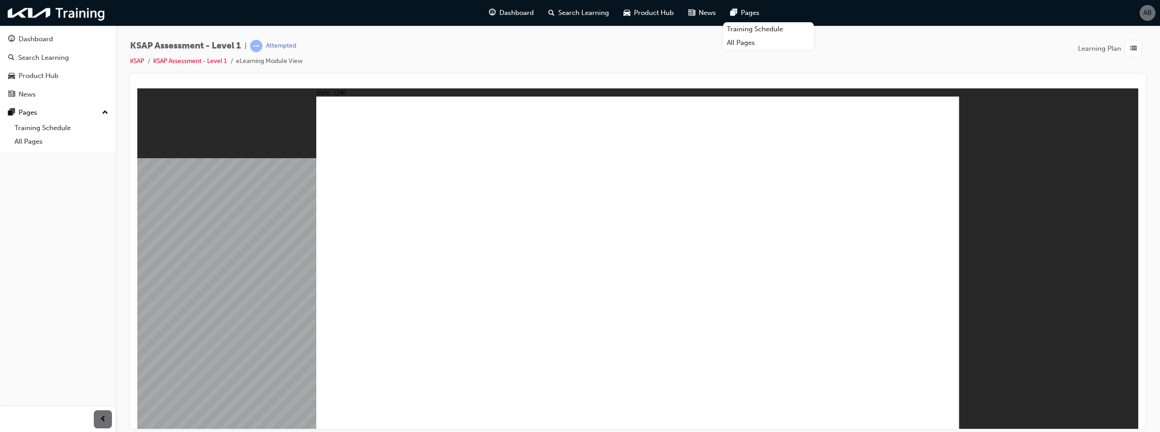
radio input "true"
radio input "false"
radio input "true"
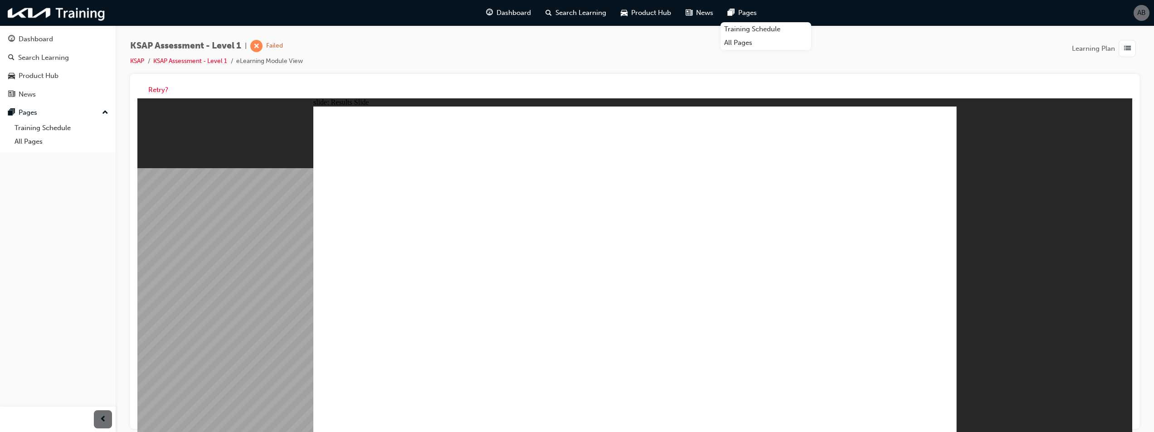
click at [155, 92] on button "Retry?" at bounding box center [158, 90] width 20 height 10
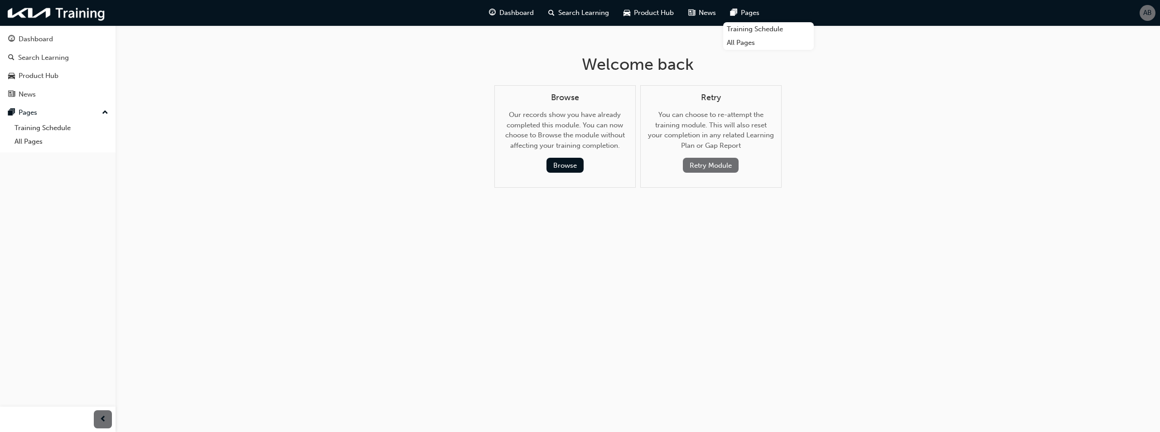
click at [706, 165] on button "Retry Module" at bounding box center [711, 165] width 56 height 15
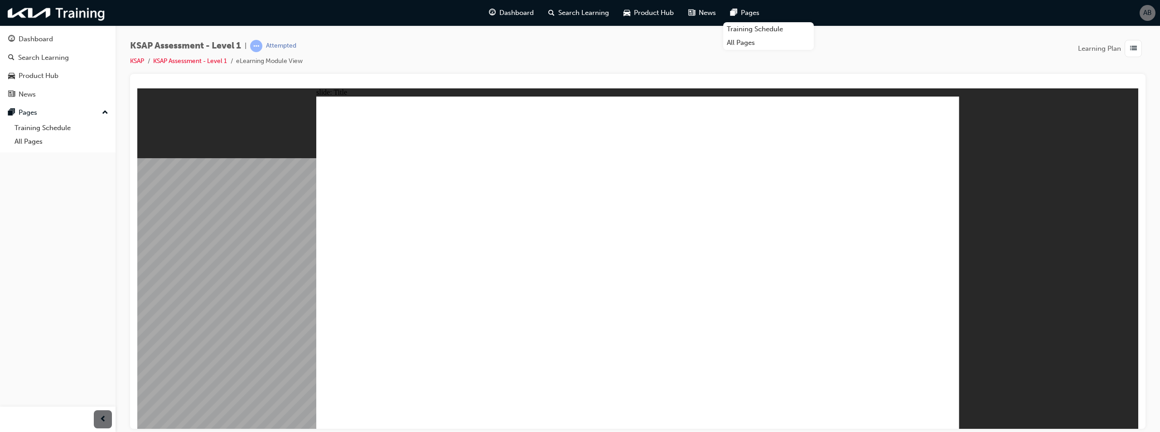
radio input "true"
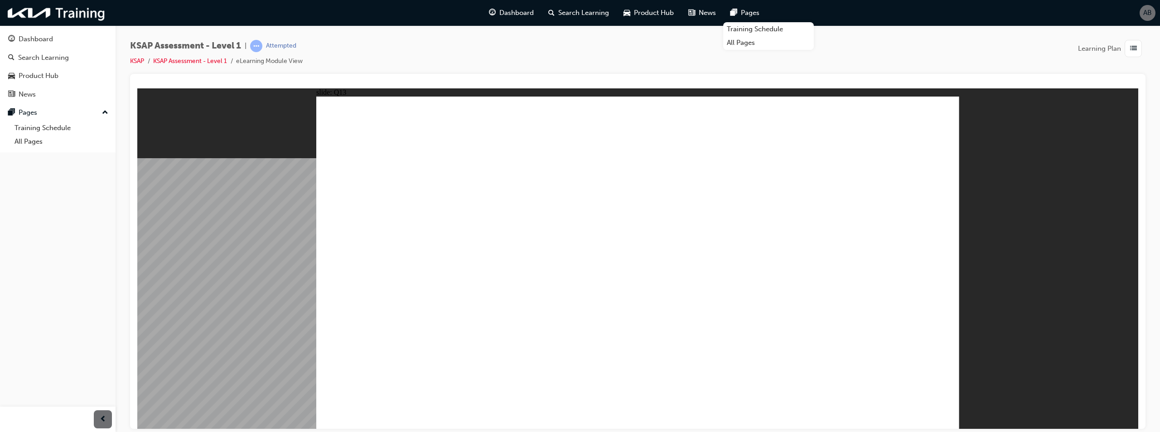
radio input "true"
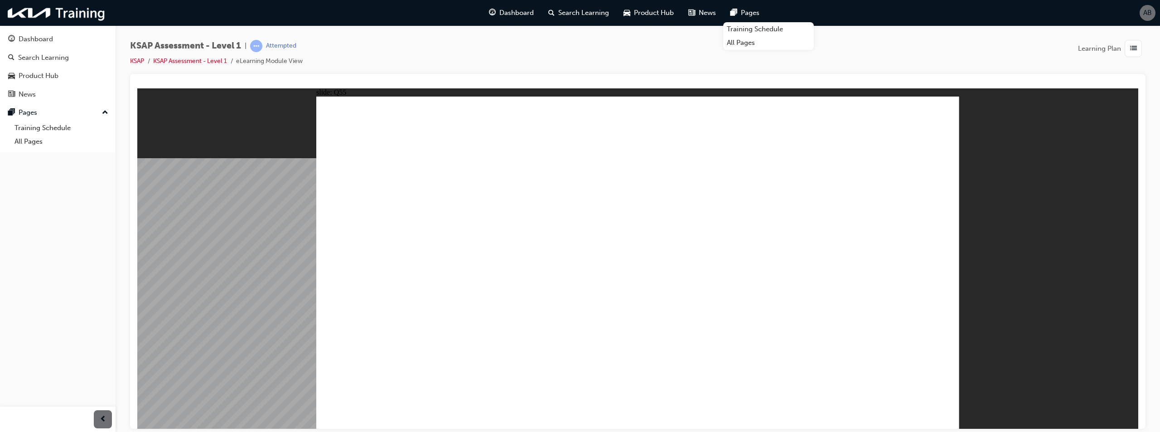
radio input "true"
